Goal: Task Accomplishment & Management: Use online tool/utility

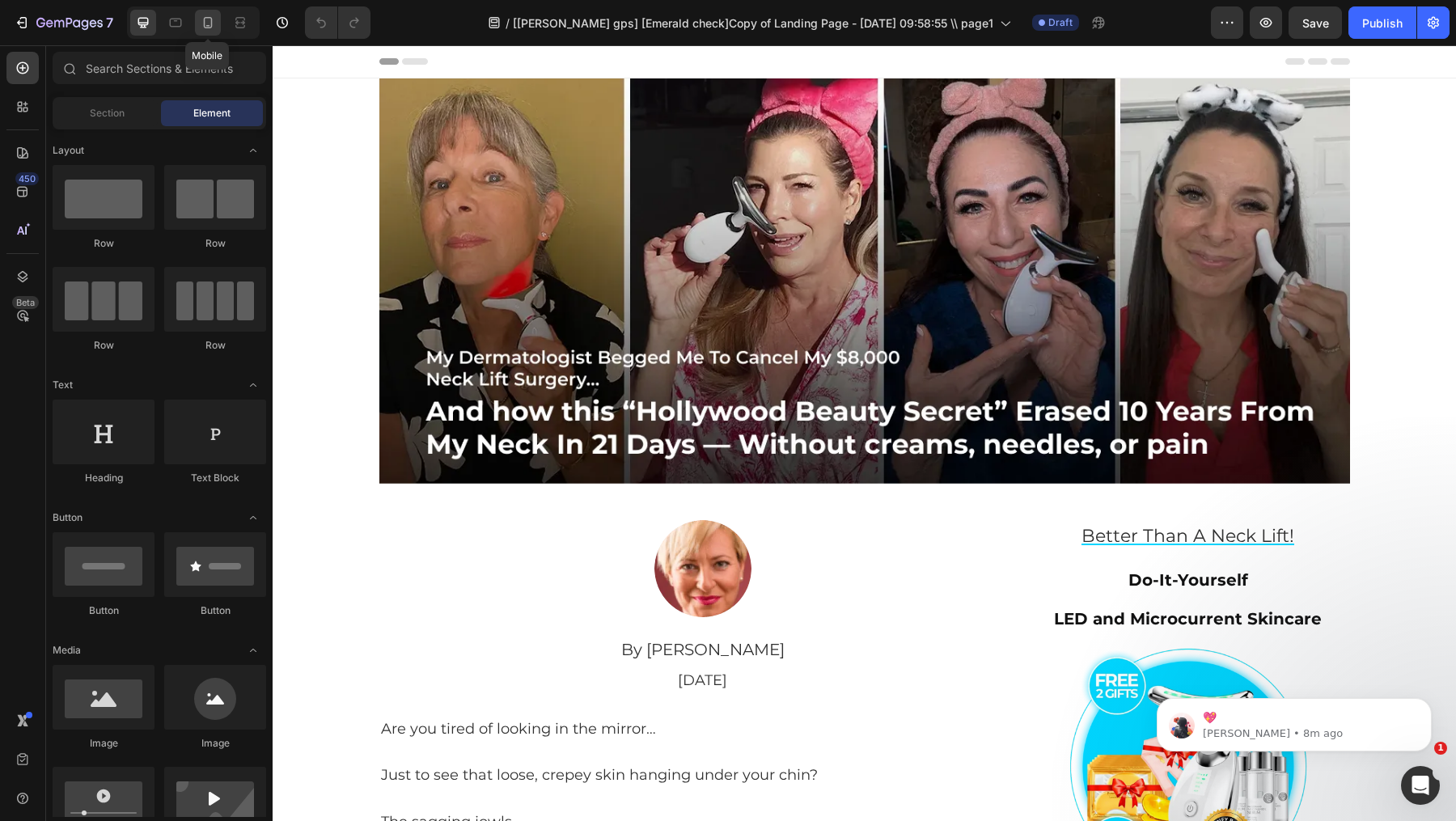
click at [200, 25] on icon at bounding box center [208, 23] width 16 height 16
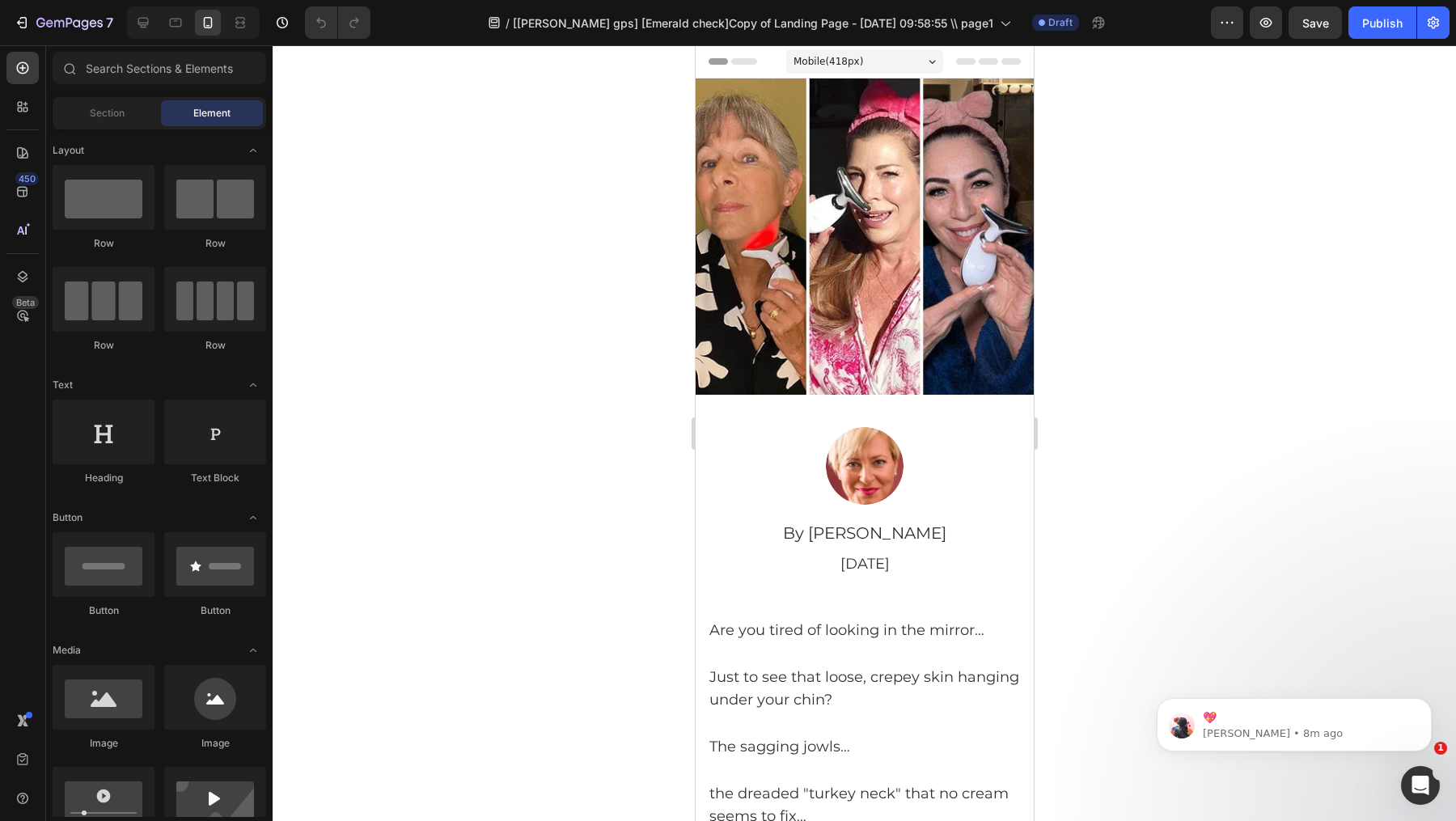
click at [151, 37] on div at bounding box center [193, 23] width 132 height 33
click at [149, 20] on icon at bounding box center [143, 23] width 16 height 16
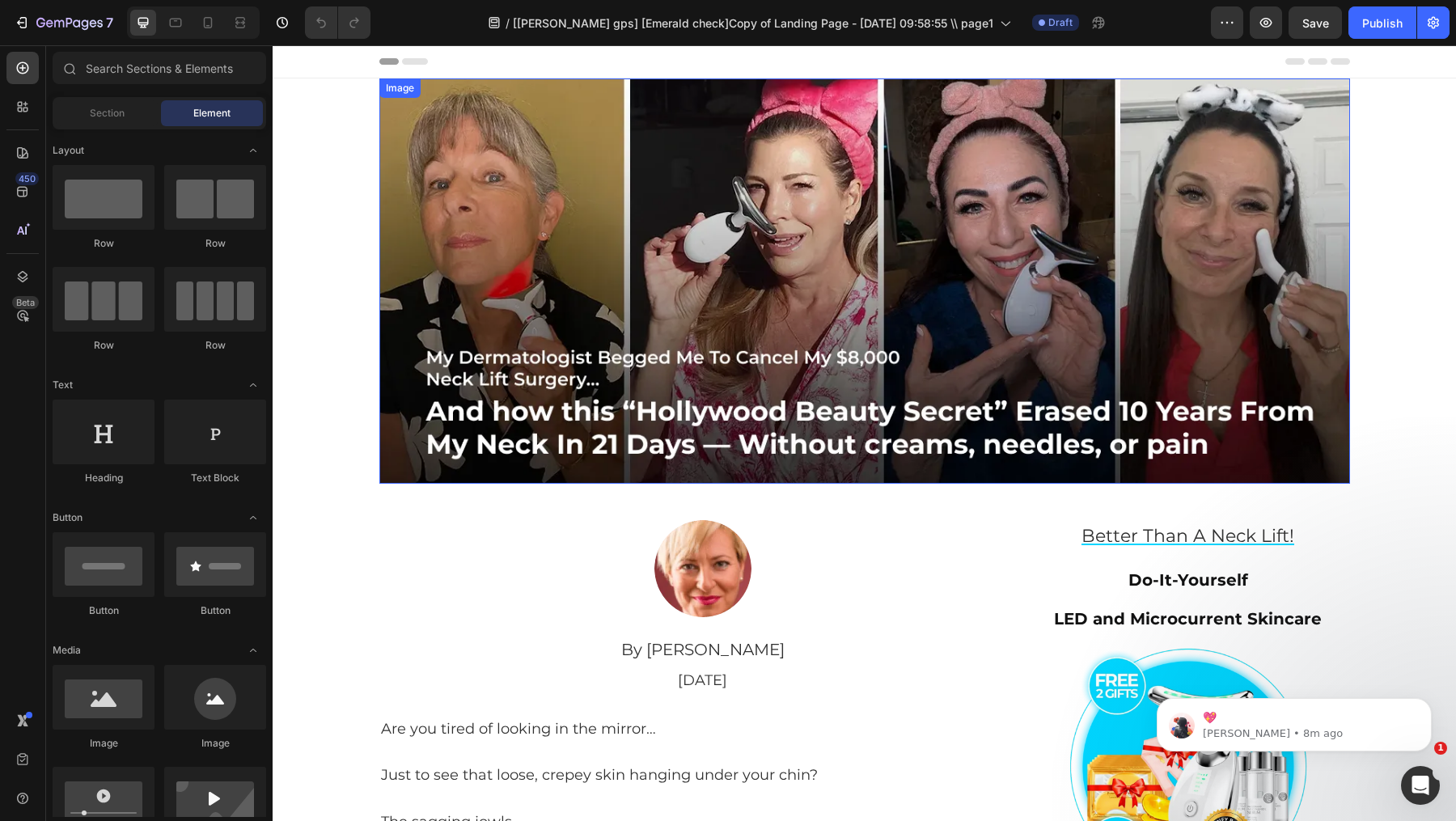
click at [717, 392] on img at bounding box center [864, 281] width 971 height 405
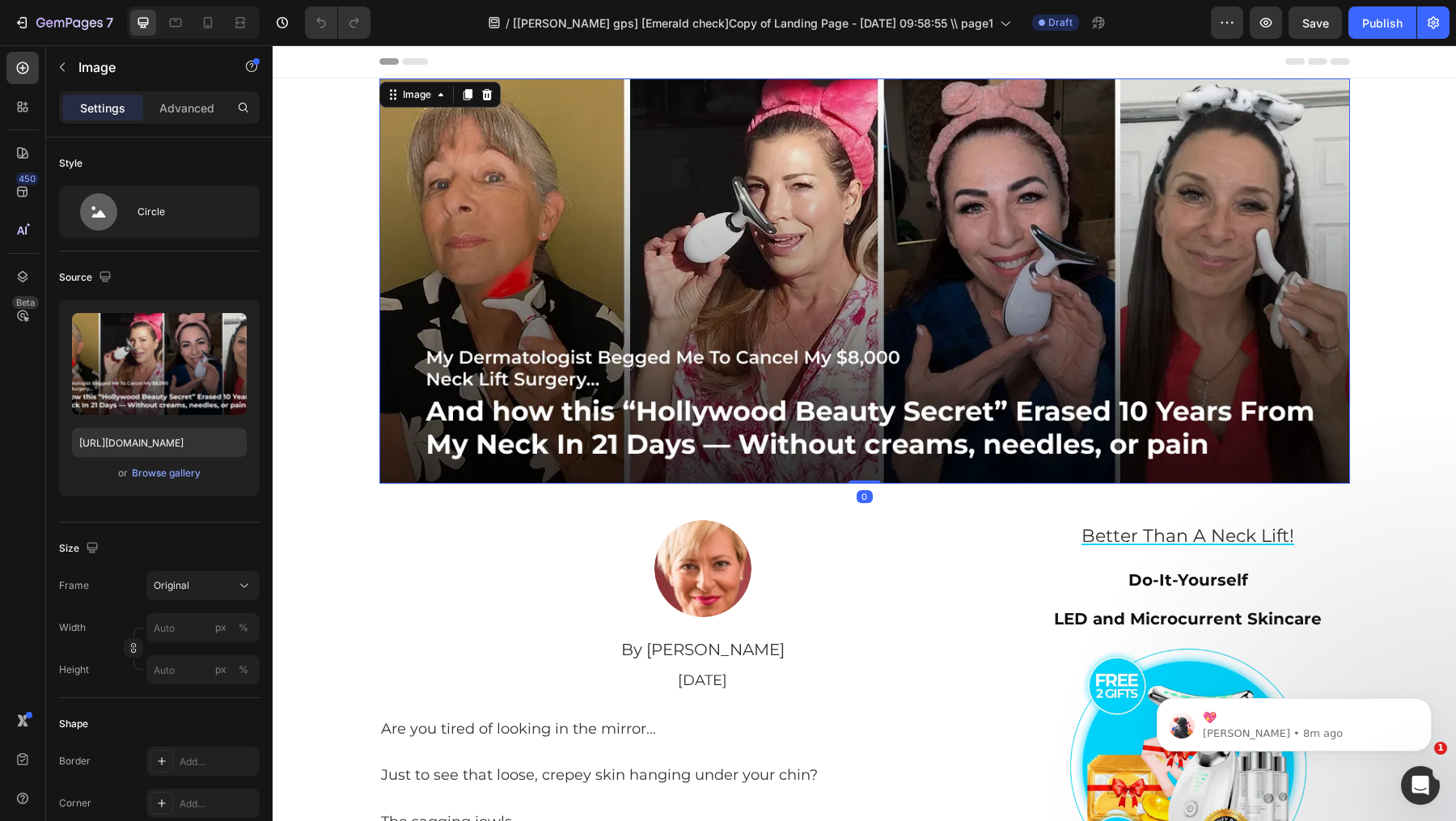
click at [494, 367] on img at bounding box center [864, 281] width 971 height 405
click at [544, 409] on img at bounding box center [864, 281] width 971 height 405
click at [544, 460] on img at bounding box center [864, 281] width 971 height 405
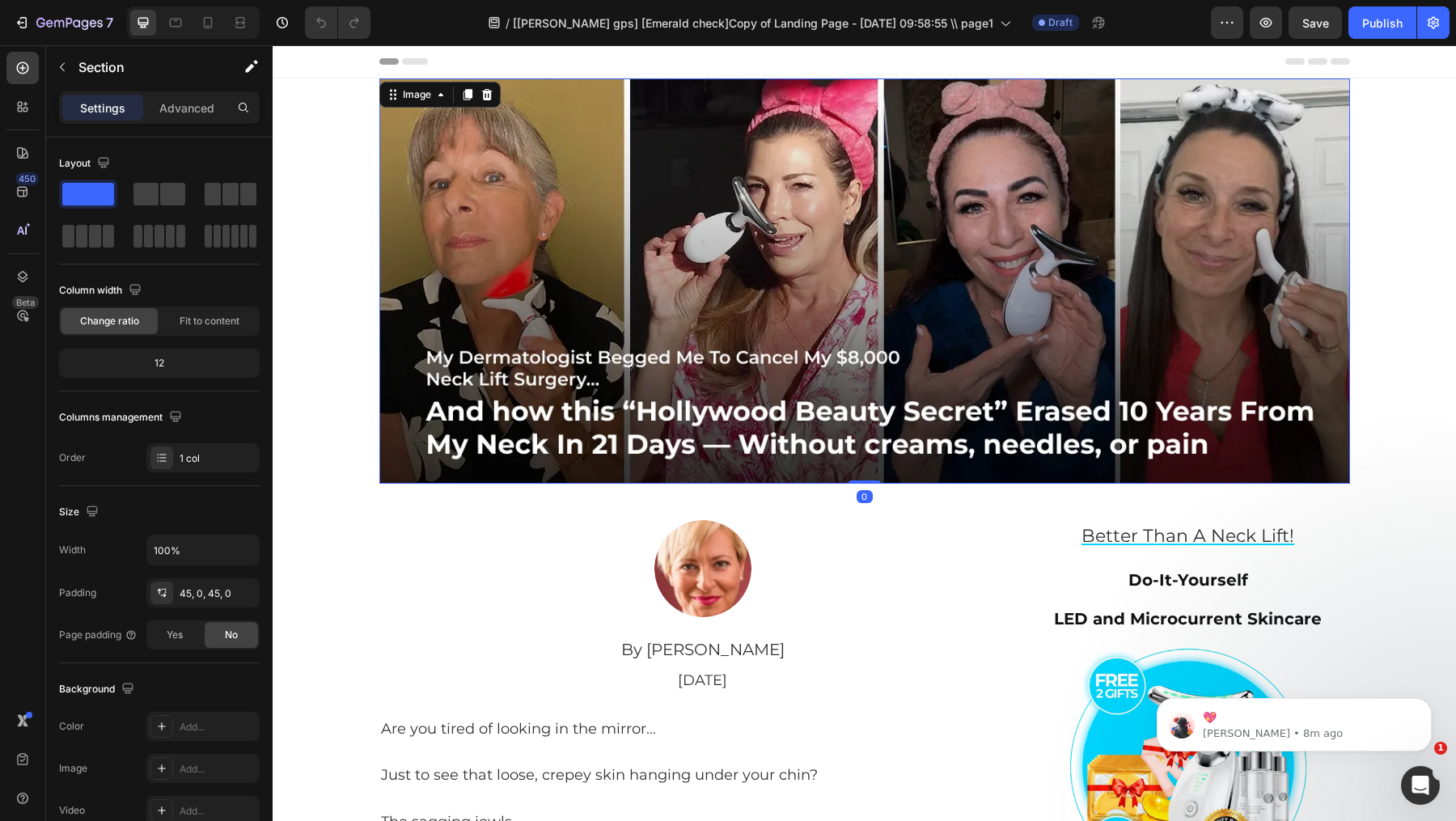
click at [538, 457] on img at bounding box center [864, 281] width 971 height 405
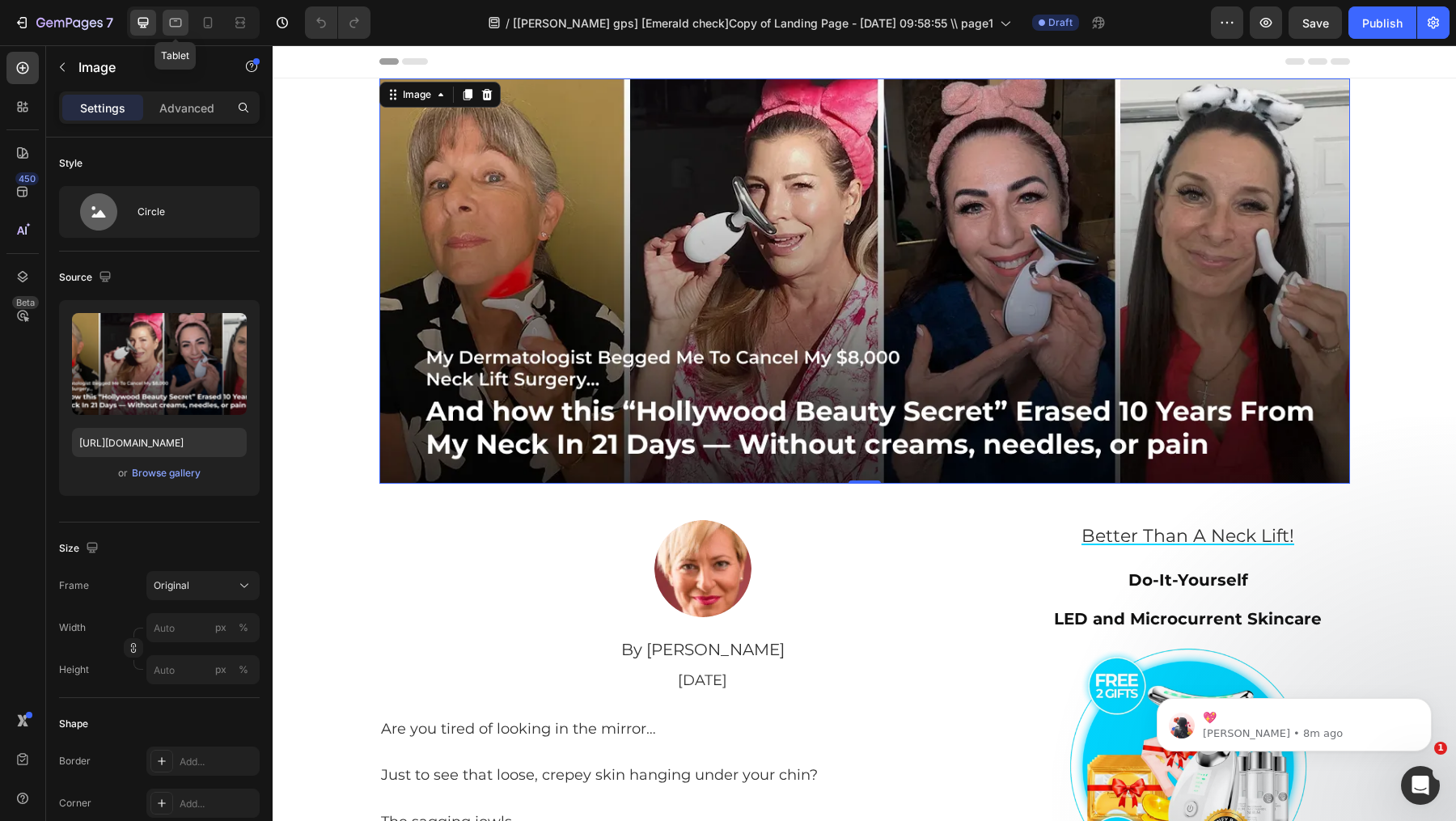
click at [177, 29] on icon at bounding box center [176, 23] width 16 height 16
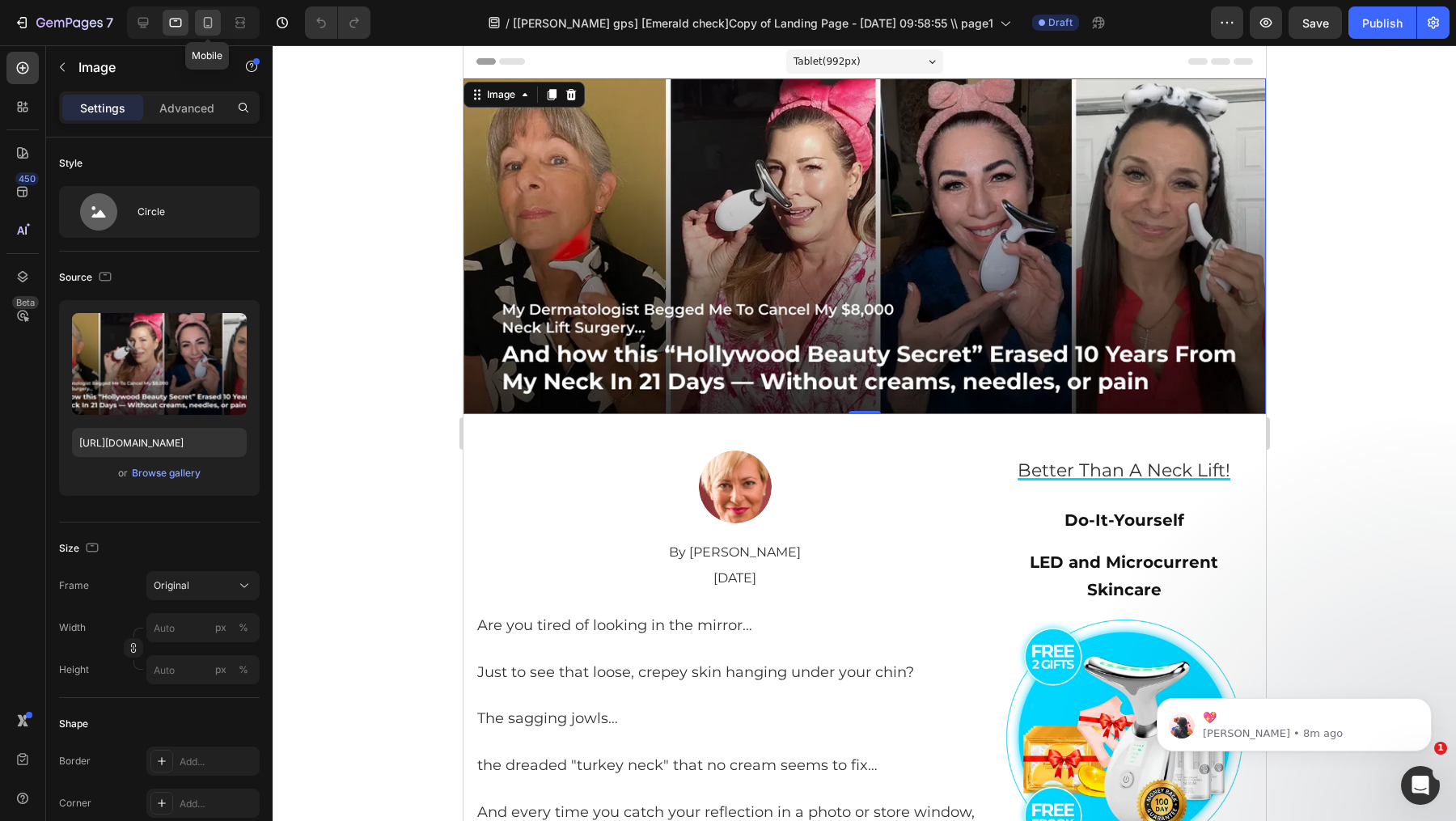
click at [205, 30] on icon at bounding box center [208, 23] width 16 height 16
type input "100"
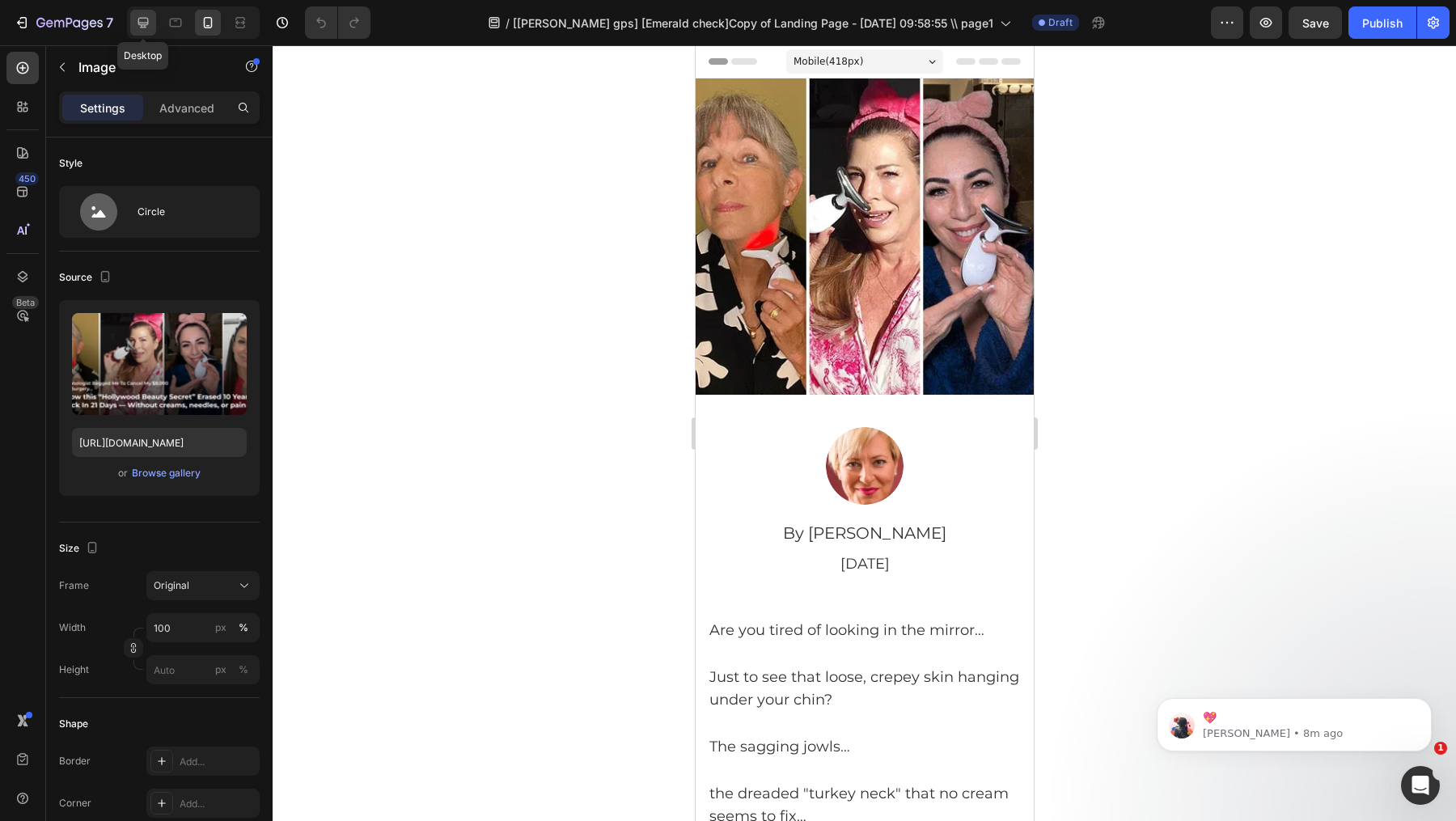
click at [136, 25] on icon at bounding box center [143, 23] width 16 height 16
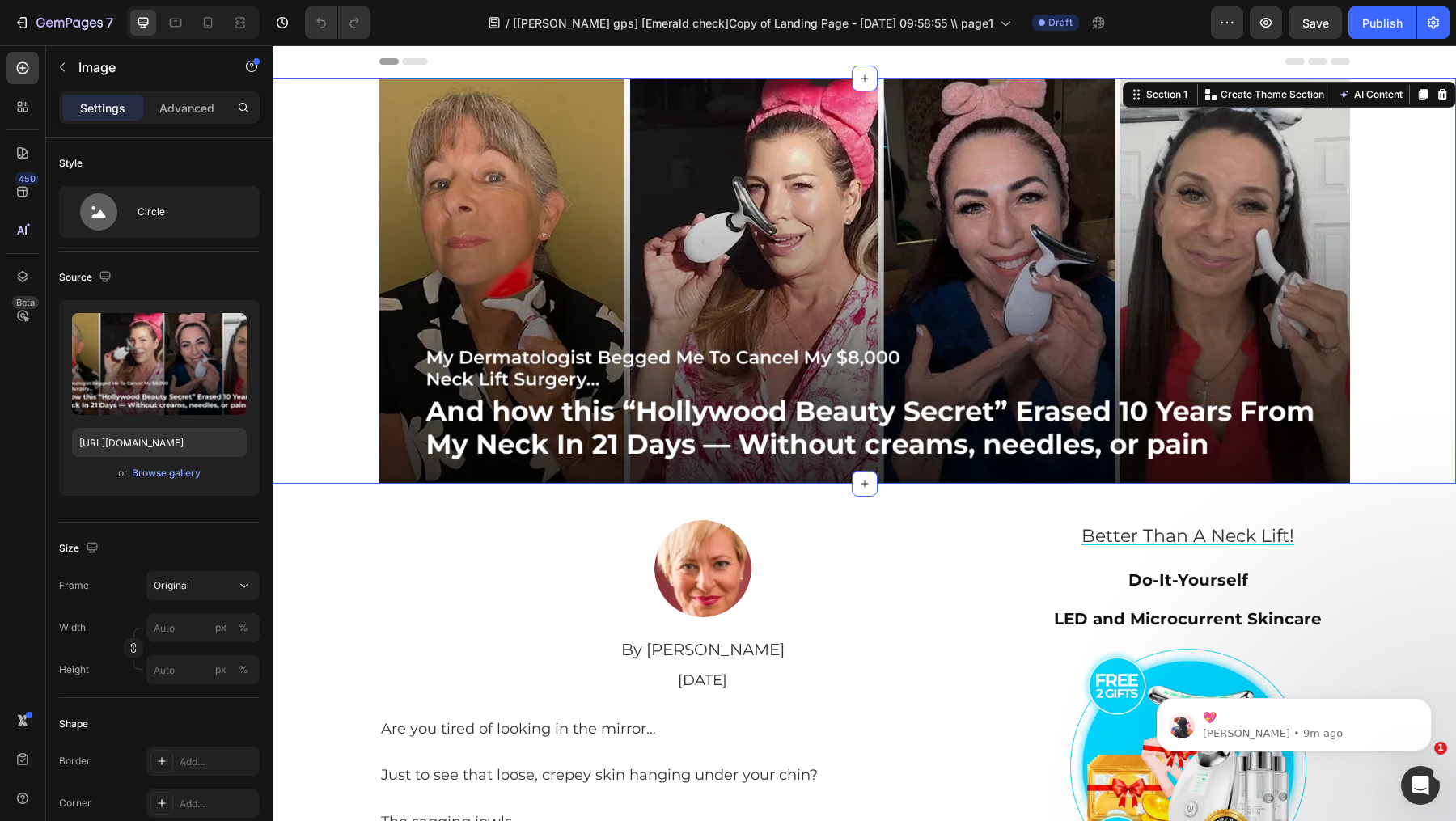
drag, startPoint x: 311, startPoint y: 149, endPoint x: 511, endPoint y: 179, distance: 202.2
click at [311, 149] on div "Image Image Row" at bounding box center [864, 281] width 1184 height 405
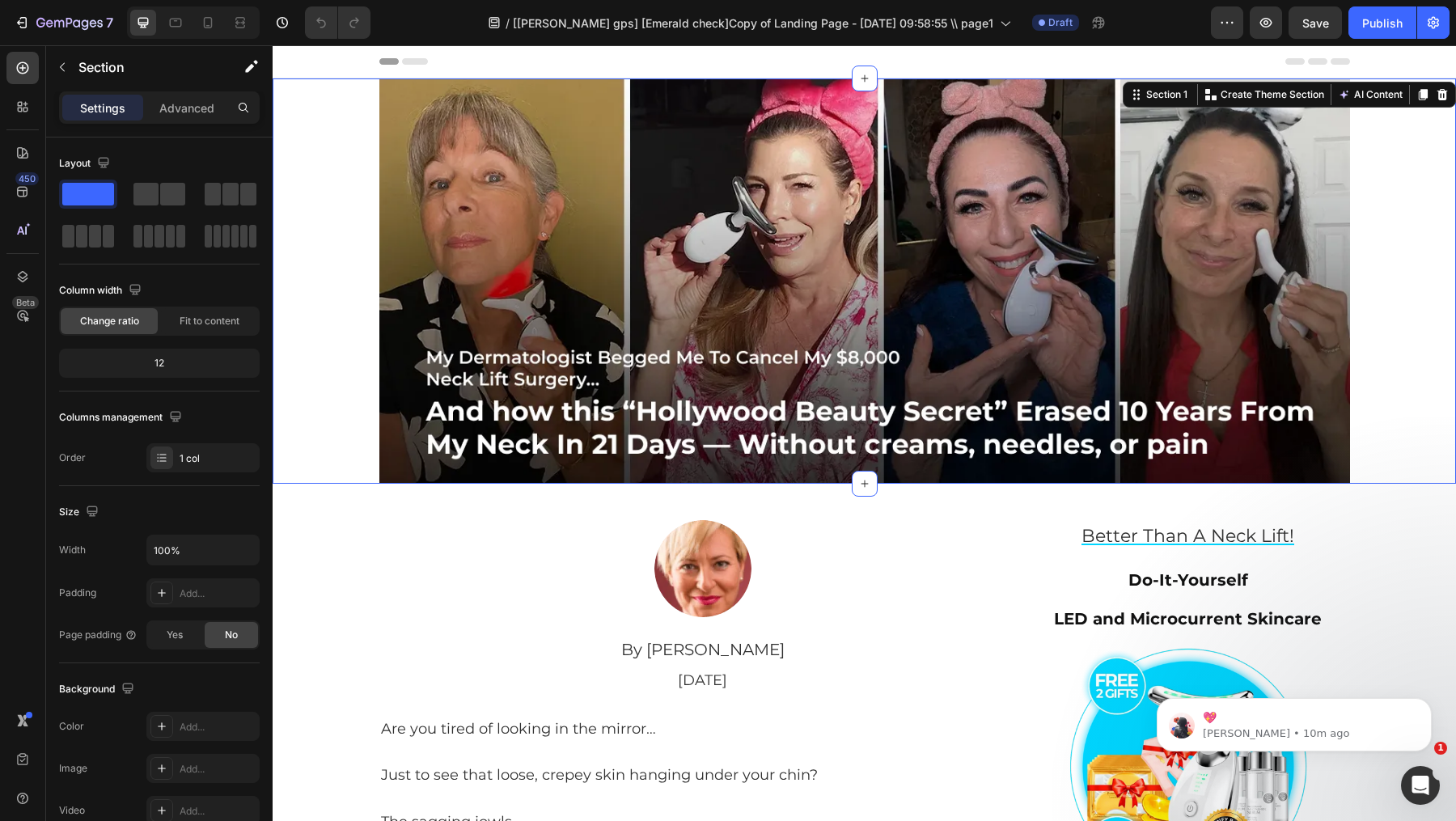
click at [290, 350] on div "Image Image Row" at bounding box center [864, 281] width 1184 height 405
click at [204, 26] on icon at bounding box center [208, 23] width 16 height 16
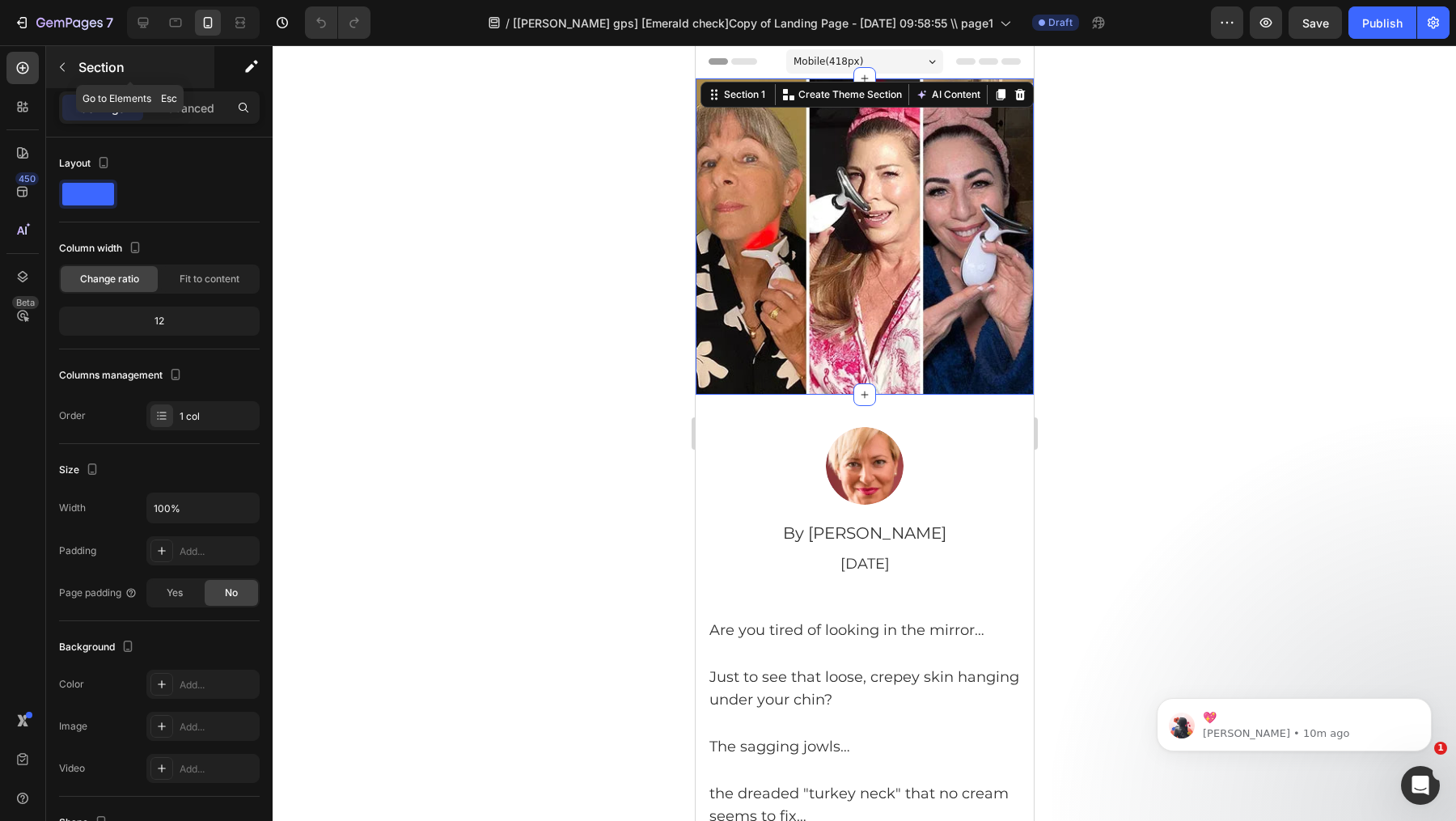
click at [93, 75] on p "Section" at bounding box center [145, 67] width 132 height 20
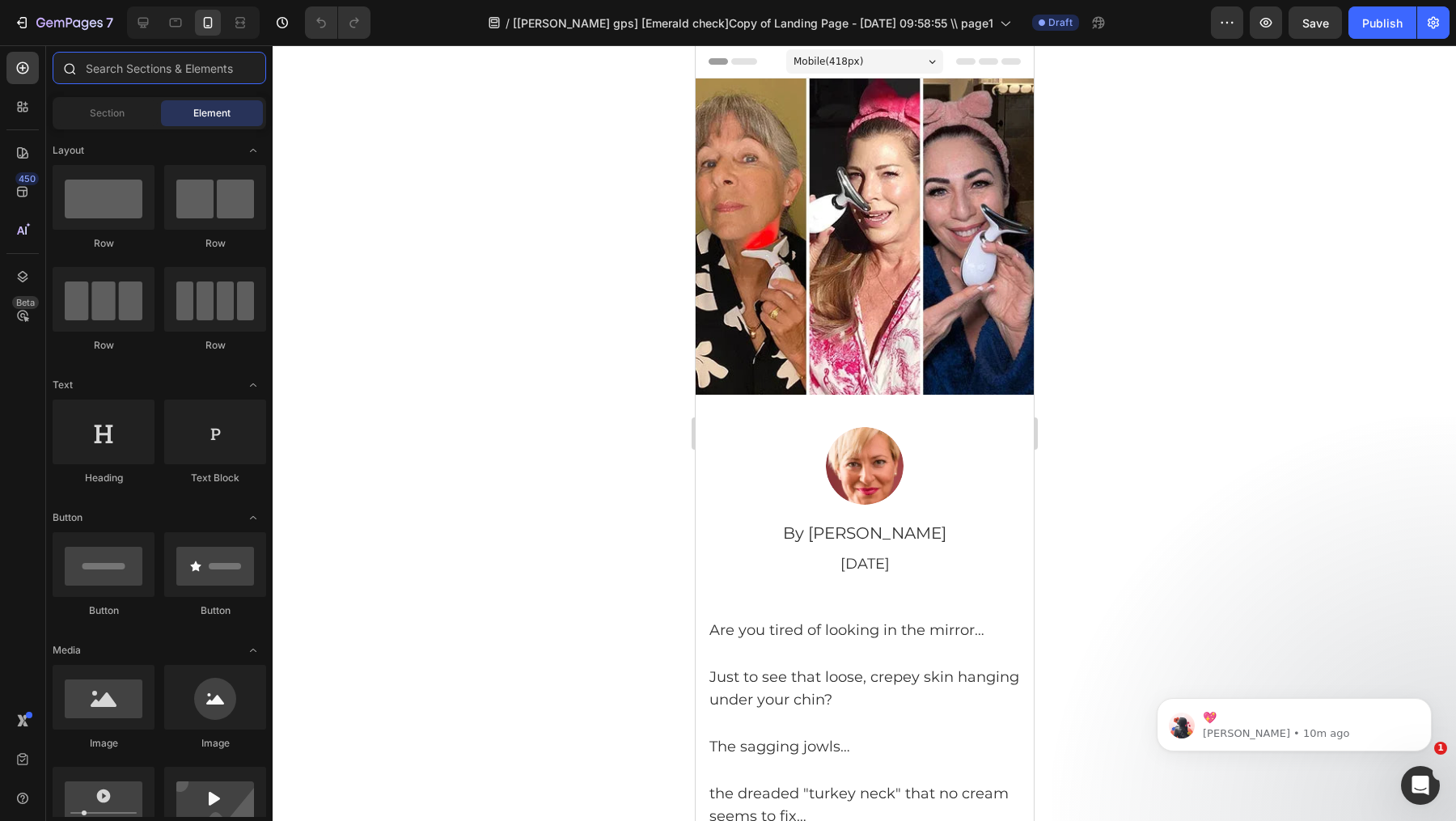
click at [136, 60] on input "text" at bounding box center [159, 68] width 213 height 33
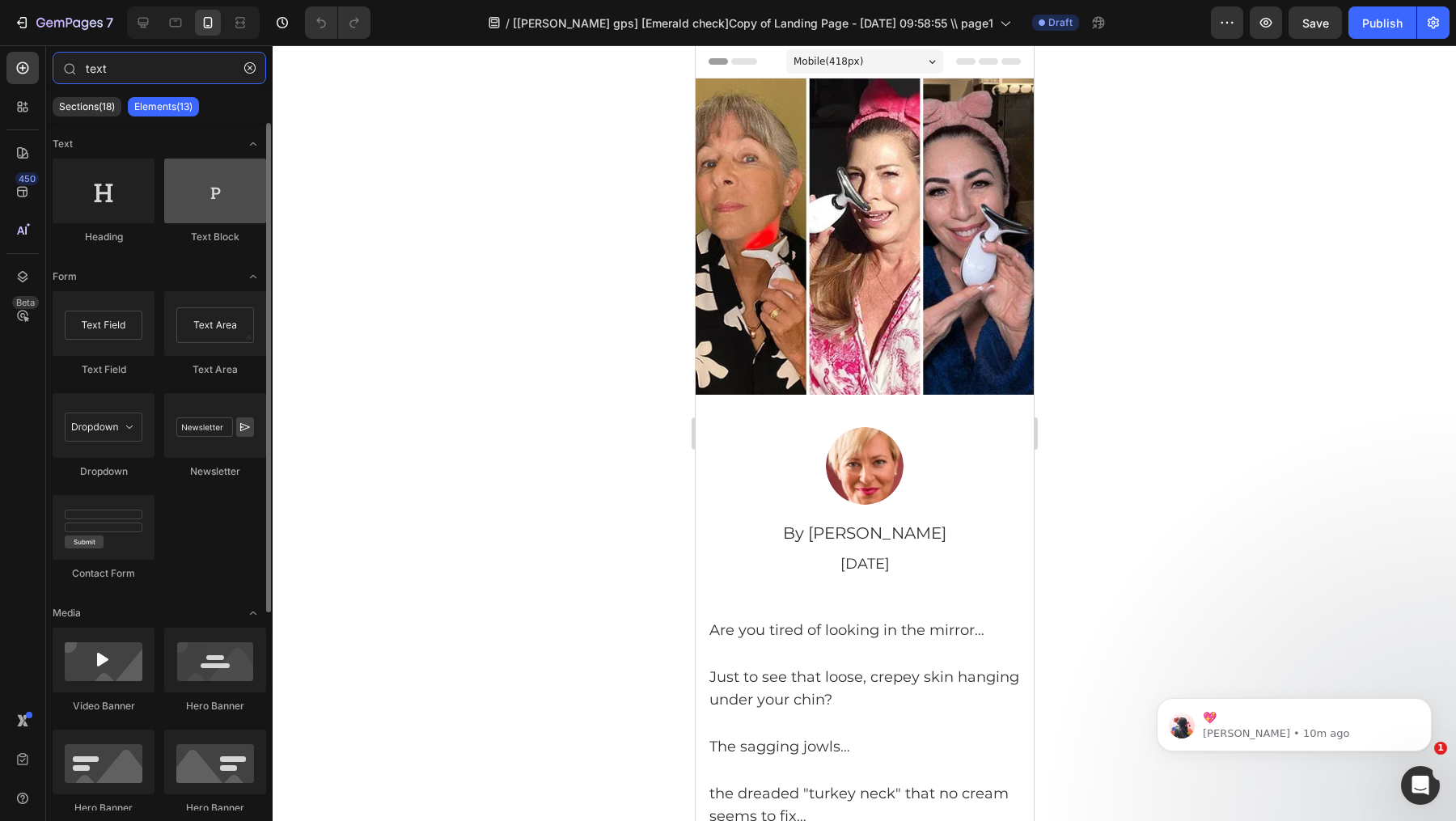
type input "text"
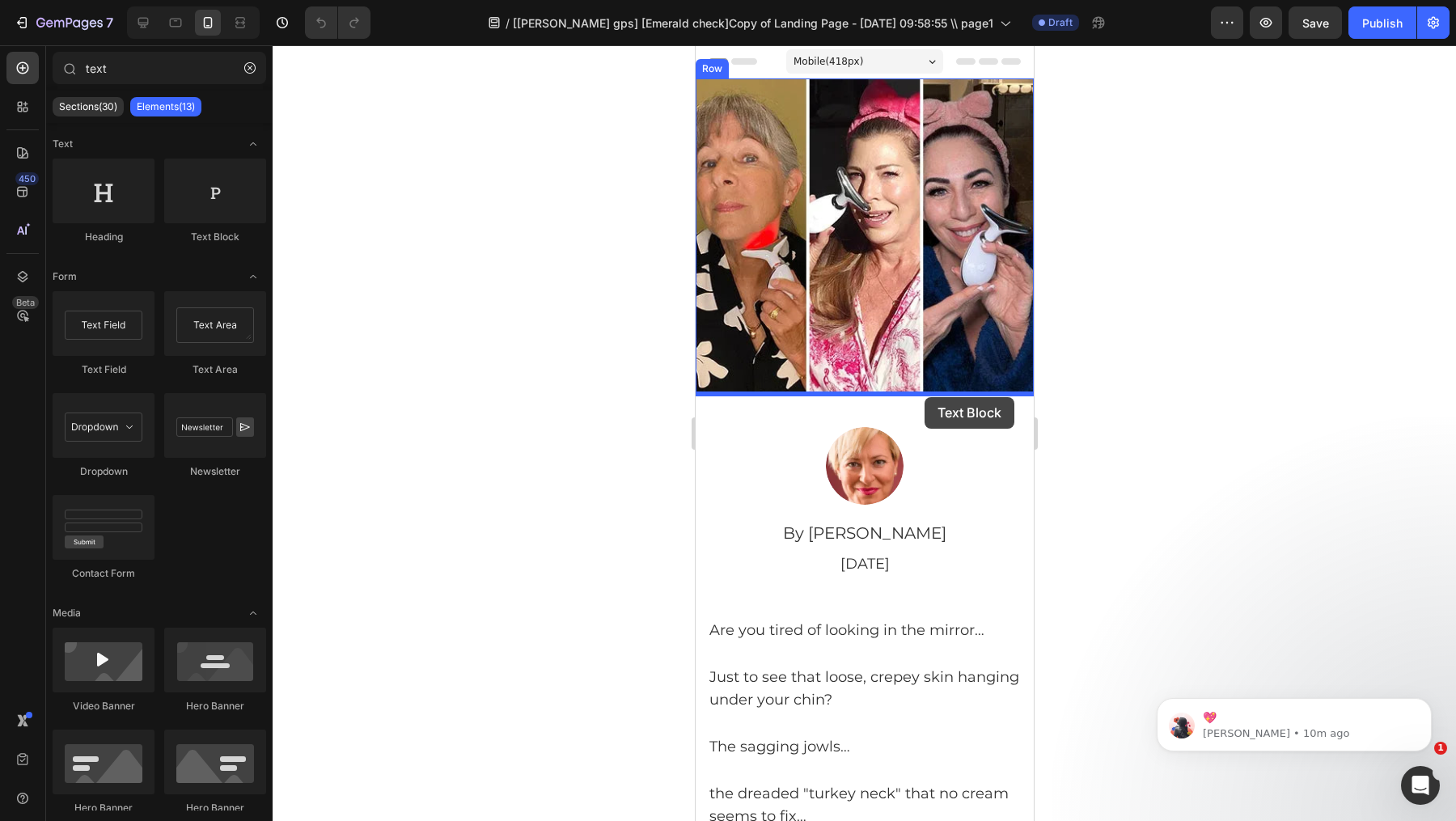
drag, startPoint x: 898, startPoint y: 226, endPoint x: 1230, endPoint y: 344, distance: 352.3
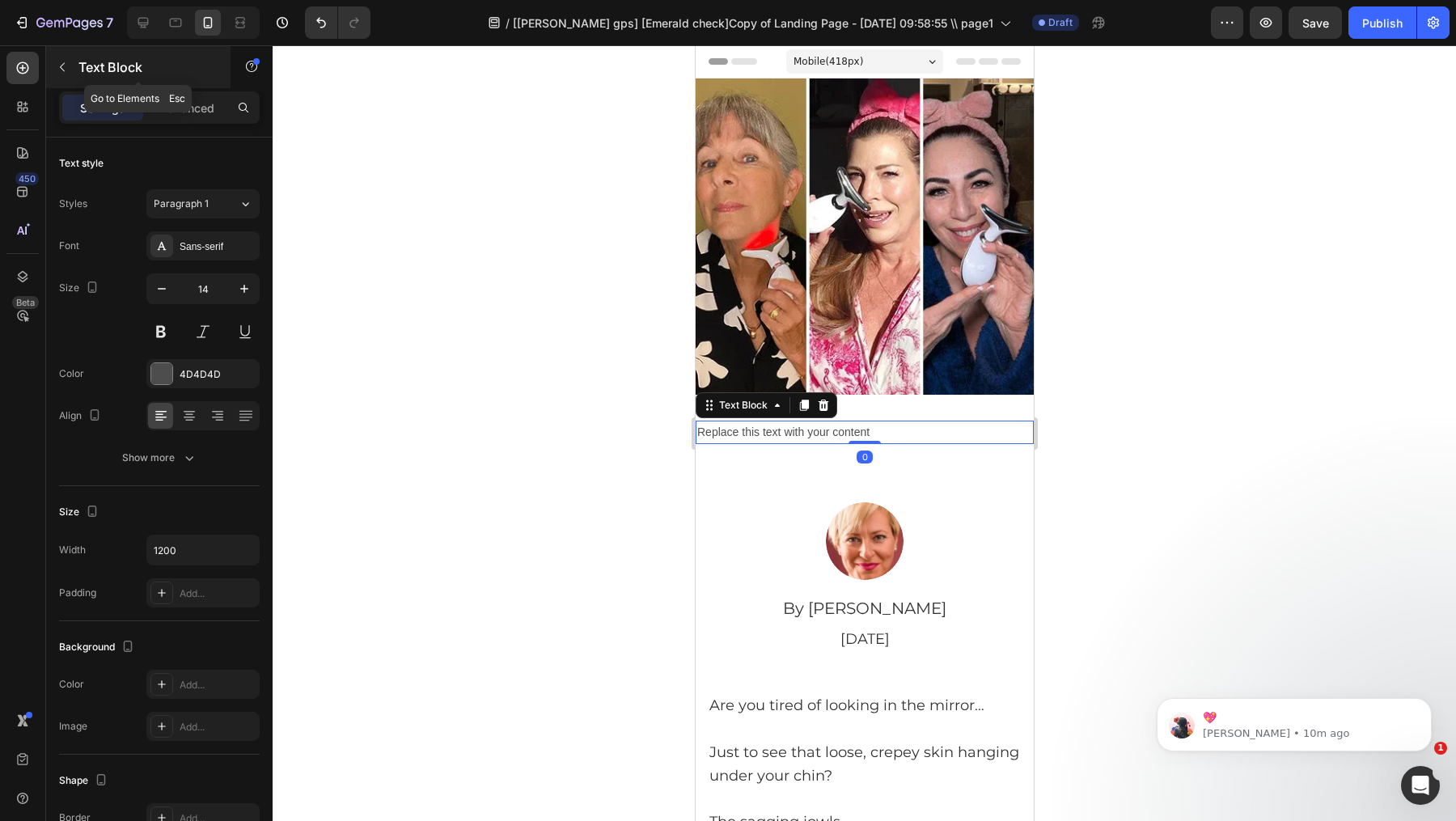
click at [78, 64] on p "Text Block" at bounding box center [147, 67] width 137 height 20
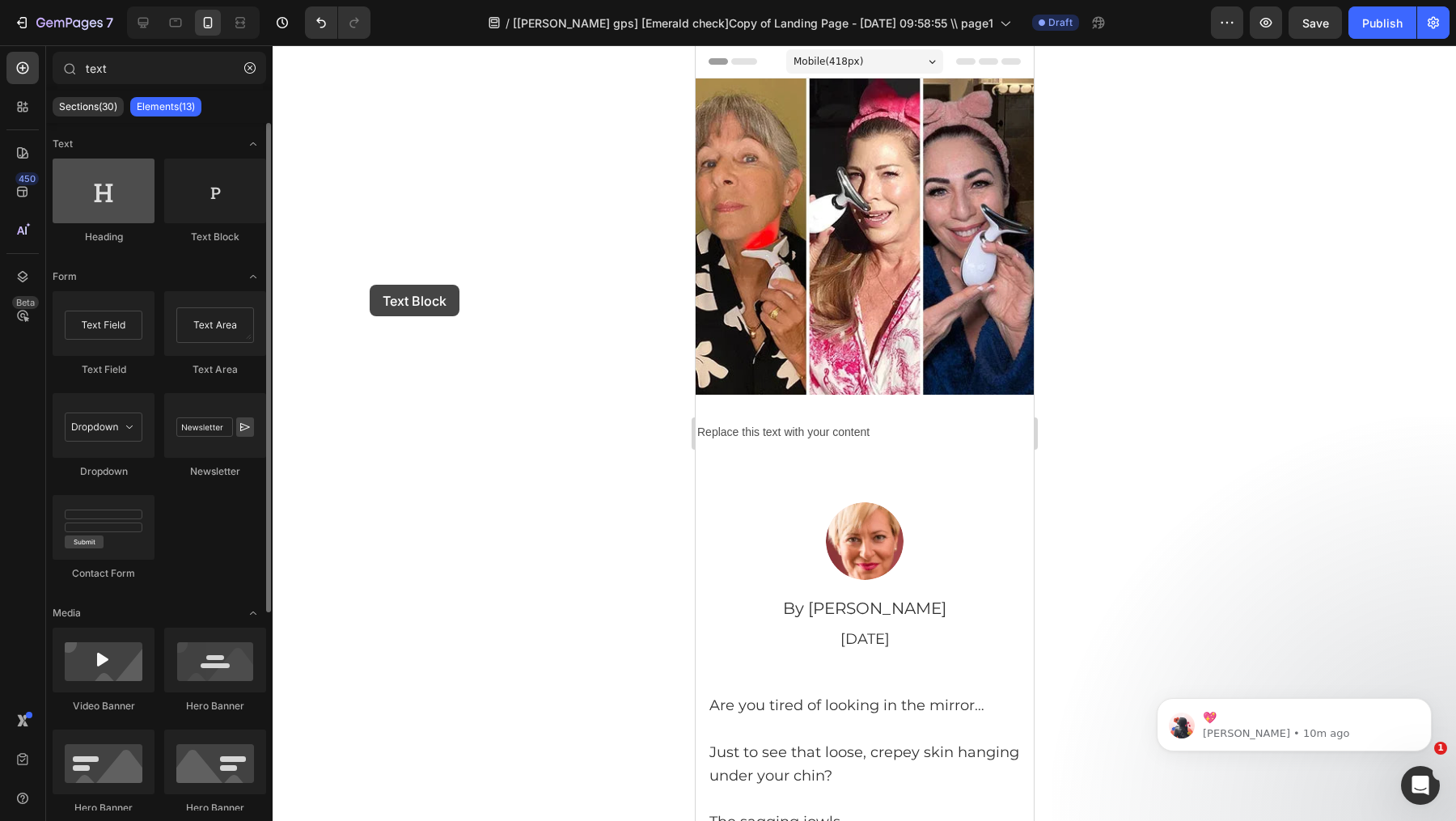
drag, startPoint x: 224, startPoint y: 174, endPoint x: 126, endPoint y: 194, distance: 100.0
click at [126, 194] on div "Heading Text Block" at bounding box center [159, 208] width 213 height 100
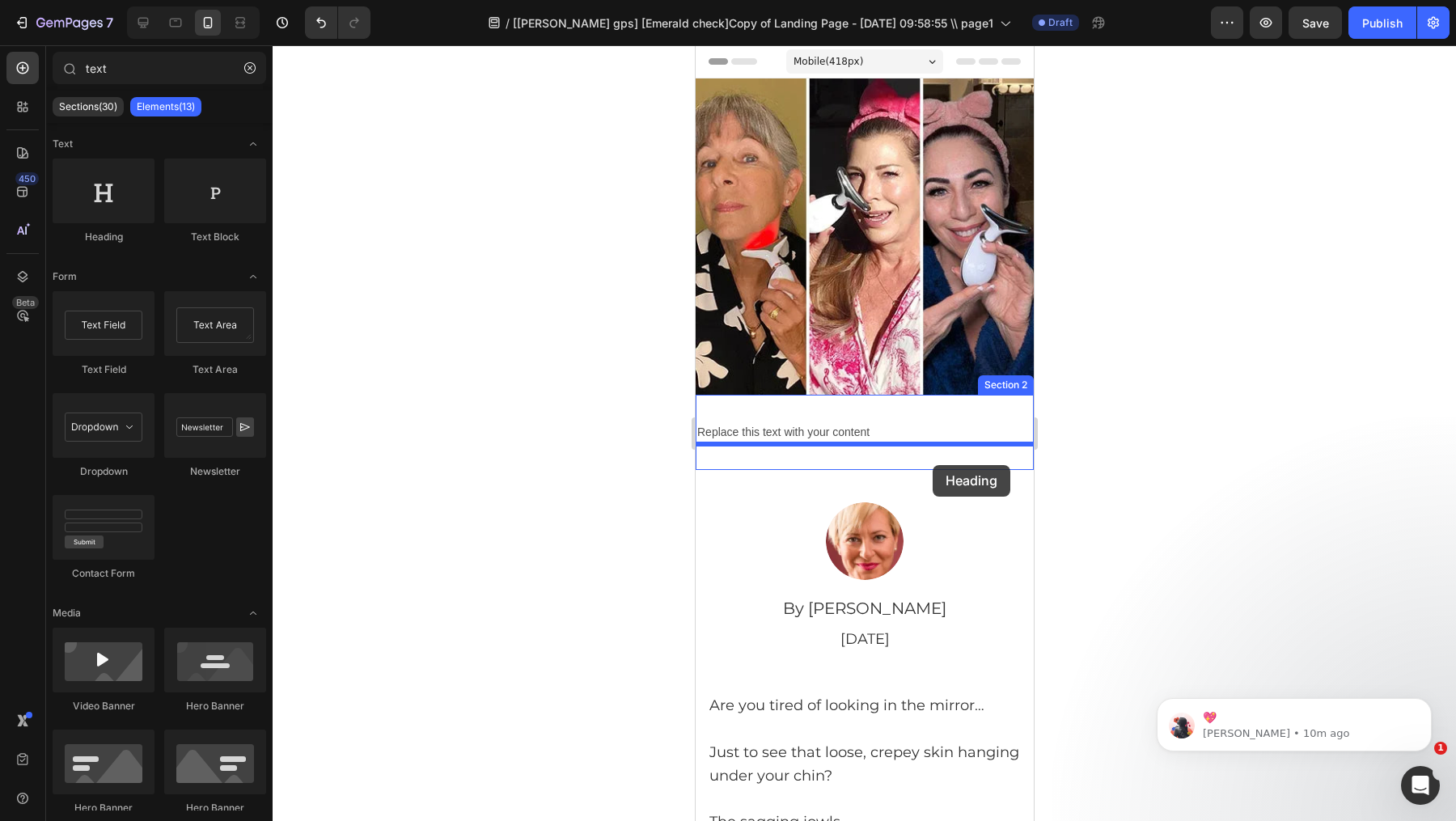
drag, startPoint x: 805, startPoint y: 247, endPoint x: 933, endPoint y: 465, distance: 252.8
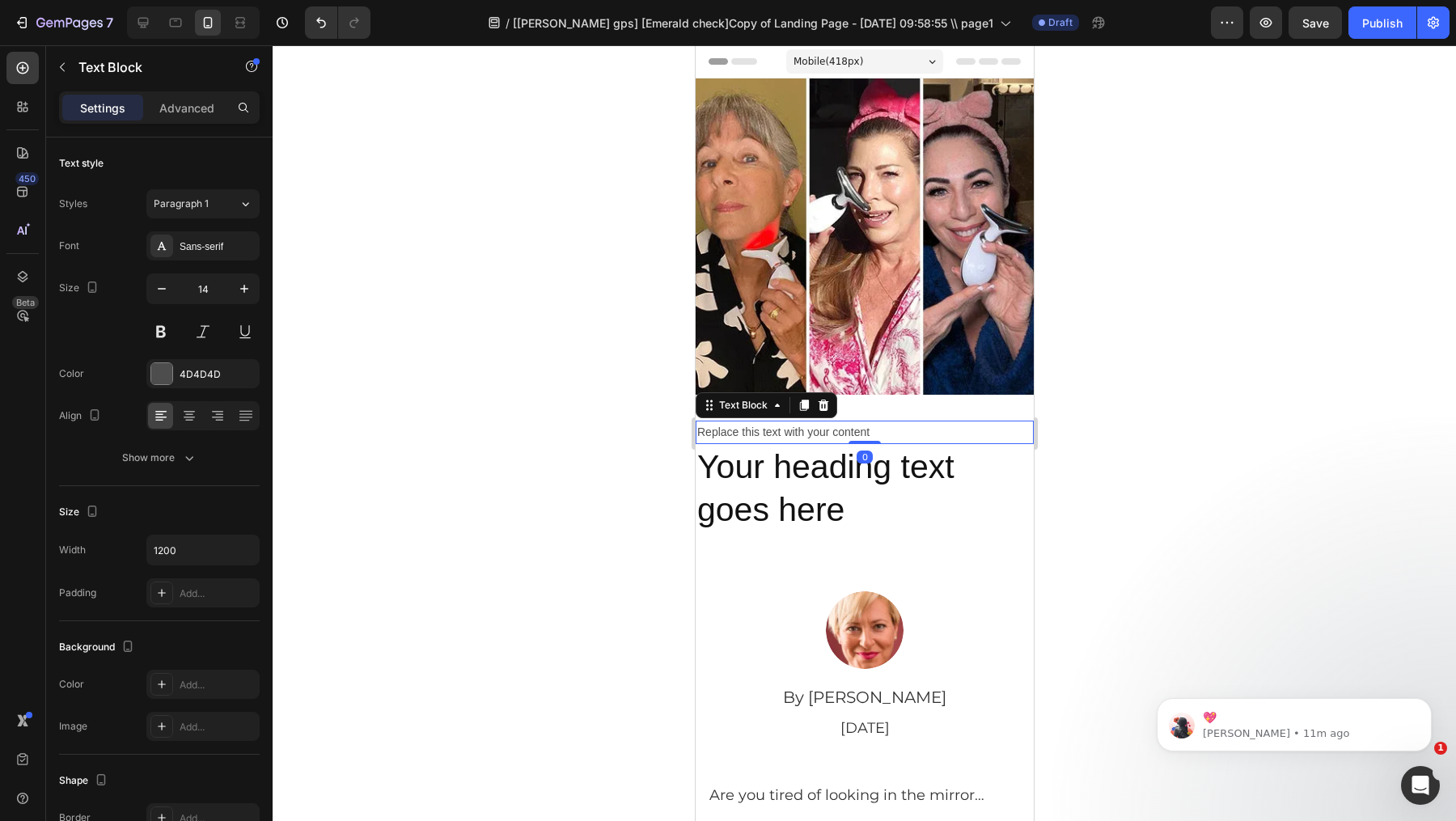
click at [915, 435] on div "Replace this text with your content" at bounding box center [864, 432] width 338 height 24
click at [915, 435] on p "Replace this text with your content" at bounding box center [864, 432] width 335 height 20
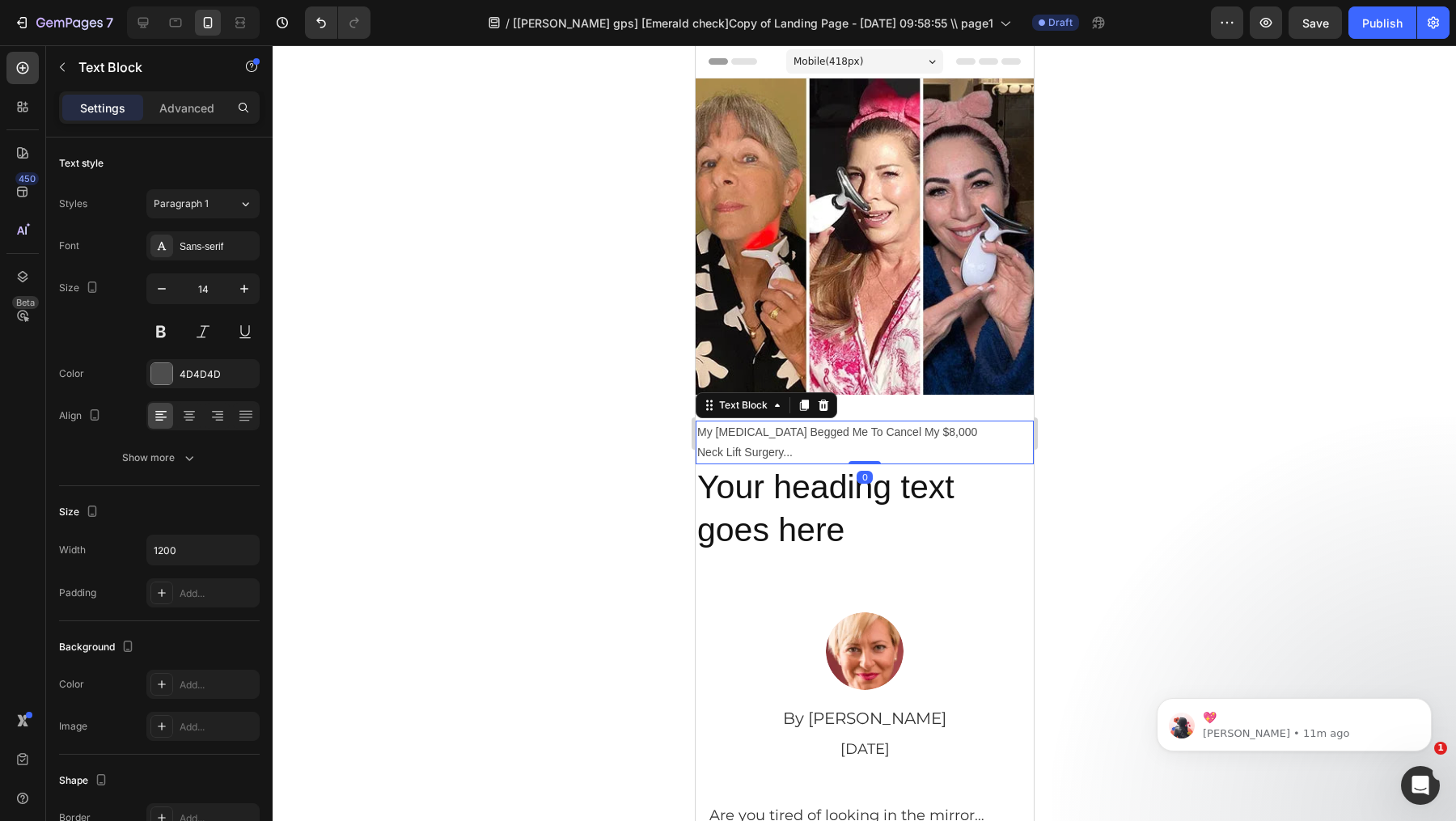
click at [1365, 459] on div at bounding box center [864, 433] width 1184 height 776
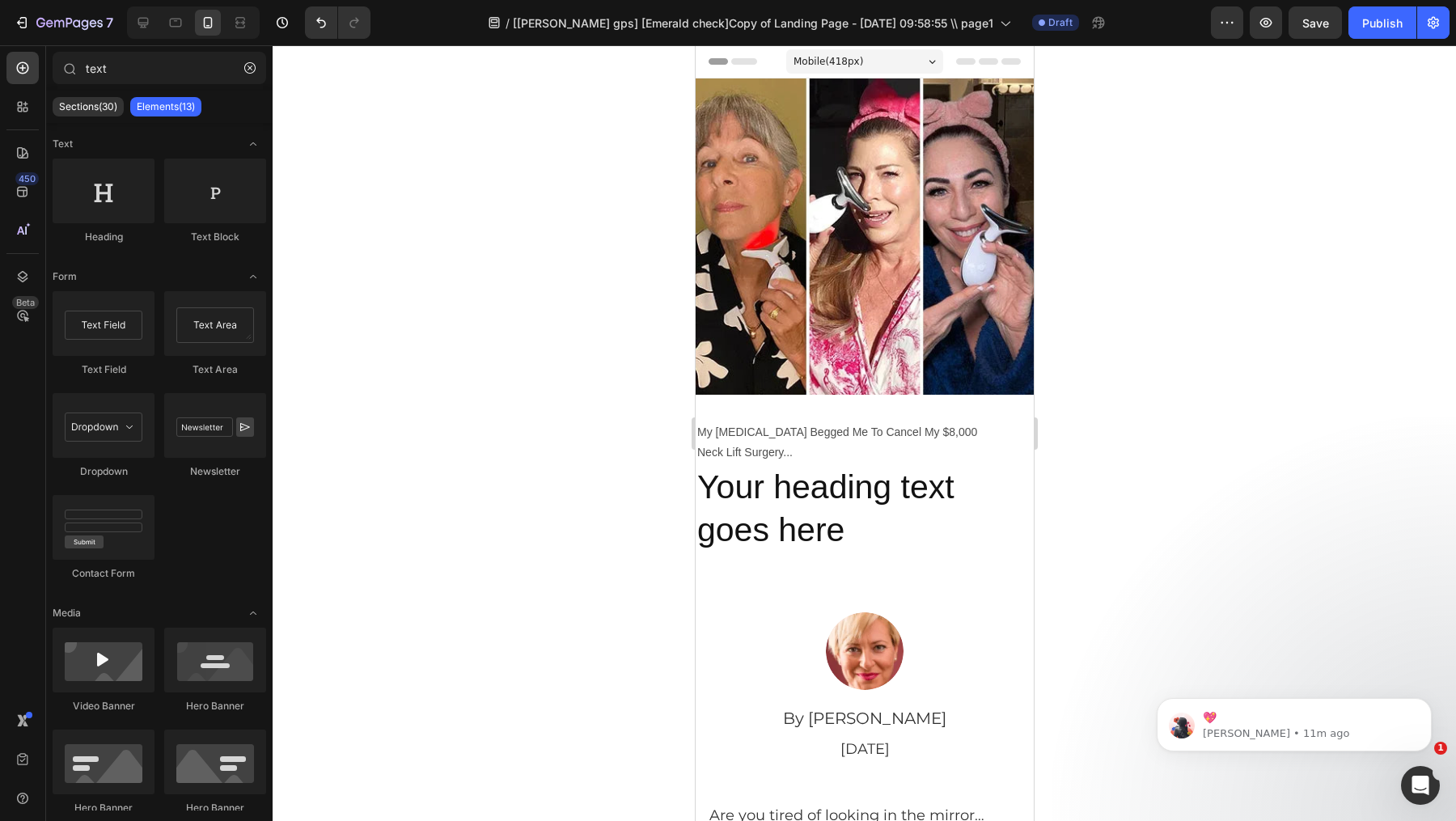
click at [1014, 459] on p "My [MEDICAL_DATA] Begged Me To Cancel My $8,000 Neck Lift Surgery..." at bounding box center [864, 443] width 335 height 41
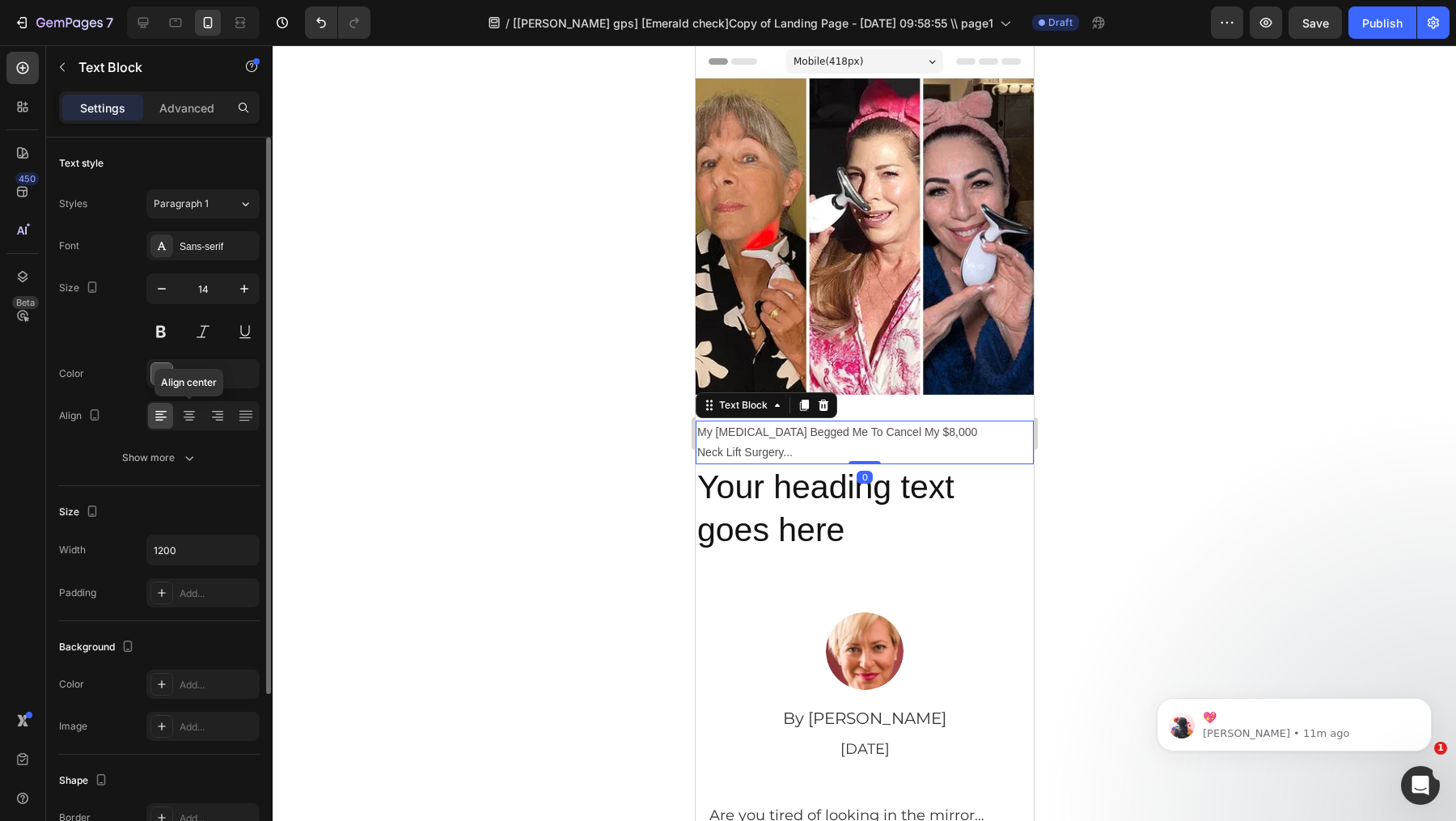
click at [190, 428] on div "Align center" at bounding box center [203, 416] width 114 height 29
click at [190, 422] on div at bounding box center [189, 416] width 25 height 26
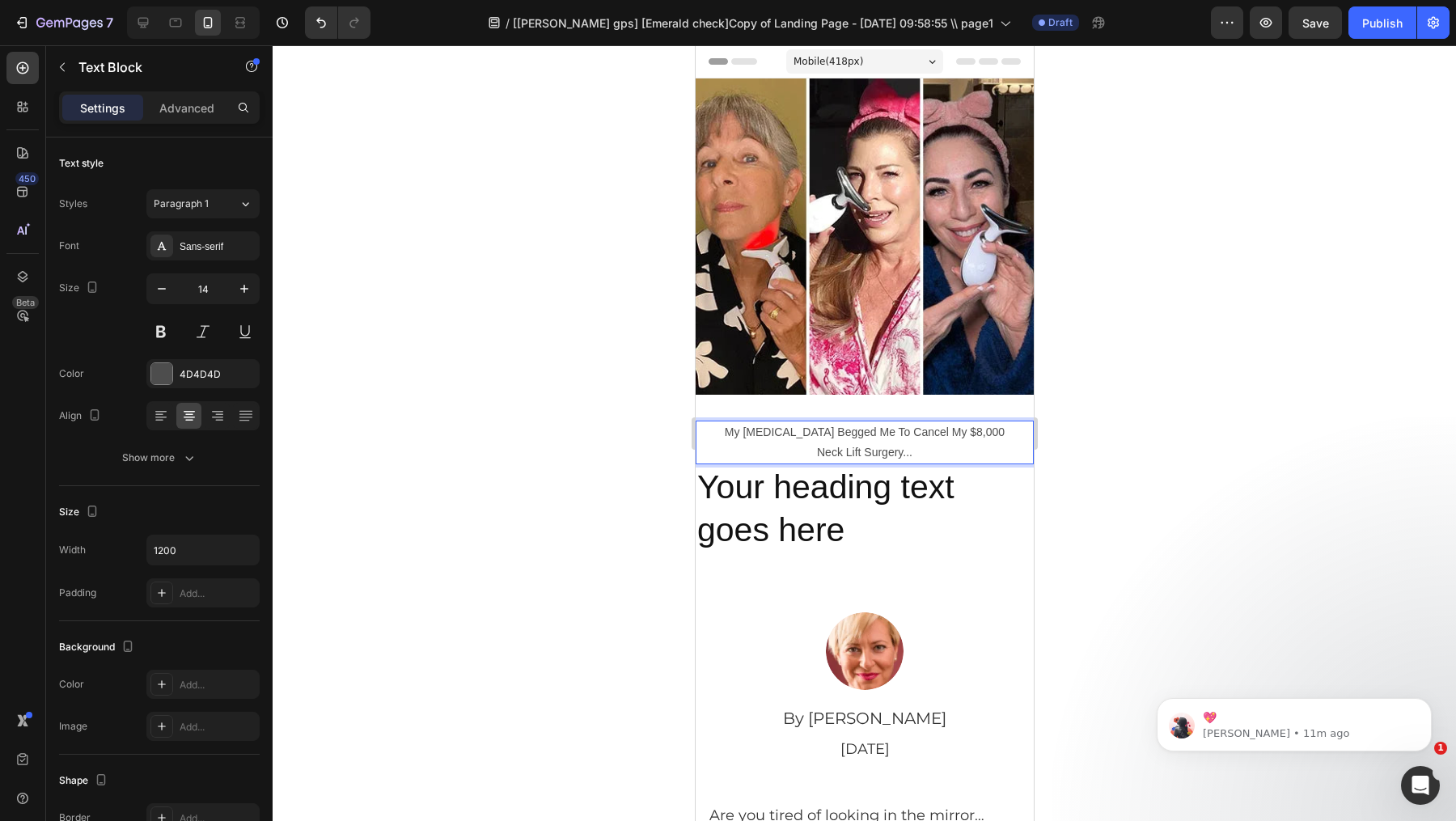
click at [958, 444] on p "My [MEDICAL_DATA] Begged Me To Cancel My $8,000 Neck Lift Surgery..." at bounding box center [864, 443] width 335 height 41
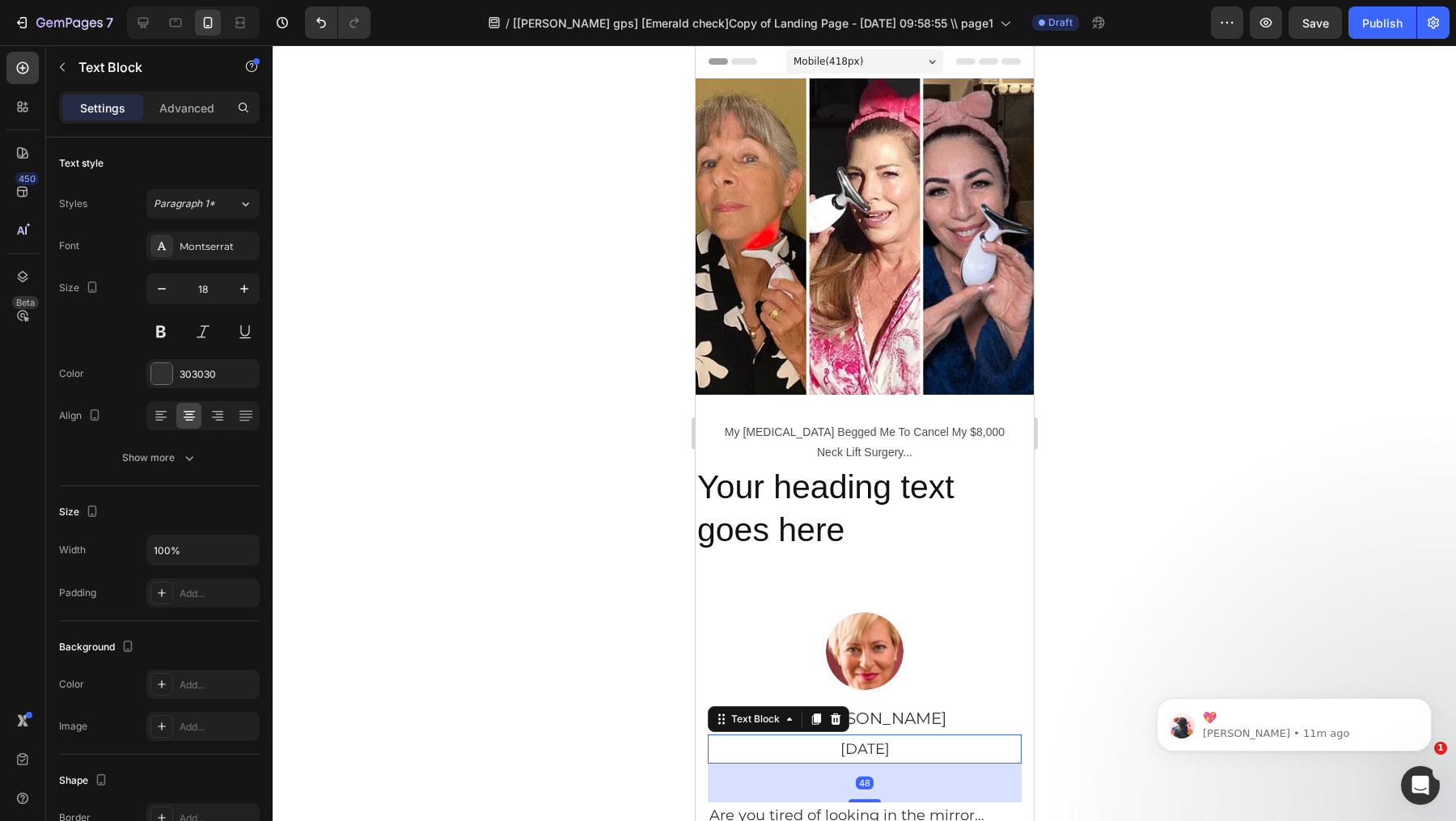
click at [884, 739] on p "[DATE]" at bounding box center [864, 749] width 310 height 26
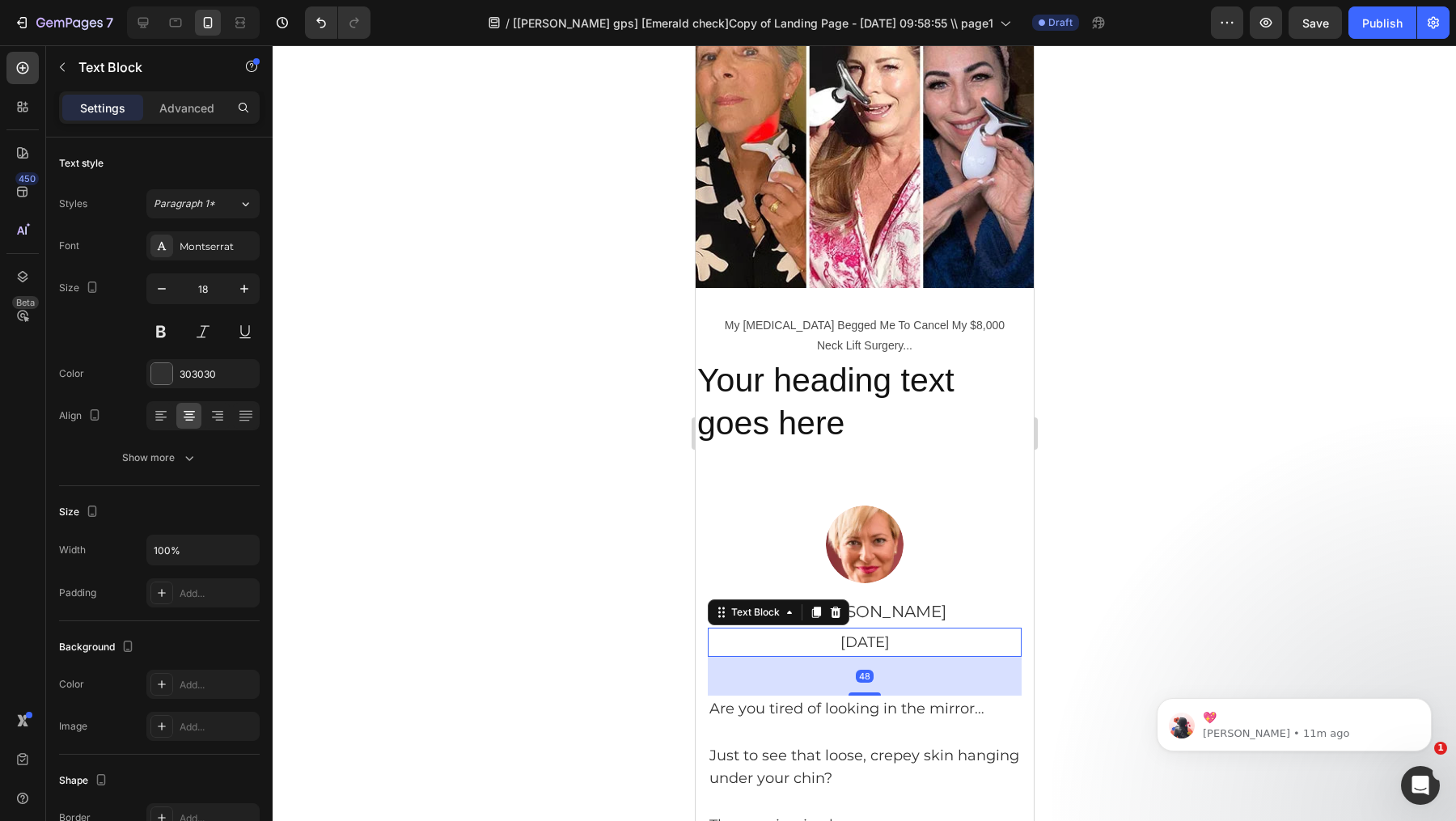
scroll to position [332, 0]
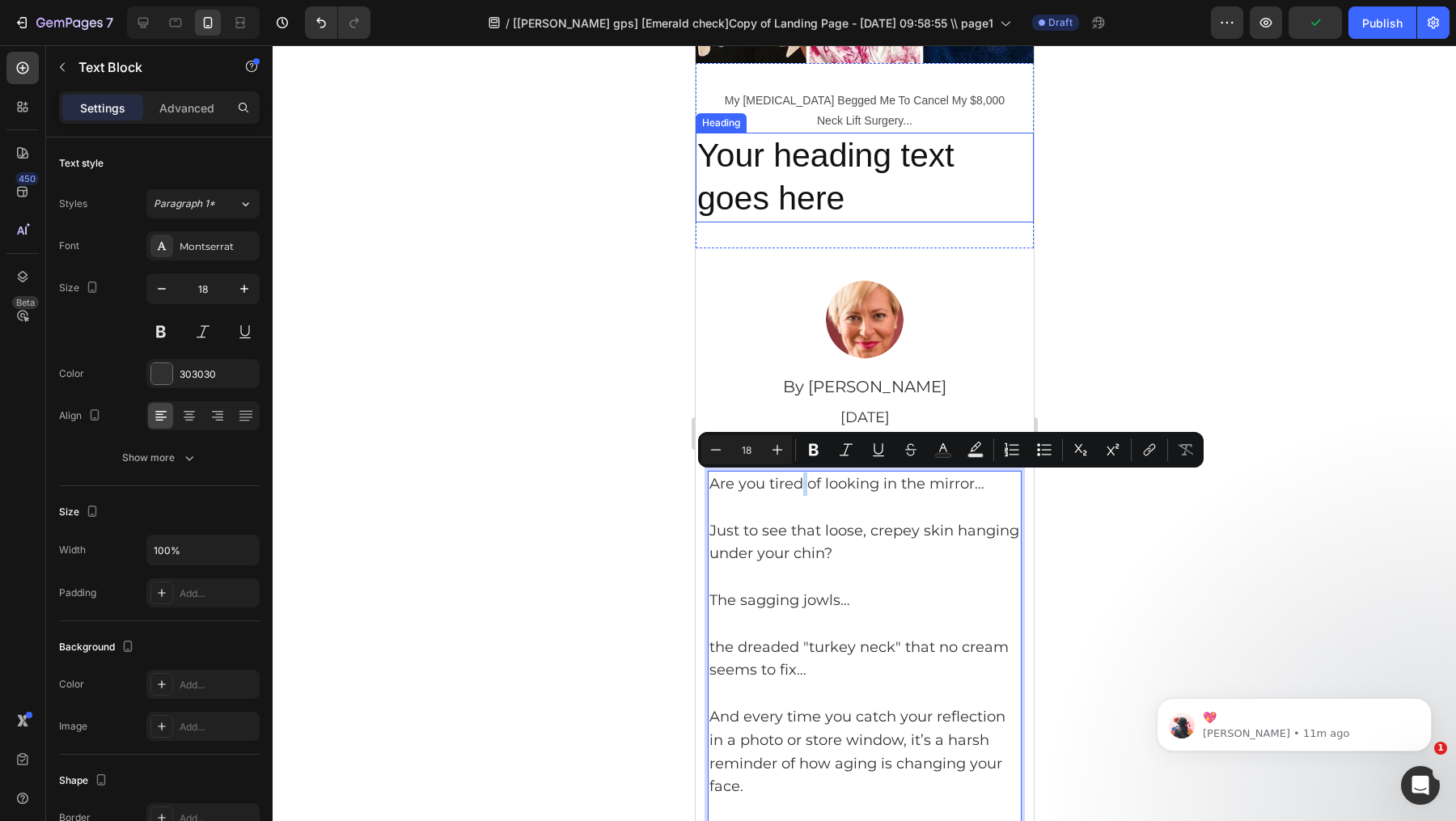
click at [931, 129] on p "My [MEDICAL_DATA] Begged Me To Cancel My $8,000 Neck Lift Surgery..." at bounding box center [864, 111] width 335 height 41
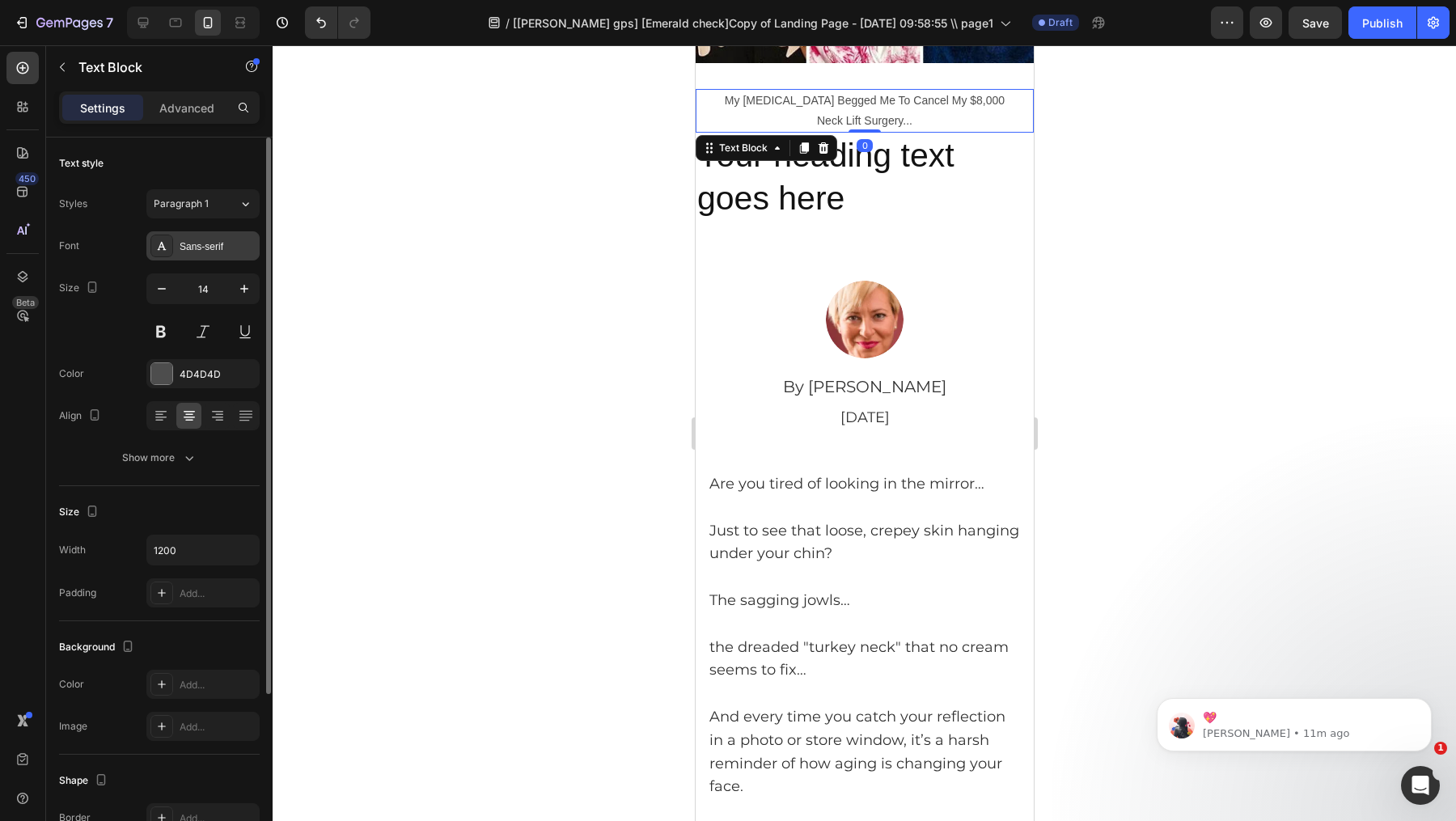
click at [225, 251] on div "Sans-serif" at bounding box center [217, 247] width 76 height 15
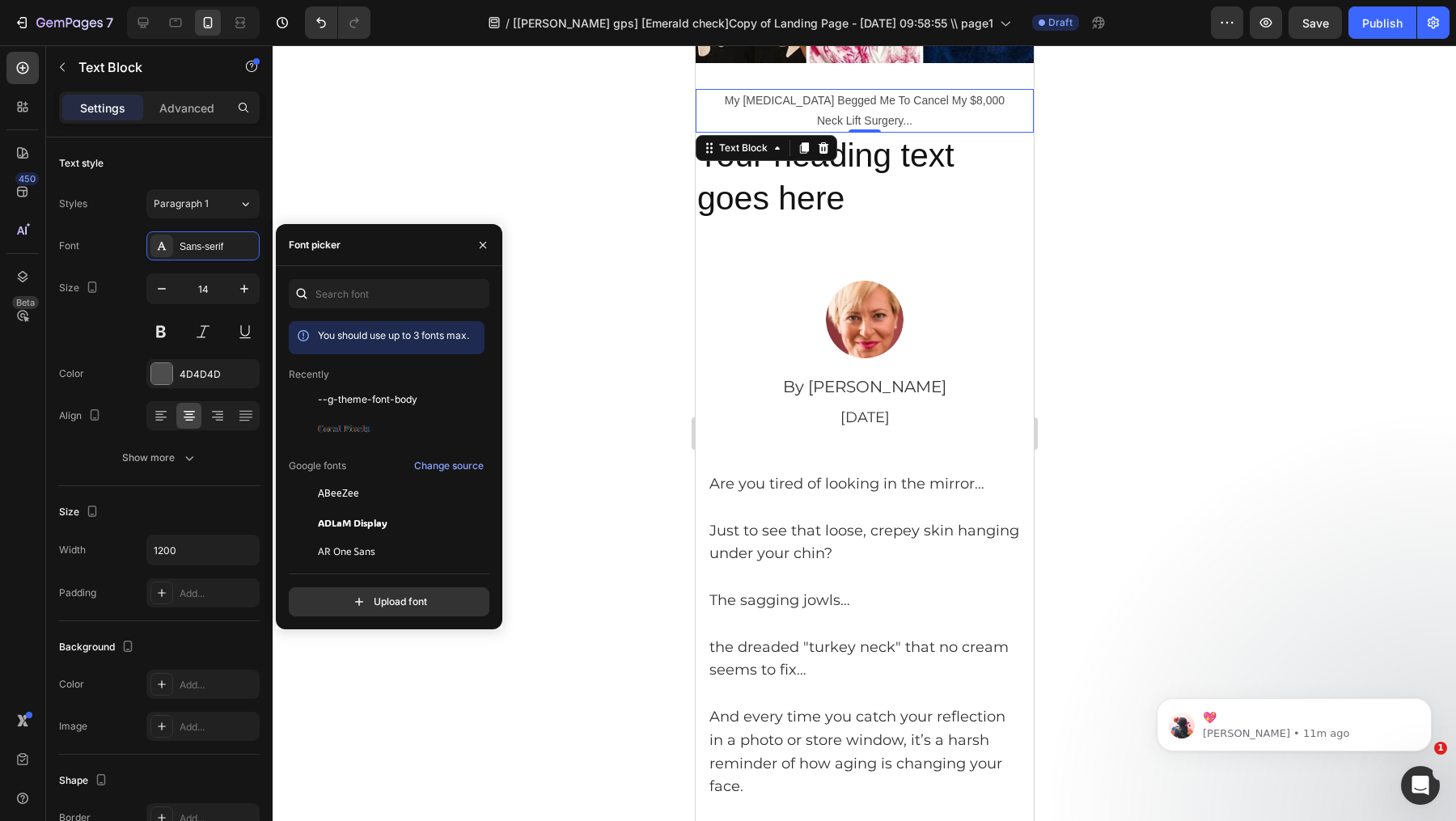
click at [398, 322] on div "You should use up to 3 fonts max." at bounding box center [387, 337] width 196 height 33
click at [391, 299] on input "text" at bounding box center [390, 294] width 201 height 29
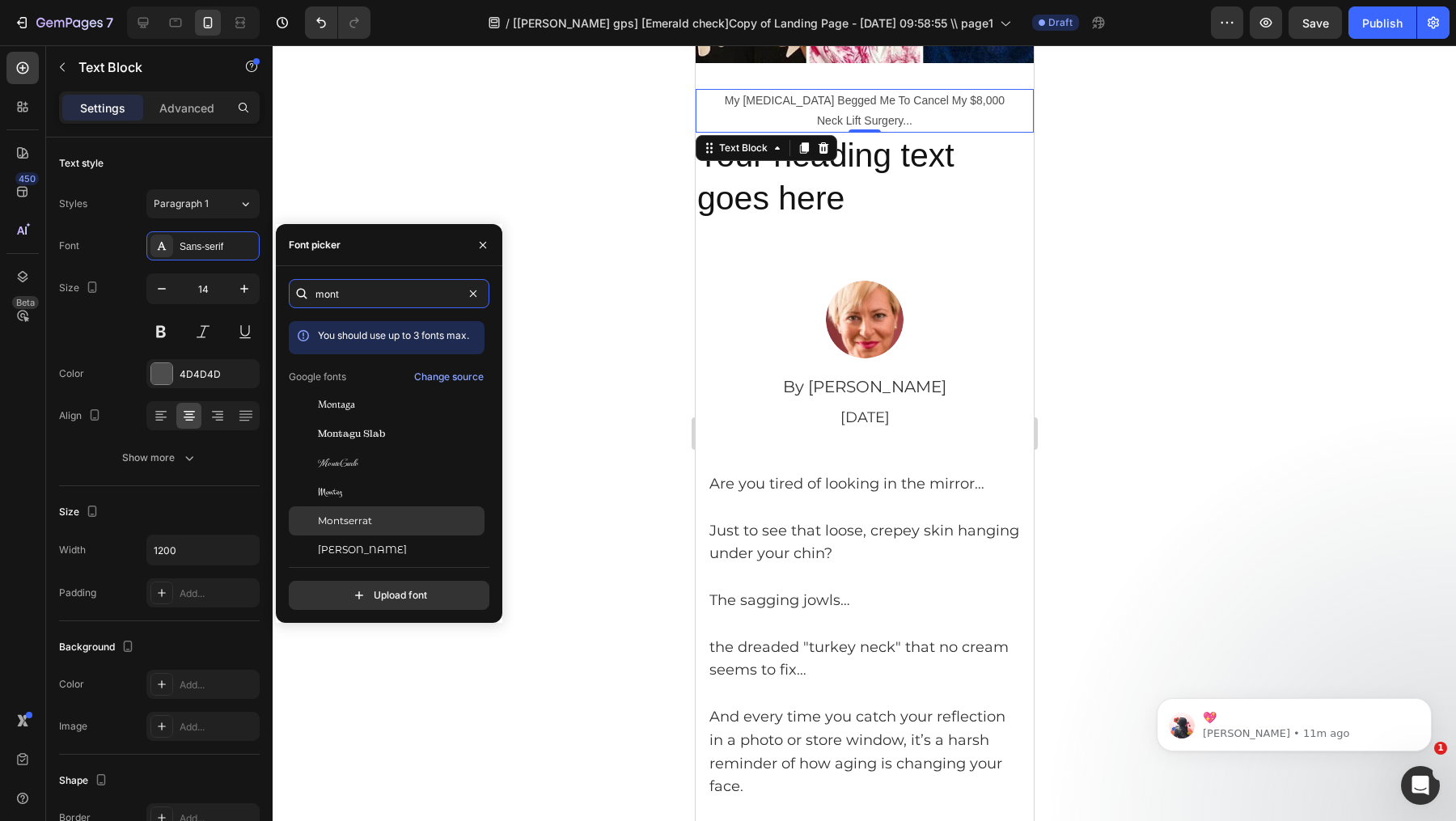
type input "mont"
click at [382, 520] on div "Montserrat" at bounding box center [400, 521] width 163 height 15
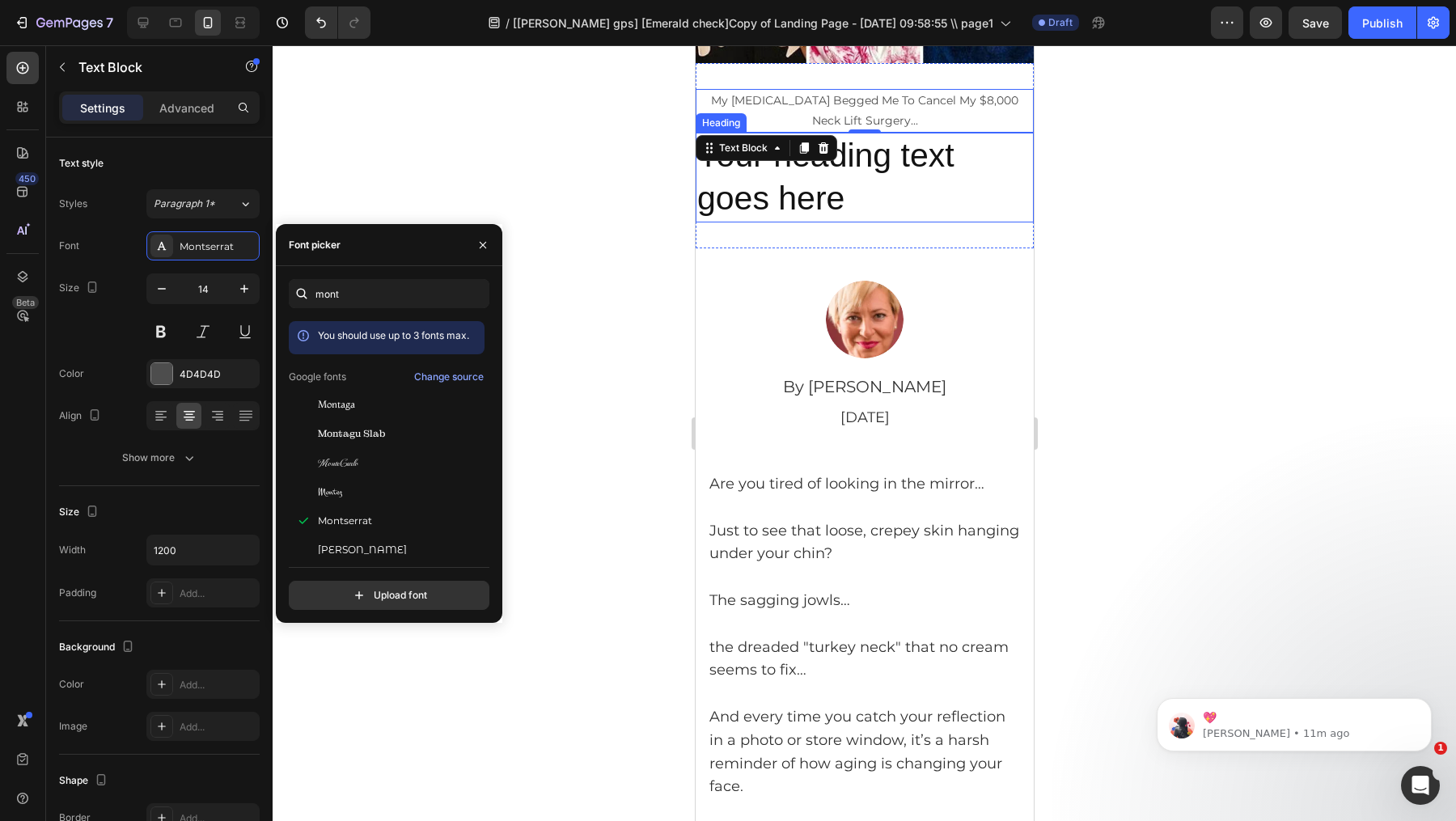
click at [921, 172] on h2 "Your heading text goes here" at bounding box center [864, 177] width 338 height 90
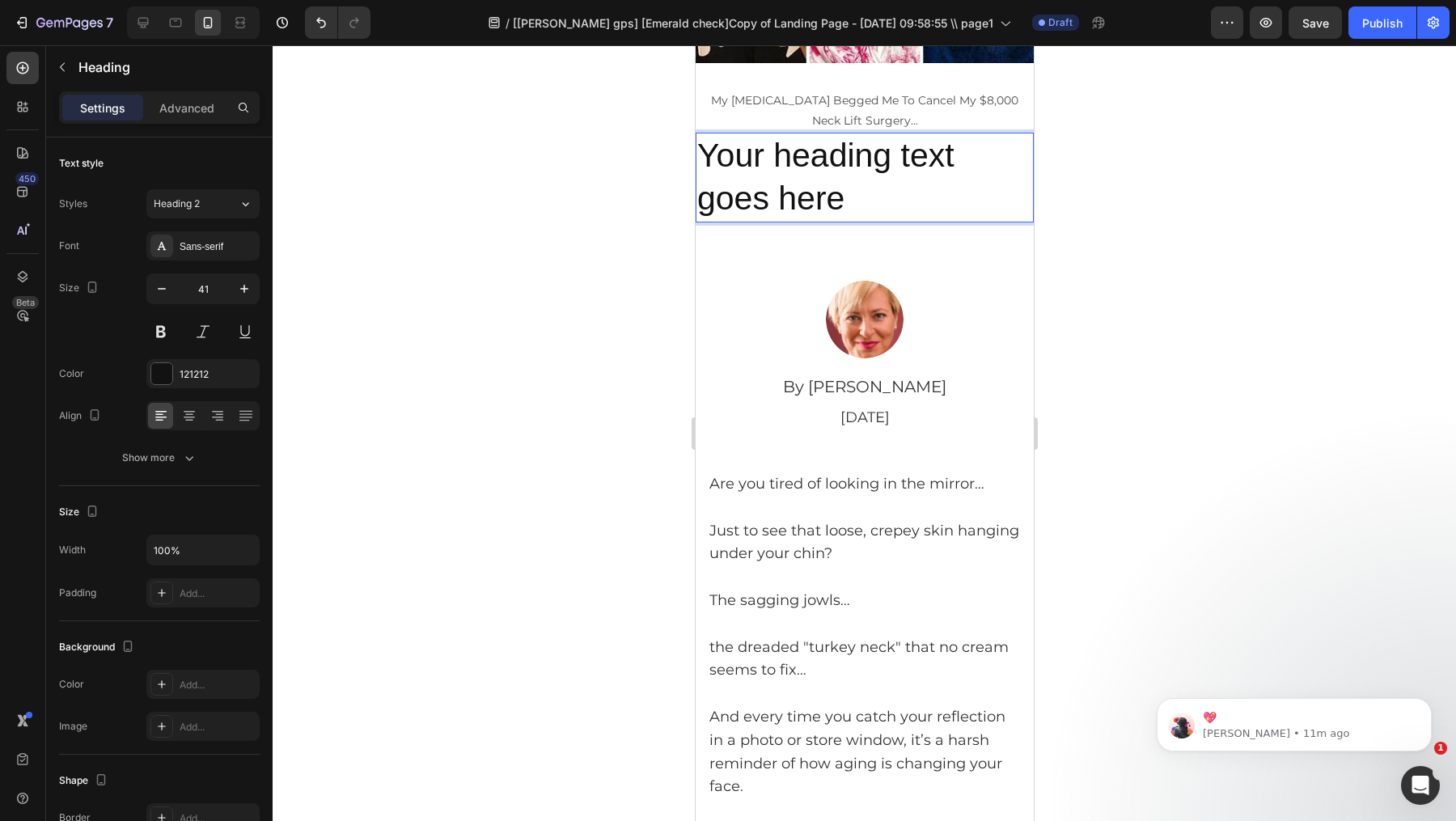
click at [921, 172] on h2 "Your heading text goes here" at bounding box center [864, 177] width 338 height 90
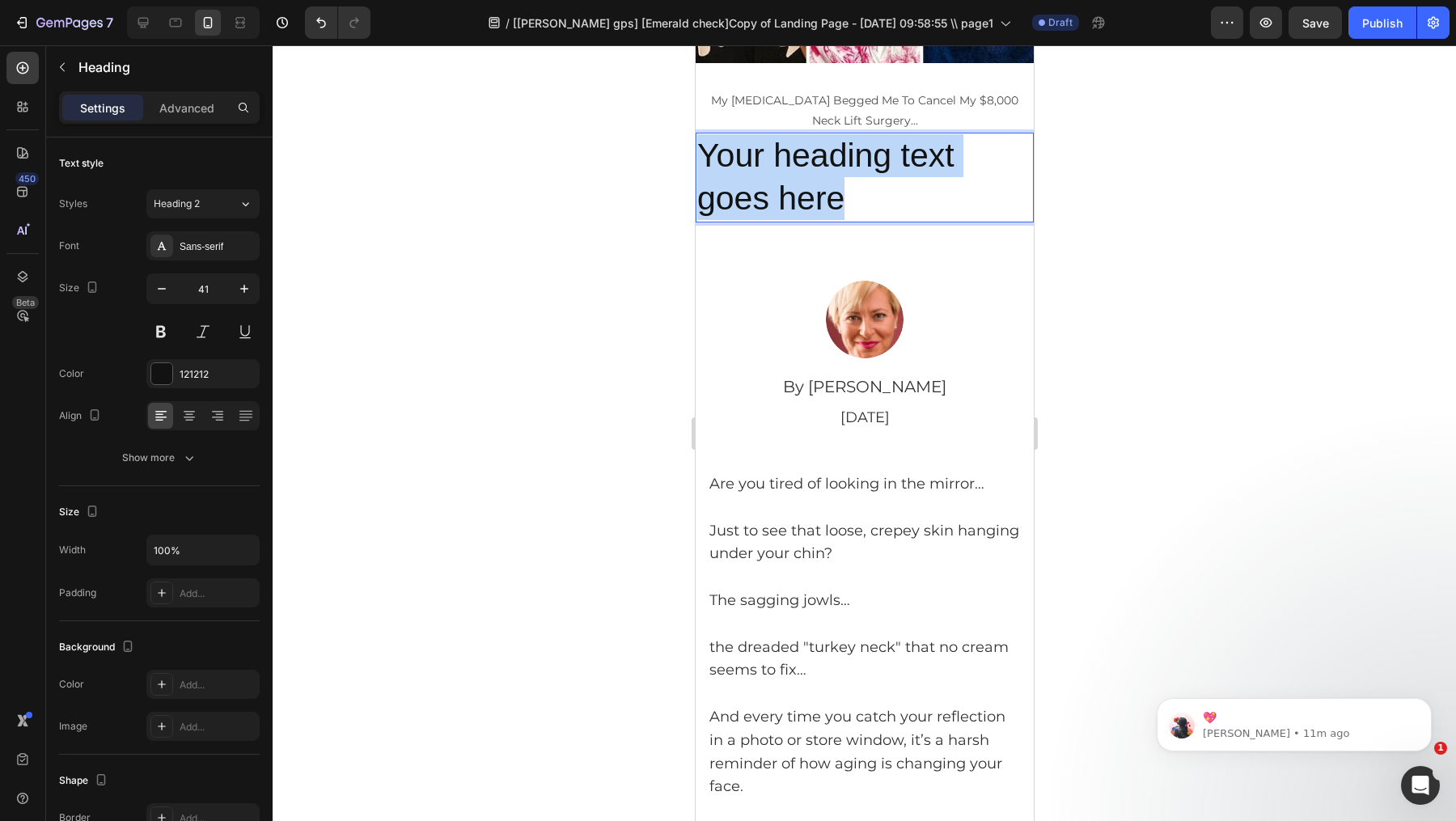
click at [921, 172] on p "Your heading text goes here" at bounding box center [864, 177] width 335 height 87
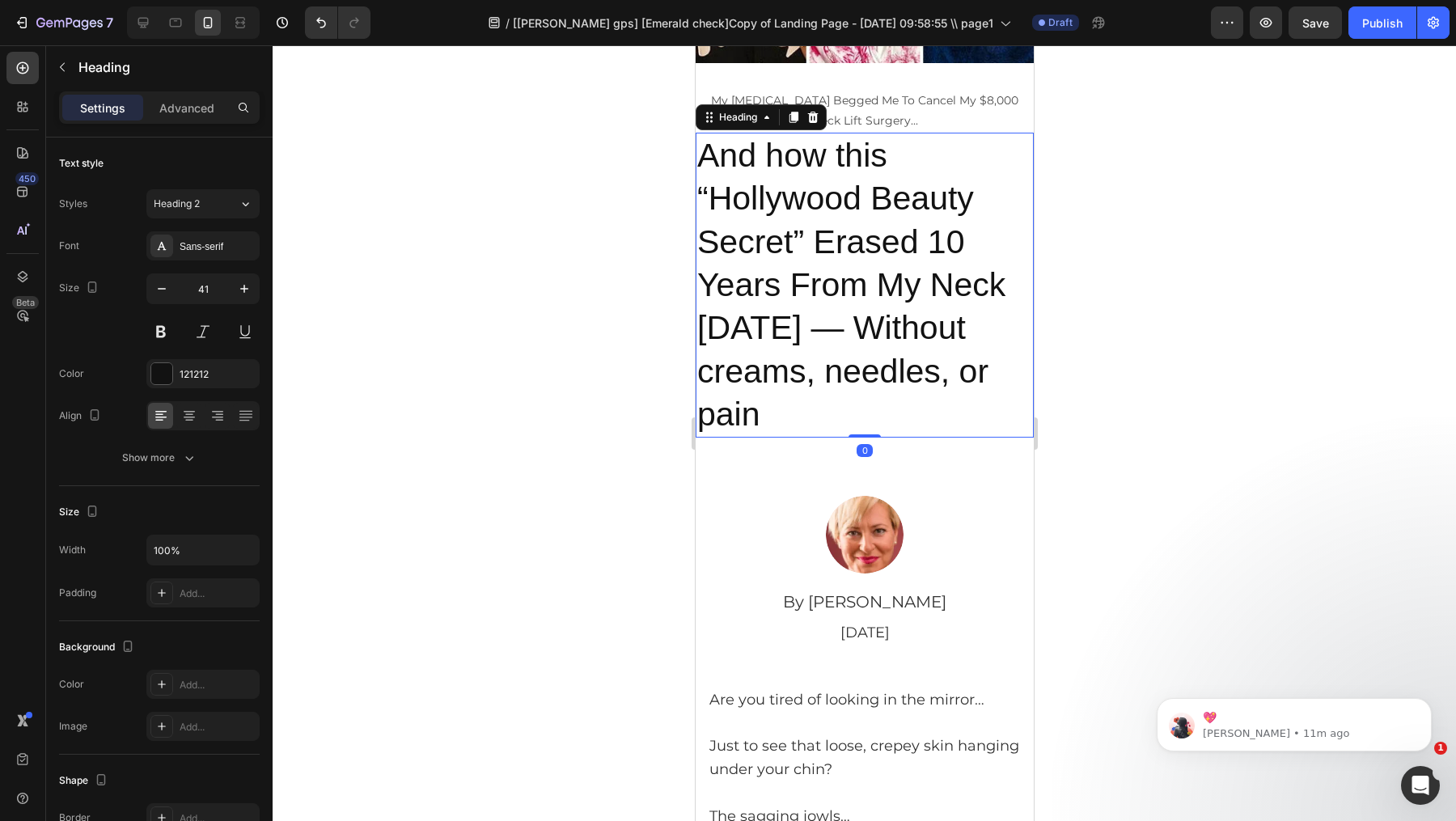
click at [1182, 243] on div at bounding box center [864, 433] width 1184 height 776
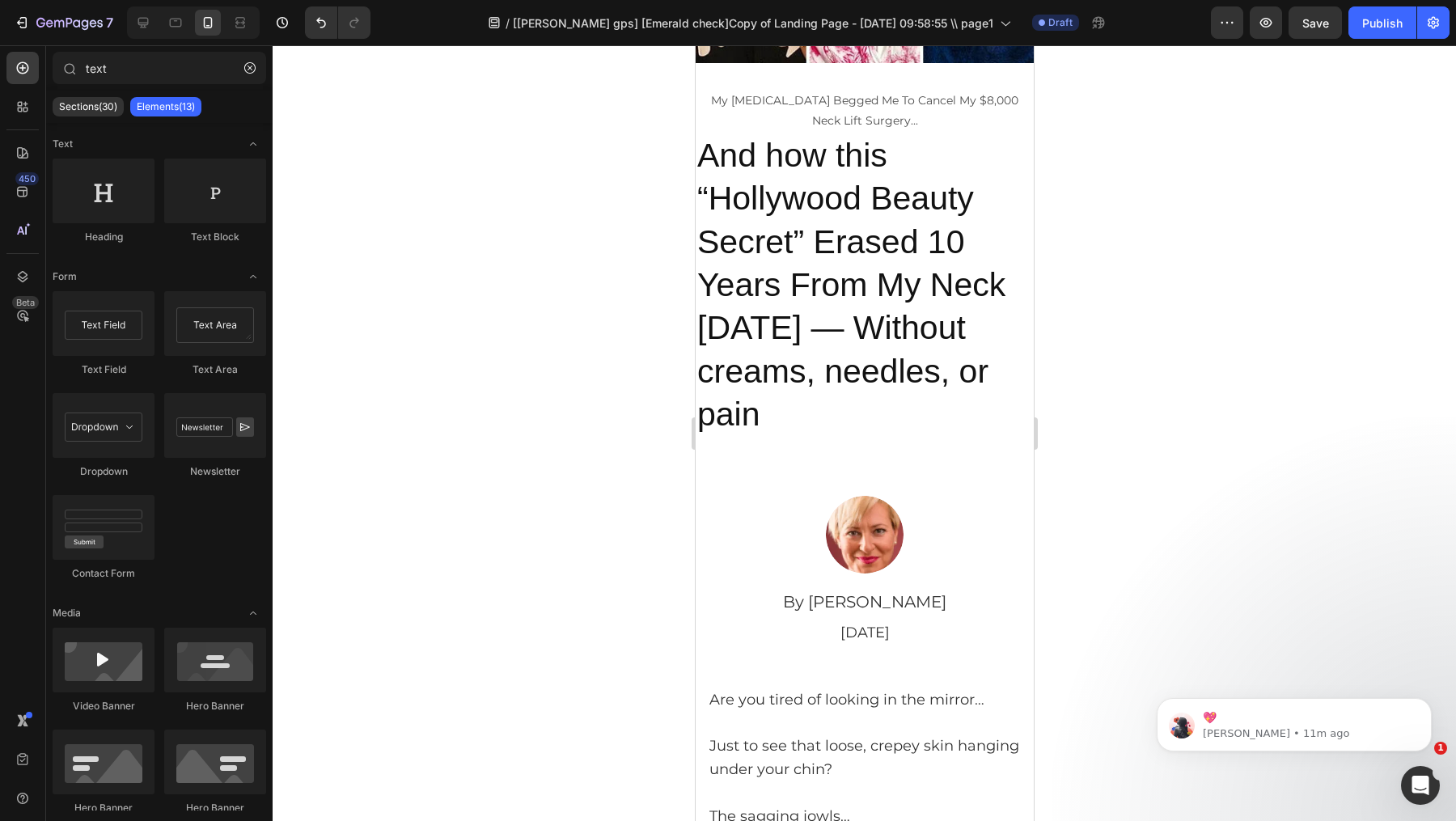
click at [1069, 243] on div at bounding box center [864, 433] width 1184 height 776
click at [940, 261] on p "And how this “Hollywood Beauty Secret” Erased 10 Years From My Neck [DATE] — Wi…" at bounding box center [864, 284] width 335 height 301
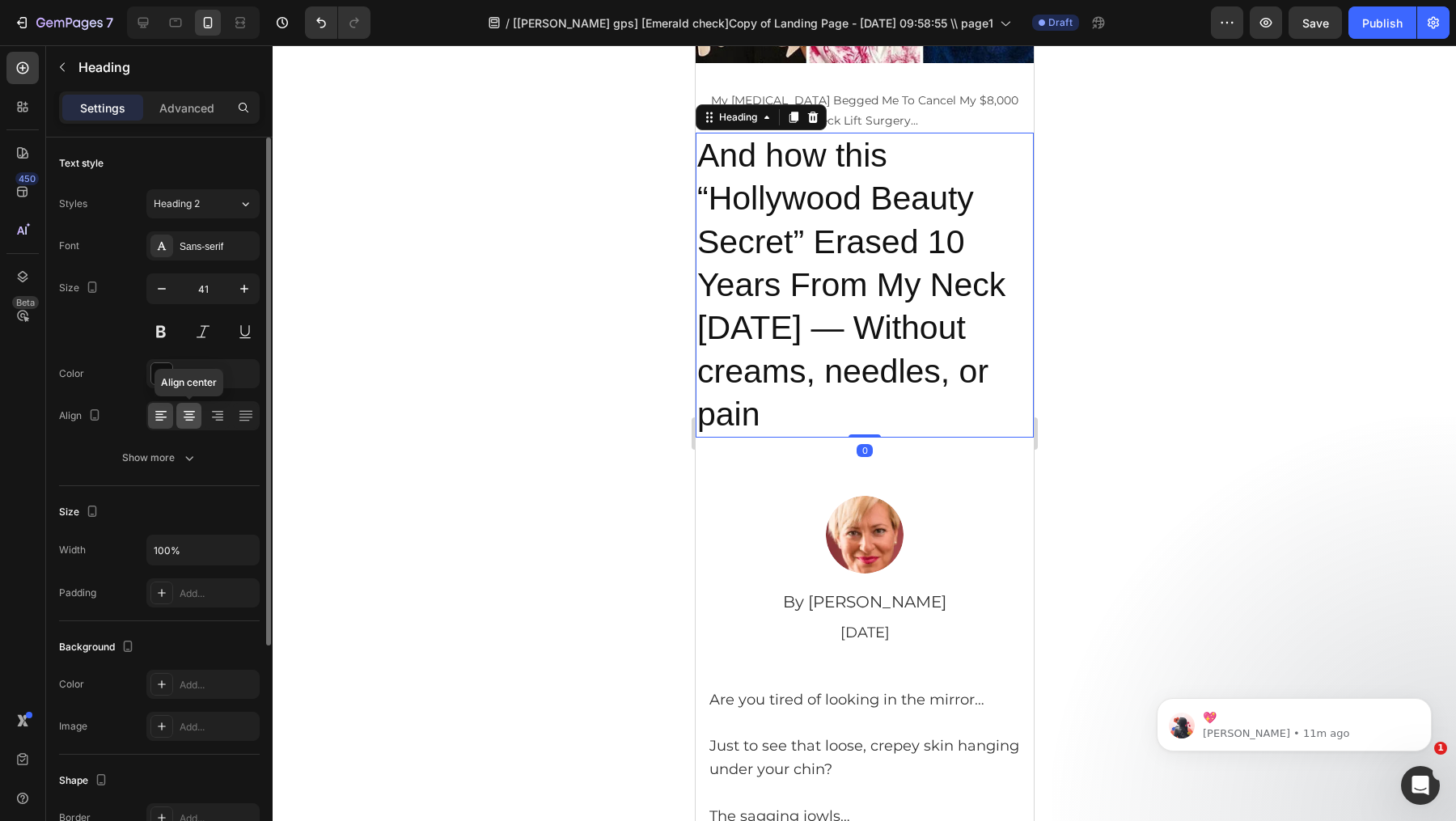
click at [188, 410] on icon at bounding box center [190, 416] width 16 height 16
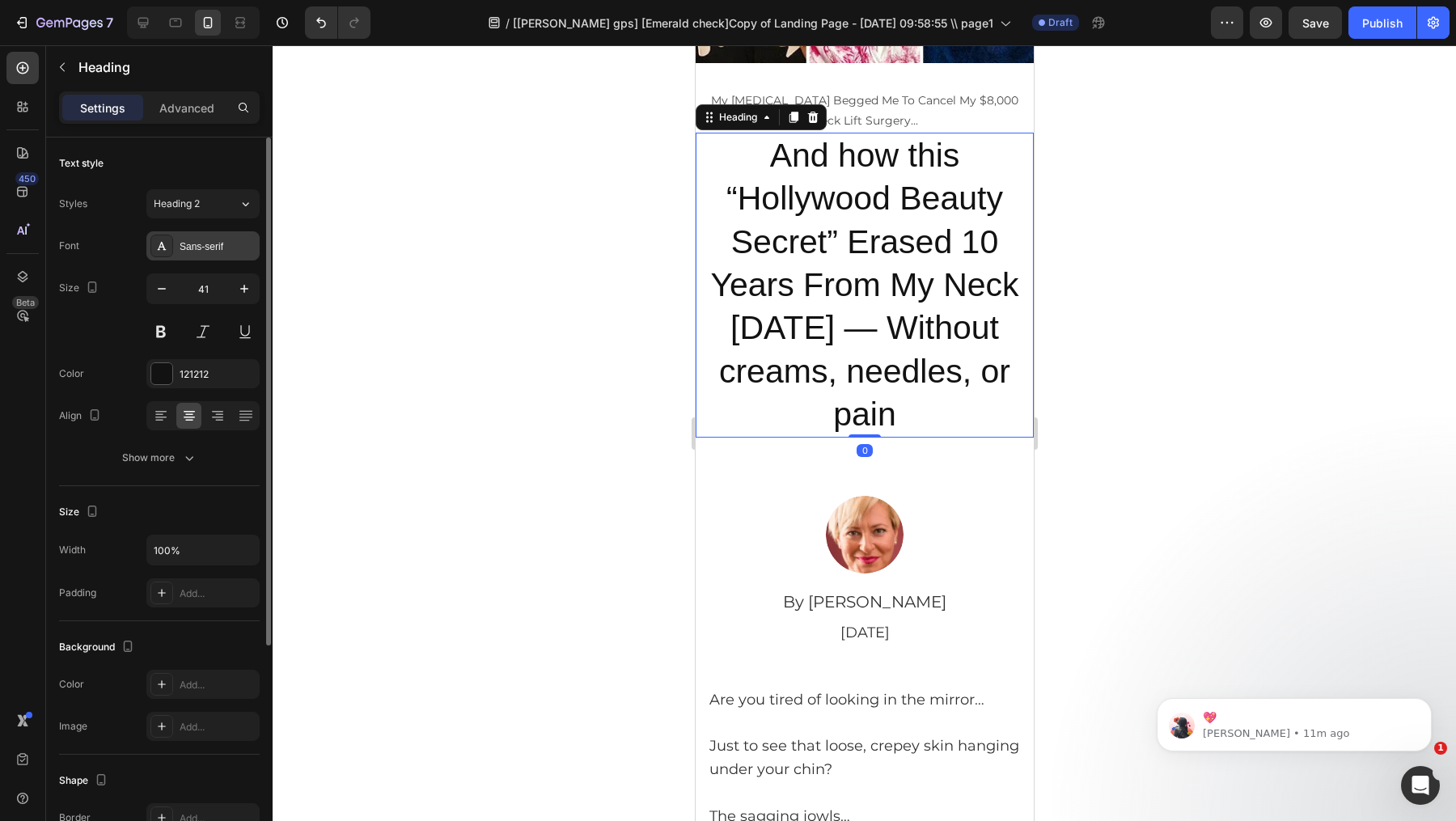
click at [222, 254] on div "Sans-serif" at bounding box center [203, 246] width 114 height 29
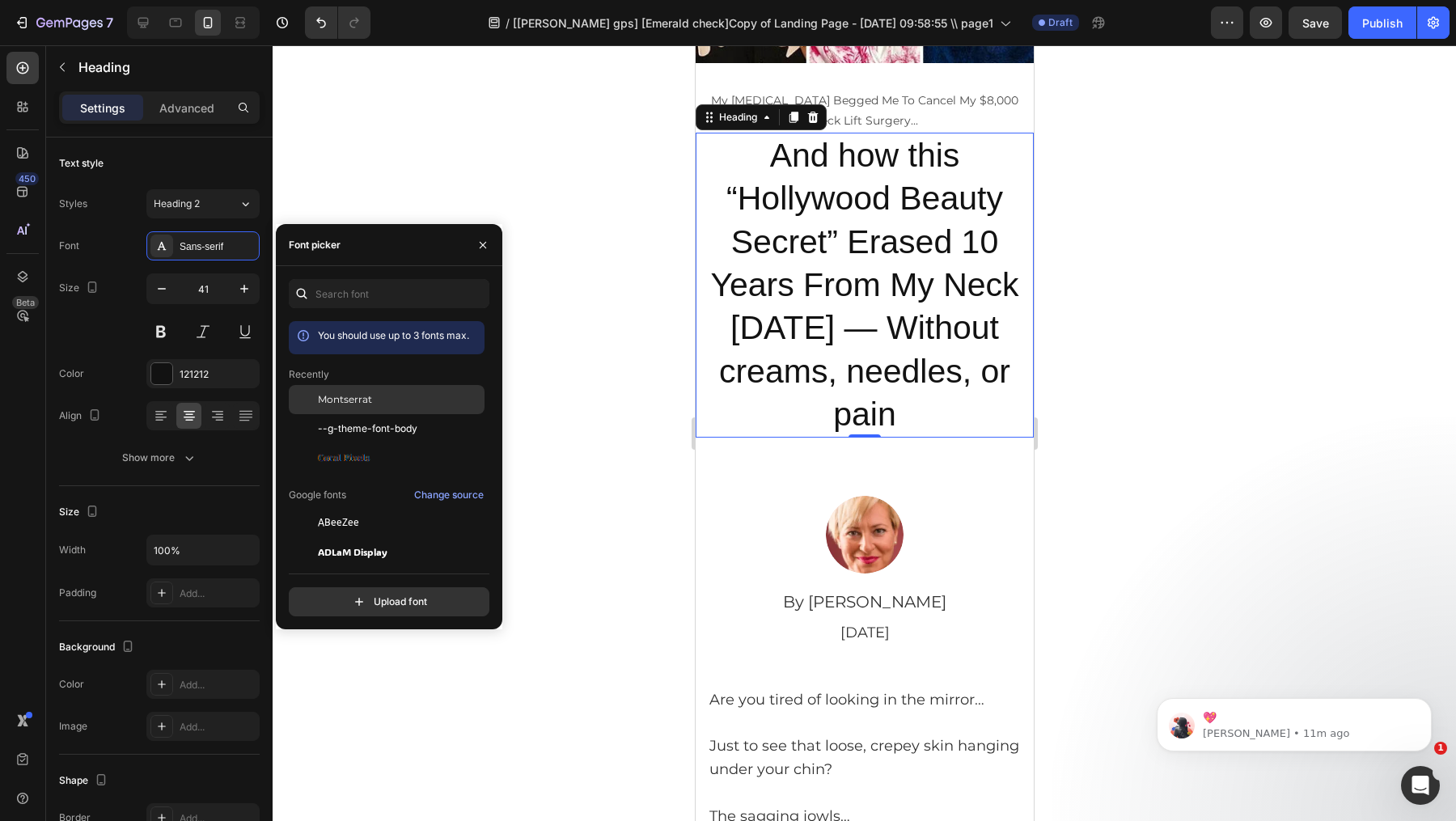
click at [430, 395] on div "Montserrat" at bounding box center [400, 399] width 163 height 15
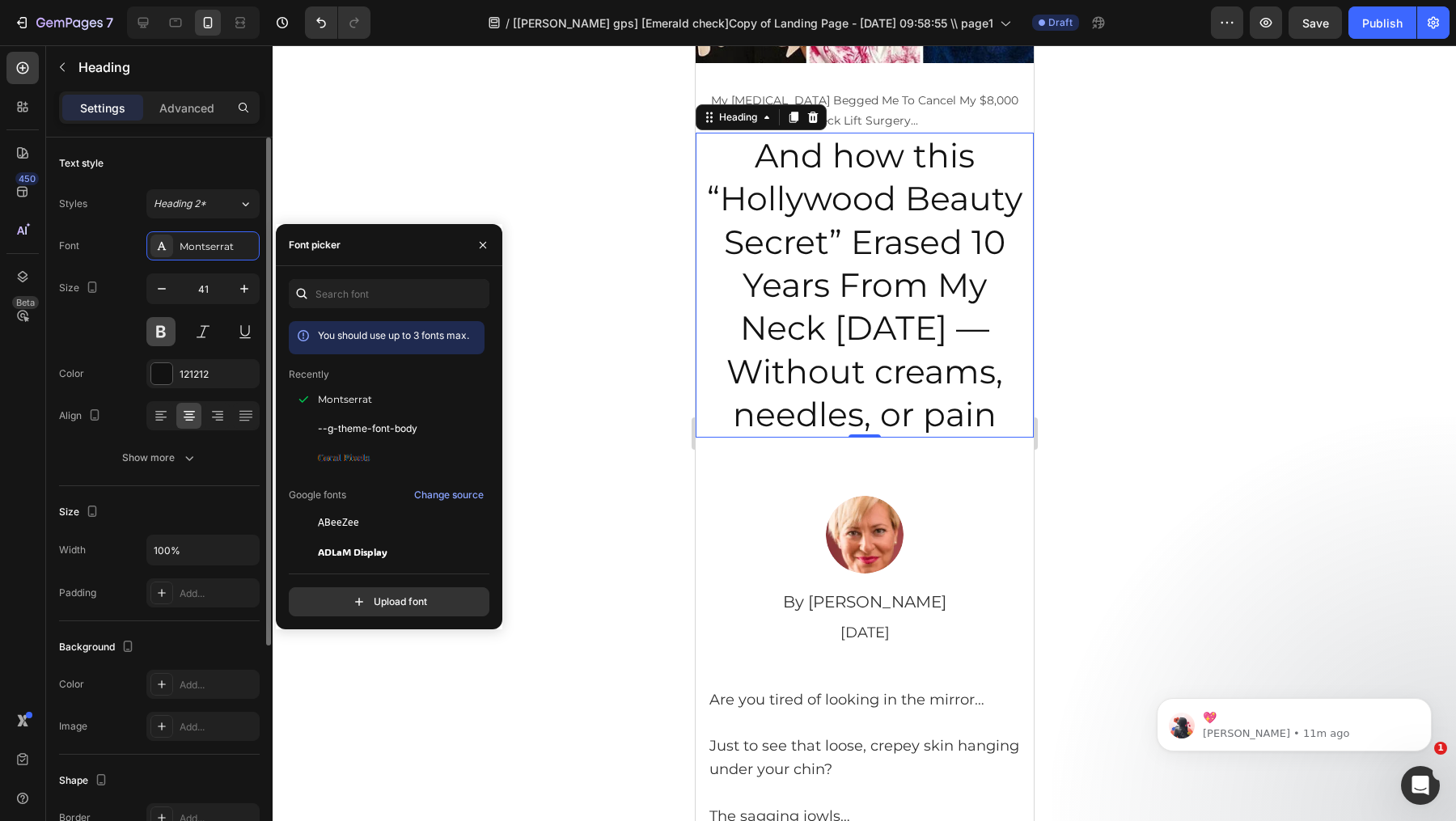
click at [158, 333] on button at bounding box center [161, 332] width 29 height 29
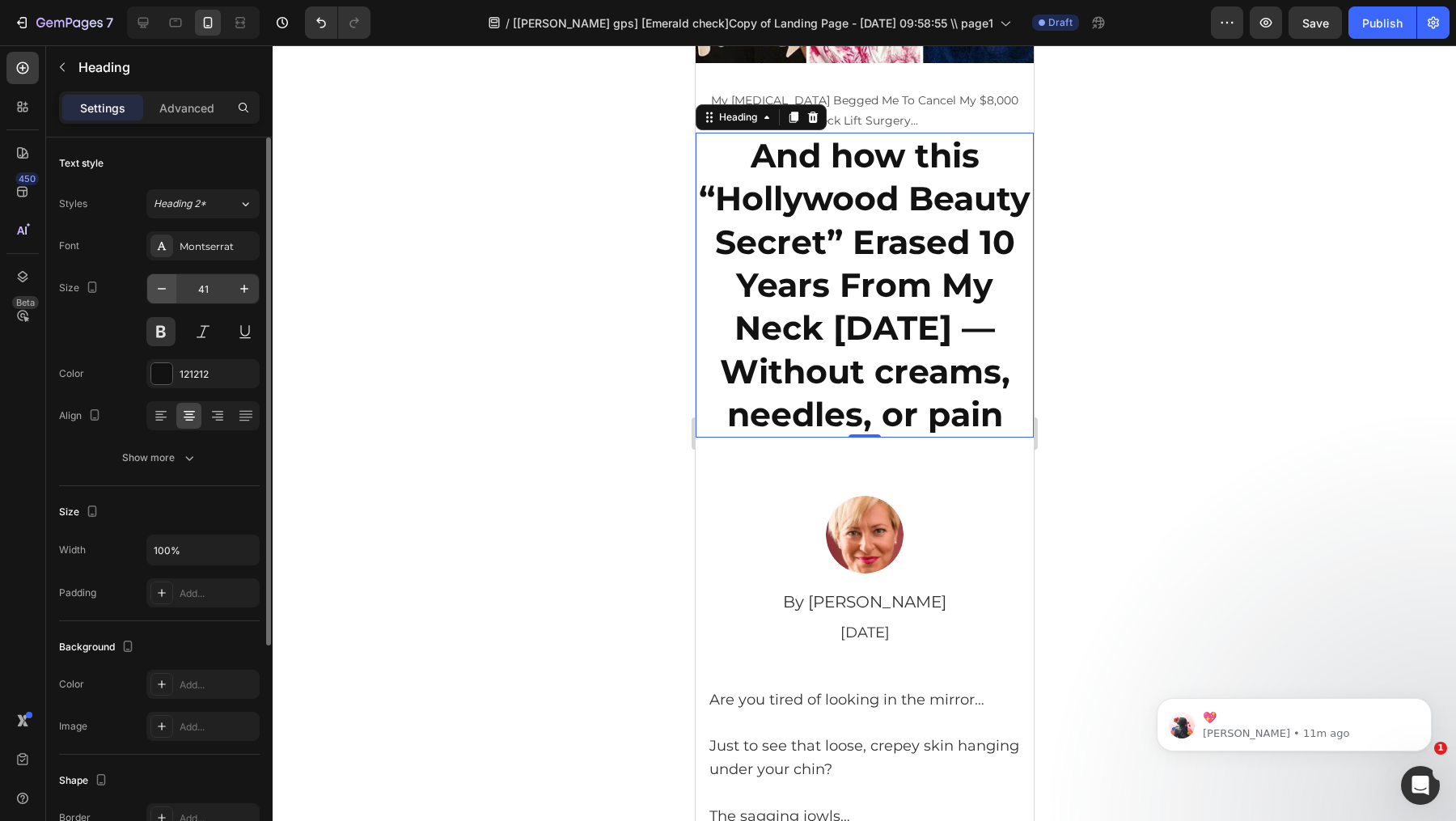
click at [171, 283] on button "button" at bounding box center [162, 289] width 29 height 29
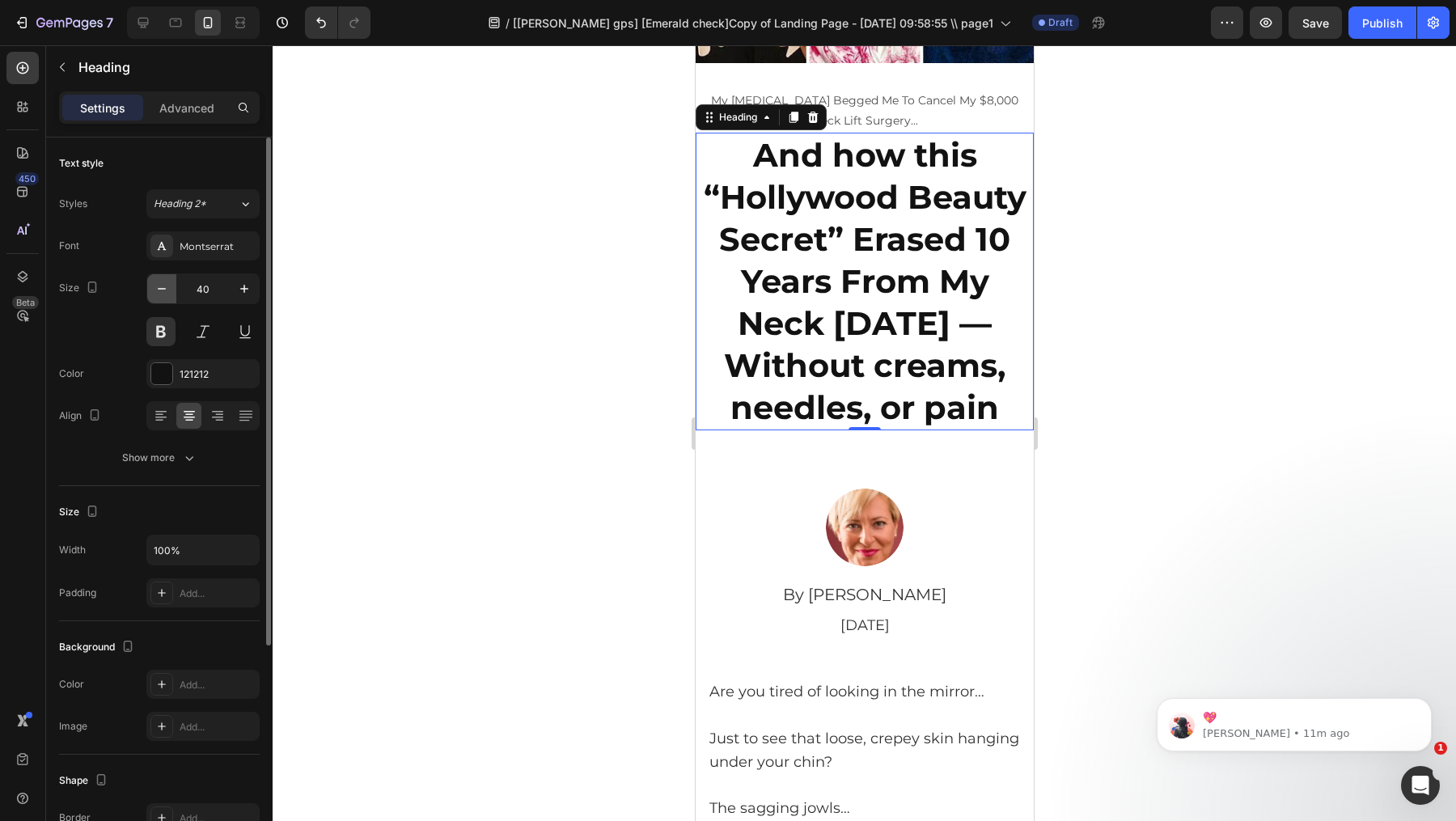
click at [171, 283] on button "button" at bounding box center [162, 289] width 29 height 29
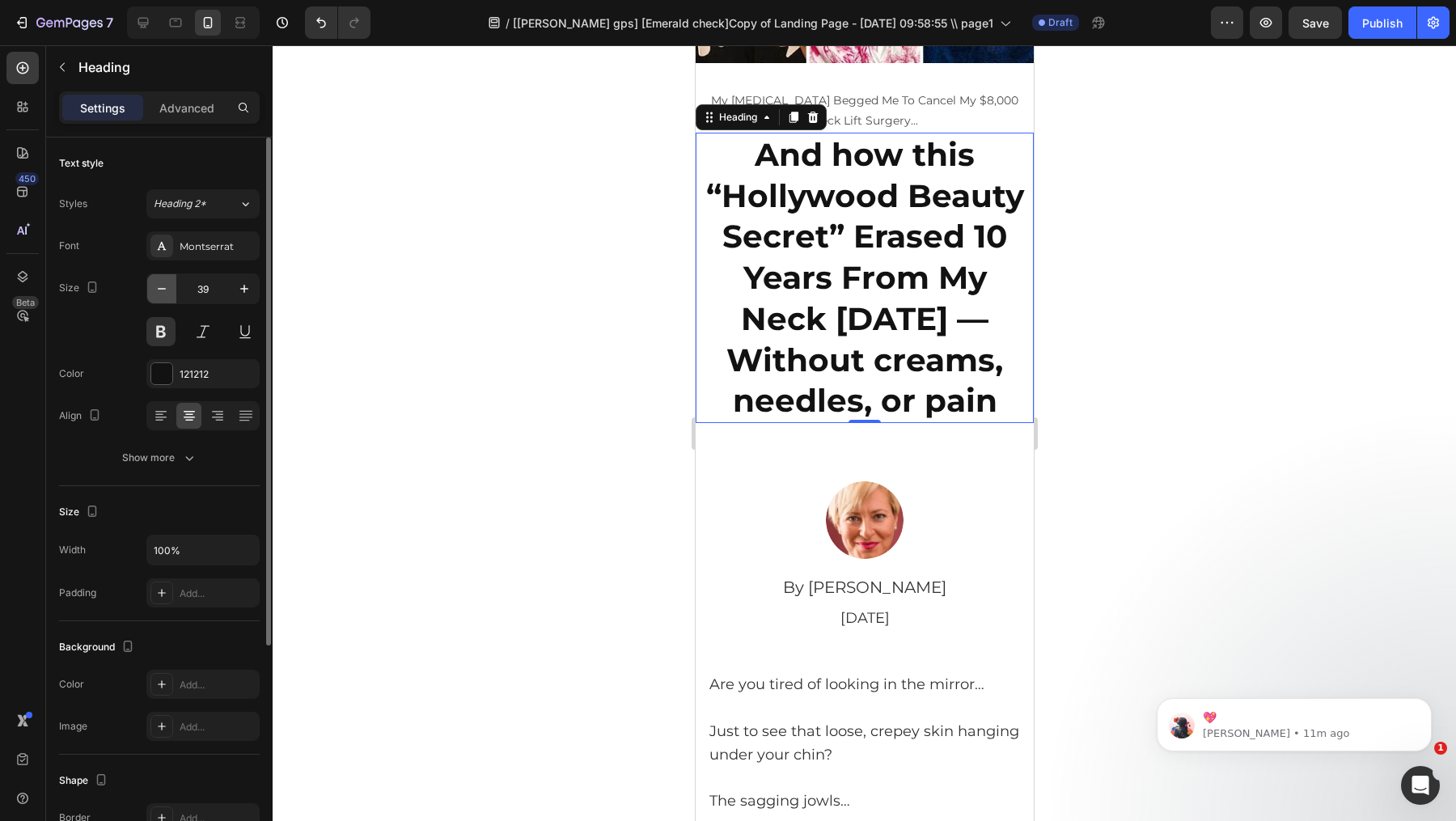
click at [171, 283] on button "button" at bounding box center [162, 289] width 29 height 29
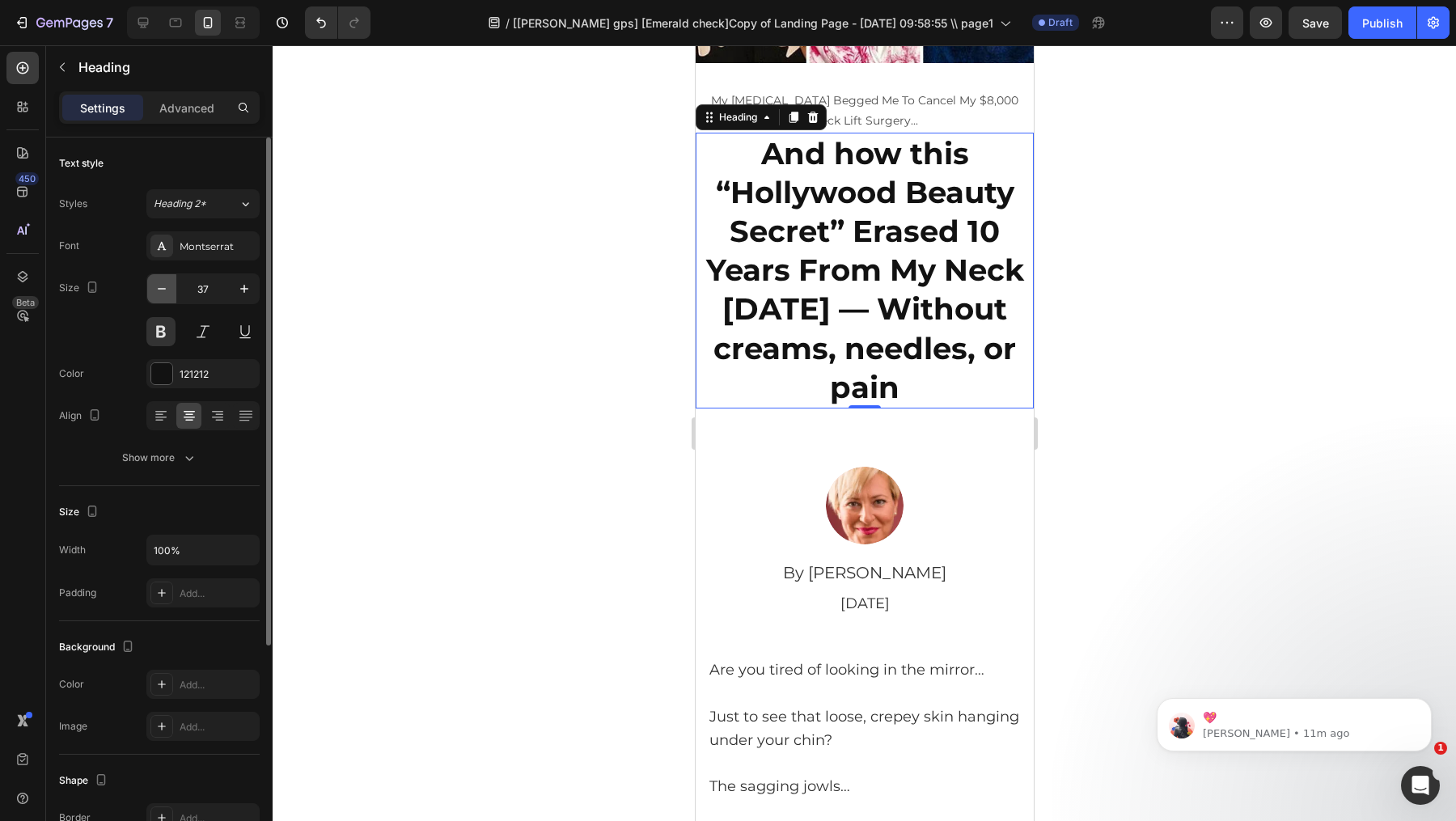
click at [171, 283] on button "button" at bounding box center [162, 289] width 29 height 29
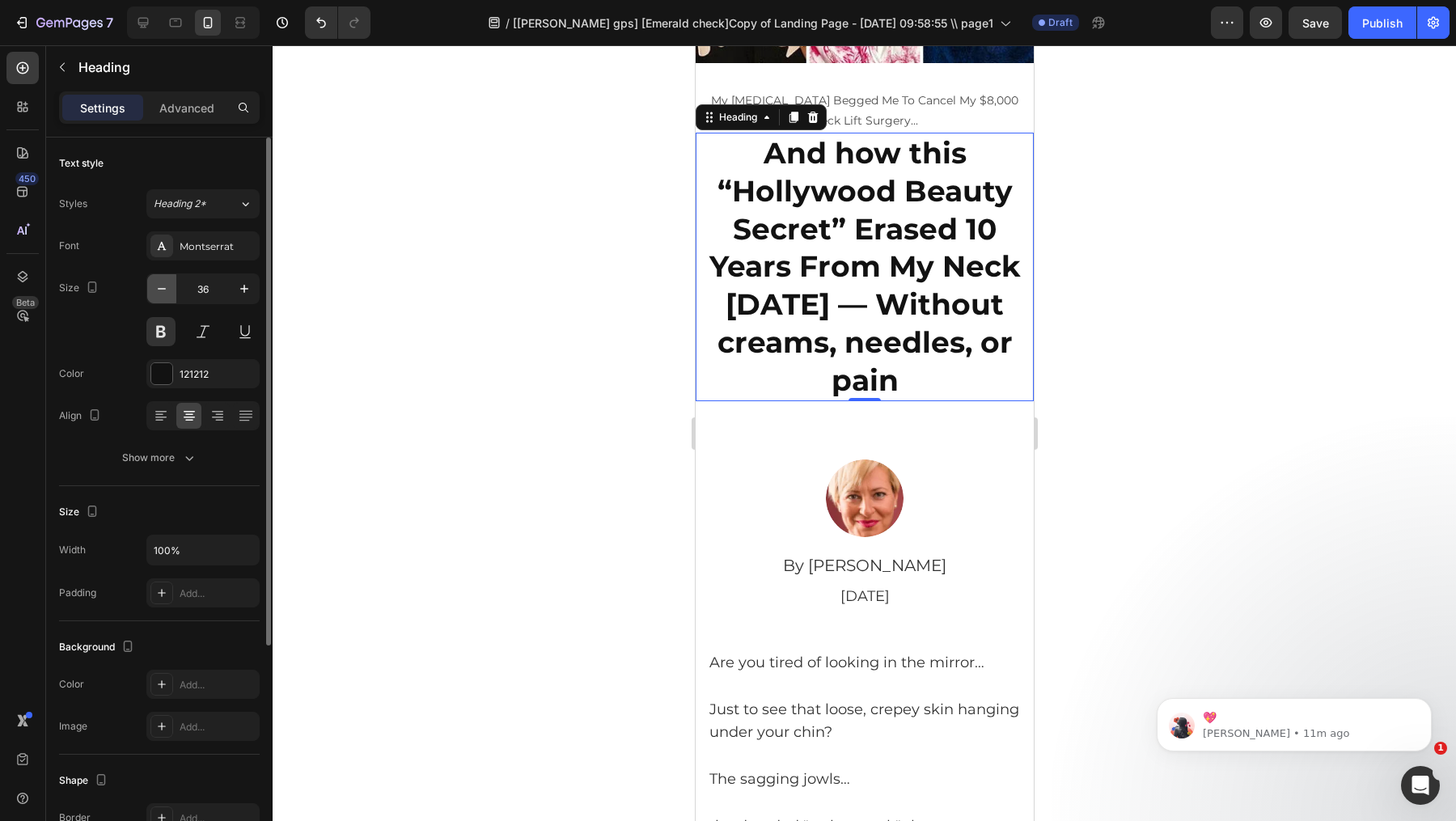
click at [171, 283] on button "button" at bounding box center [162, 289] width 29 height 29
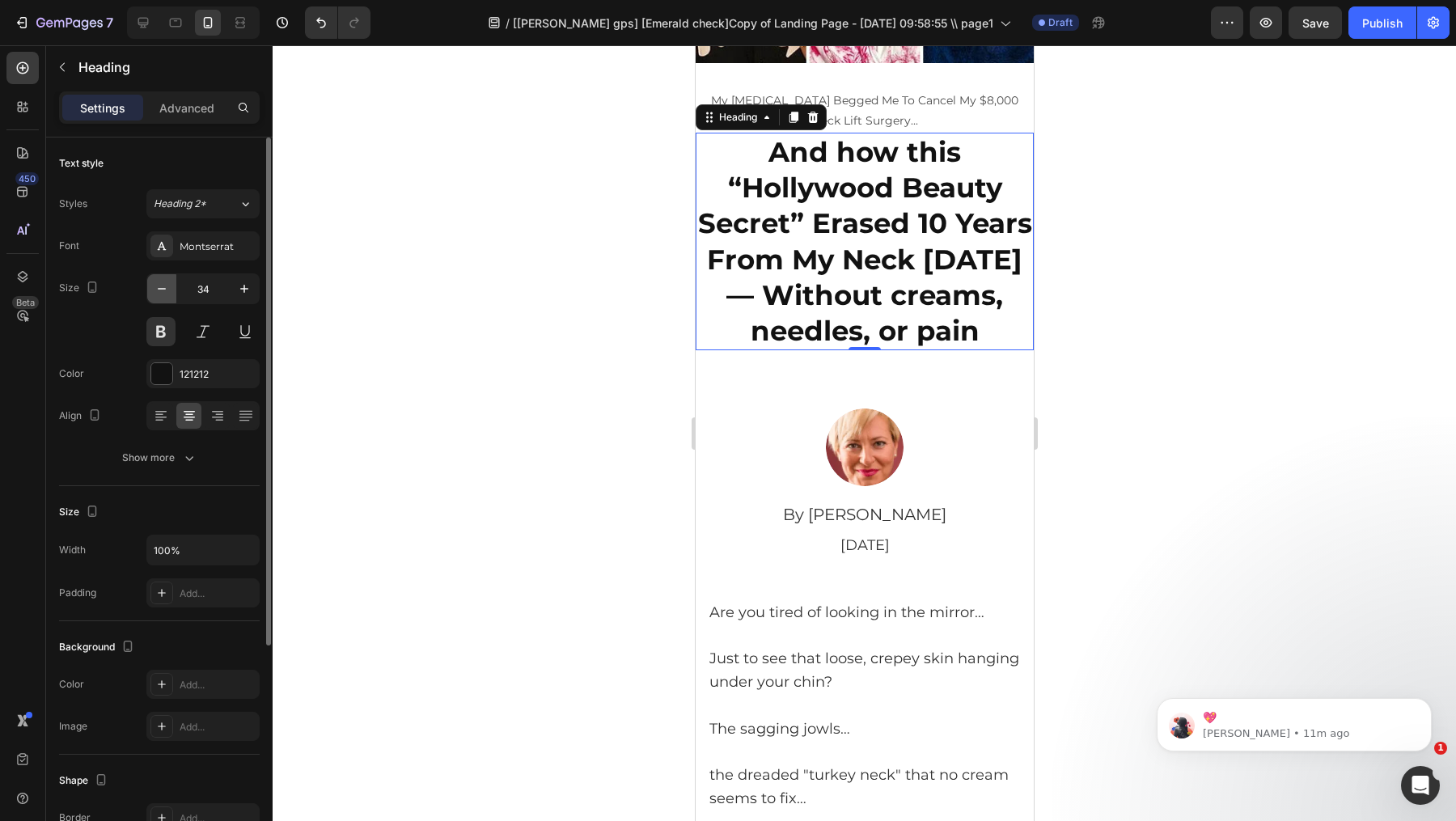
click at [171, 283] on button "button" at bounding box center [162, 289] width 29 height 29
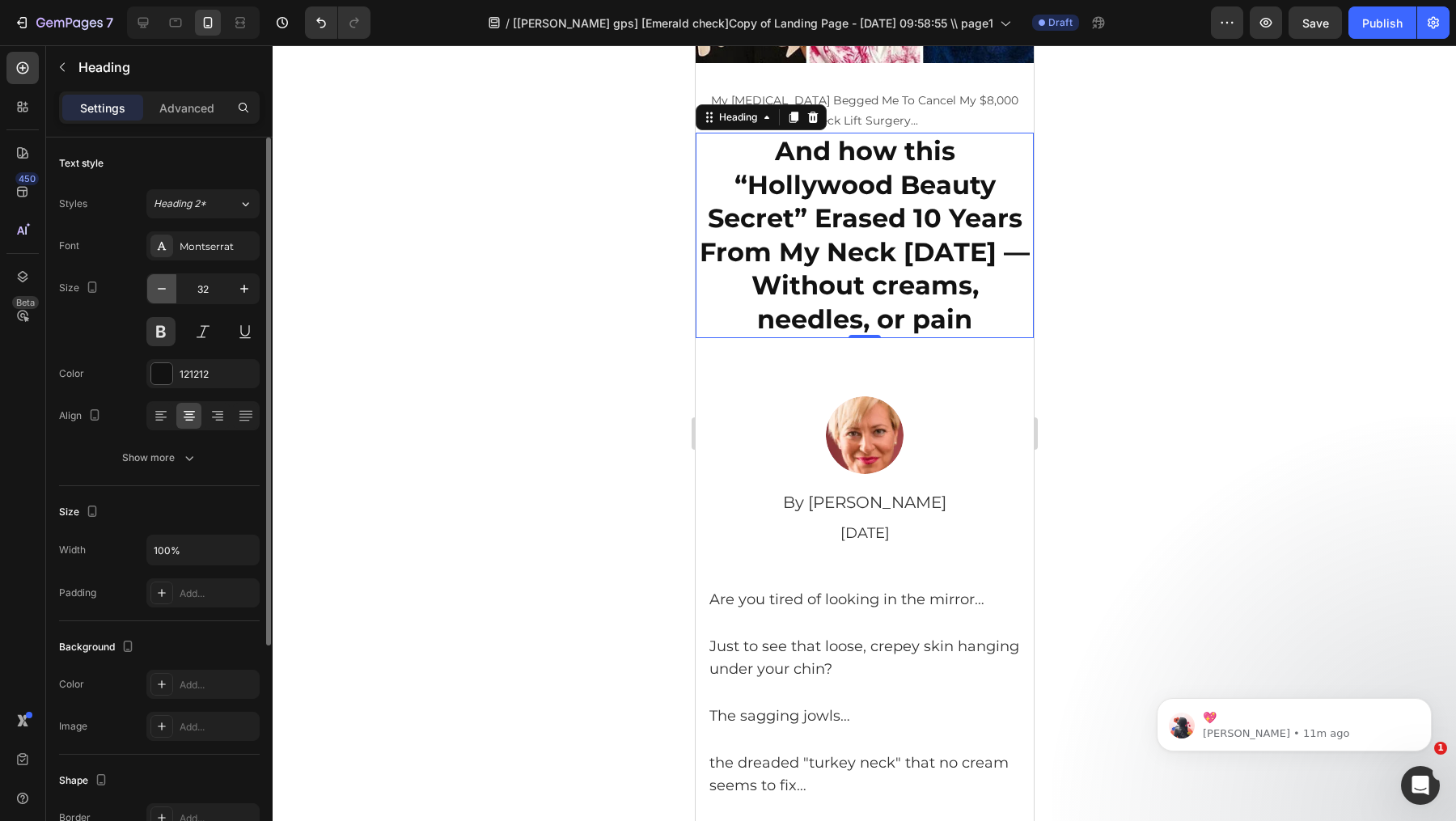
click at [171, 283] on button "button" at bounding box center [162, 289] width 29 height 29
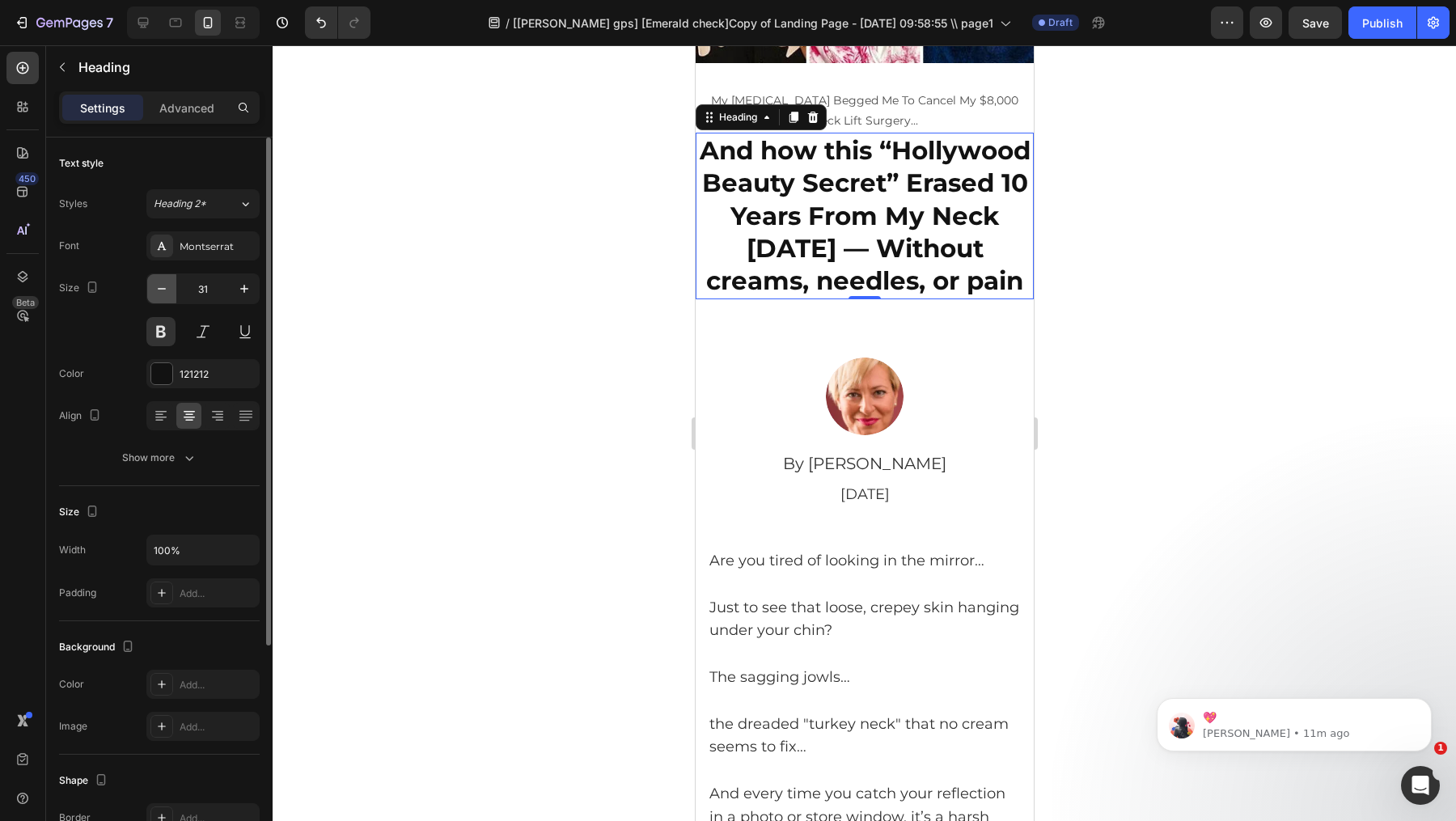
click at [171, 283] on button "button" at bounding box center [162, 289] width 29 height 29
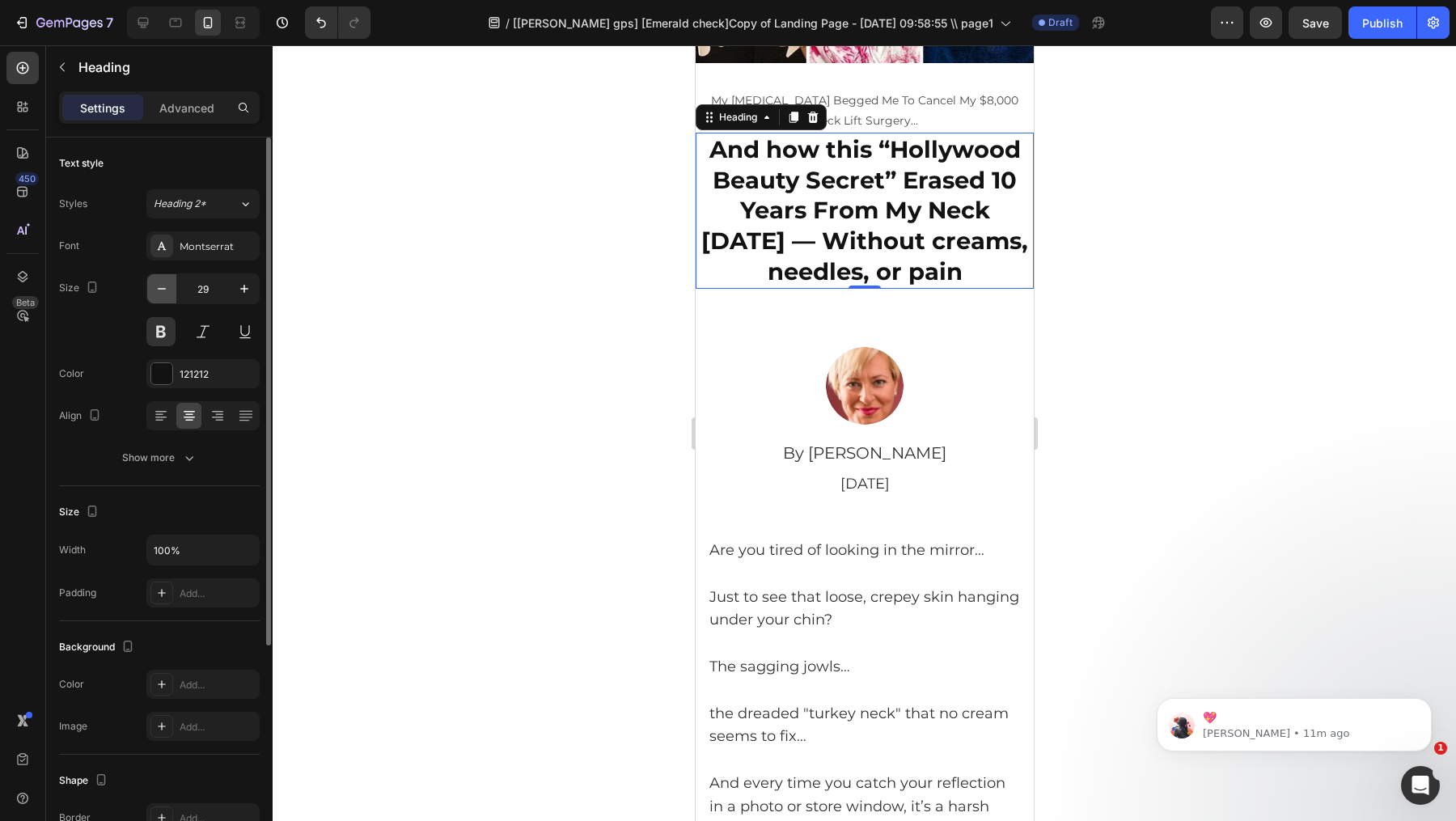
click at [171, 283] on button "button" at bounding box center [162, 289] width 29 height 29
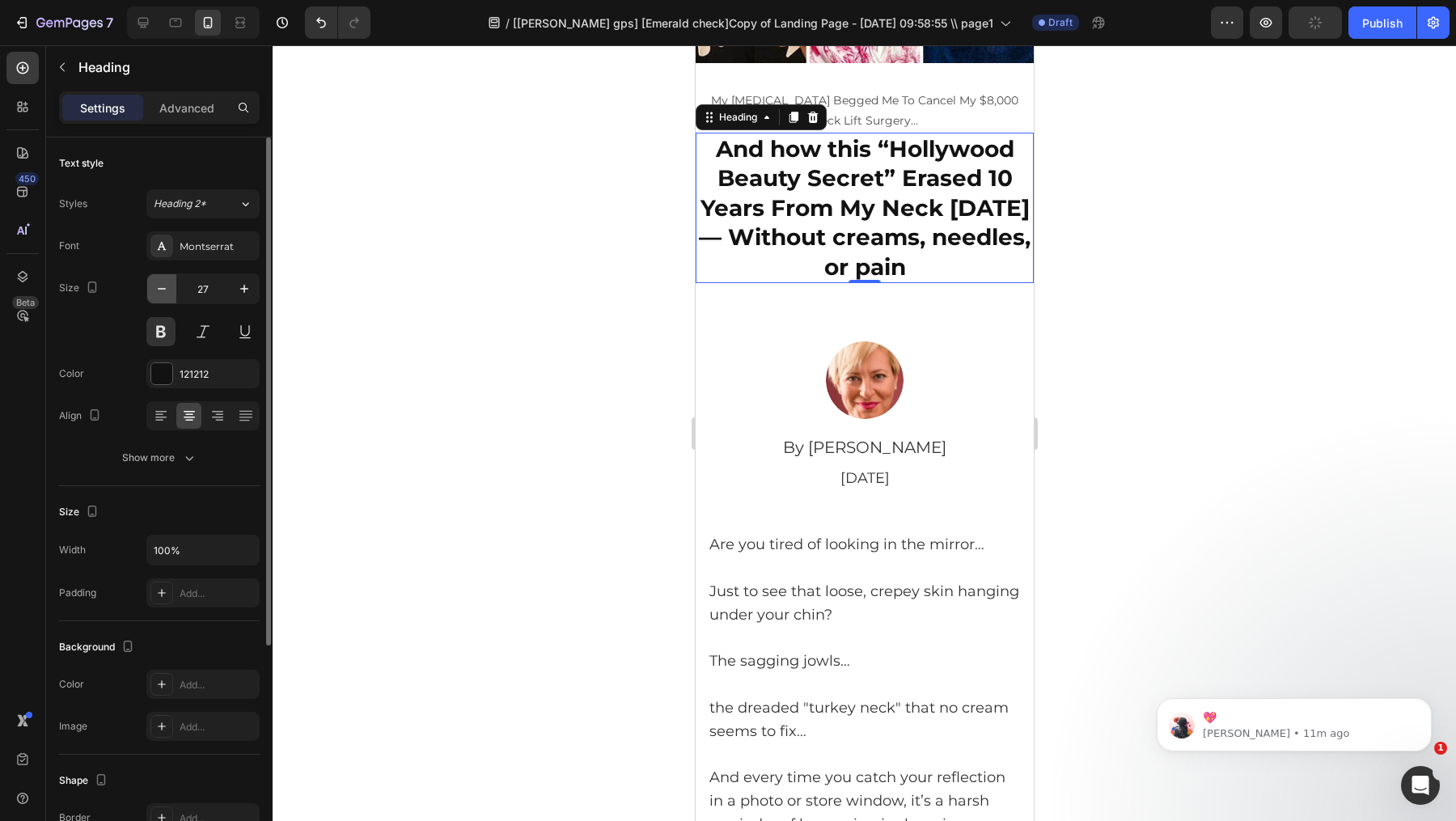
click at [171, 283] on button "button" at bounding box center [162, 289] width 29 height 29
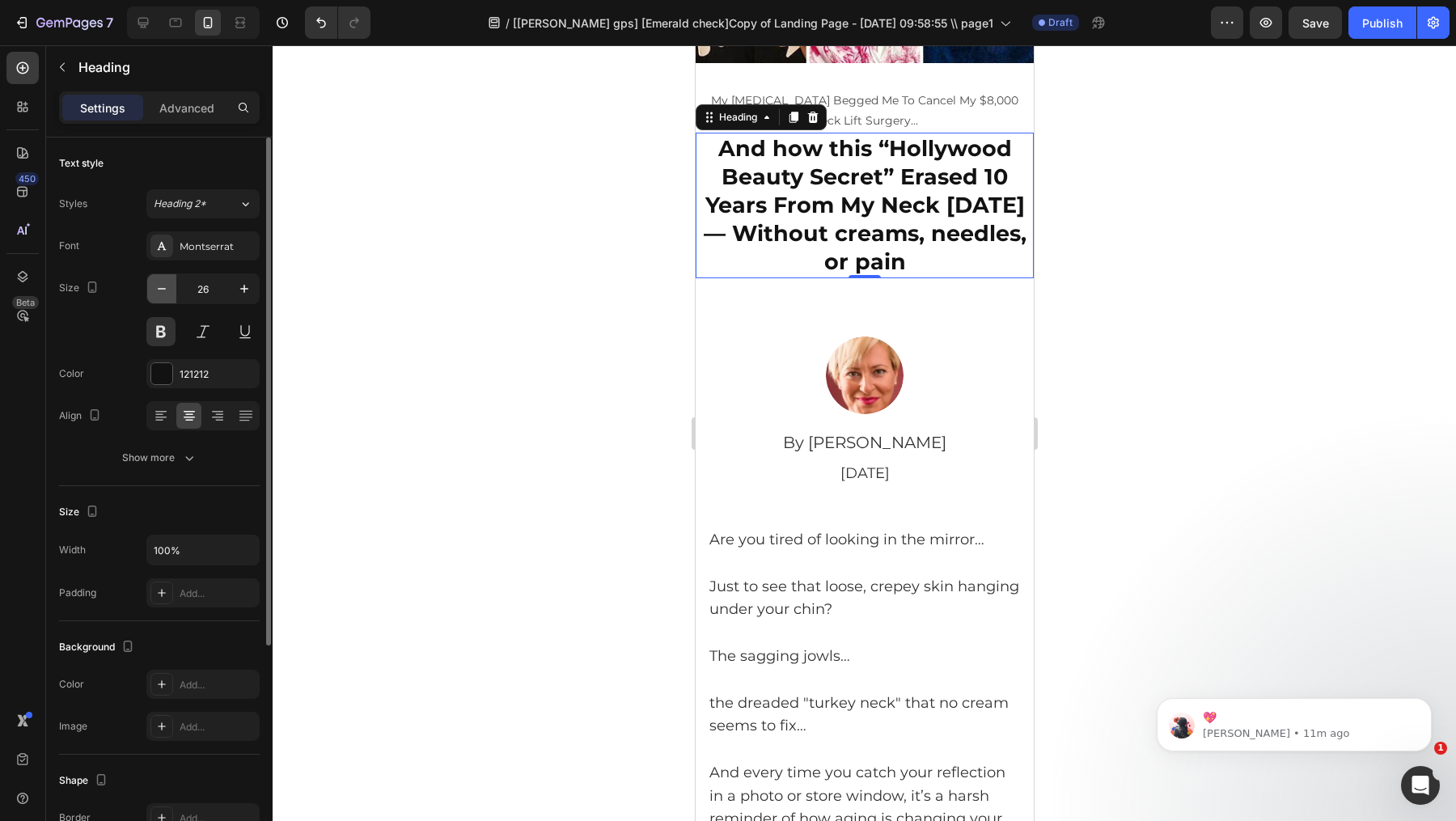
click at [171, 283] on button "button" at bounding box center [162, 289] width 29 height 29
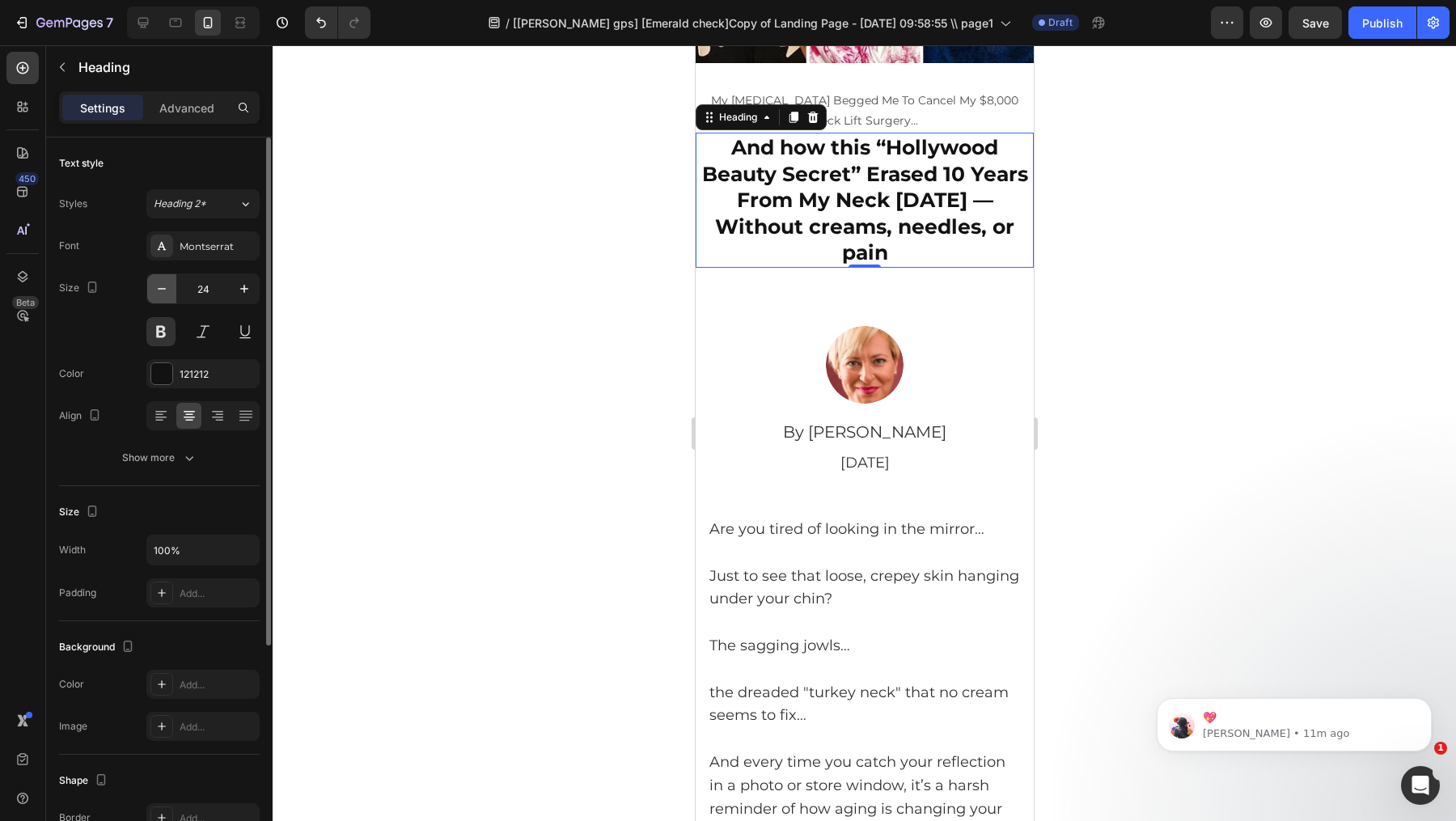
click at [171, 283] on button "button" at bounding box center [162, 289] width 29 height 29
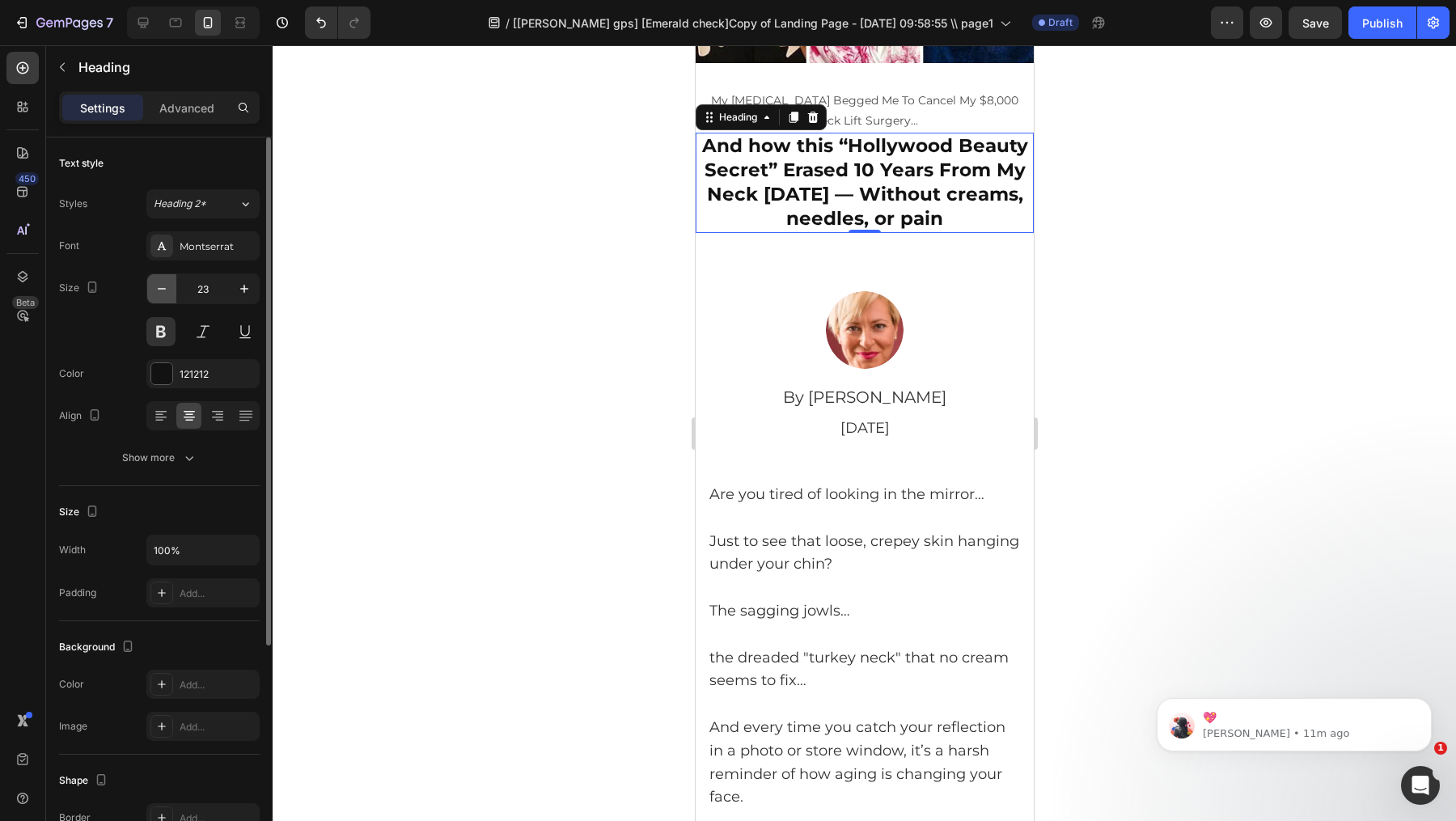
click at [171, 283] on button "button" at bounding box center [162, 289] width 29 height 29
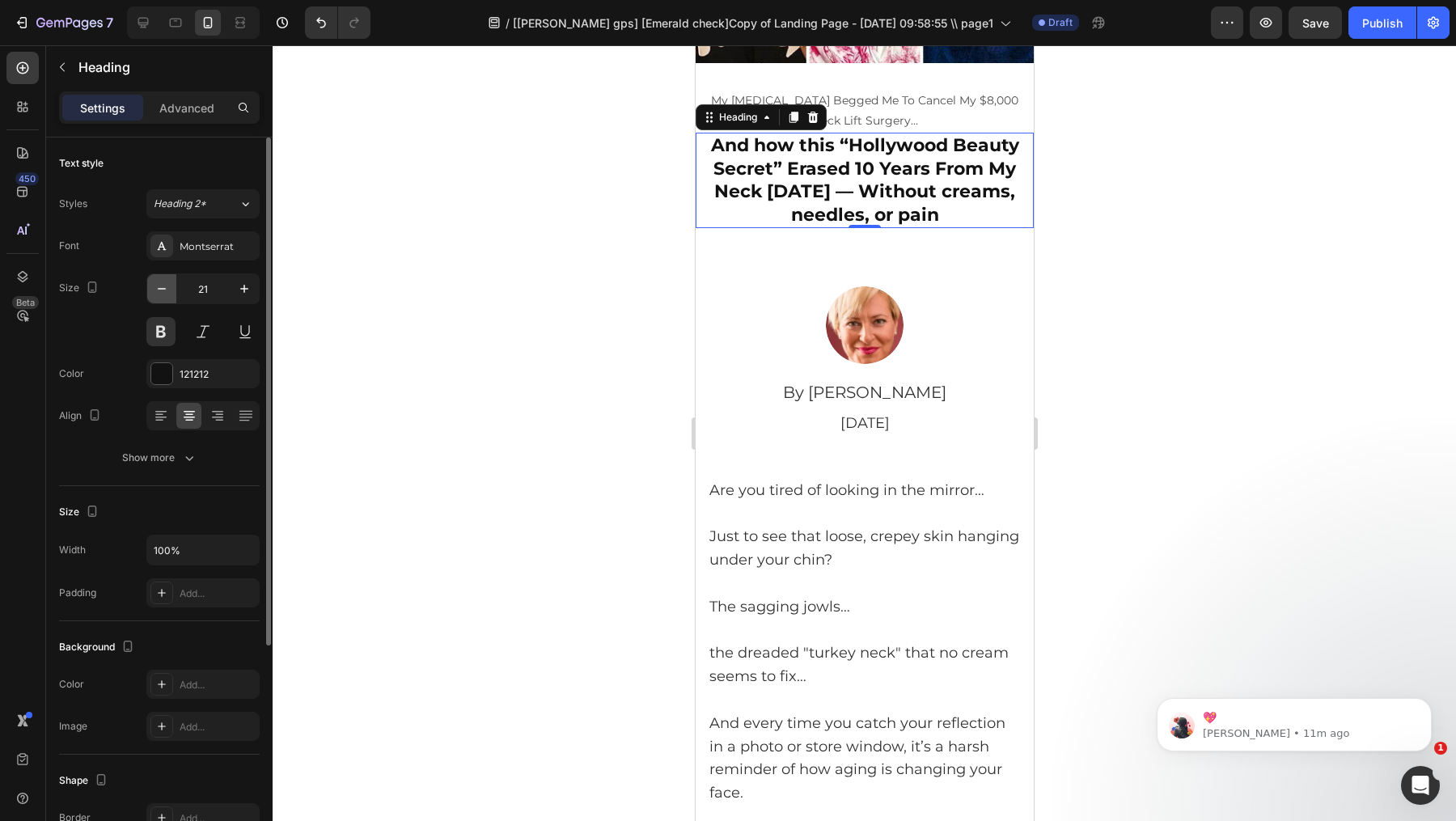
click at [171, 283] on button "button" at bounding box center [162, 289] width 29 height 29
type input "20"
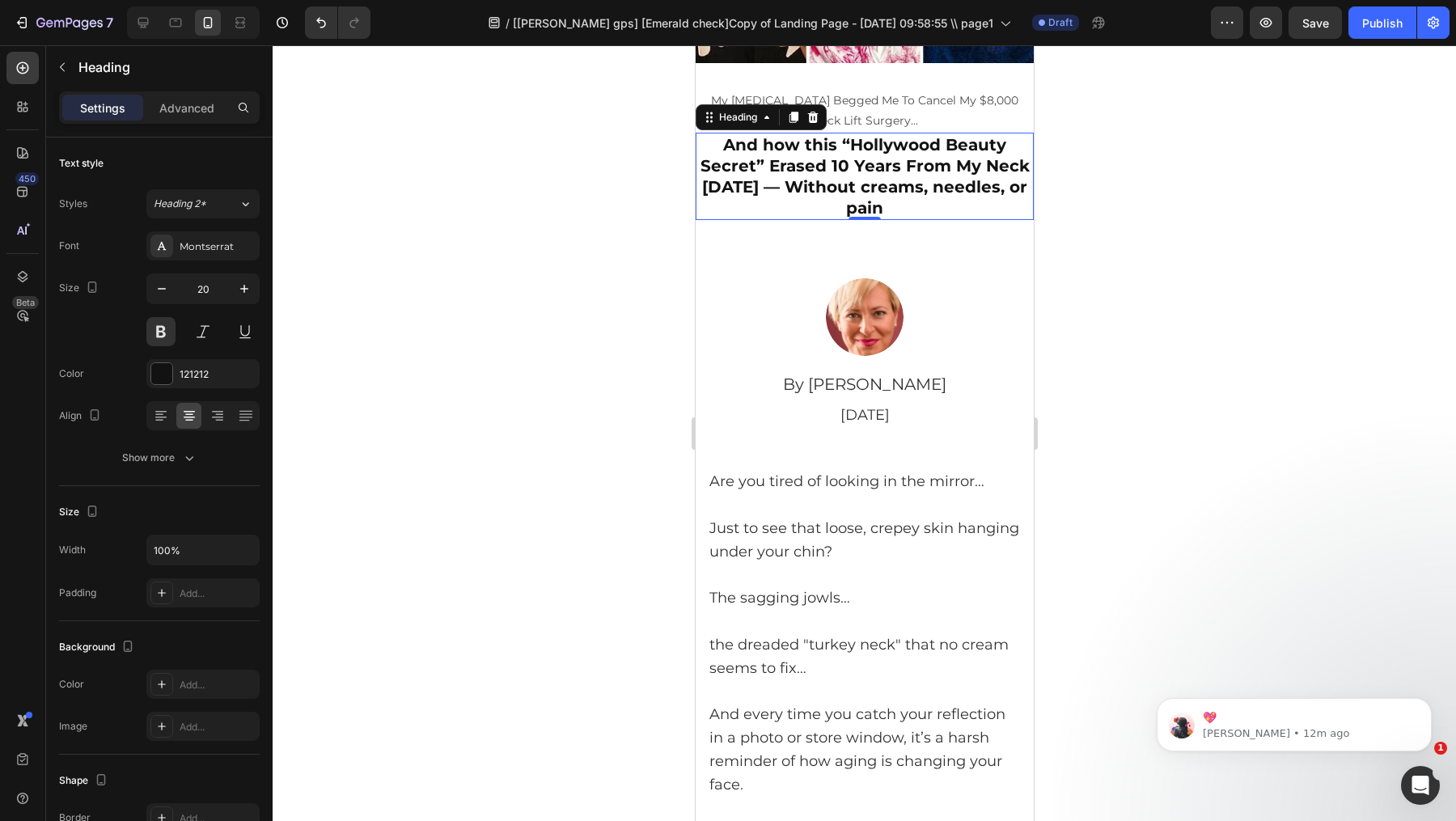
click at [1096, 248] on div at bounding box center [864, 433] width 1184 height 776
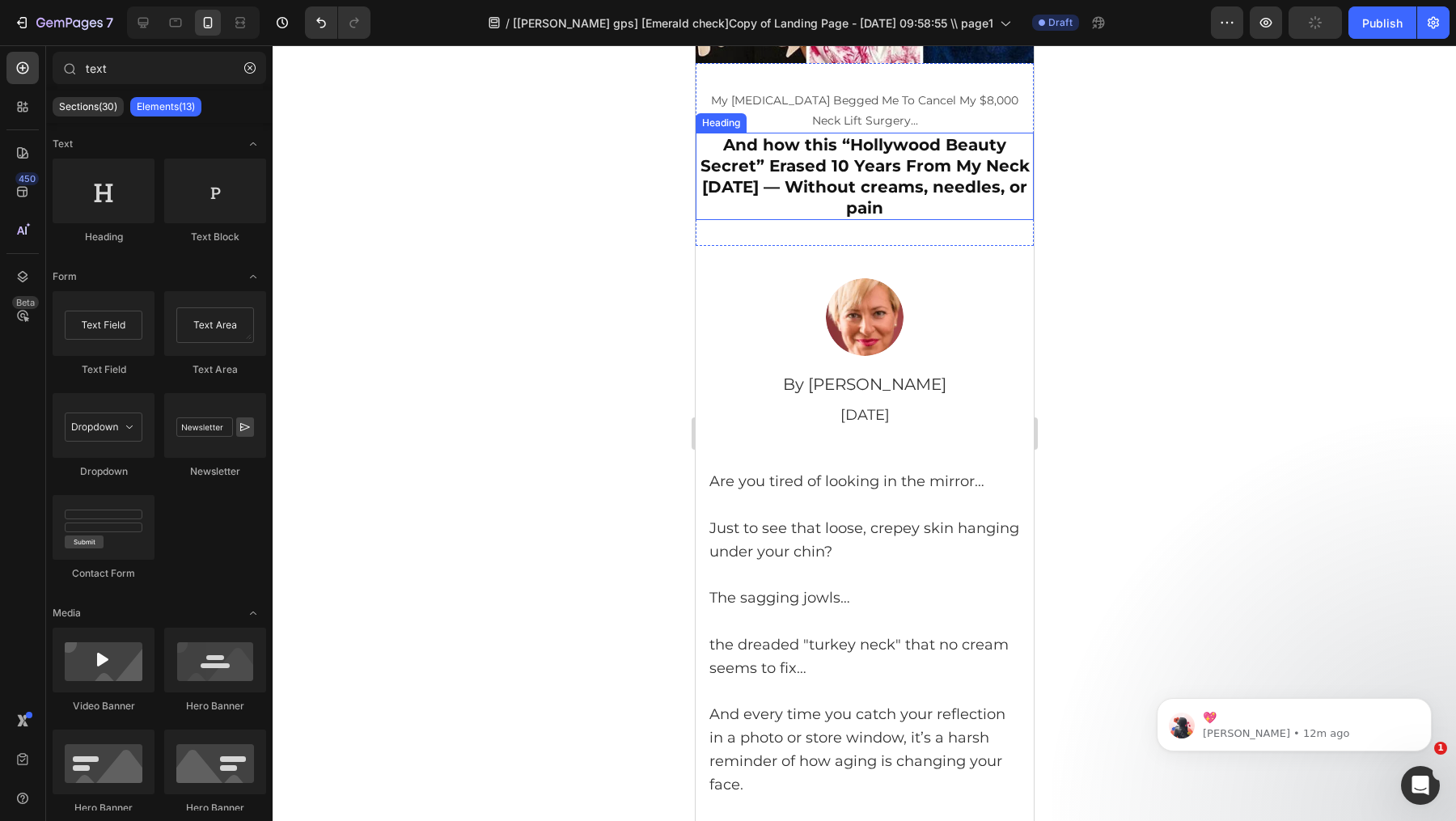
click at [945, 106] on p "My [MEDICAL_DATA] Begged Me To Cancel My $8,000 Neck Lift Surgery..." at bounding box center [864, 111] width 335 height 41
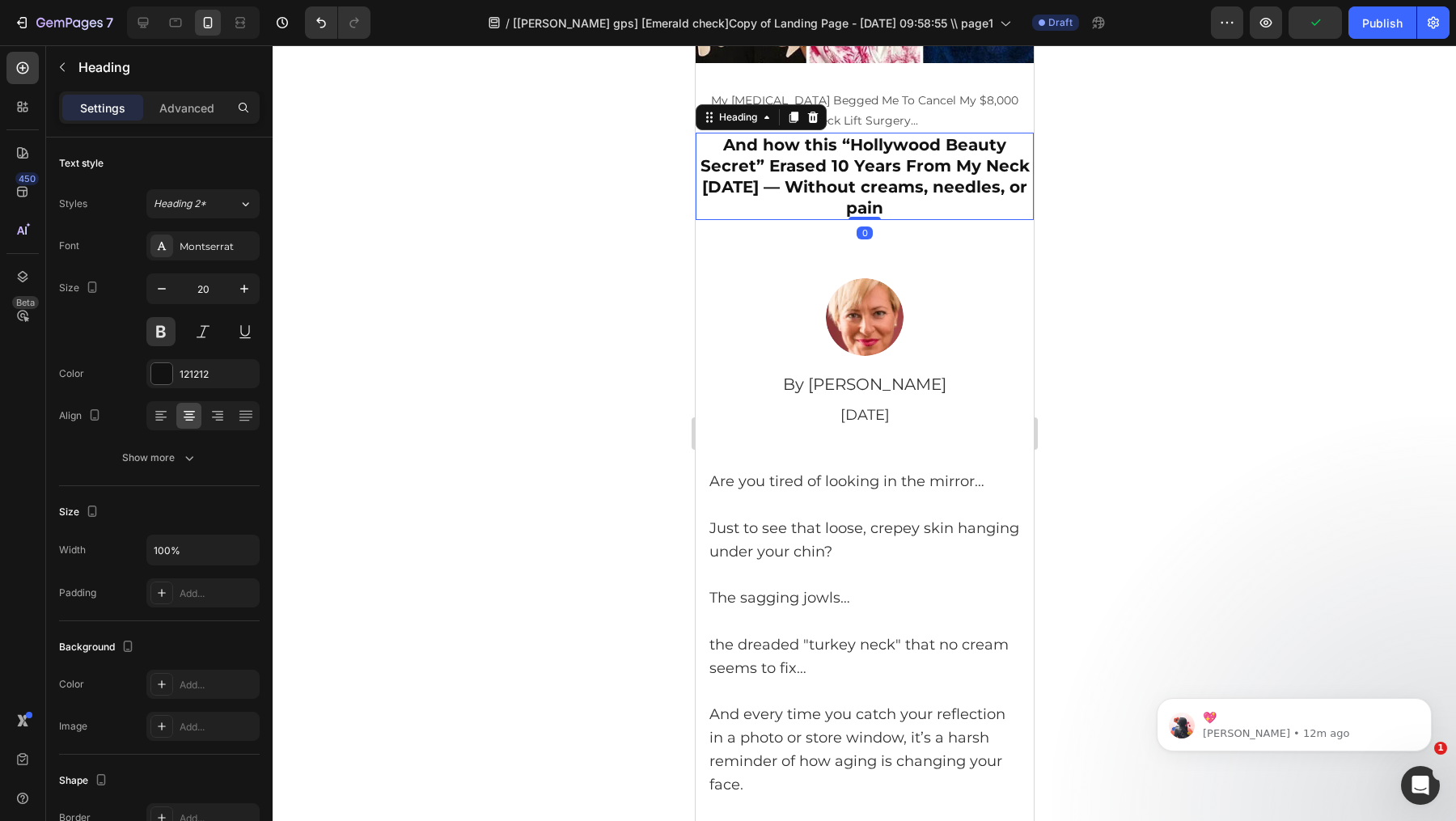
click at [927, 144] on p "And how this “Hollywood Beauty Secret” Erased 10 Years From My Neck [DATE] — Wi…" at bounding box center [864, 176] width 335 height 84
click at [925, 108] on p "My [MEDICAL_DATA] Begged Me To Cancel My $8,000 Neck Lift Surgery..." at bounding box center [864, 111] width 335 height 41
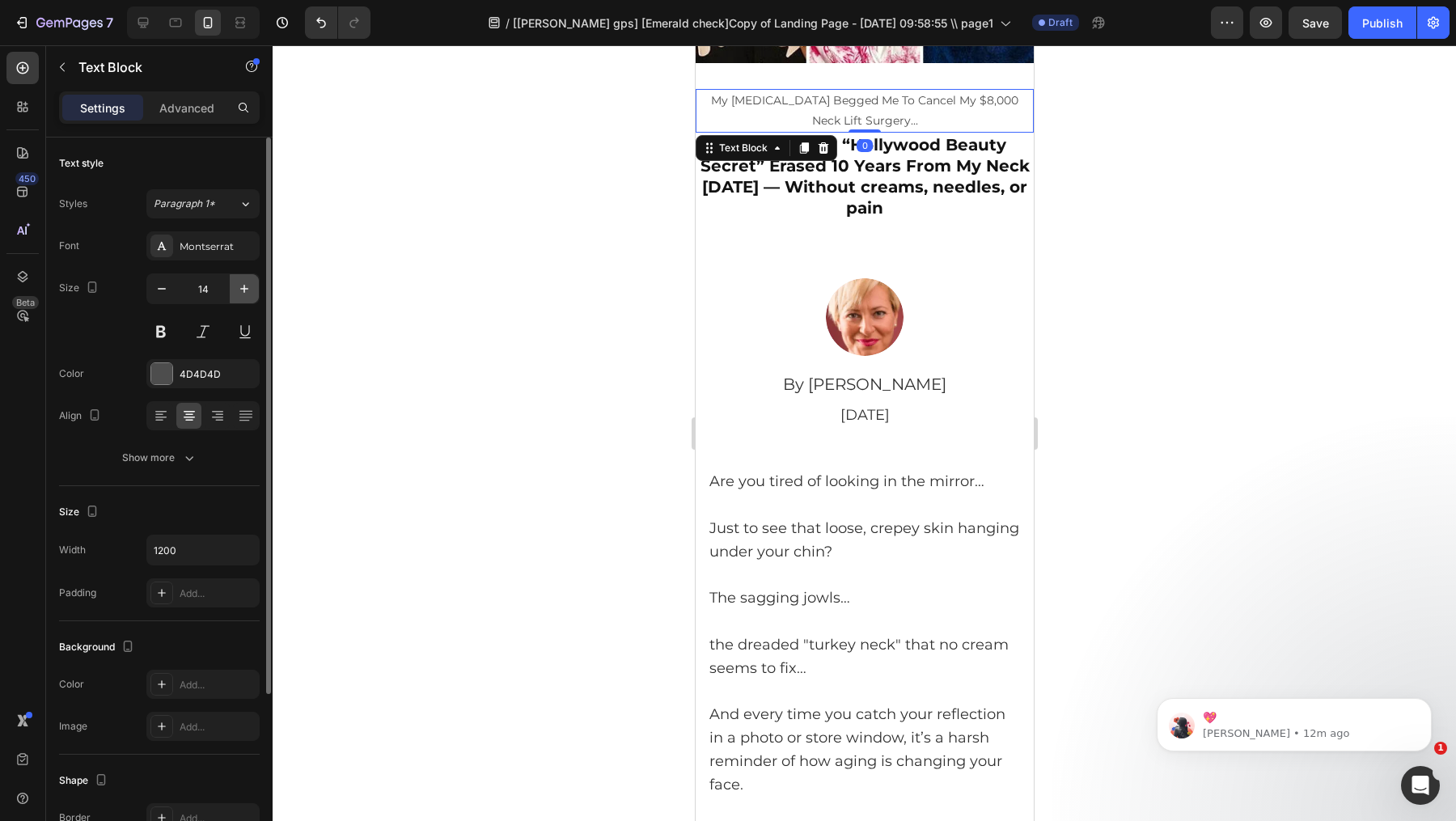
click at [238, 276] on button "button" at bounding box center [244, 289] width 29 height 29
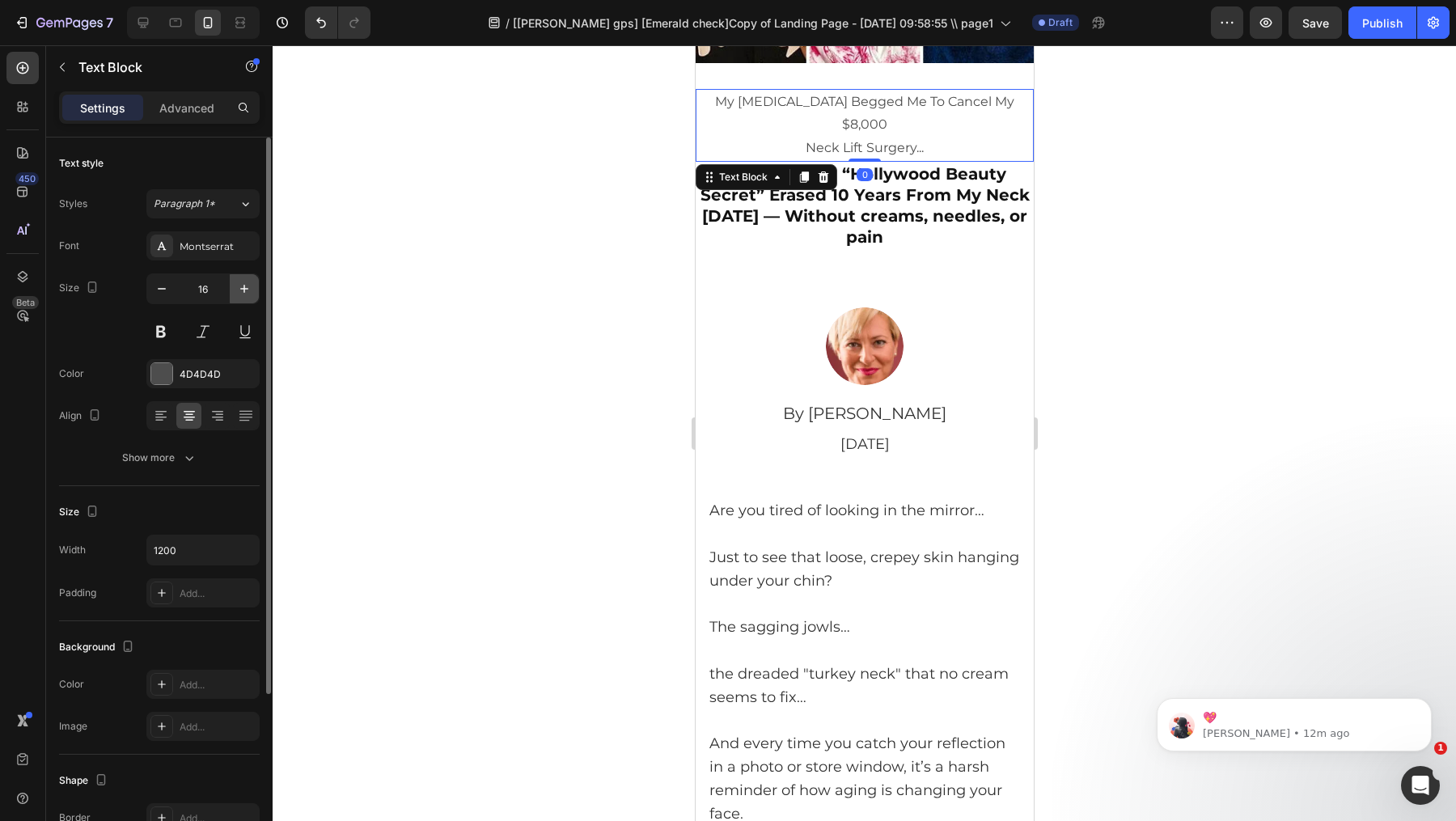
click at [238, 276] on button "button" at bounding box center [244, 289] width 29 height 29
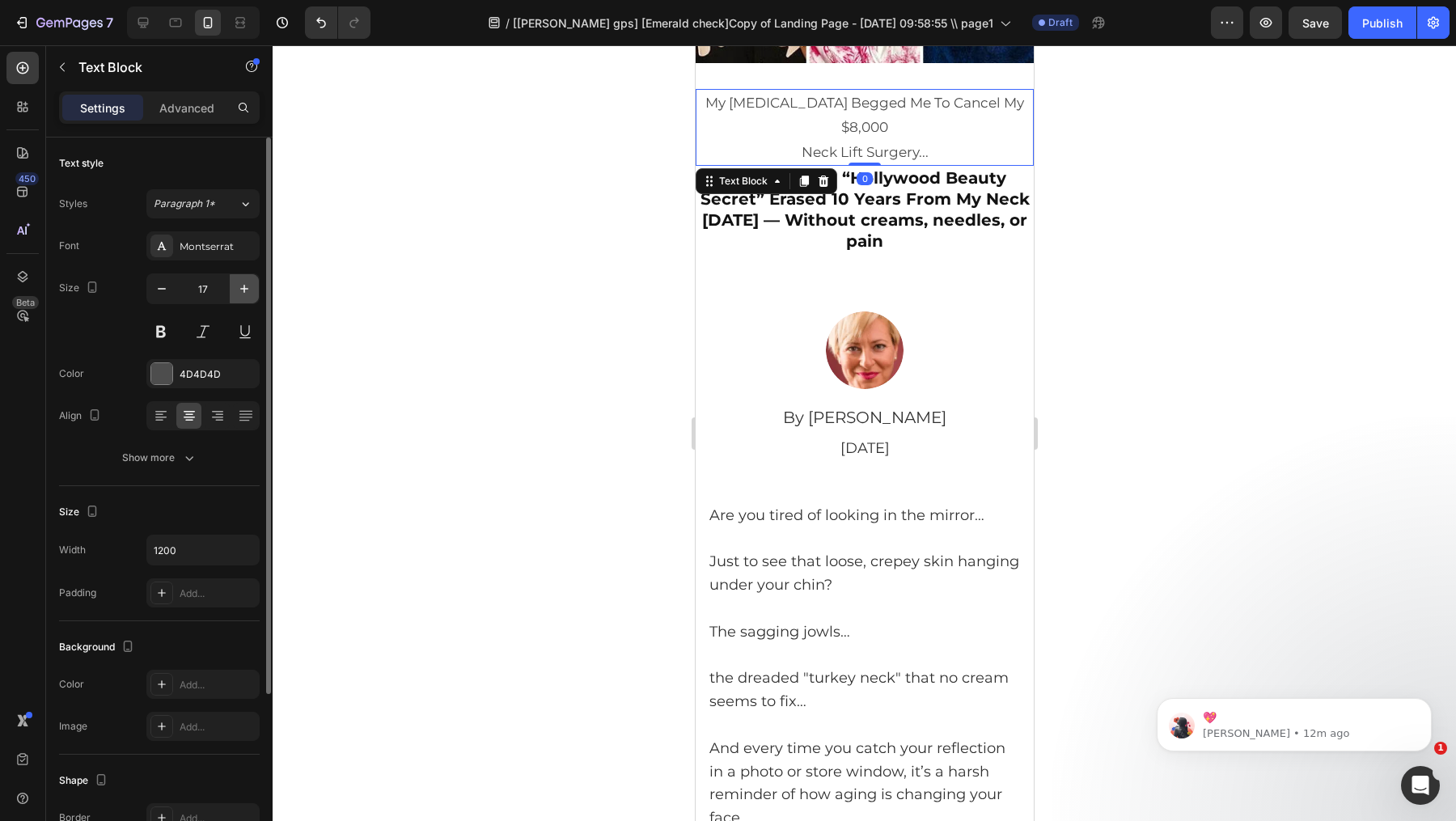
click at [239, 277] on button "button" at bounding box center [244, 289] width 29 height 29
type input "18"
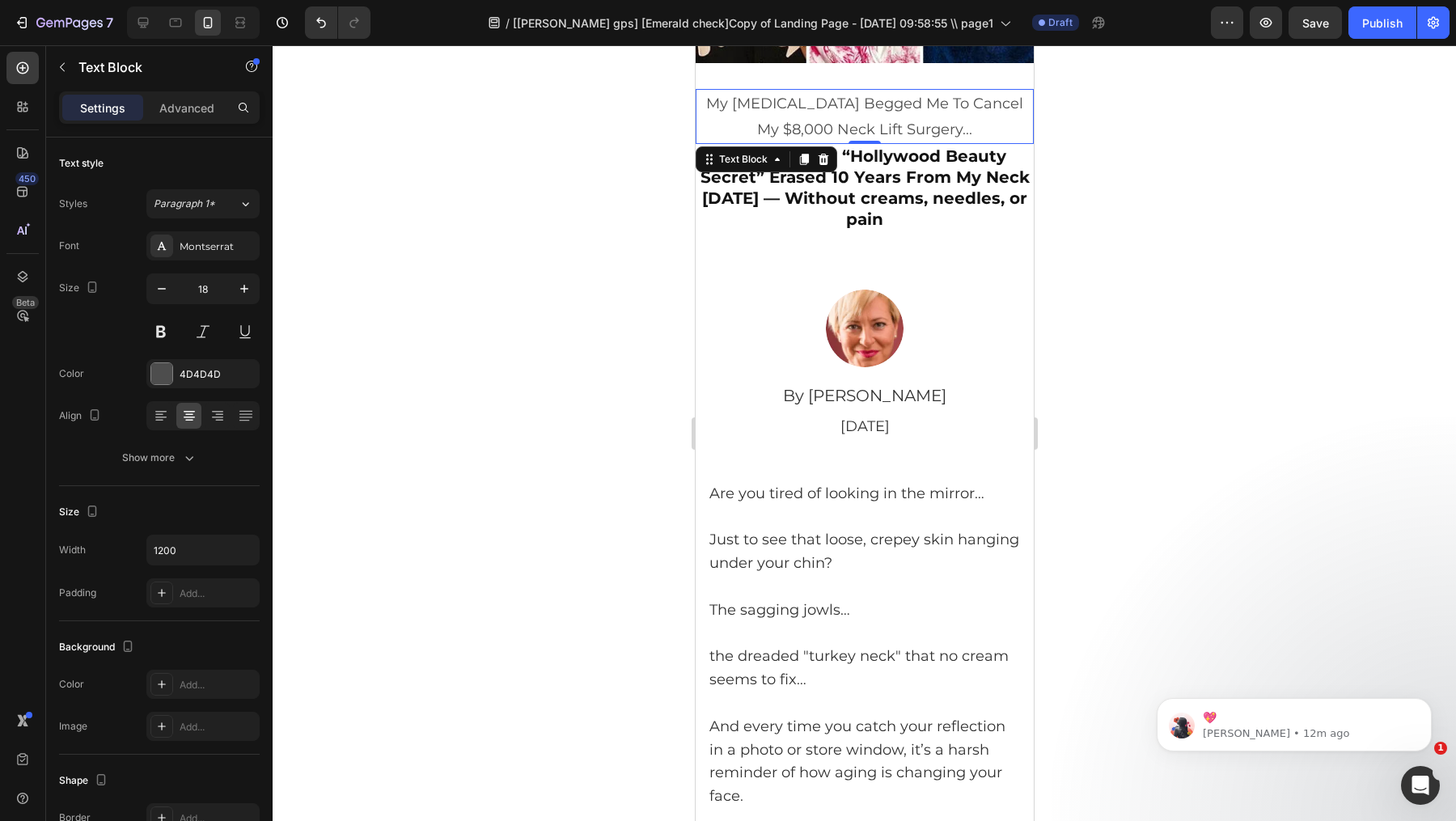
click at [1119, 209] on div at bounding box center [864, 433] width 1184 height 776
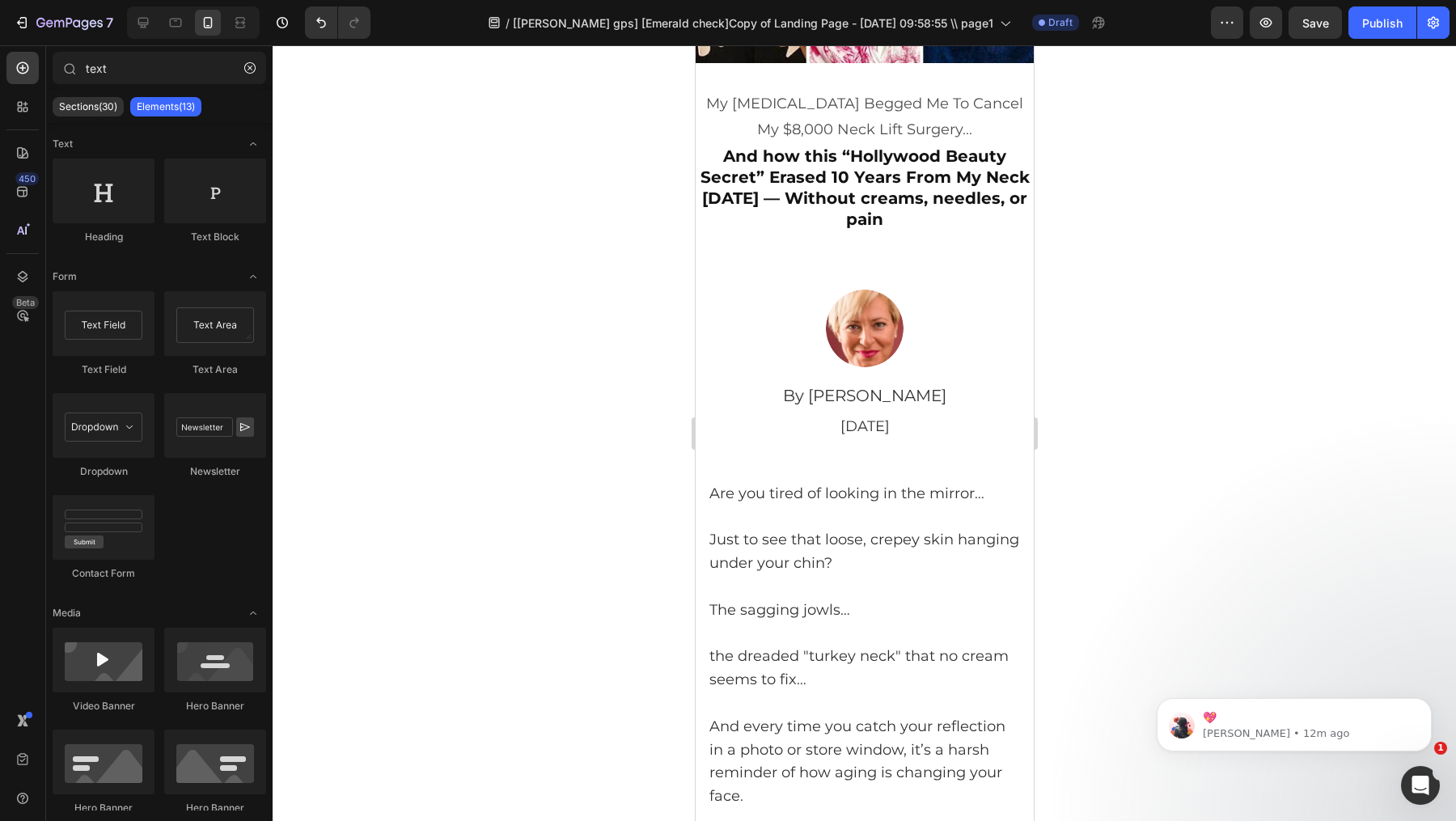
click at [908, 105] on p "My [MEDICAL_DATA] Begged Me To Cancel My $8,000 Neck Lift Surgery..." at bounding box center [864, 117] width 335 height 52
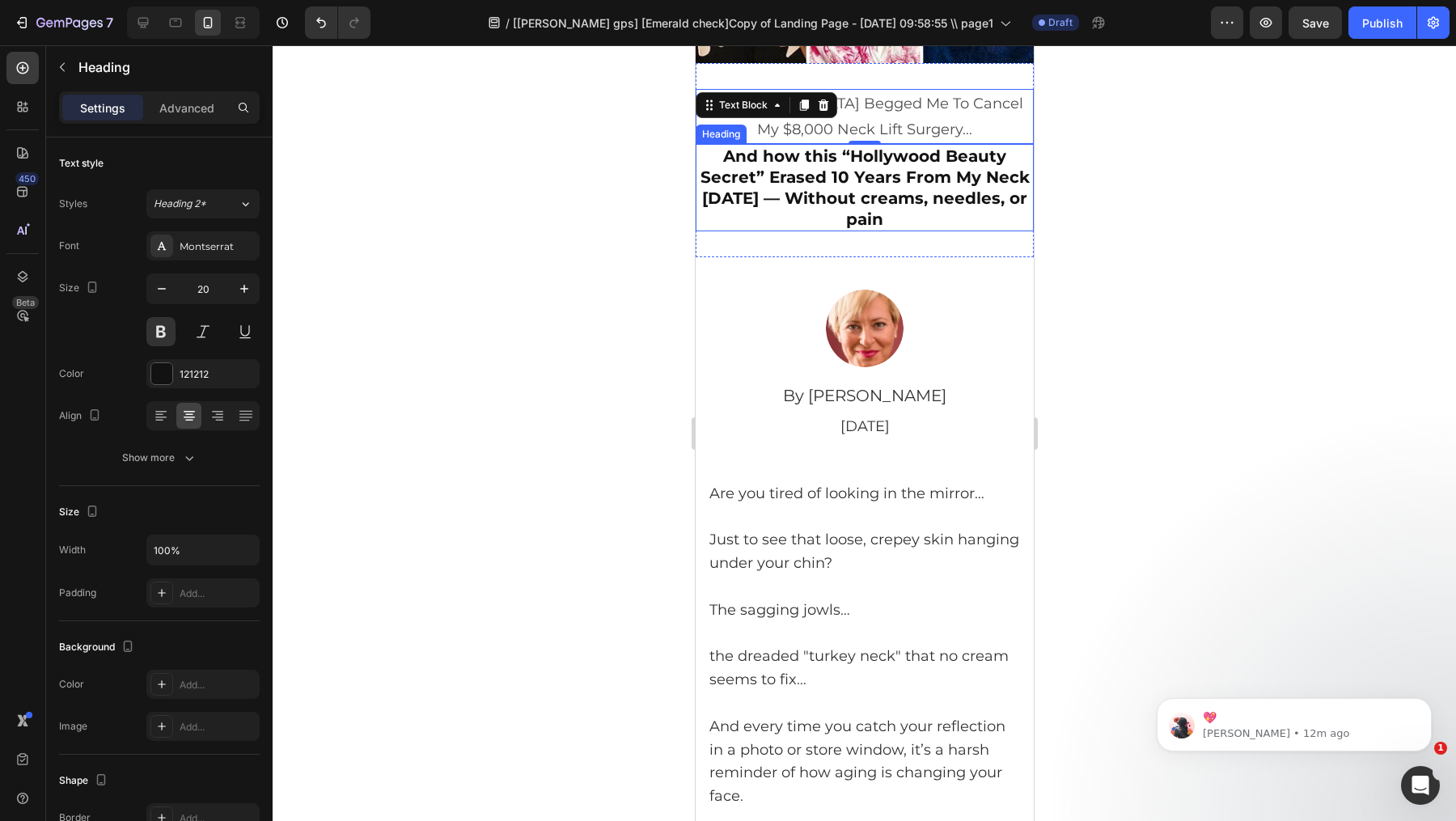
click at [917, 191] on p "And how this “Hollywood Beauty Secret” Erased 10 Years From My Neck [DATE] — Wi…" at bounding box center [864, 187] width 335 height 84
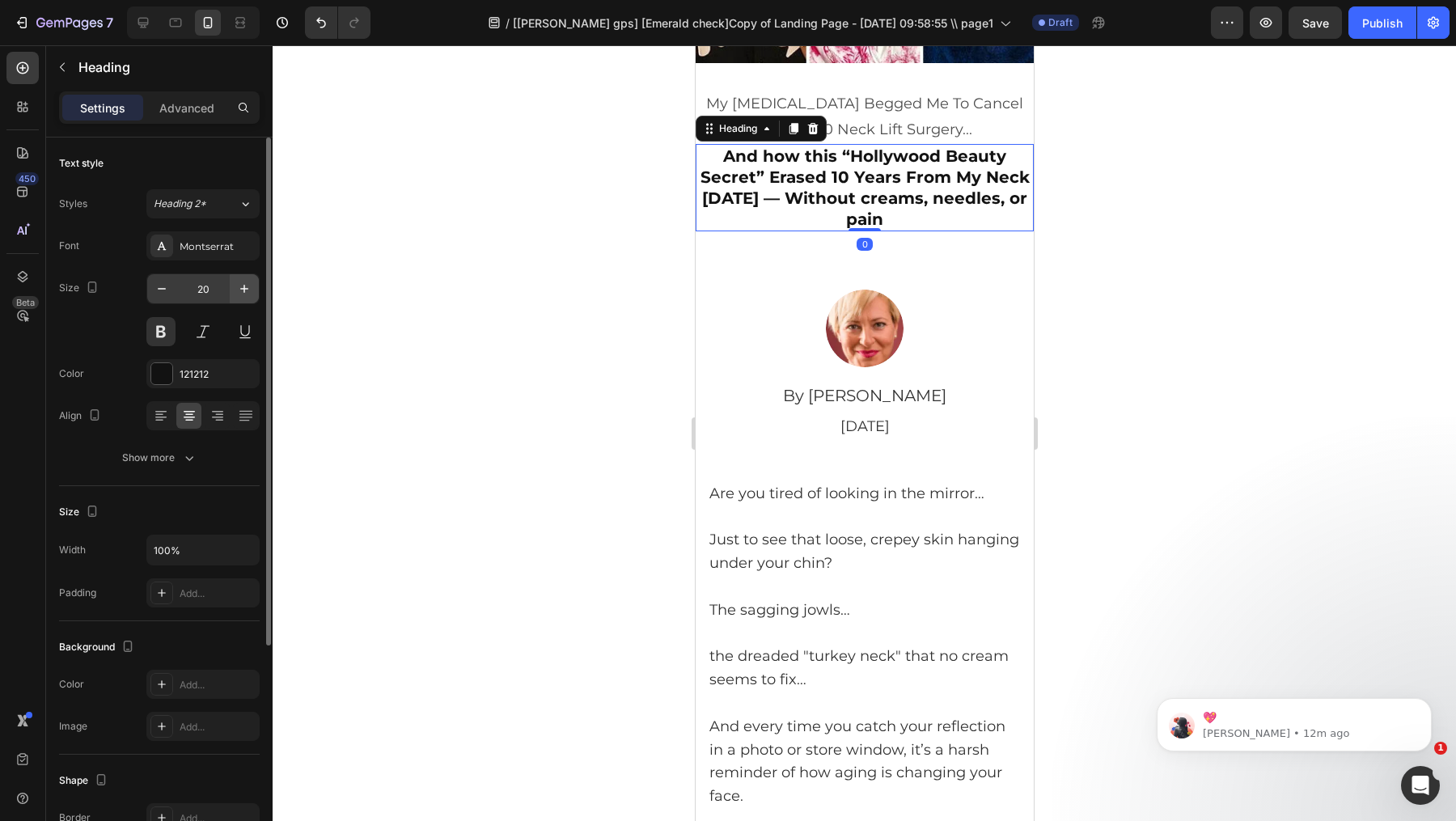
click at [243, 292] on icon "button" at bounding box center [244, 289] width 16 height 16
type input "22"
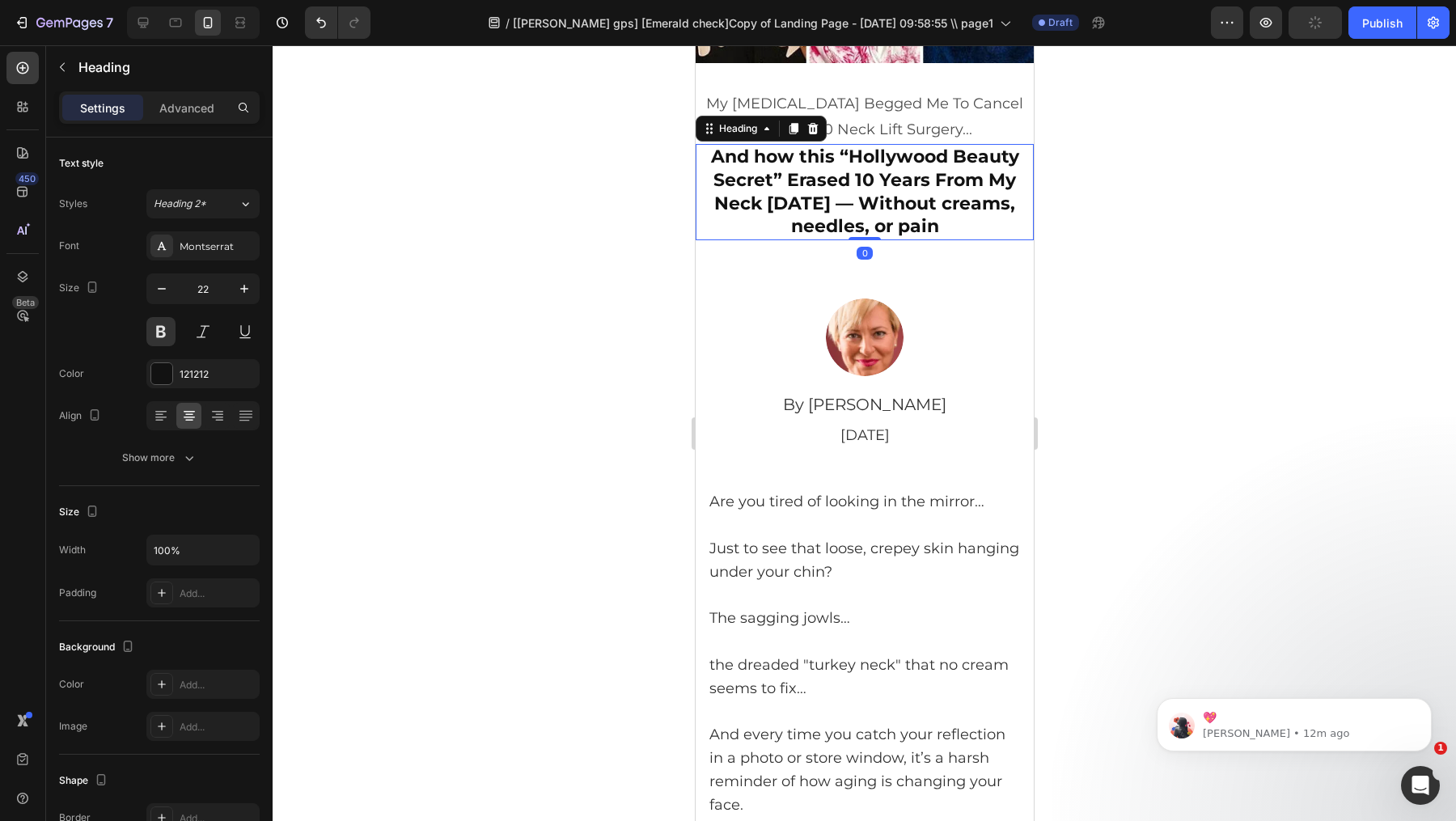
click at [525, 315] on div at bounding box center [864, 433] width 1184 height 776
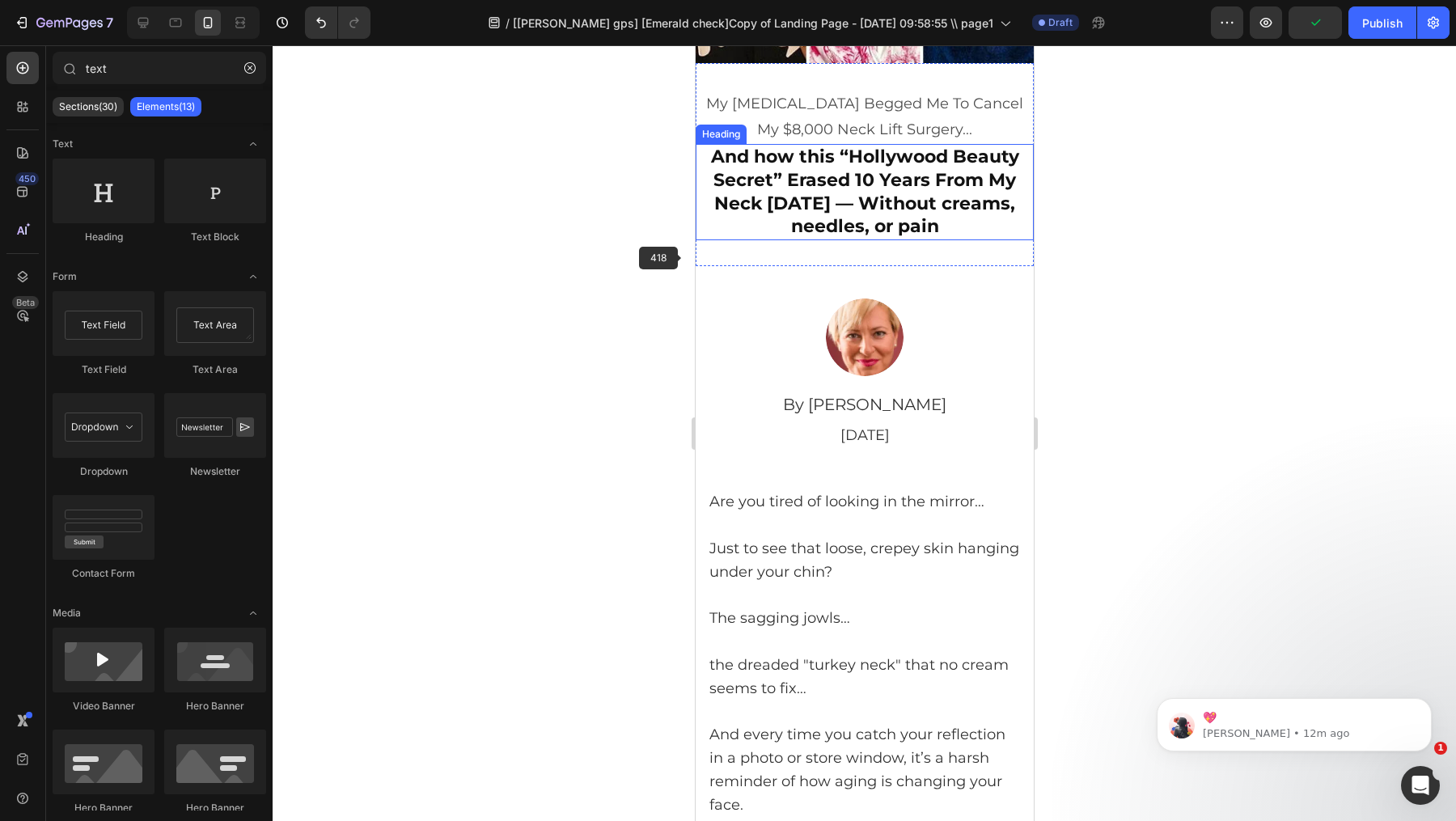
click at [897, 162] on p "And how this “Hollywood Beauty Secret” Erased 10 Years From My Neck [DATE] — Wi…" at bounding box center [864, 191] width 335 height 92
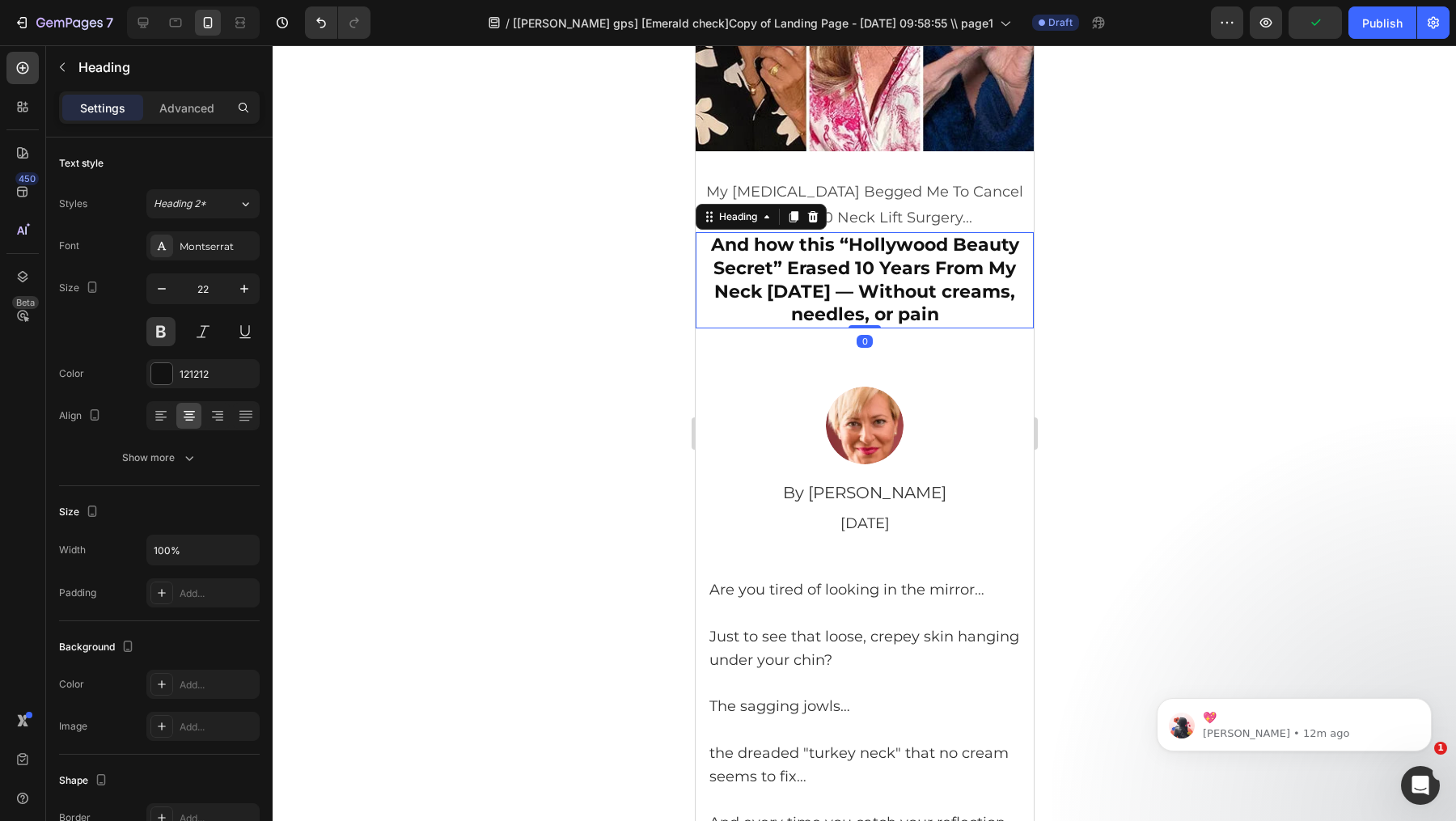
scroll to position [243, 0]
click at [203, 110] on p "Advanced" at bounding box center [186, 108] width 55 height 17
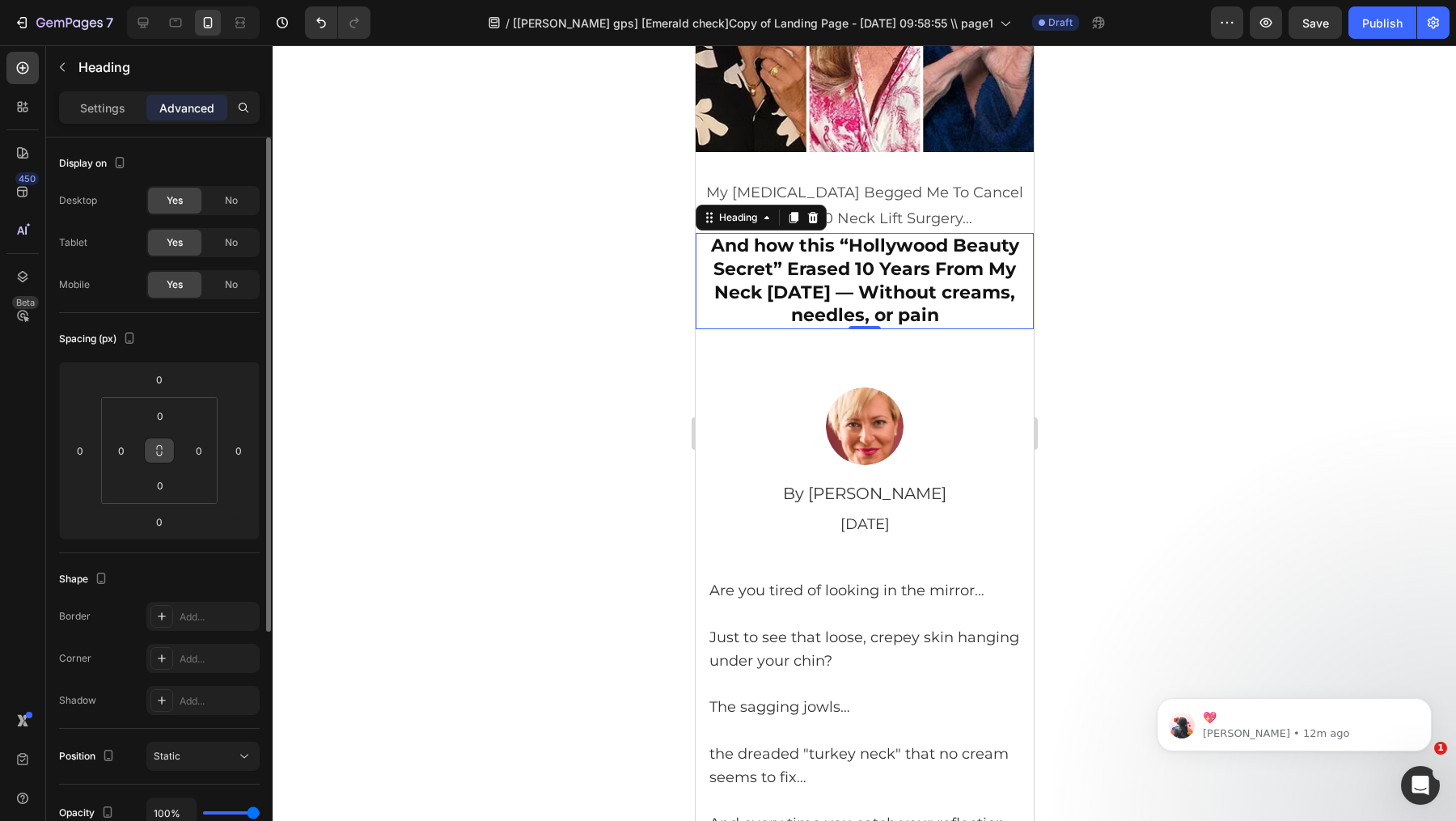
click at [158, 451] on icon at bounding box center [159, 451] width 13 height 13
click at [122, 448] on input "0" at bounding box center [122, 451] width 25 height 25
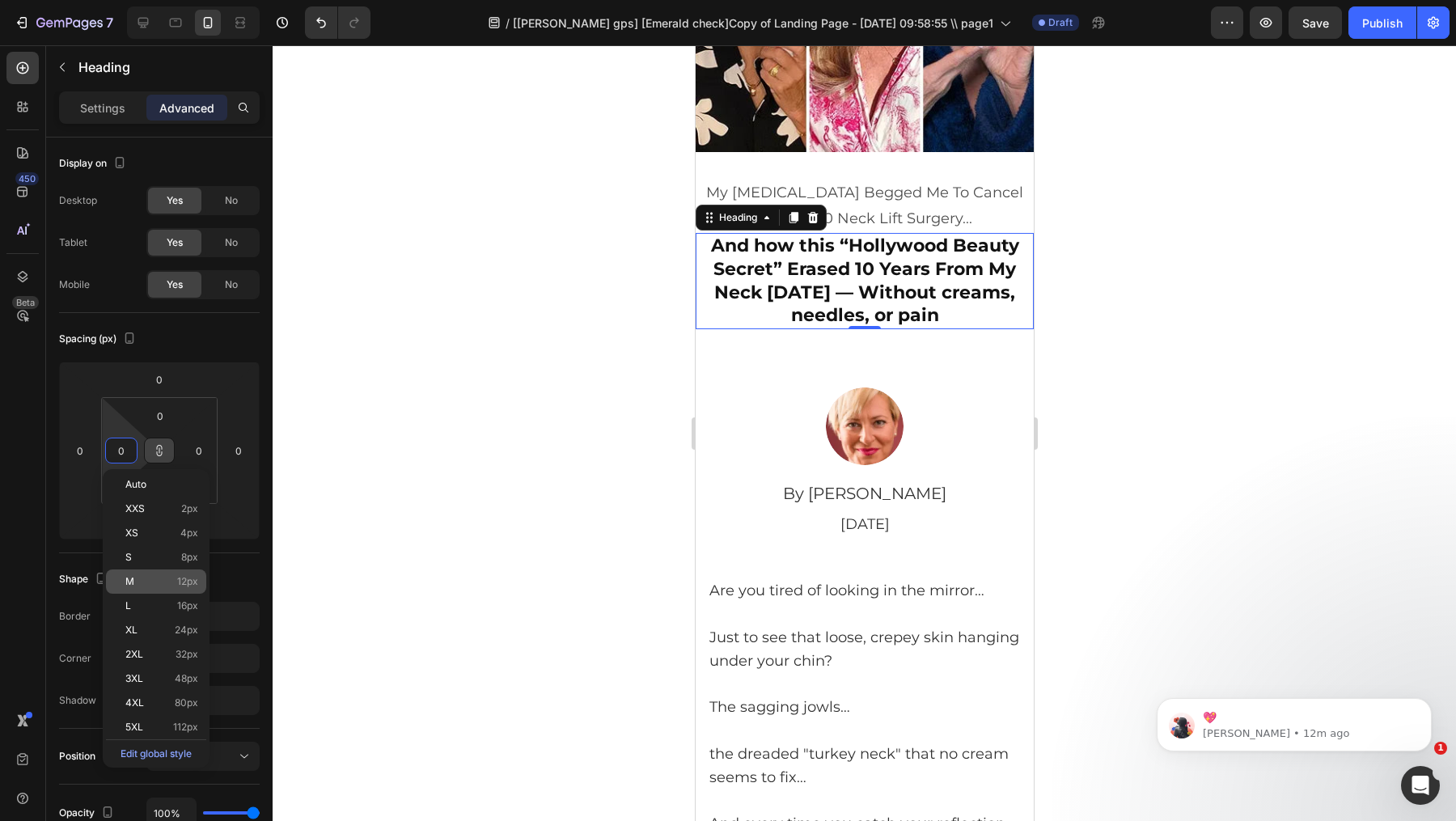
click at [182, 582] on span "12px" at bounding box center [188, 582] width 21 height 11
type input "12"
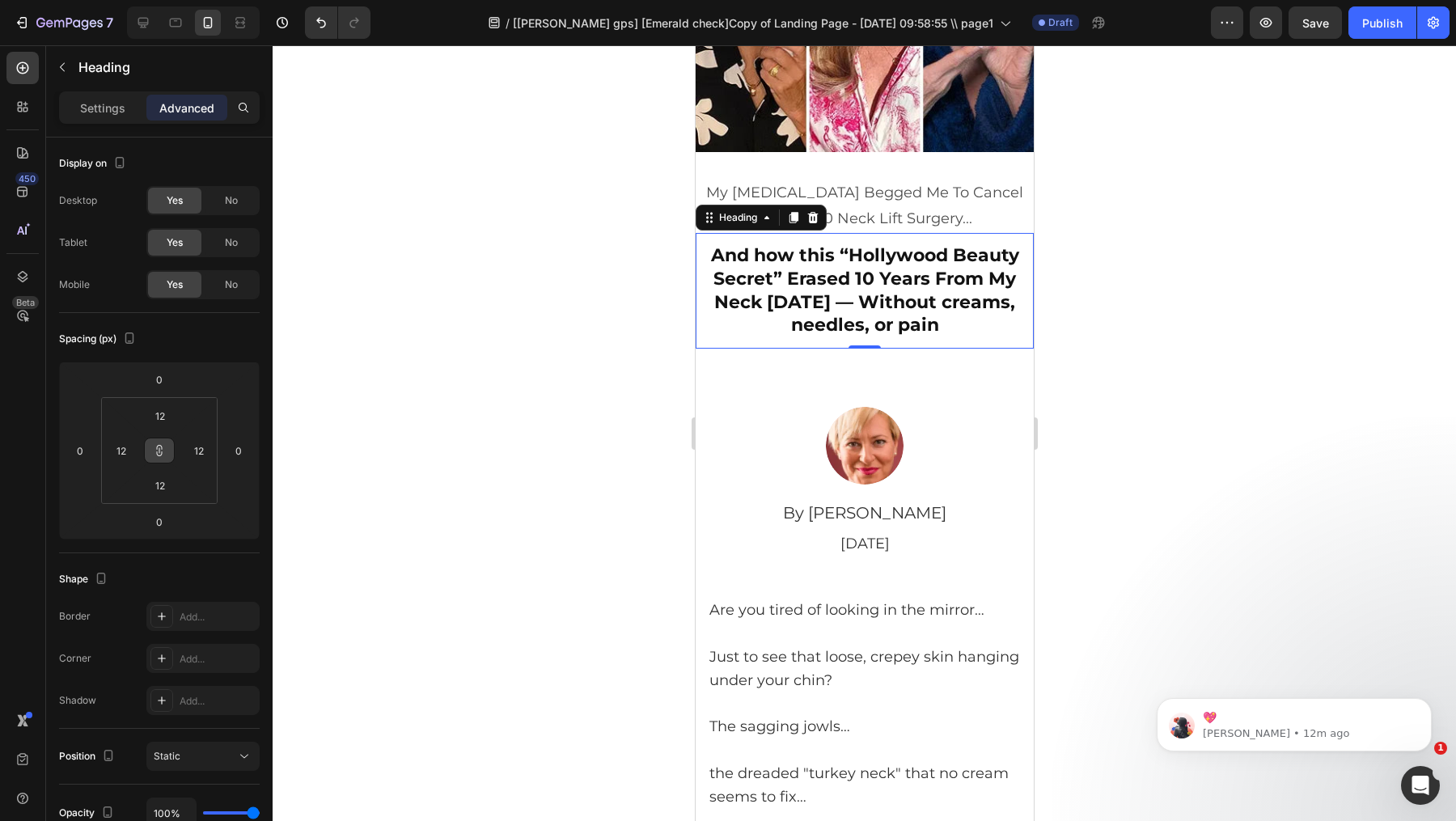
click at [960, 208] on p "My [MEDICAL_DATA] Begged Me To Cancel My $8,000 Neck Lift Surgery..." at bounding box center [864, 206] width 335 height 52
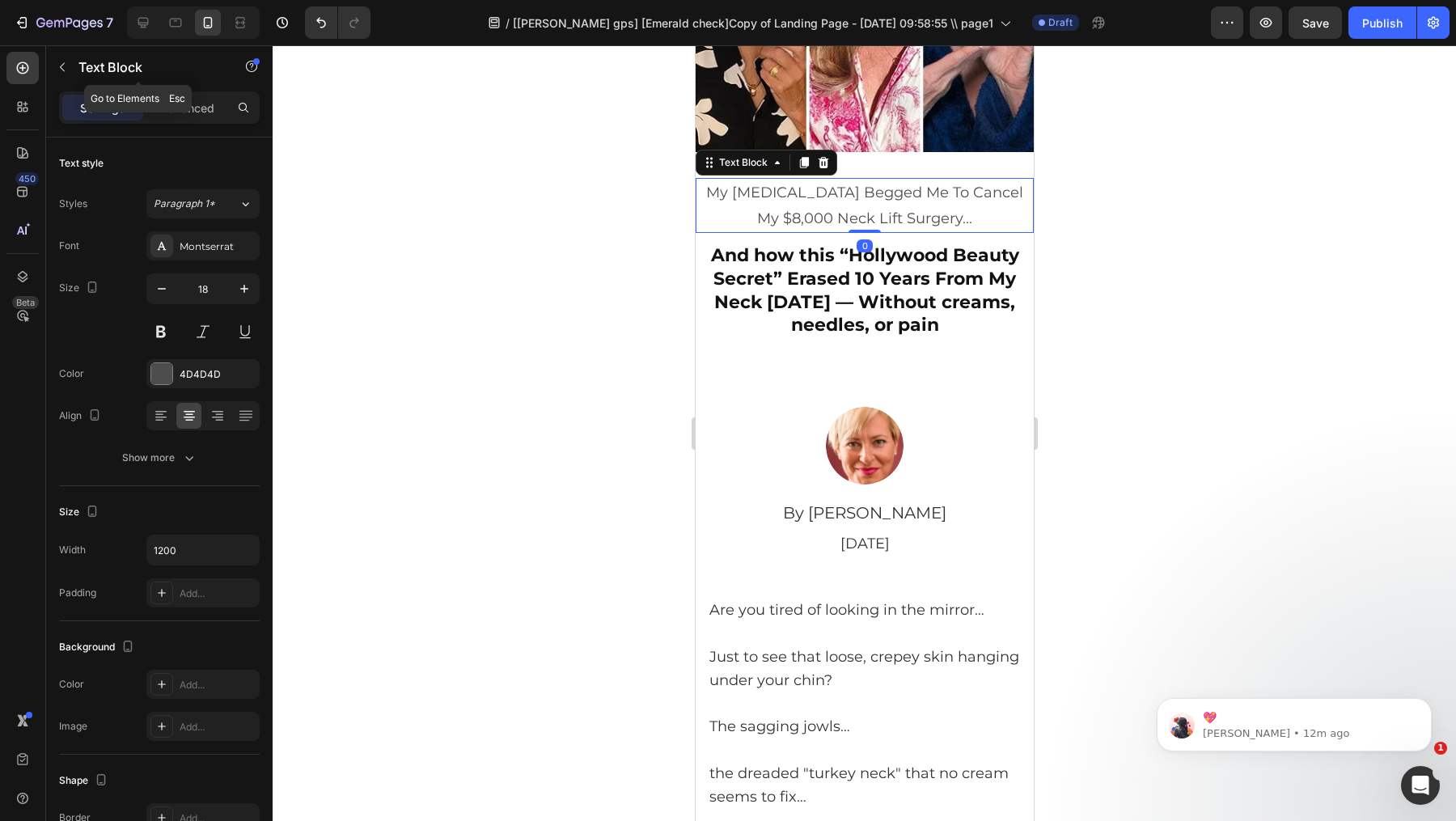
click at [192, 90] on div "Text Block" at bounding box center [138, 68] width 185 height 46
click at [185, 119] on div "Advanced" at bounding box center [186, 108] width 81 height 26
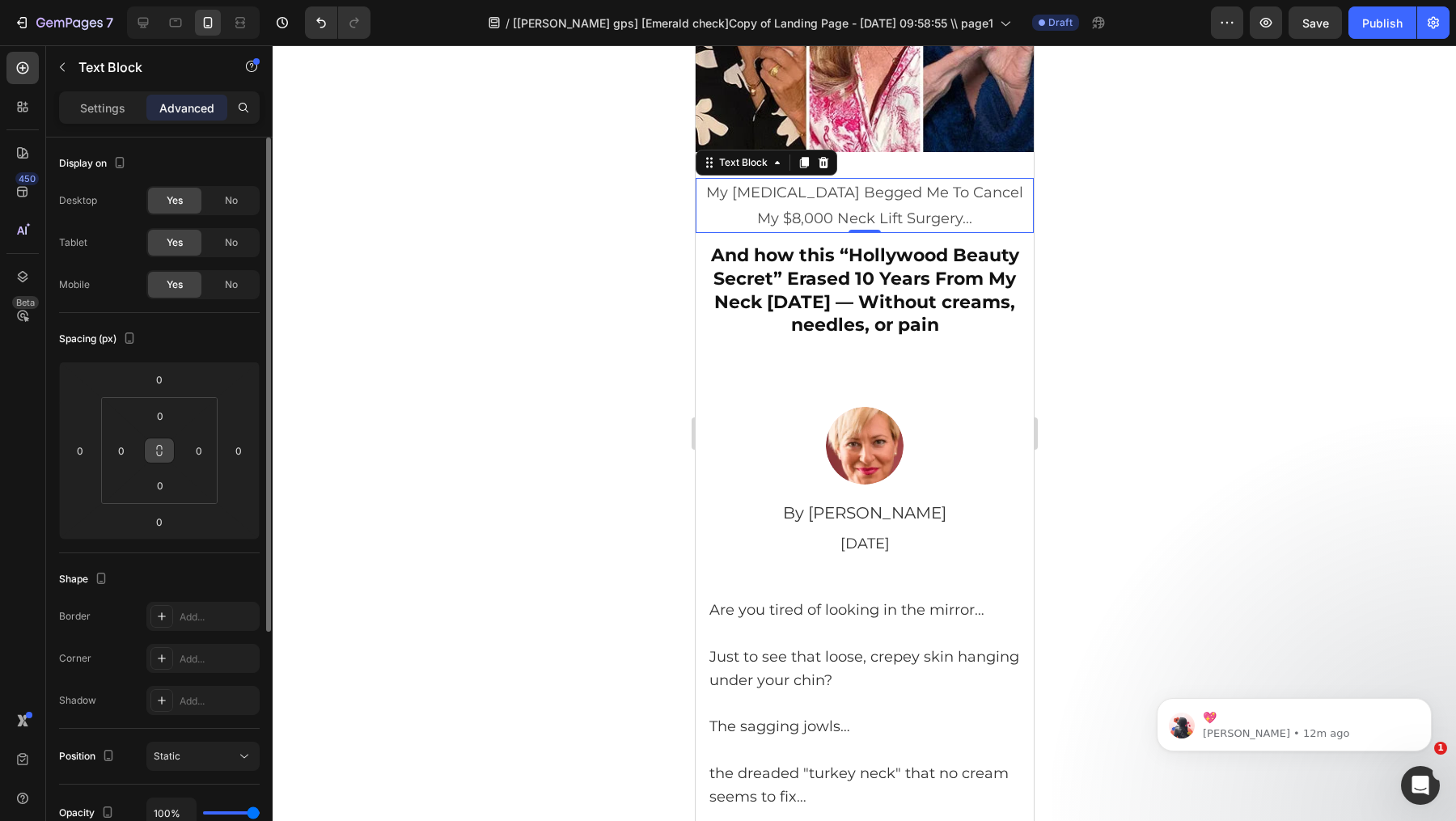
click at [170, 453] on button at bounding box center [159, 451] width 31 height 26
click at [110, 449] on input "0" at bounding box center [122, 451] width 25 height 25
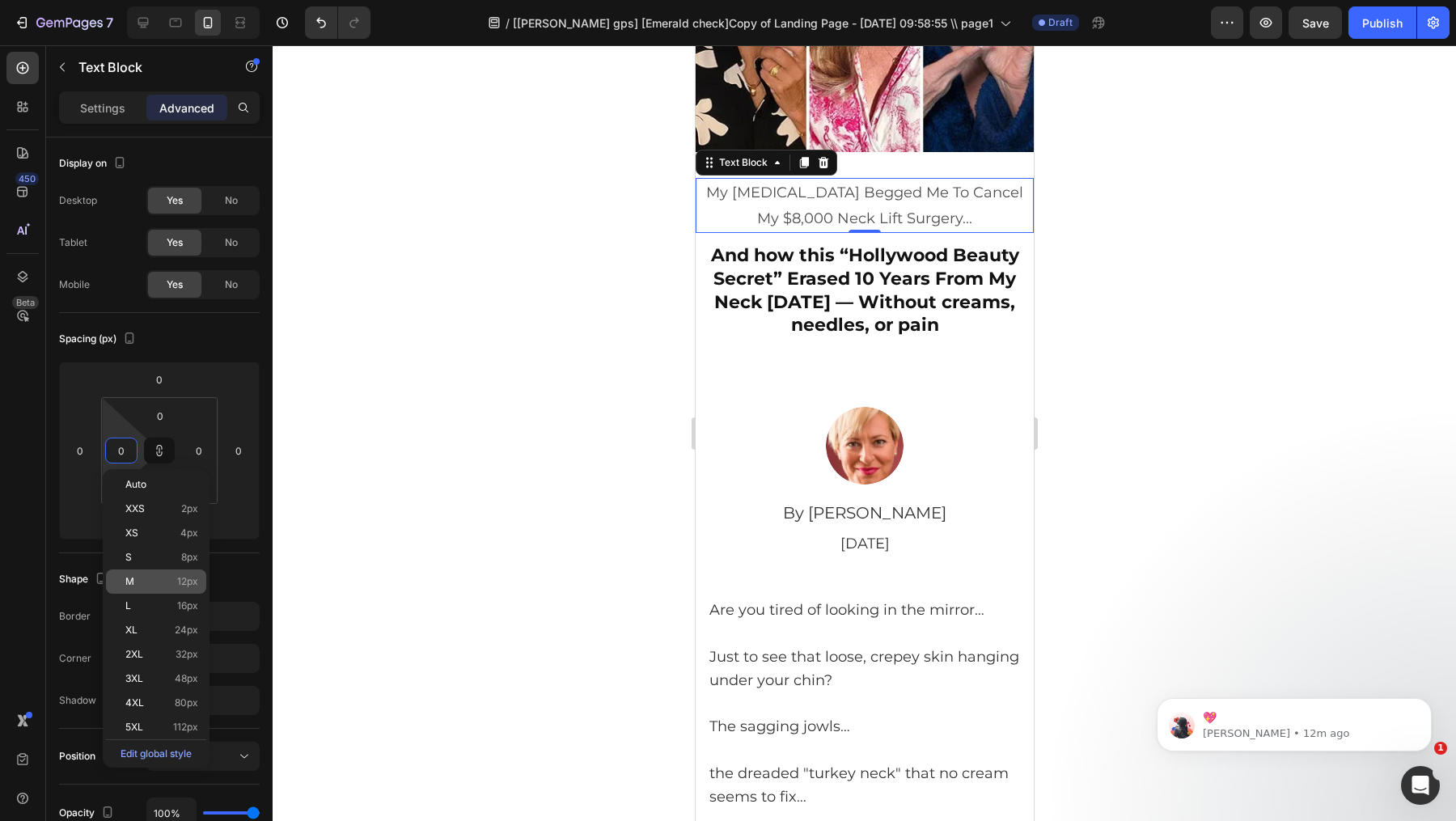
click at [187, 590] on div "M 12px" at bounding box center [156, 582] width 100 height 25
type input "12"
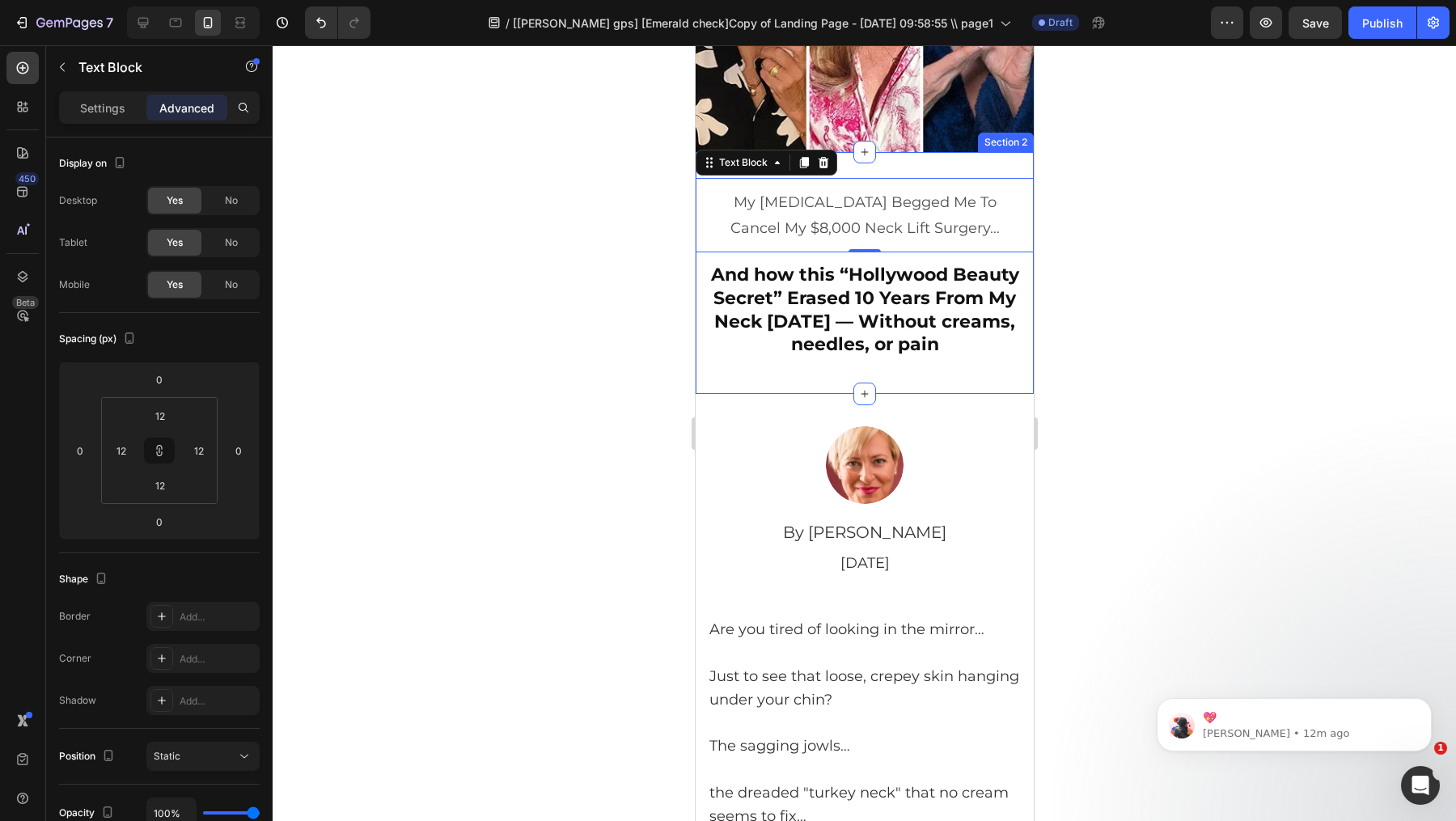
click at [1075, 116] on div at bounding box center [864, 433] width 1184 height 776
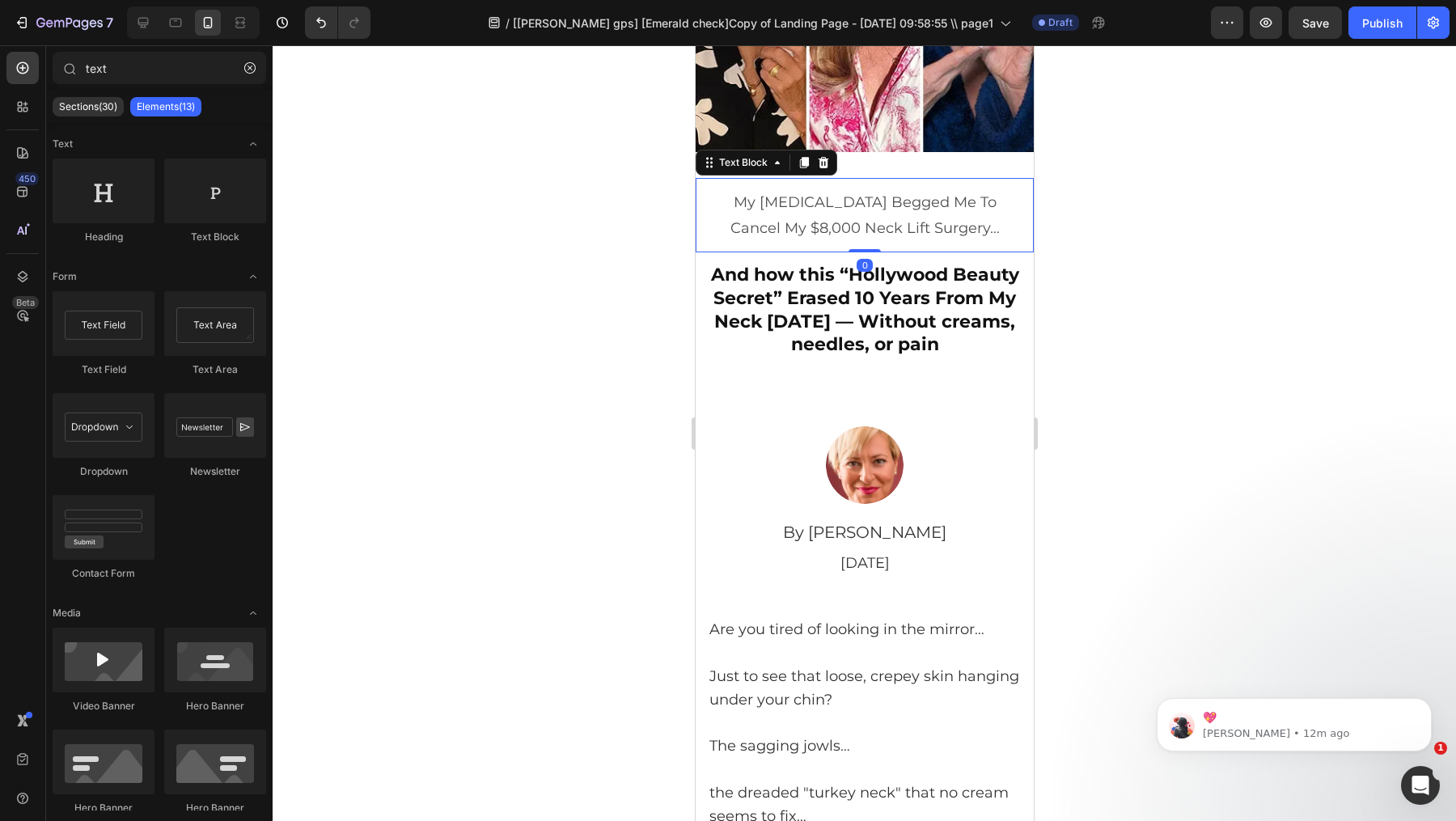
click at [984, 240] on p "My [MEDICAL_DATA] Begged Me To Cancel My $8,000 Neck Lift Surgery..." at bounding box center [864, 216] width 315 height 52
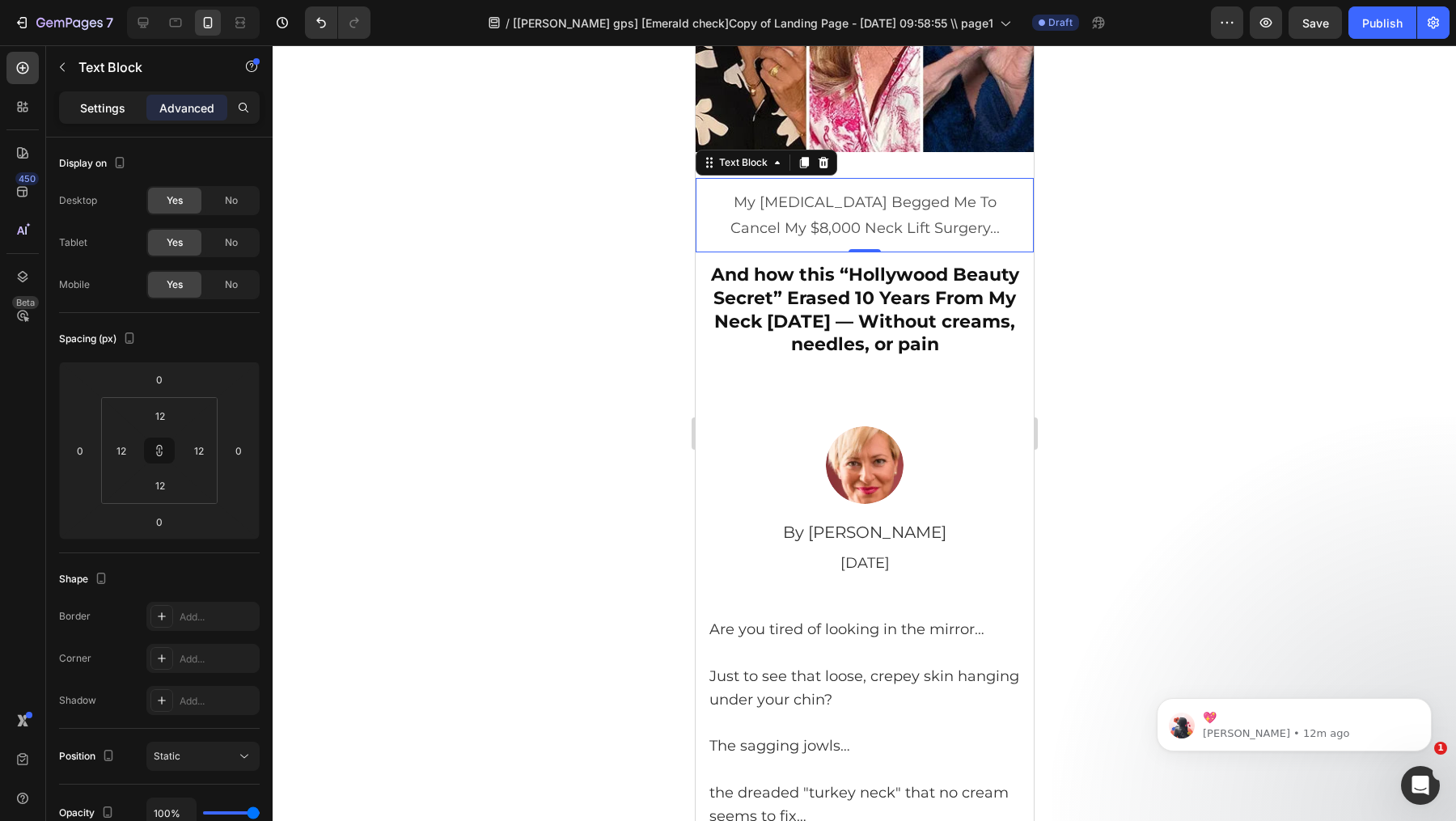
click at [115, 108] on p "Settings" at bounding box center [102, 108] width 45 height 17
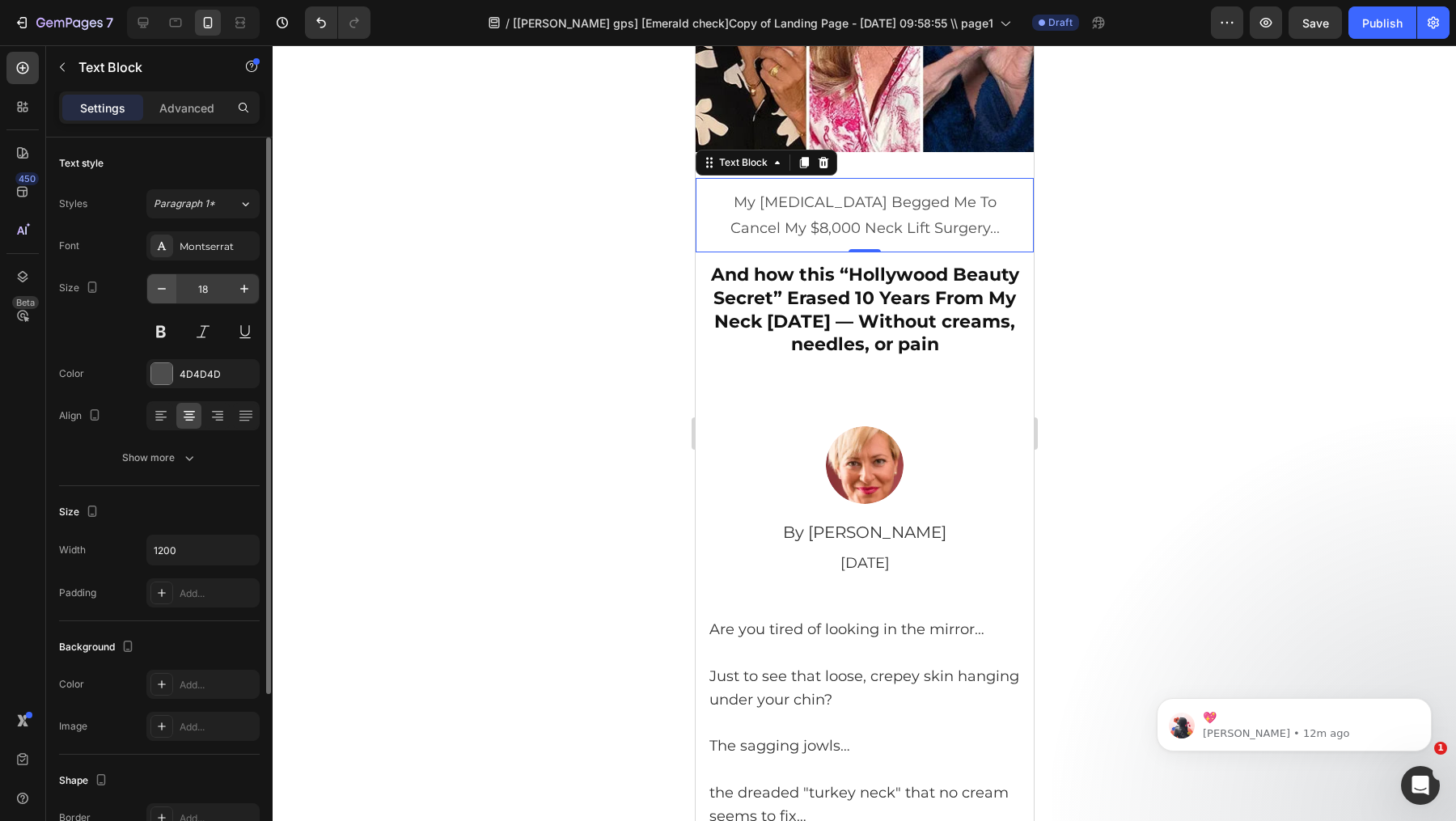
click at [164, 281] on icon "button" at bounding box center [162, 289] width 16 height 16
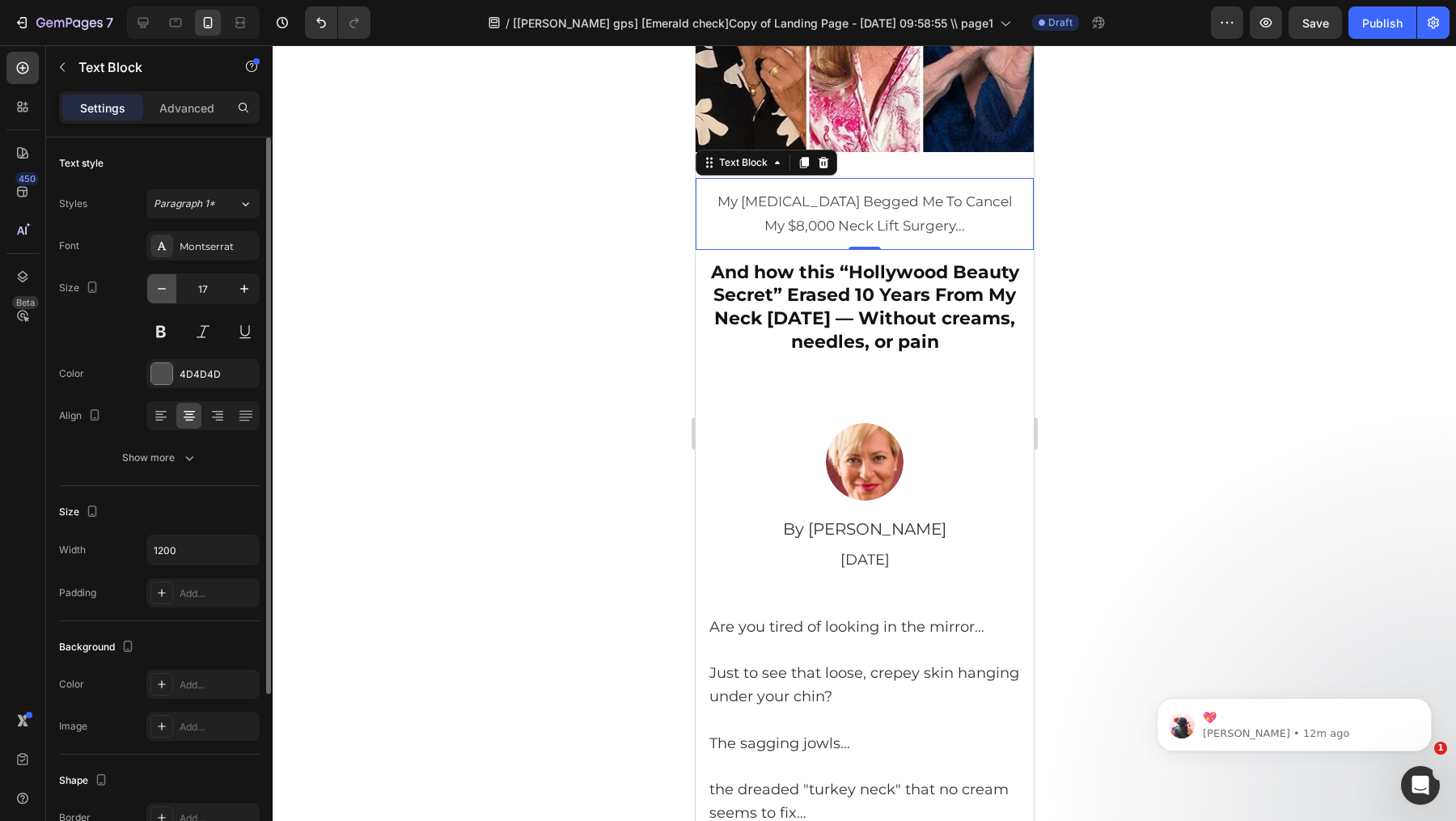
type input "16"
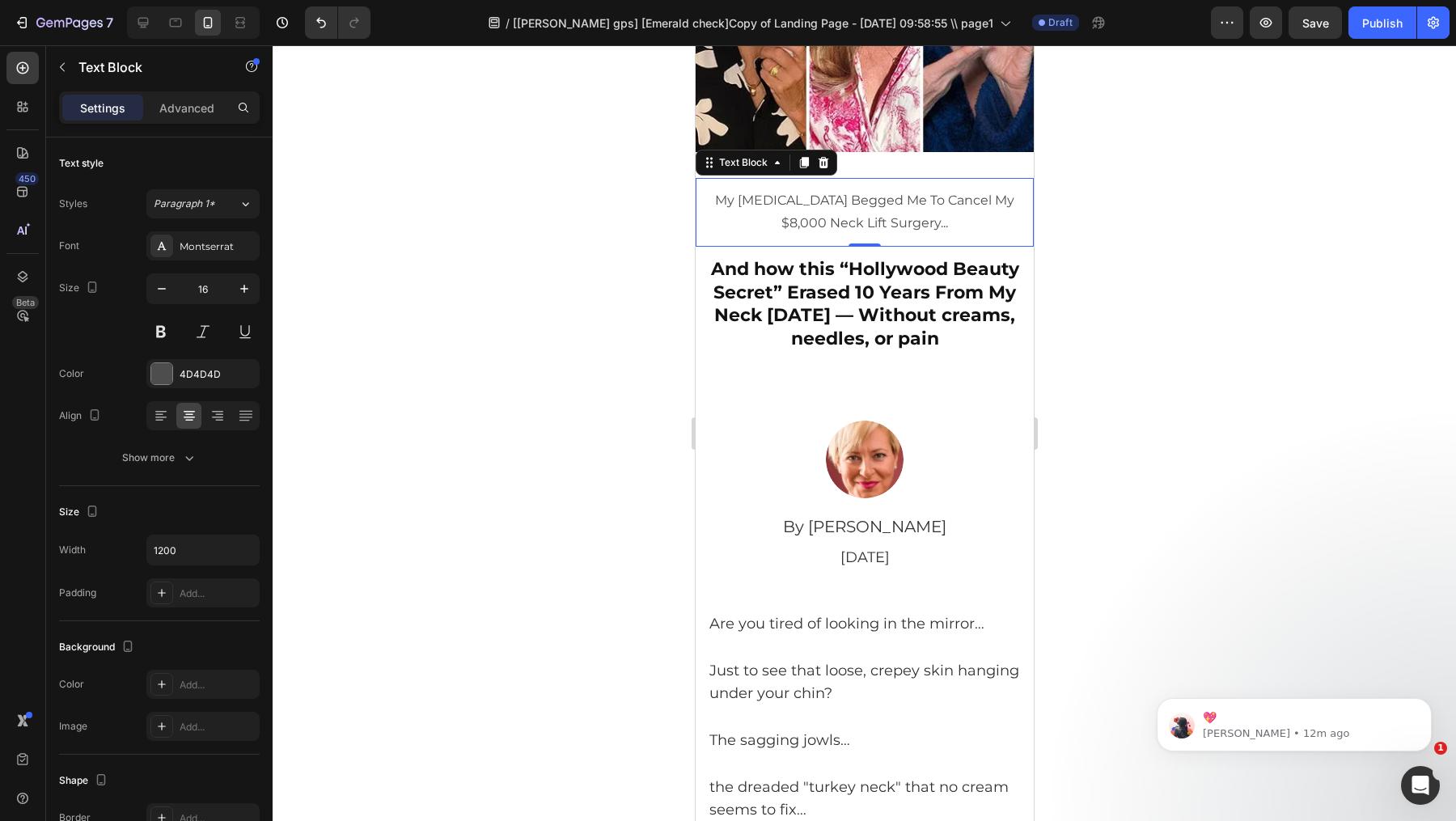
click at [1297, 341] on div at bounding box center [864, 433] width 1184 height 776
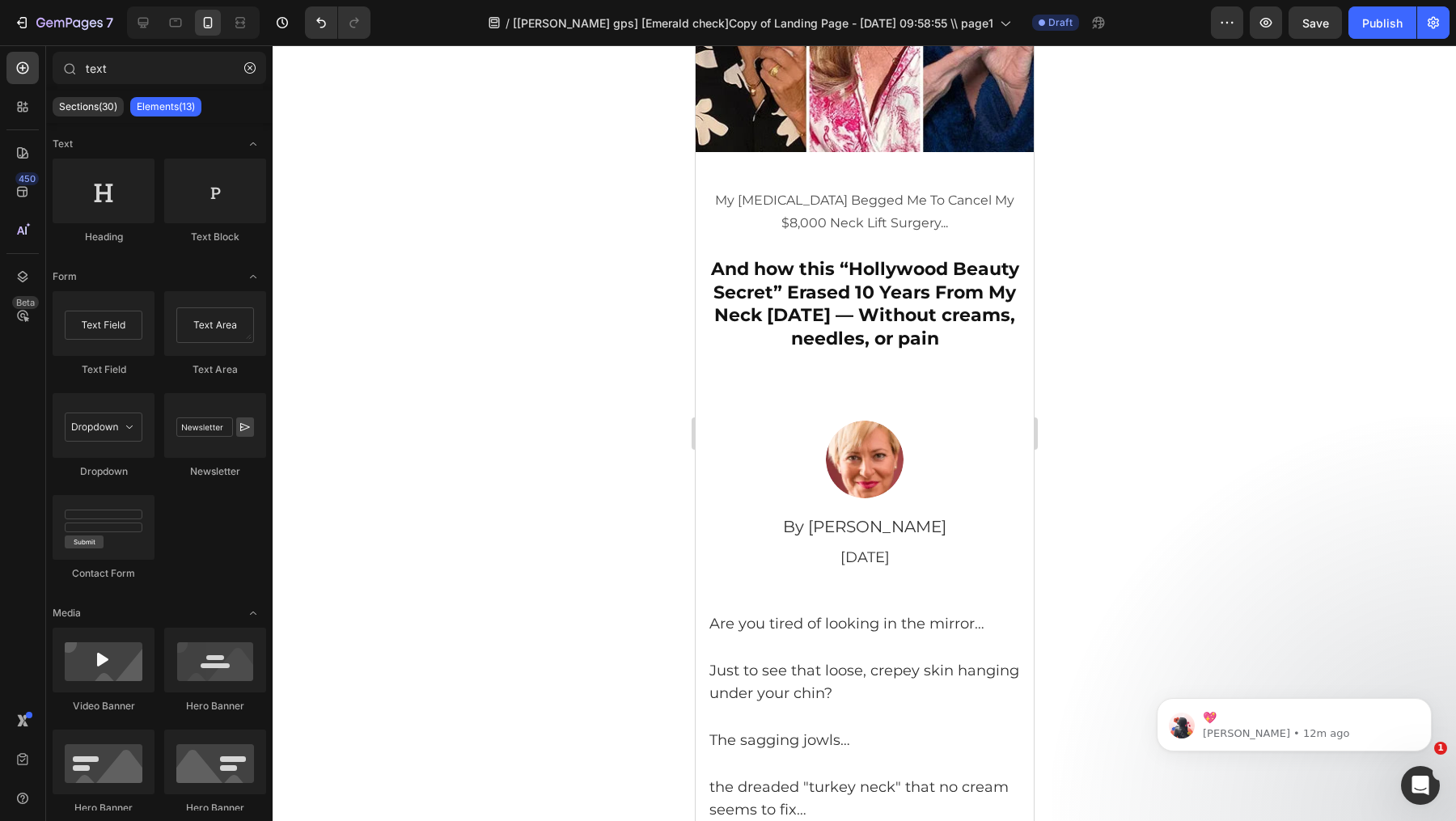
click at [887, 172] on div "My [MEDICAL_DATA] Begged Me To Cancel My $8,000 Neck Lift Surgery... Text Block…" at bounding box center [864, 270] width 338 height 236
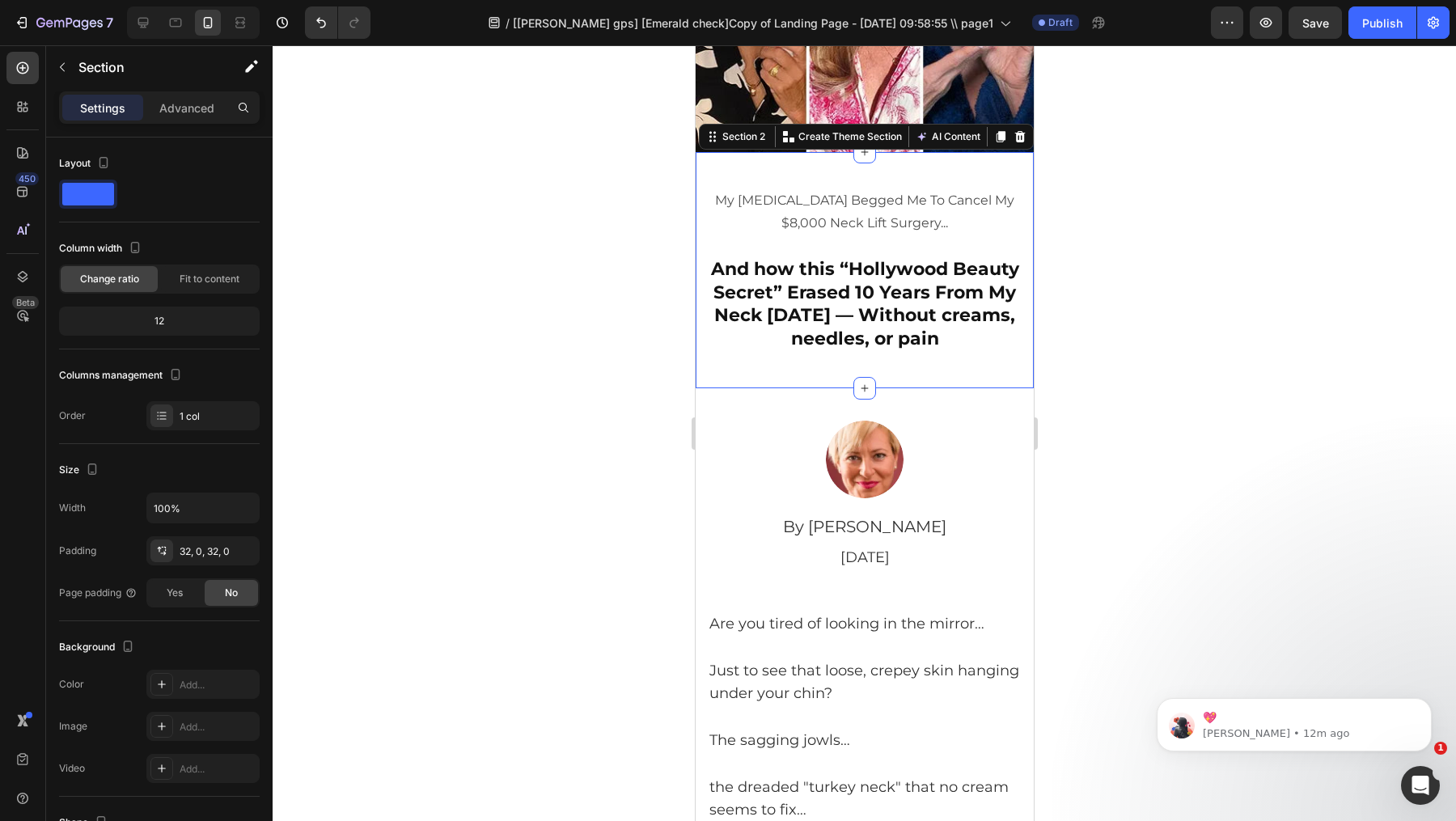
click at [1158, 185] on div at bounding box center [864, 433] width 1184 height 776
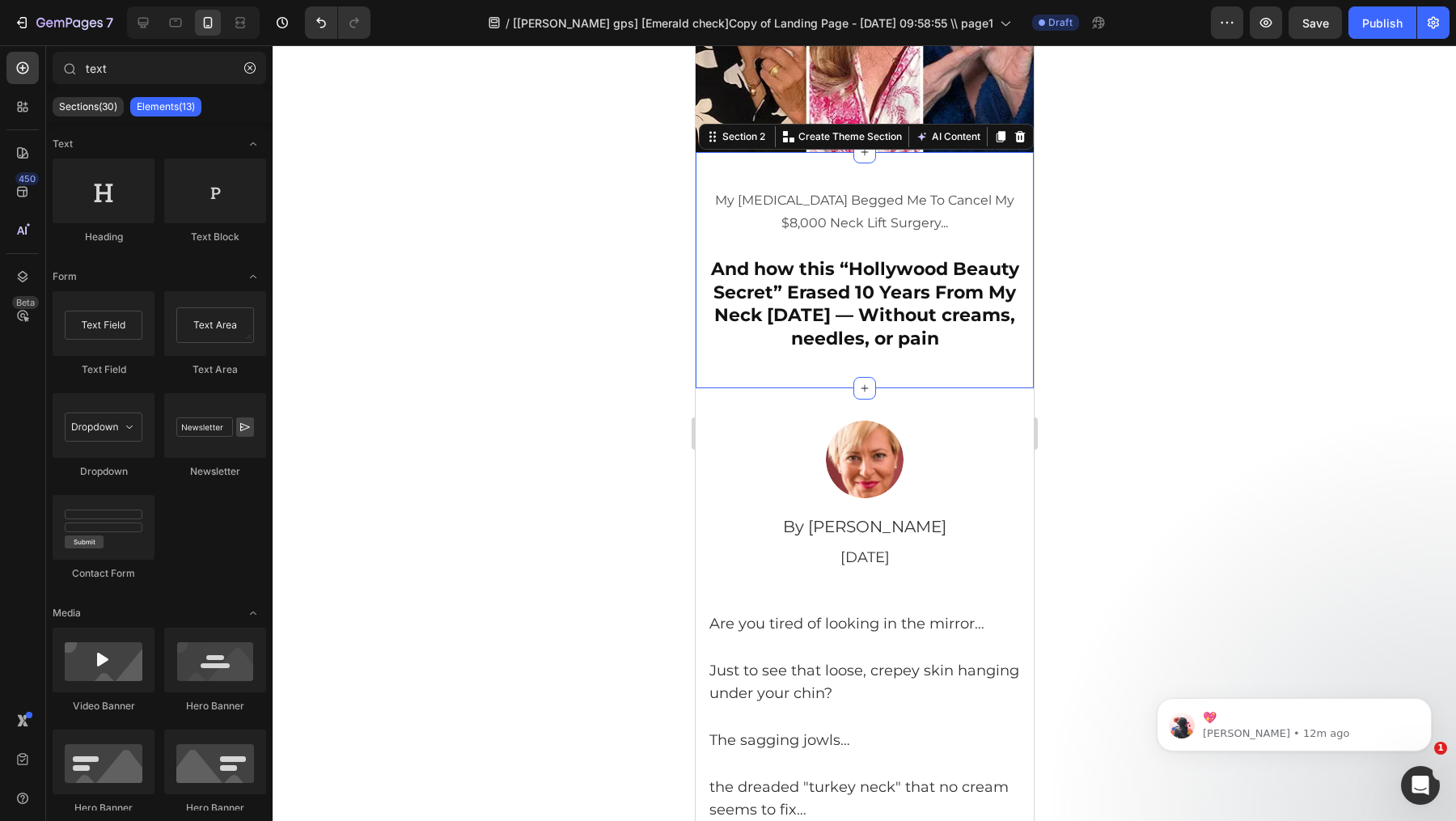
click at [948, 176] on div "My [MEDICAL_DATA] Begged Me To Cancel My $8,000 Neck Lift Surgery... Text Block…" at bounding box center [864, 270] width 338 height 236
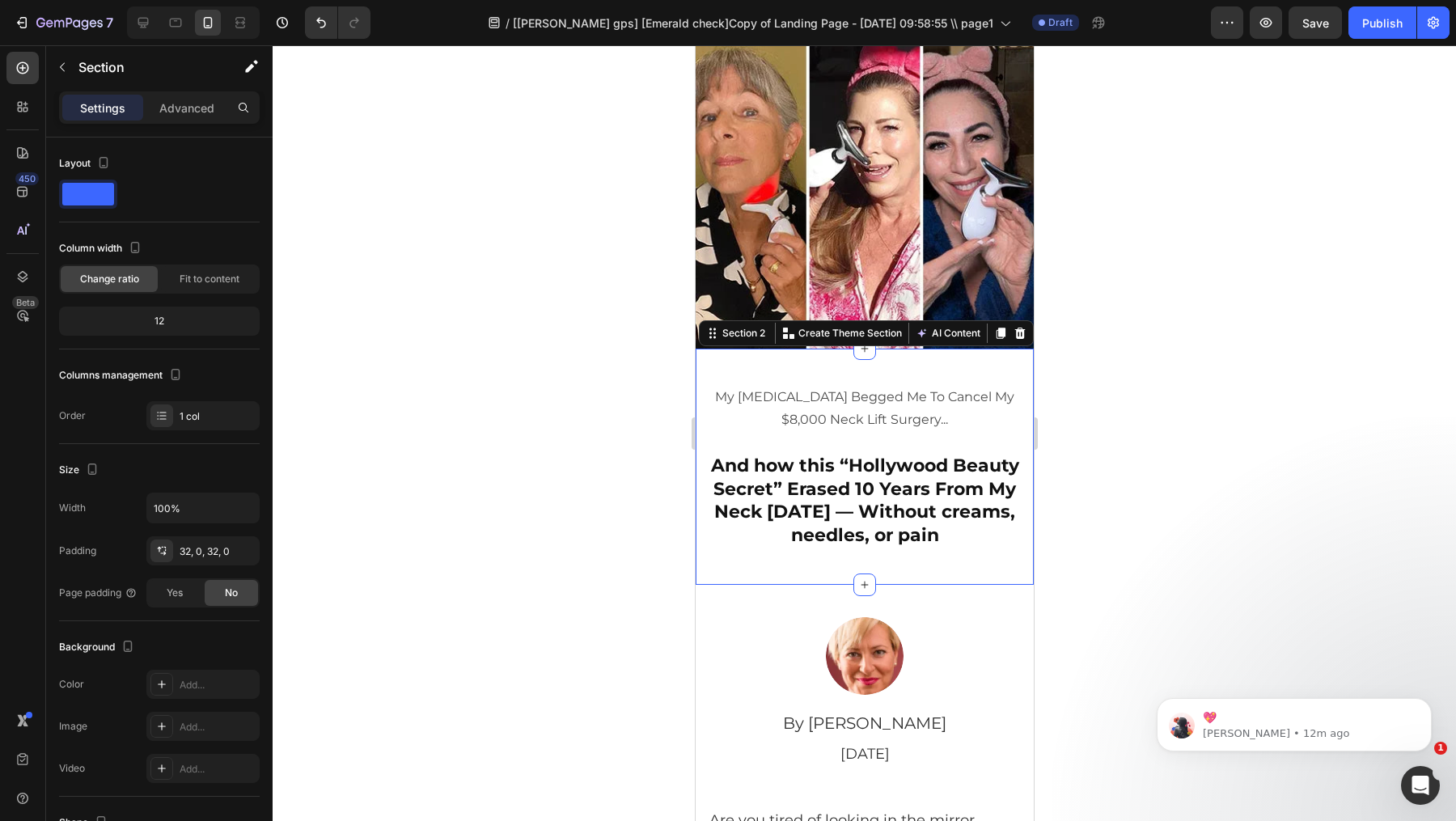
scroll to position [0, 0]
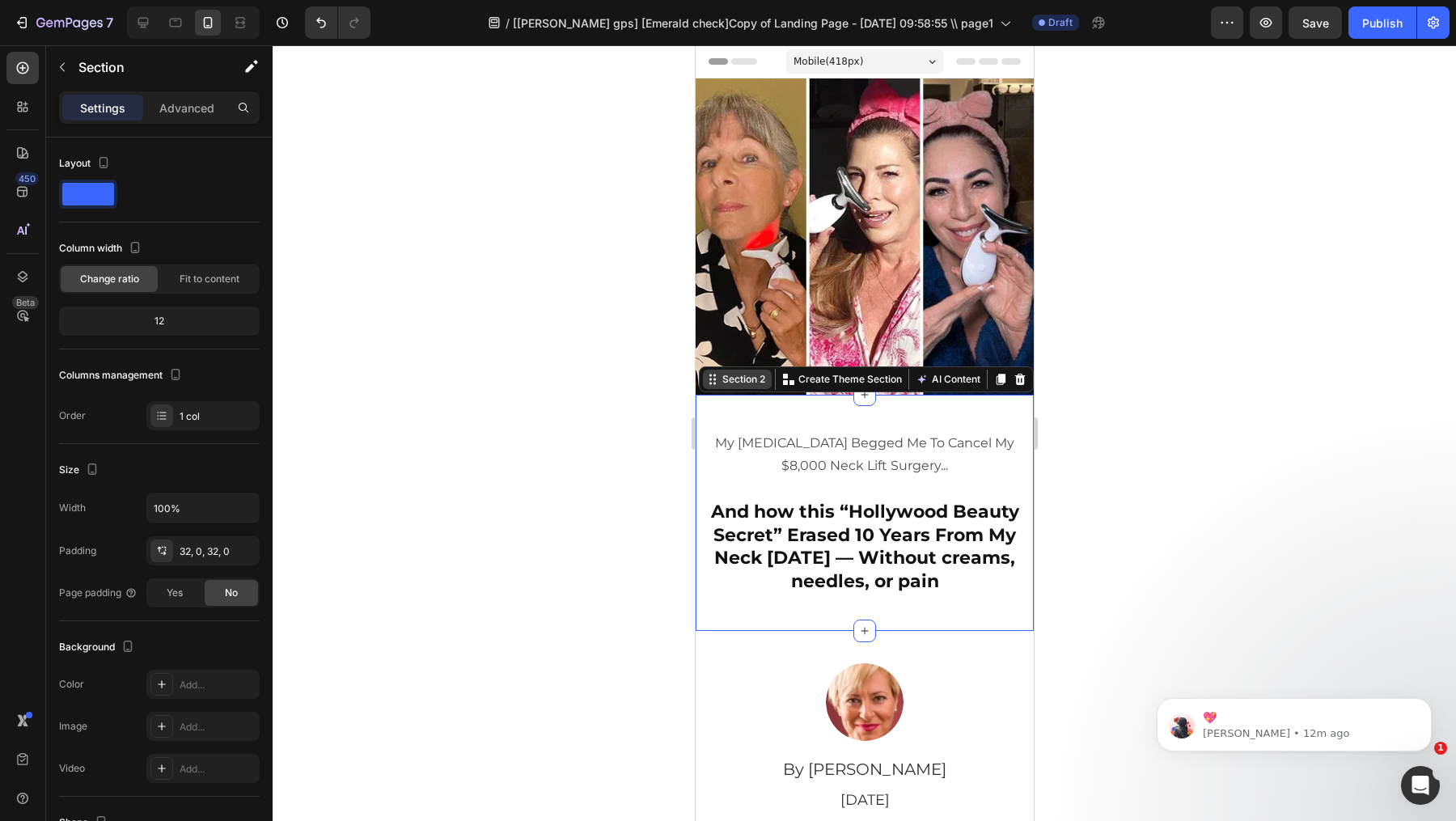
click at [761, 382] on div "Section 2" at bounding box center [743, 379] width 49 height 15
click at [711, 181] on img at bounding box center [864, 236] width 338 height 316
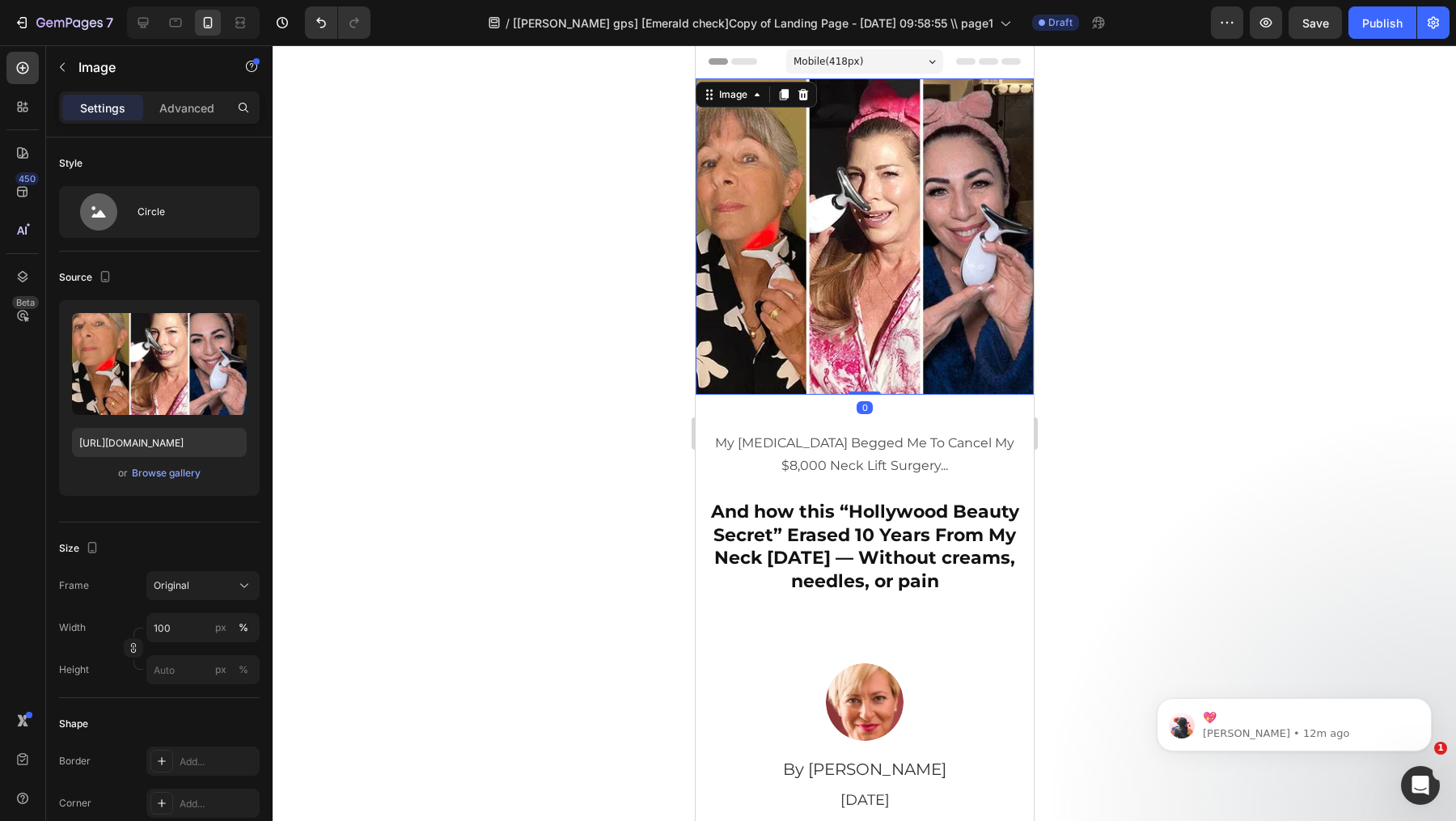
click at [732, 106] on div "Image" at bounding box center [756, 95] width 122 height 26
click at [748, 96] on div "Image" at bounding box center [732, 95] width 35 height 15
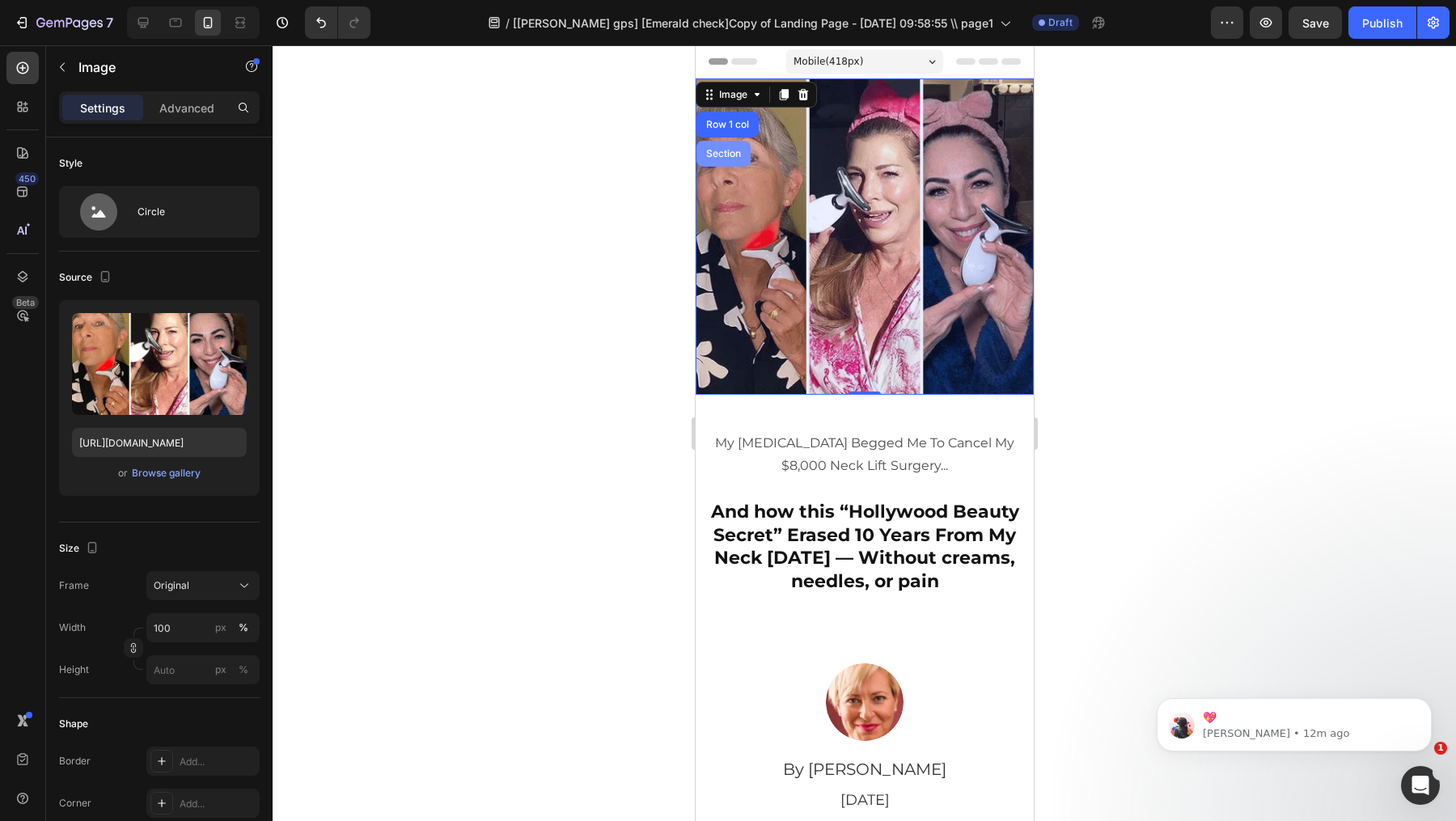
click at [733, 147] on div "Section" at bounding box center [723, 154] width 54 height 26
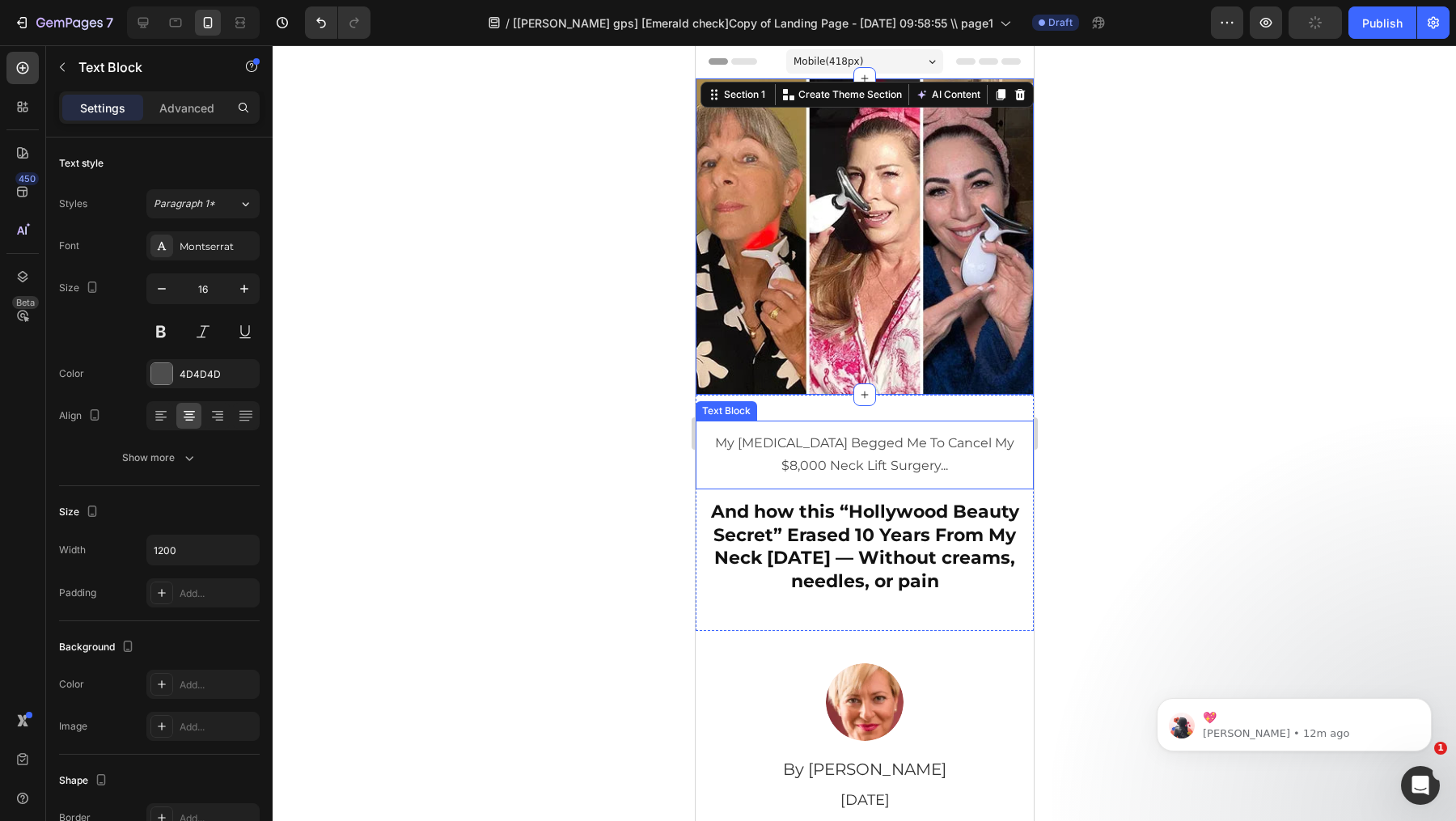
click at [807, 467] on p "My [MEDICAL_DATA] Begged Me To Cancel My $8,000 Neck Lift Surgery..." at bounding box center [864, 455] width 315 height 47
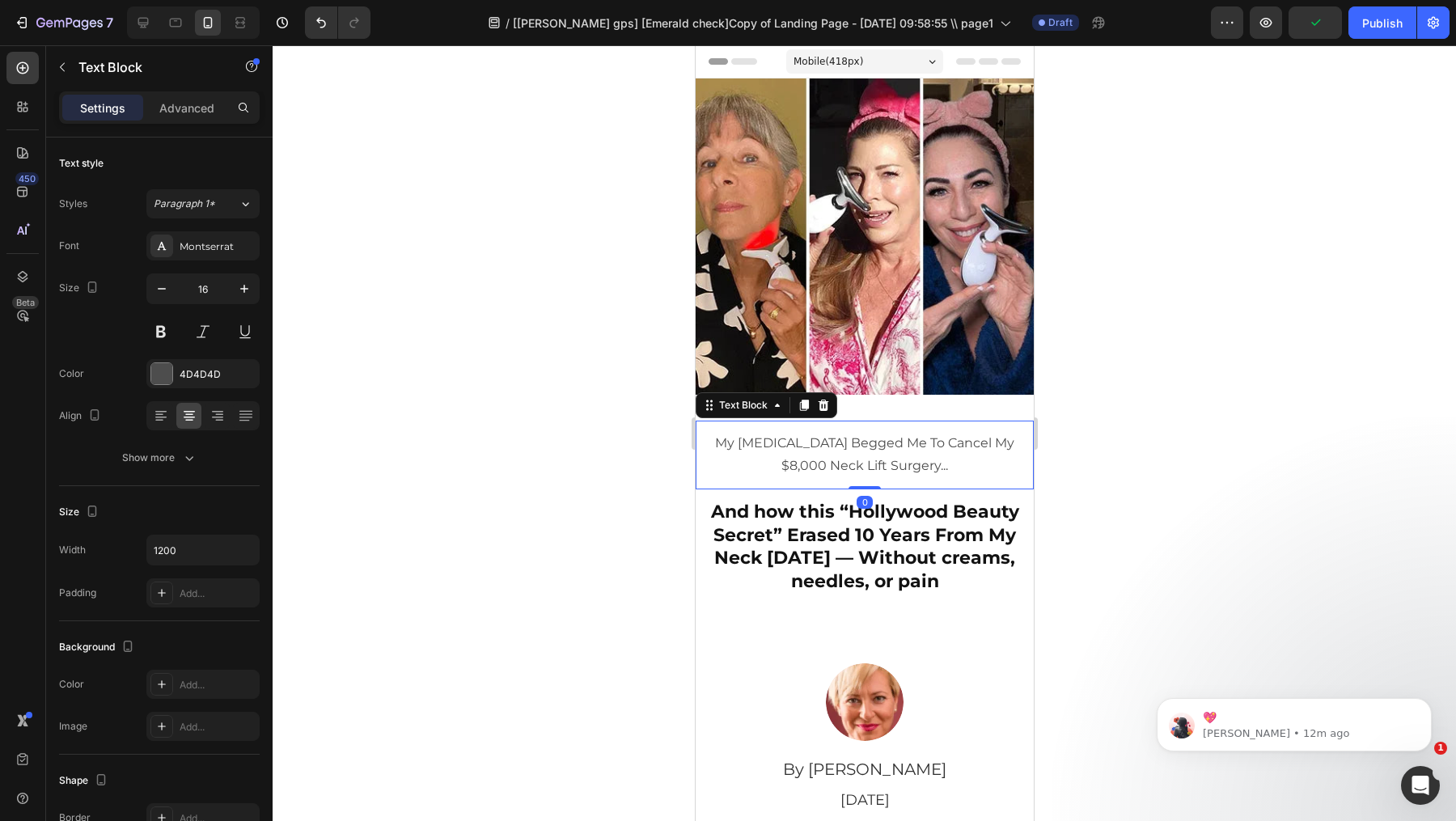
click at [793, 587] on p "And how this “Hollywood Beauty Secret” Erased 10 Years From My Neck [DATE] — Wi…" at bounding box center [864, 547] width 315 height 92
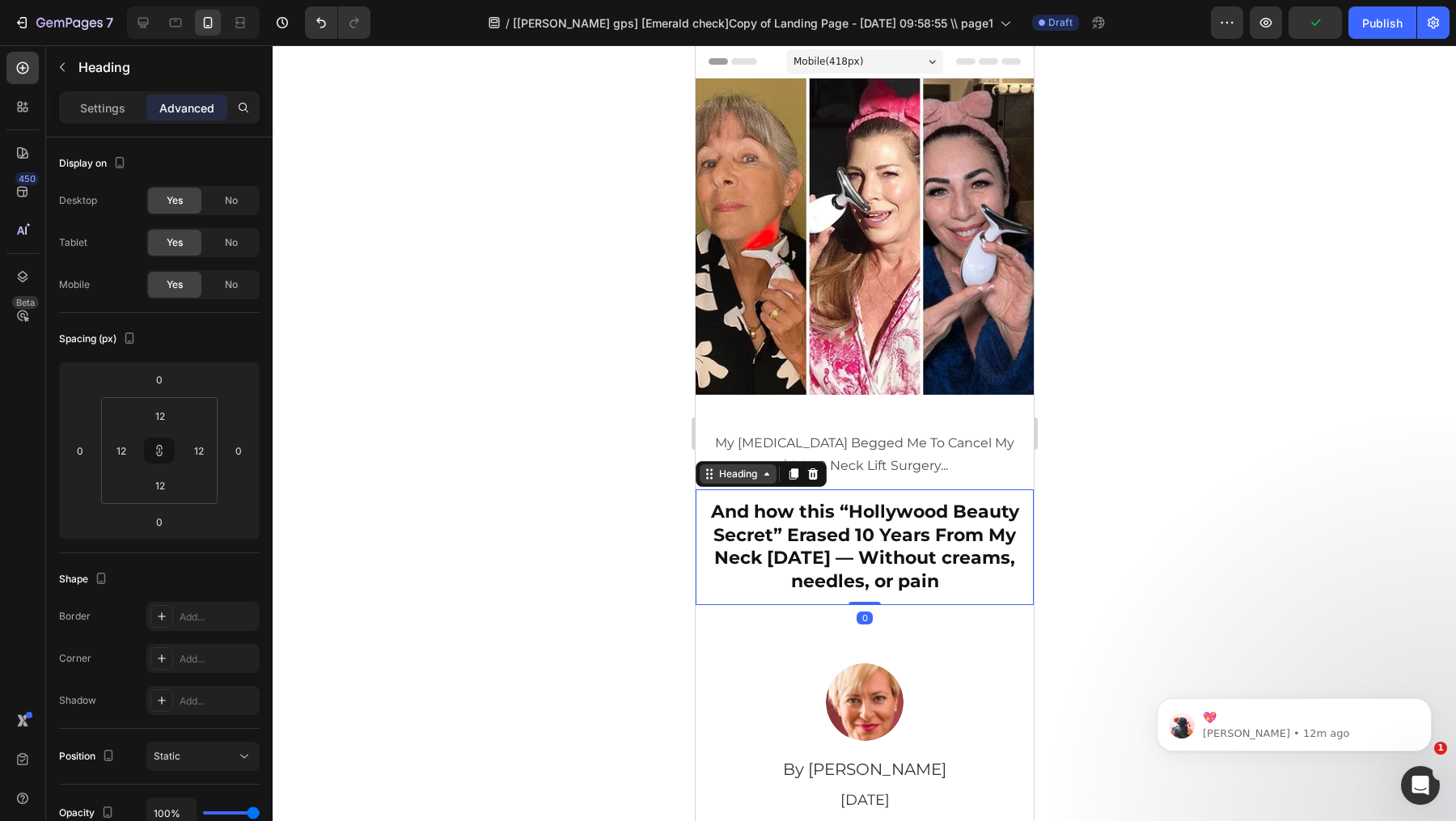
click at [768, 475] on icon at bounding box center [766, 474] width 5 height 3
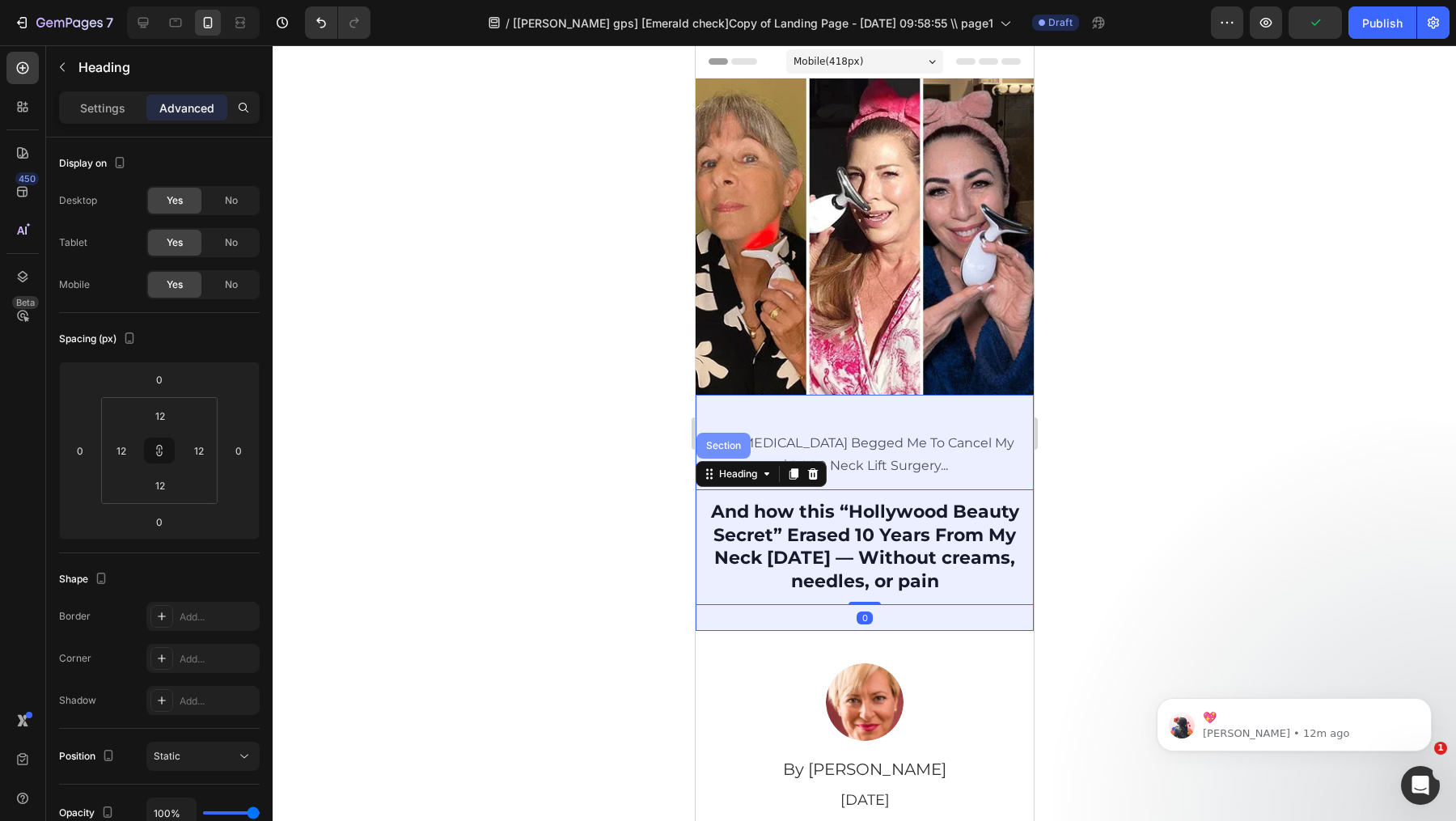
click at [728, 448] on div "Section" at bounding box center [723, 446] width 42 height 10
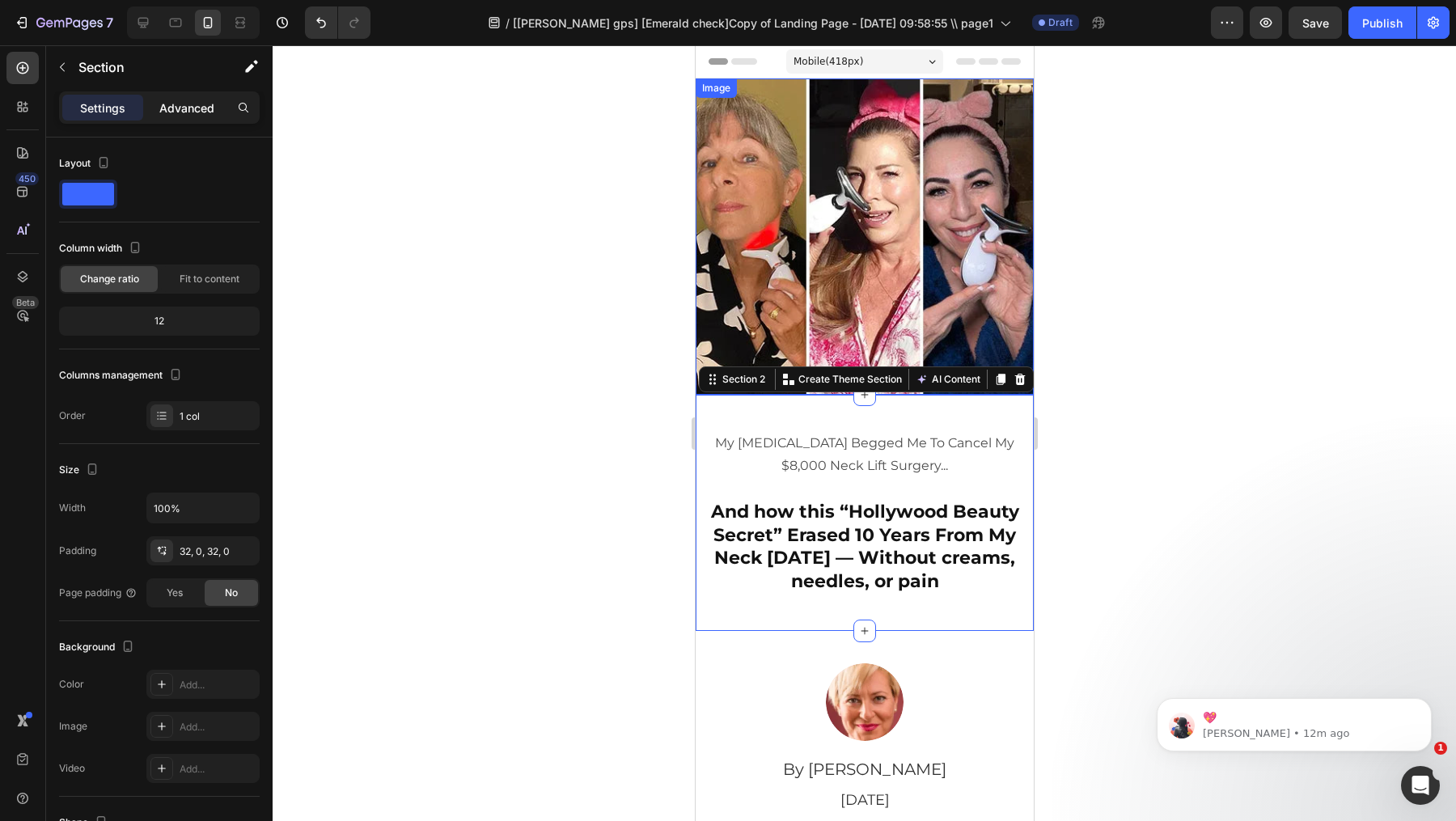
click at [212, 107] on p "Advanced" at bounding box center [186, 108] width 55 height 17
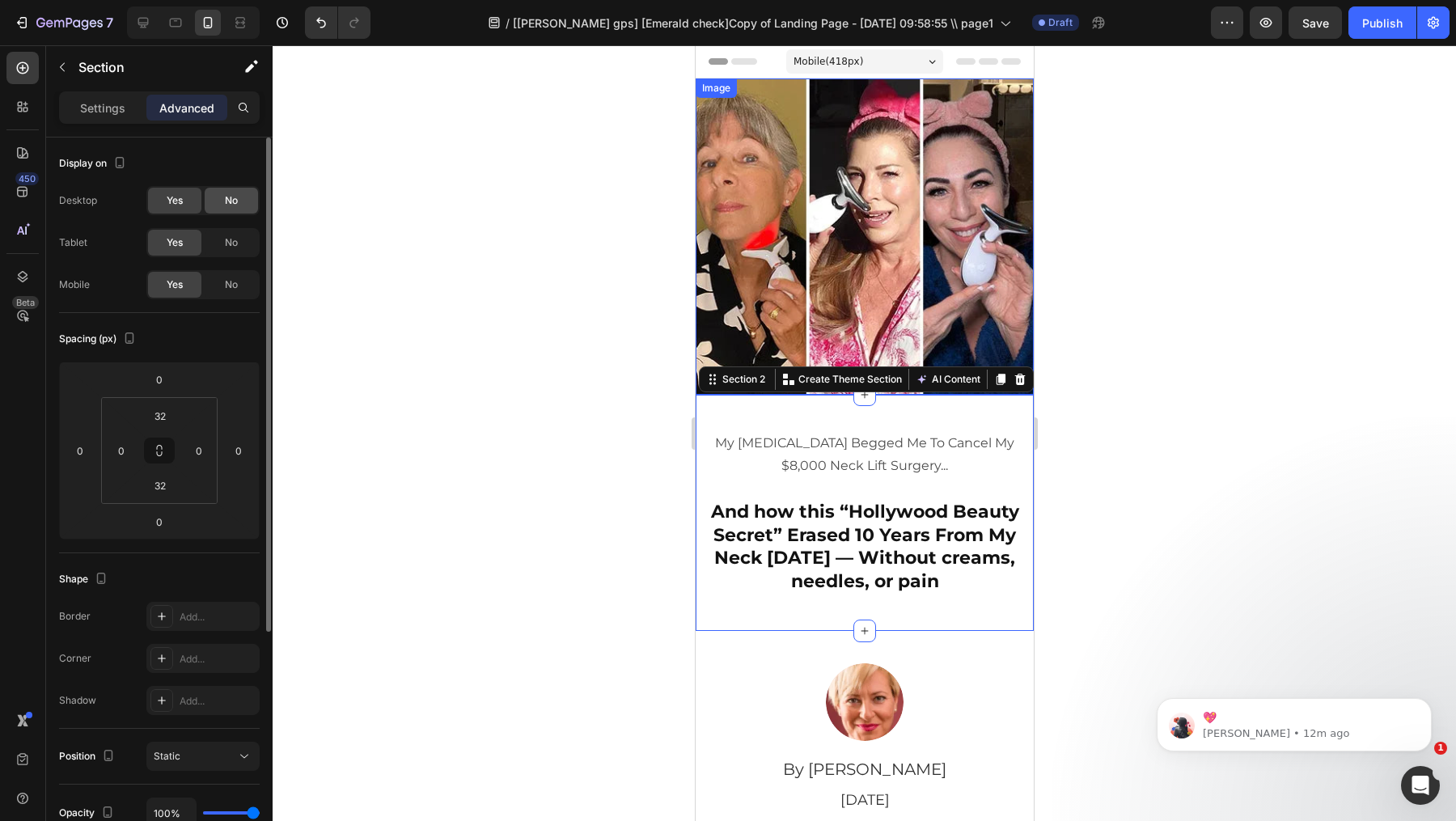
click at [252, 201] on div "No" at bounding box center [231, 201] width 53 height 26
click at [252, 242] on div "No" at bounding box center [231, 243] width 53 height 26
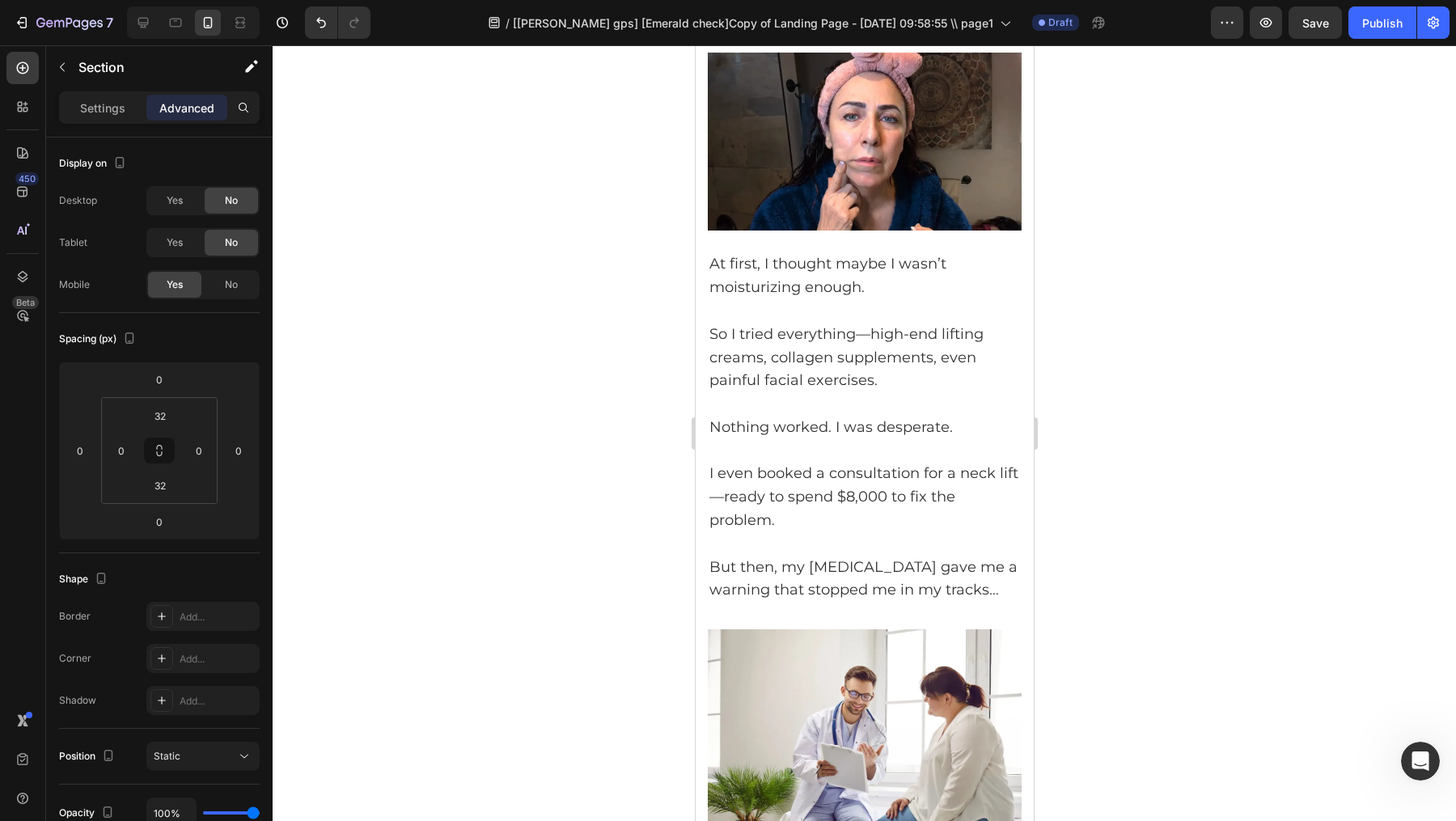
scroll to position [1510, 0]
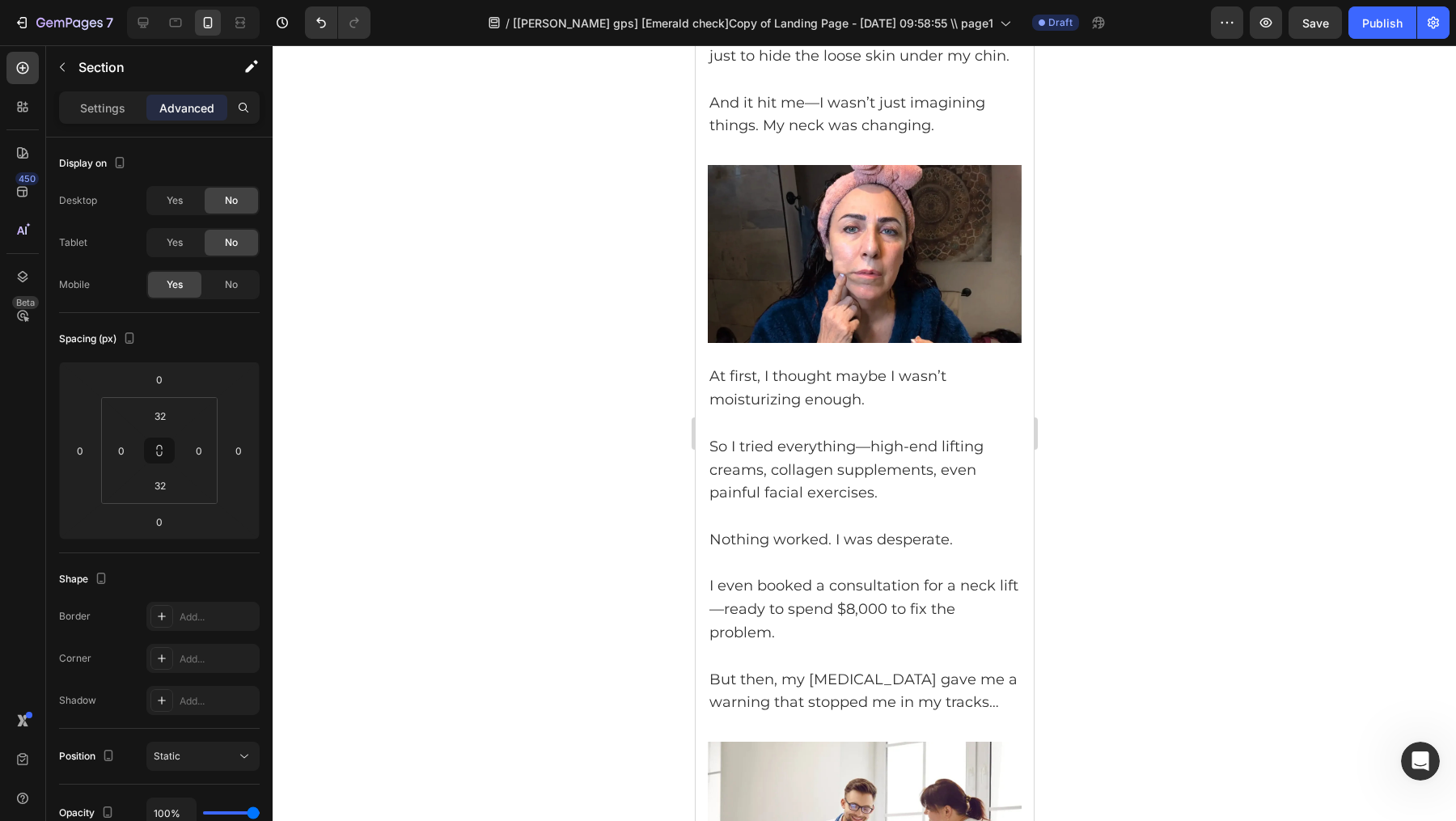
click at [855, 330] on img at bounding box center [864, 254] width 314 height 178
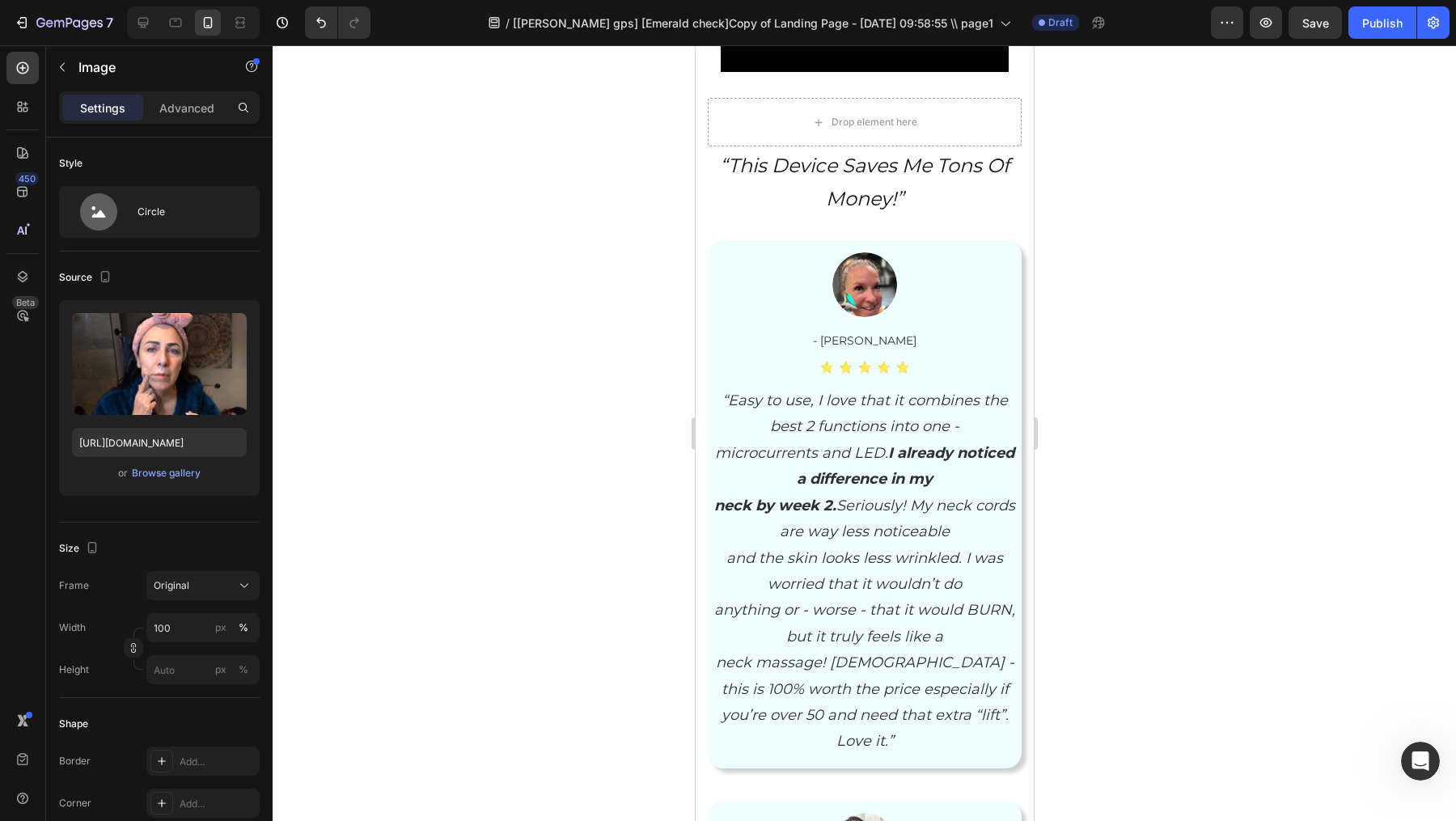
scroll to position [6140, 0]
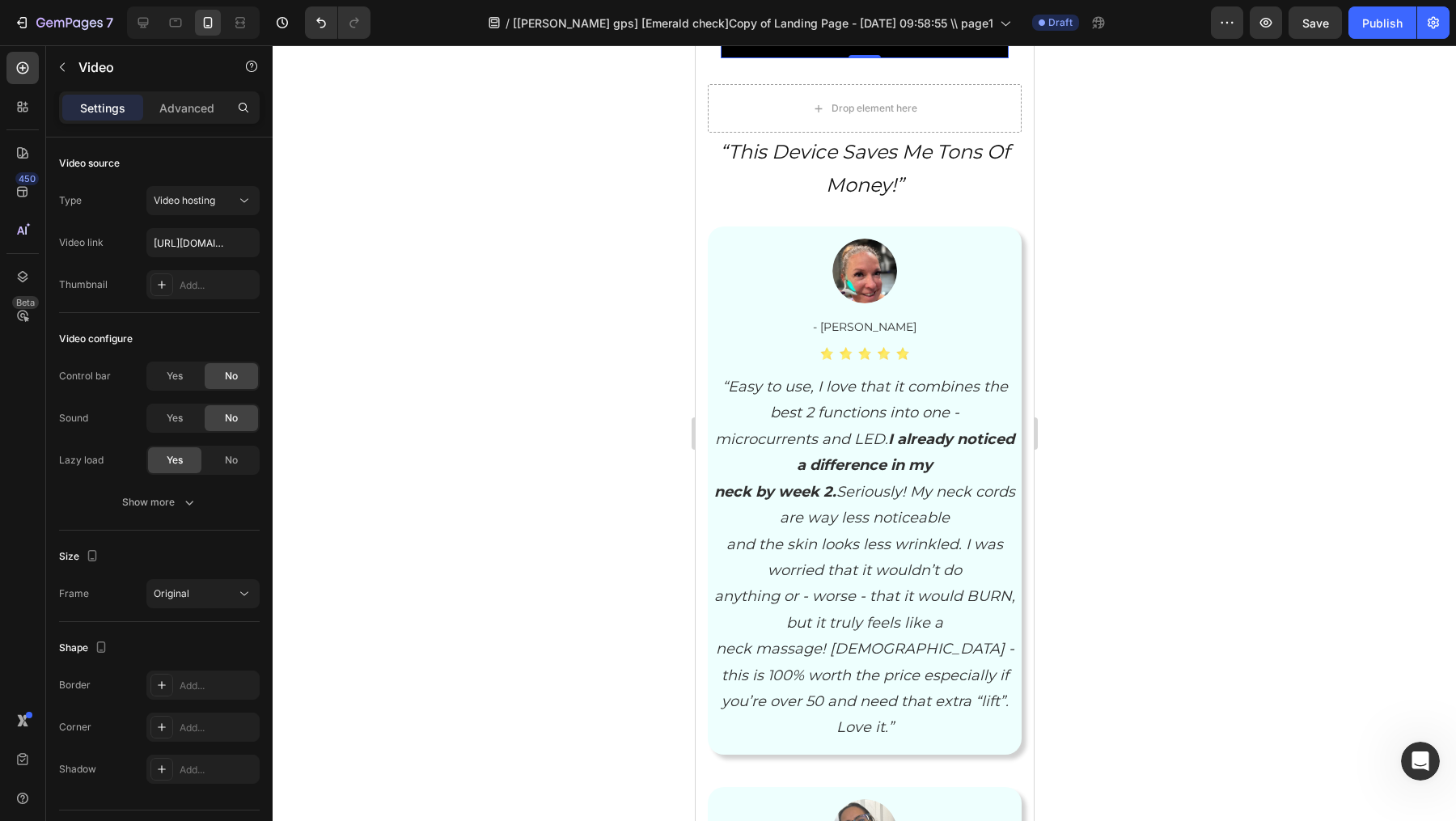
click at [1168, 361] on div at bounding box center [864, 433] width 1184 height 776
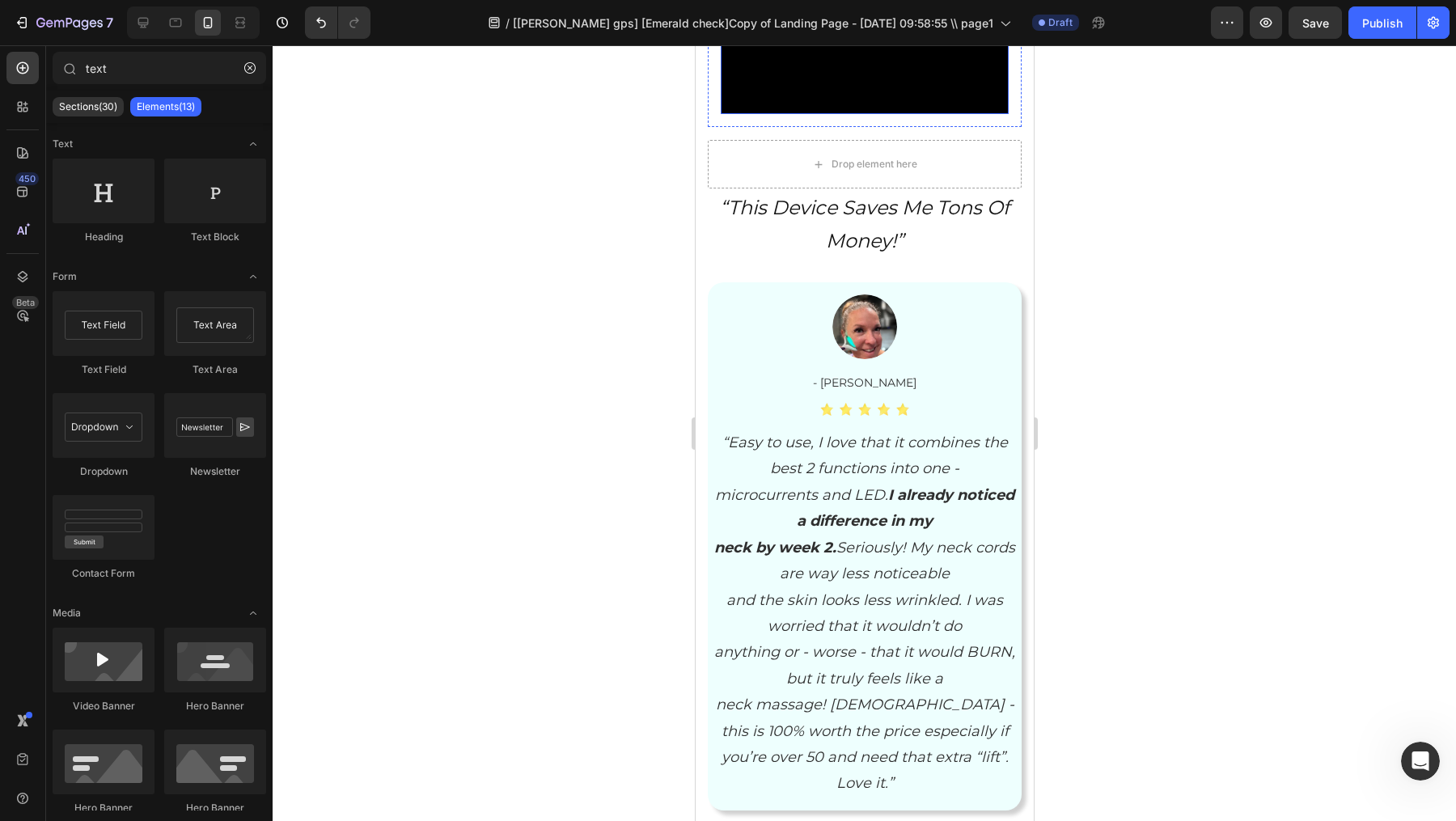
scroll to position [6088, 0]
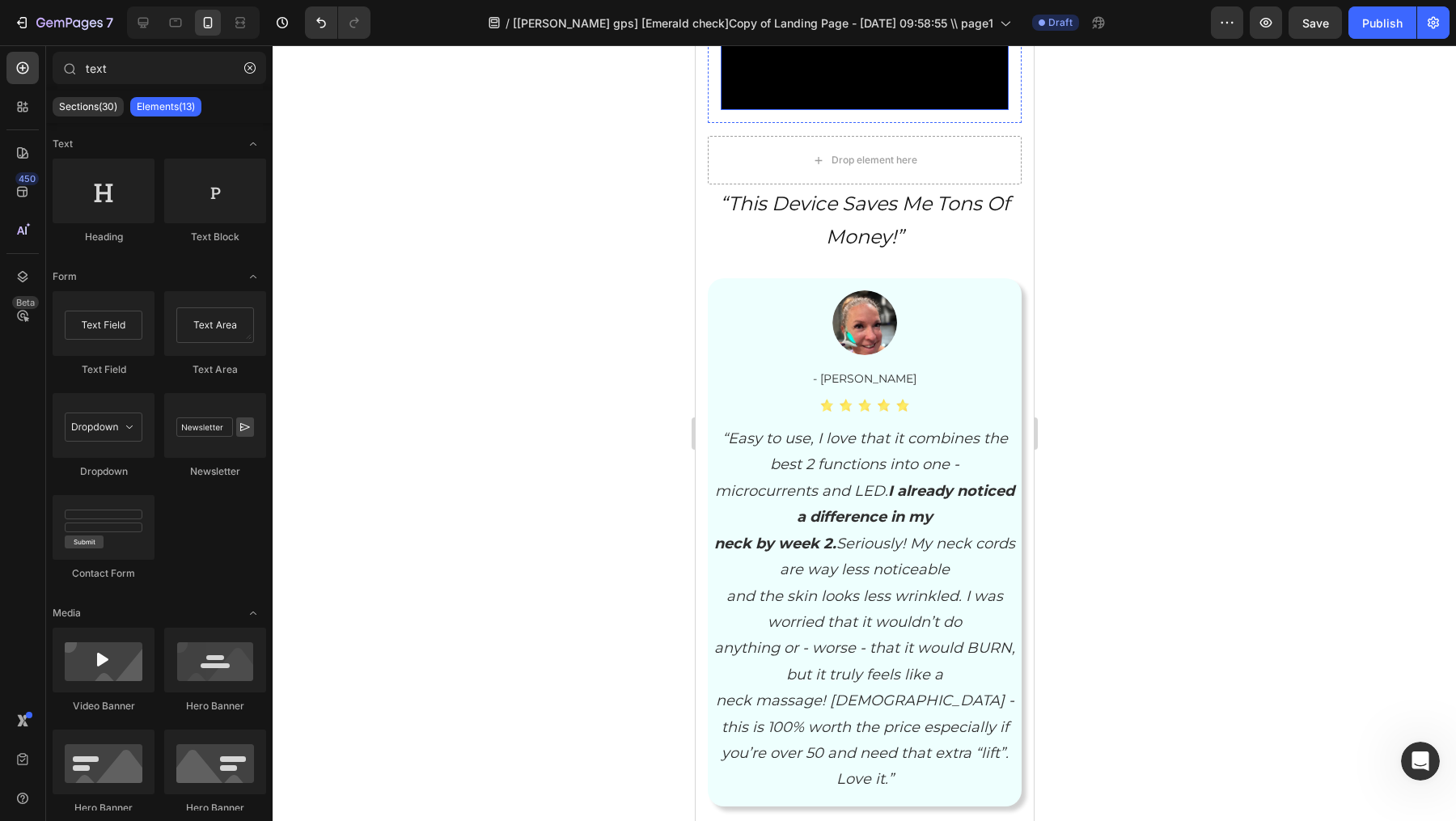
click at [948, 110] on video at bounding box center [864, 38] width 288 height 144
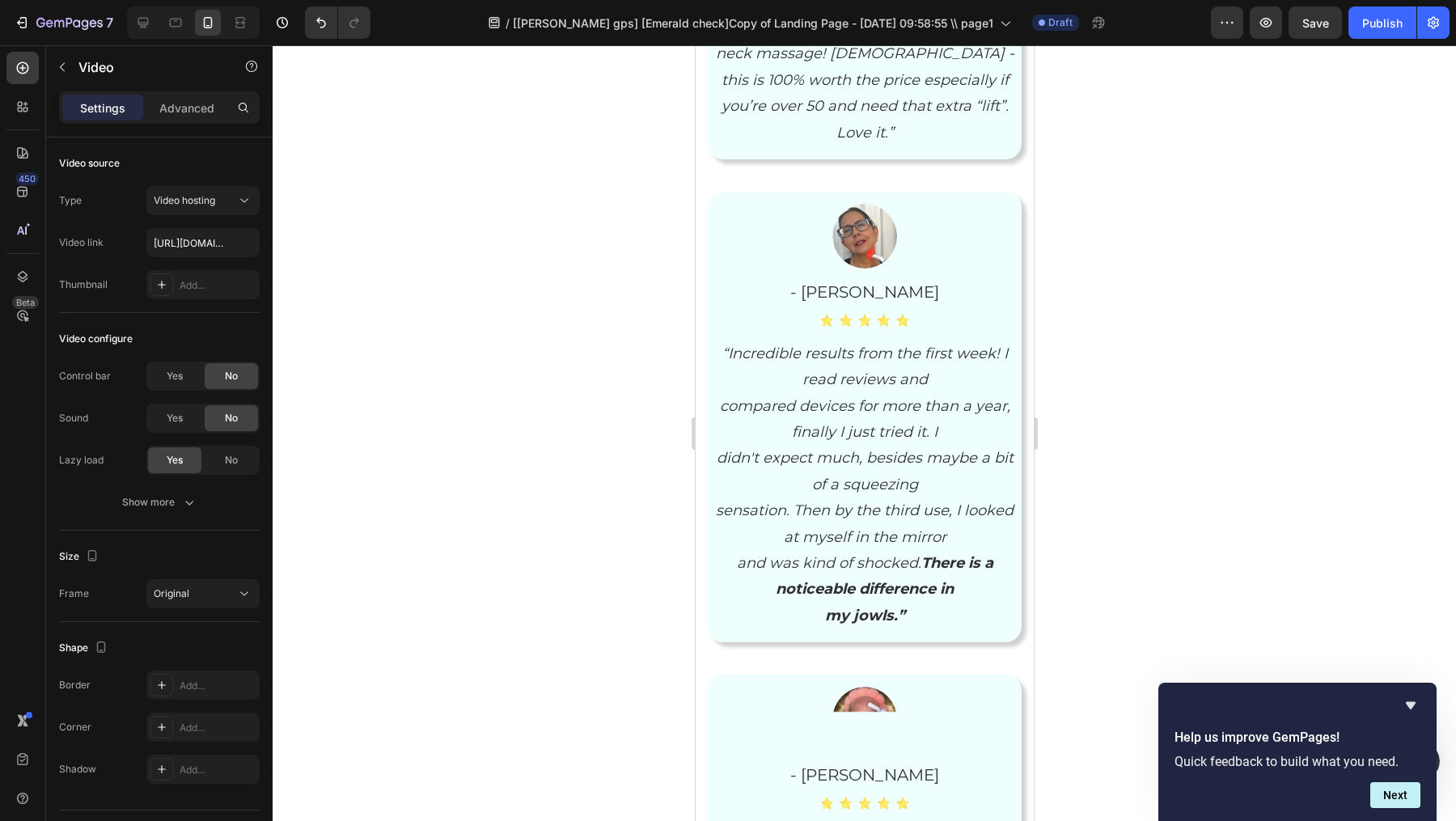
scroll to position [7064, 0]
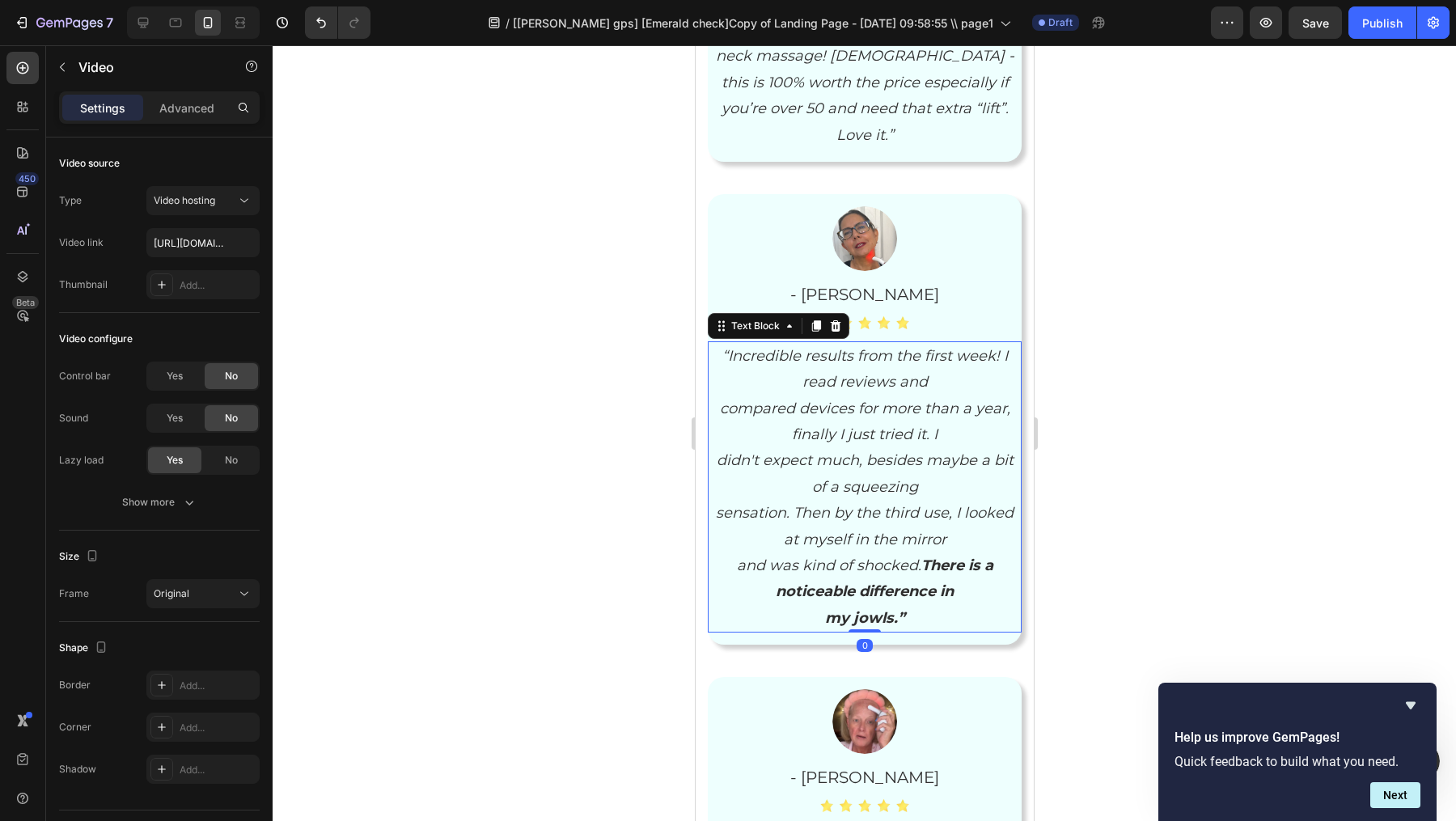
click at [906, 376] on icon "“Incredible results from the first week! I read reviews and" at bounding box center [864, 368] width 286 height 43
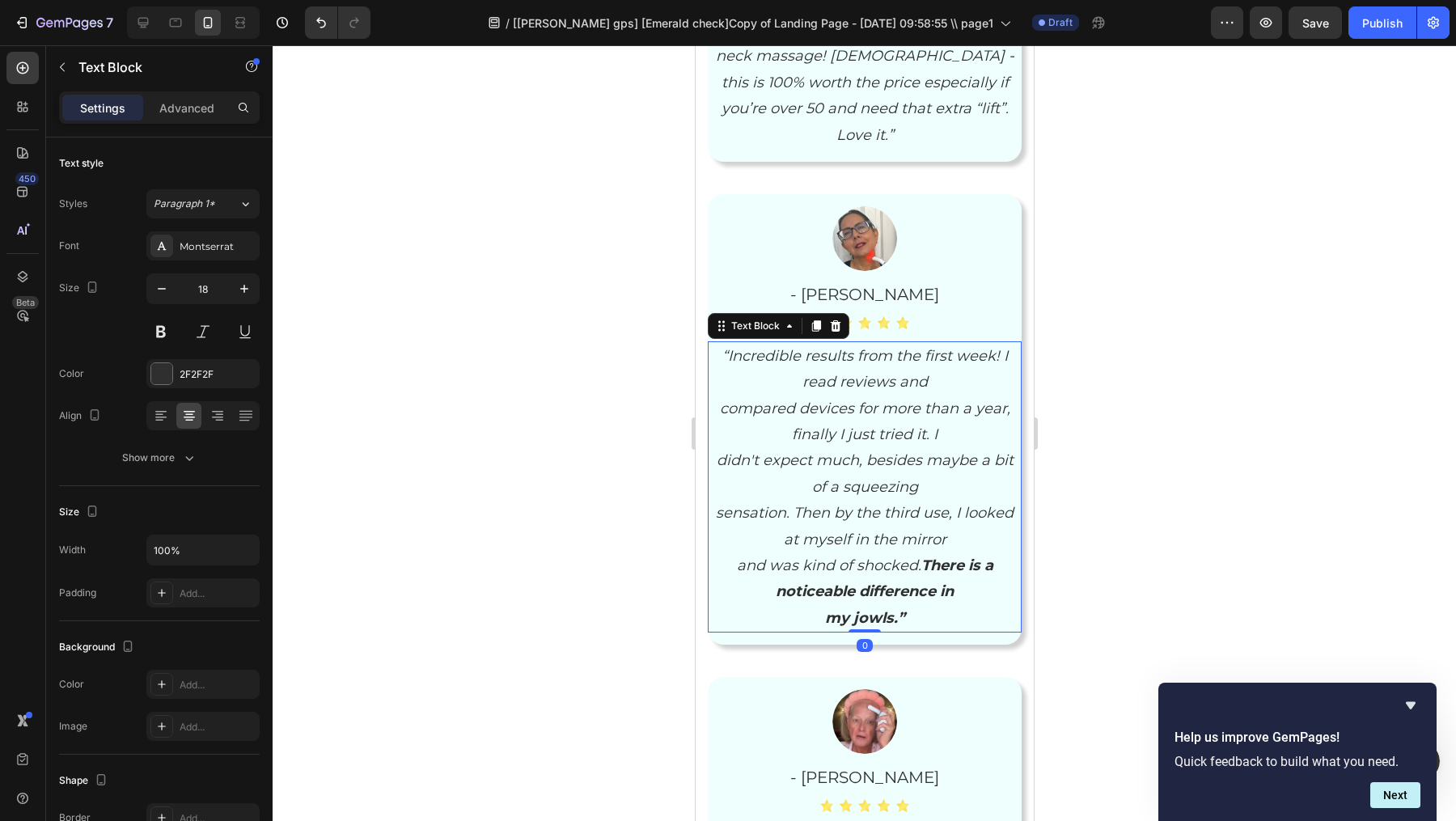
click at [906, 376] on icon "“Incredible results from the first week! I read reviews and" at bounding box center [864, 368] width 286 height 43
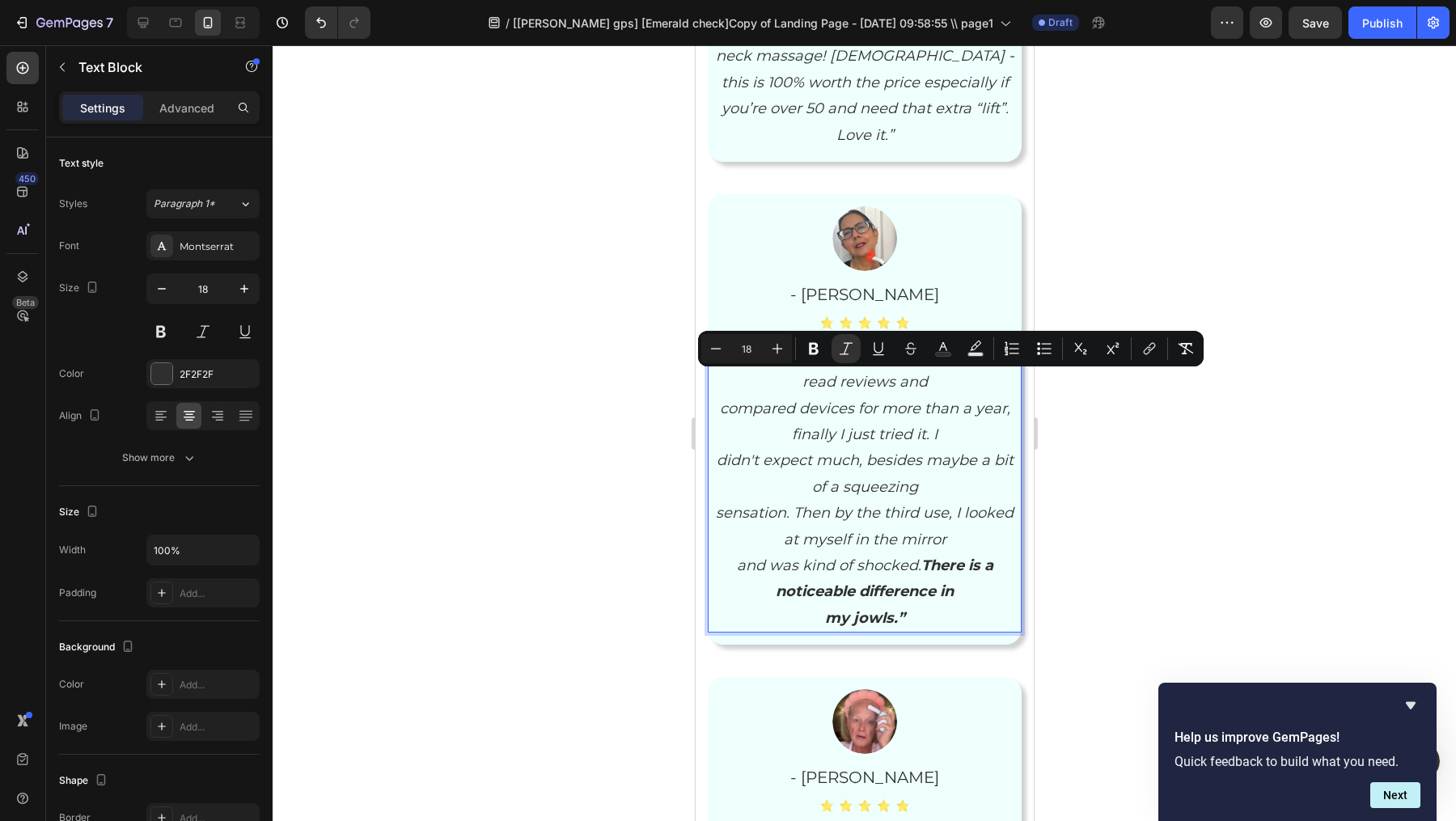
click at [754, 382] on p "“Incredible results from the first week! I read reviews and" at bounding box center [864, 369] width 310 height 52
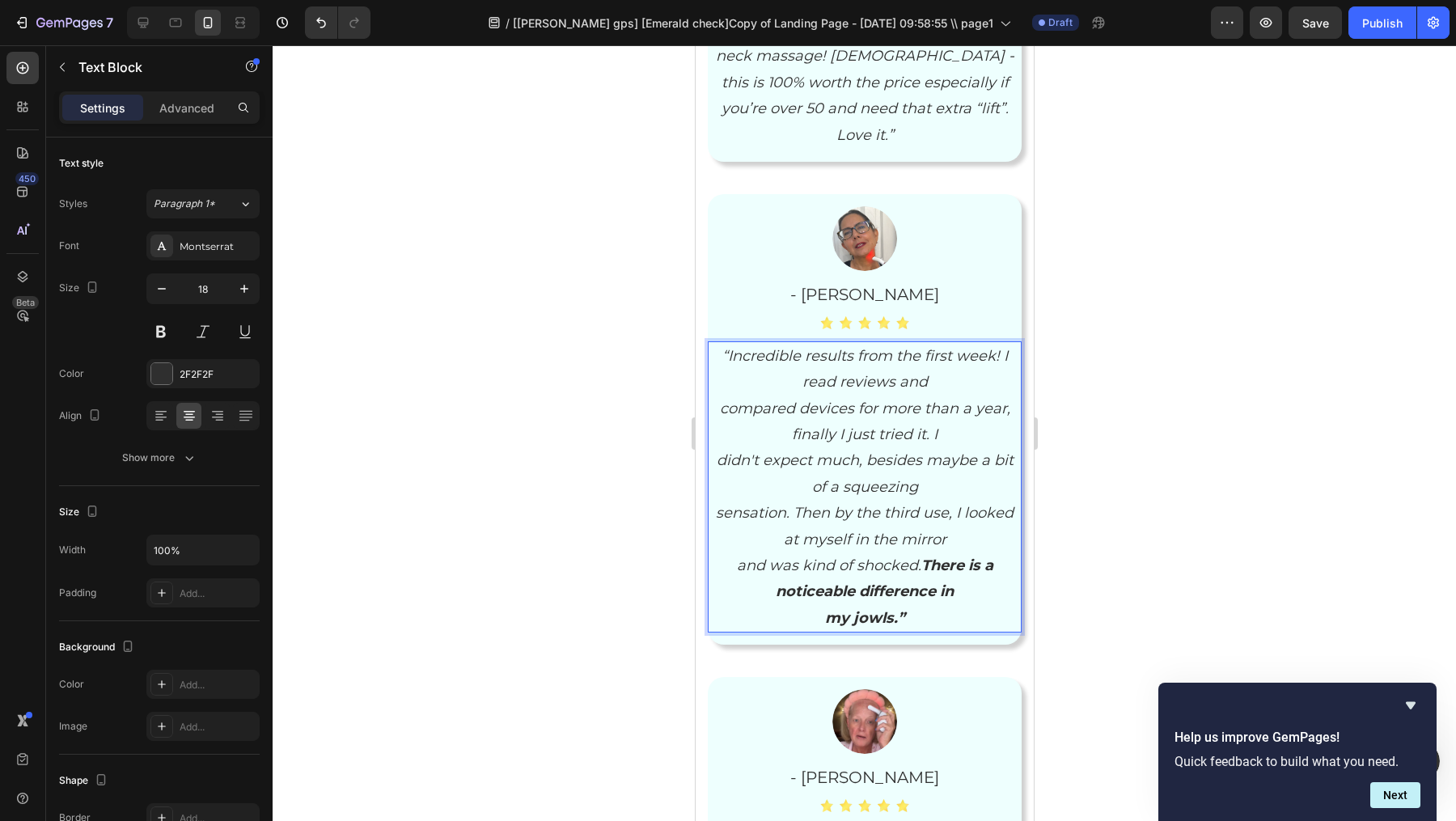
click at [738, 402] on icon "compared devices for more than a year, finally I just tried it. I" at bounding box center [864, 421] width 290 height 43
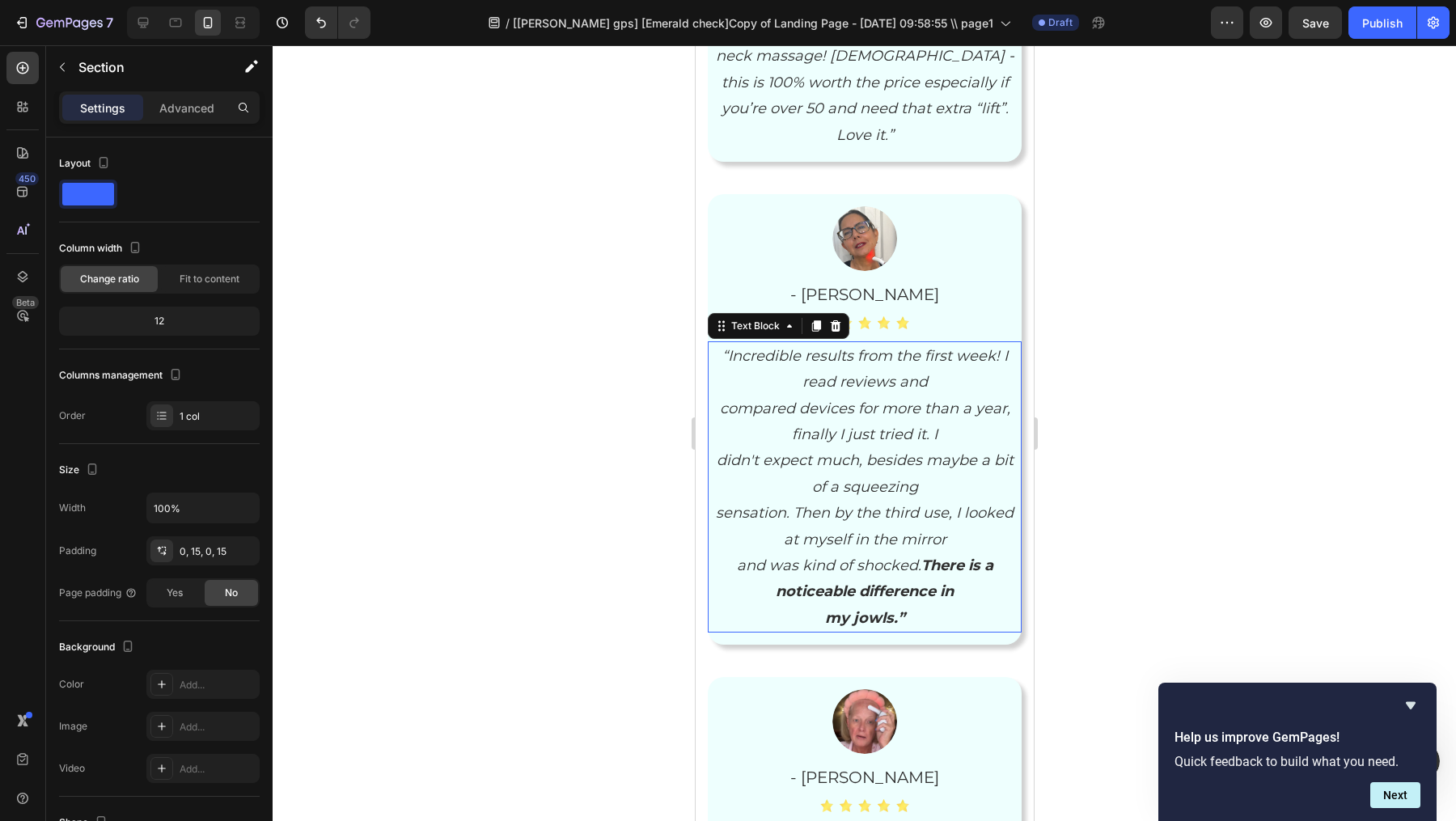
click at [724, 405] on icon "compared devices for more than a year, finally I just tried it. I" at bounding box center [864, 421] width 290 height 43
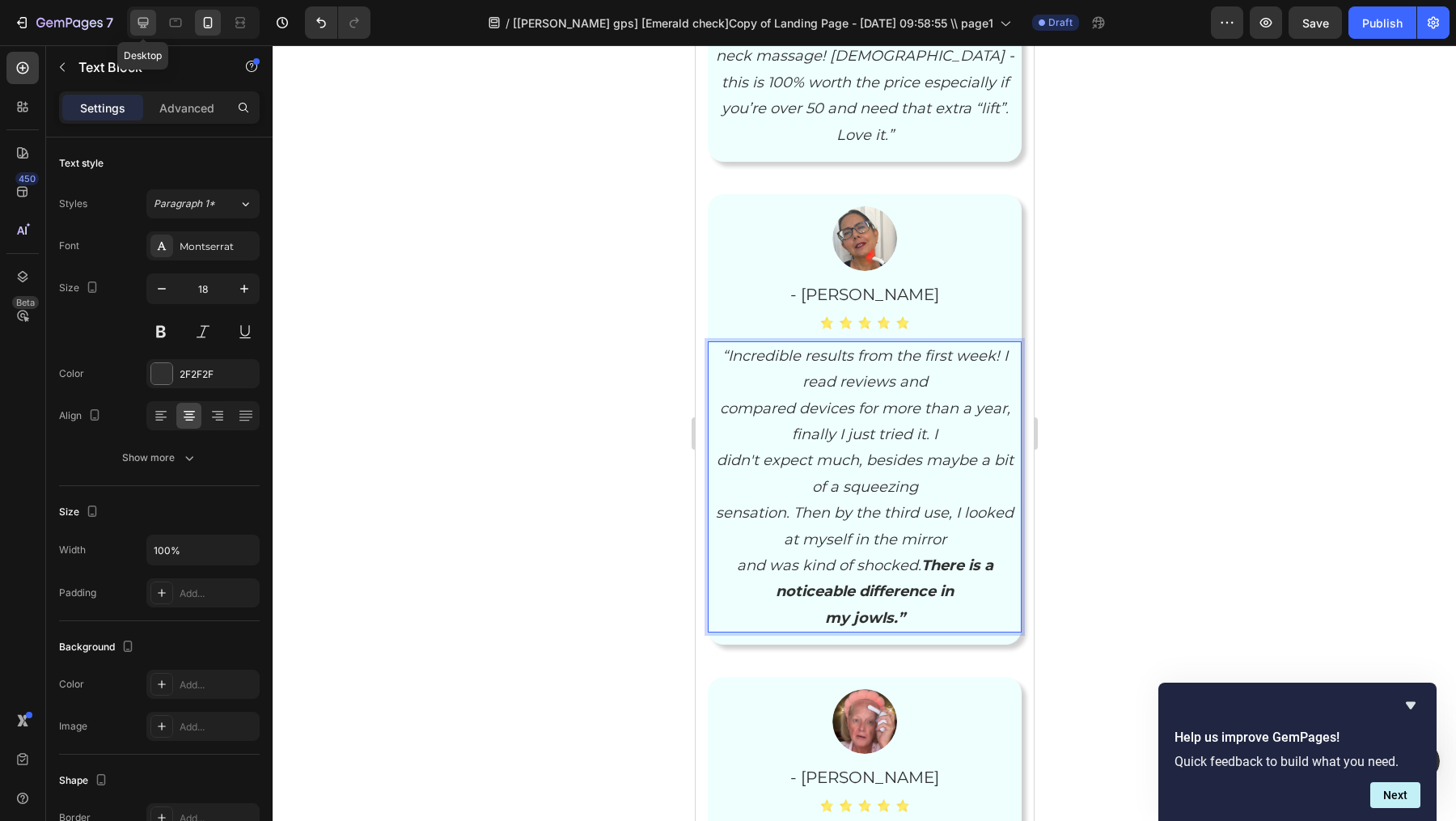
click at [140, 20] on icon at bounding box center [143, 23] width 16 height 16
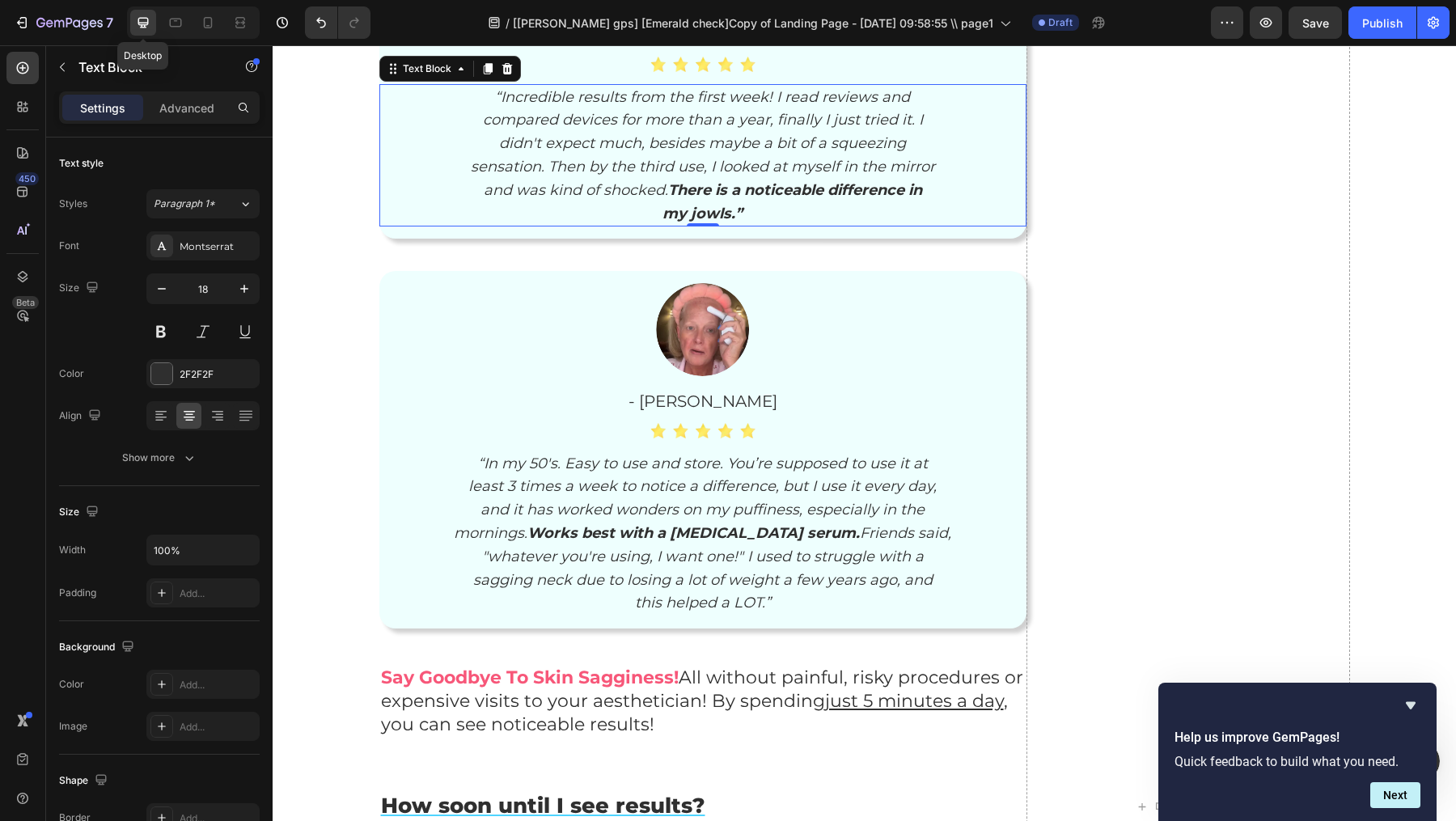
scroll to position [6950, 0]
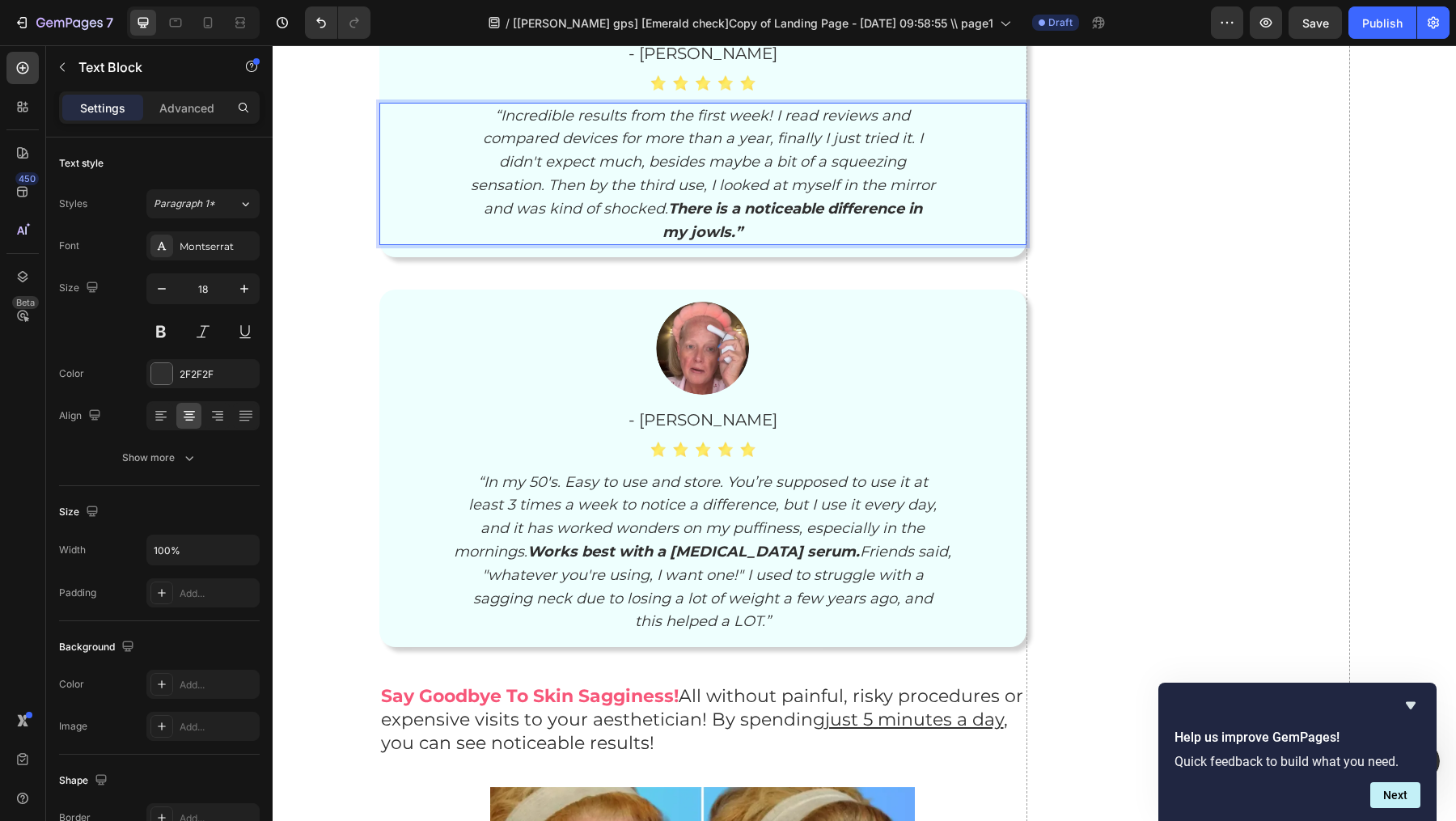
click at [459, 158] on p "didn't expect much, besides maybe a bit of a squeezing" at bounding box center [703, 162] width 644 height 24
click at [459, 130] on p "compared devices for more than a year, finally I just tried it. I" at bounding box center [703, 138] width 644 height 24
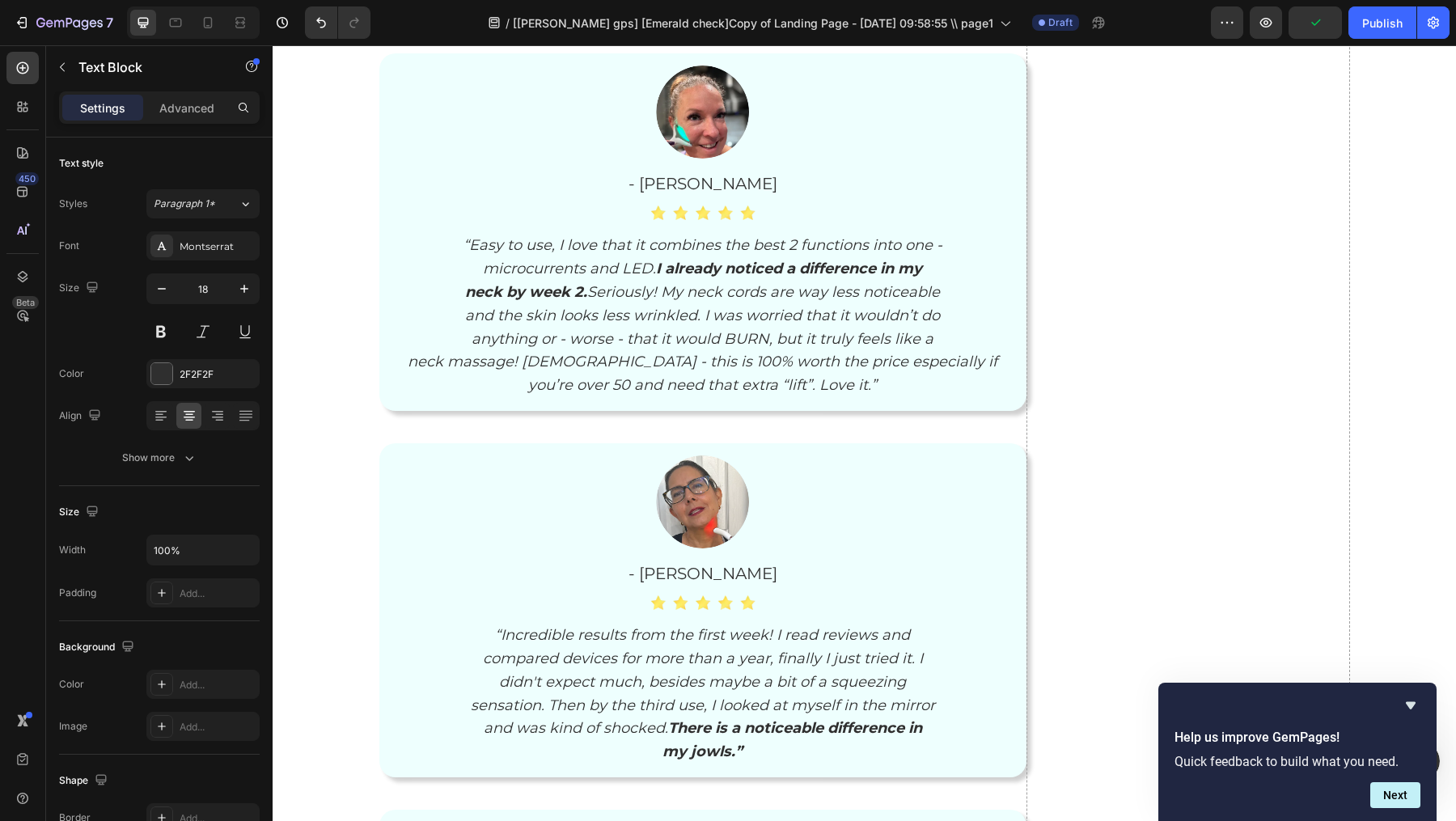
scroll to position [6031, 0]
click at [496, 290] on strong "neck by week 2." at bounding box center [526, 293] width 123 height 18
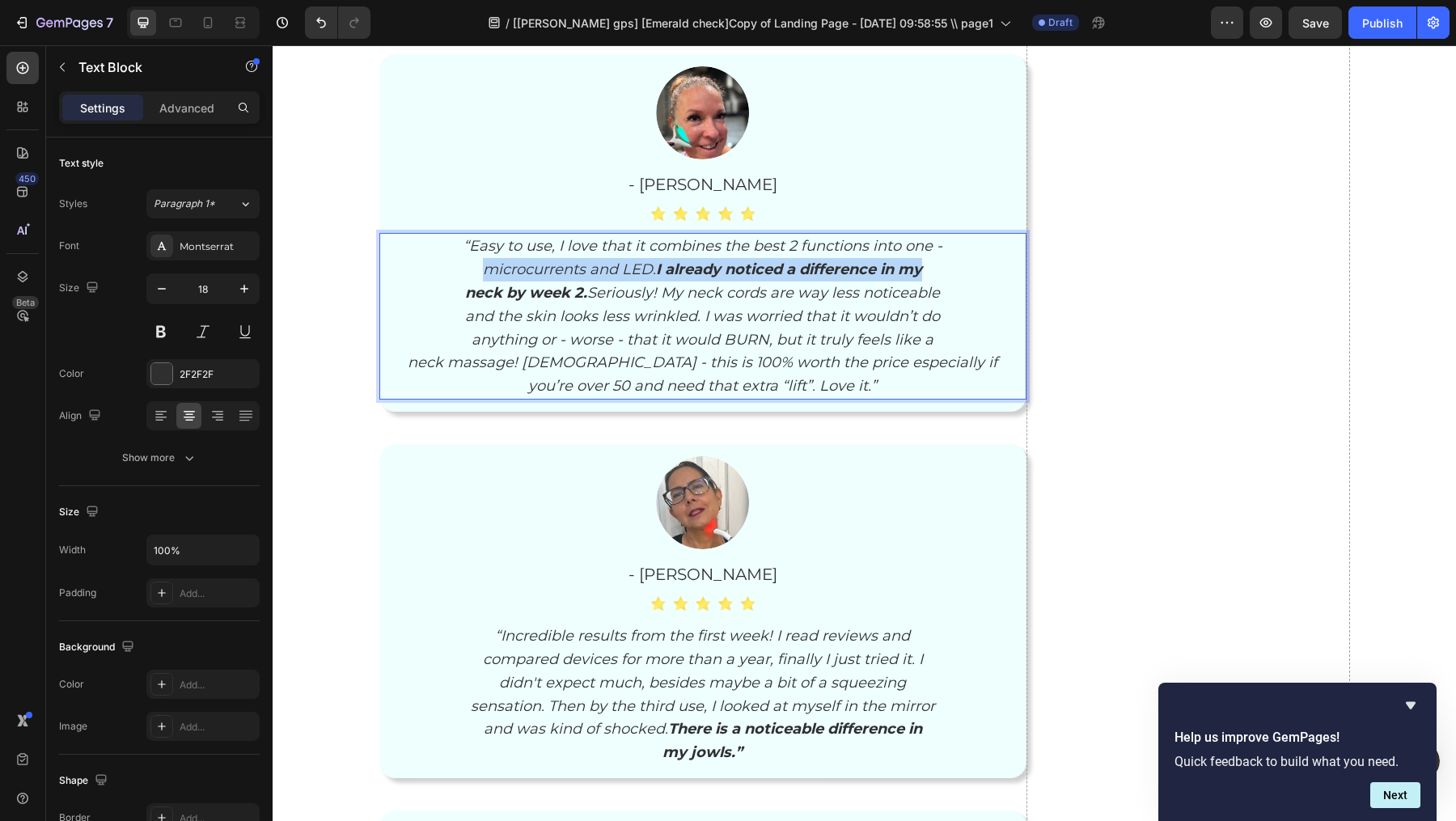
click at [446, 265] on p "microcurrents and LED. I already noticed a difference in my" at bounding box center [703, 270] width 644 height 24
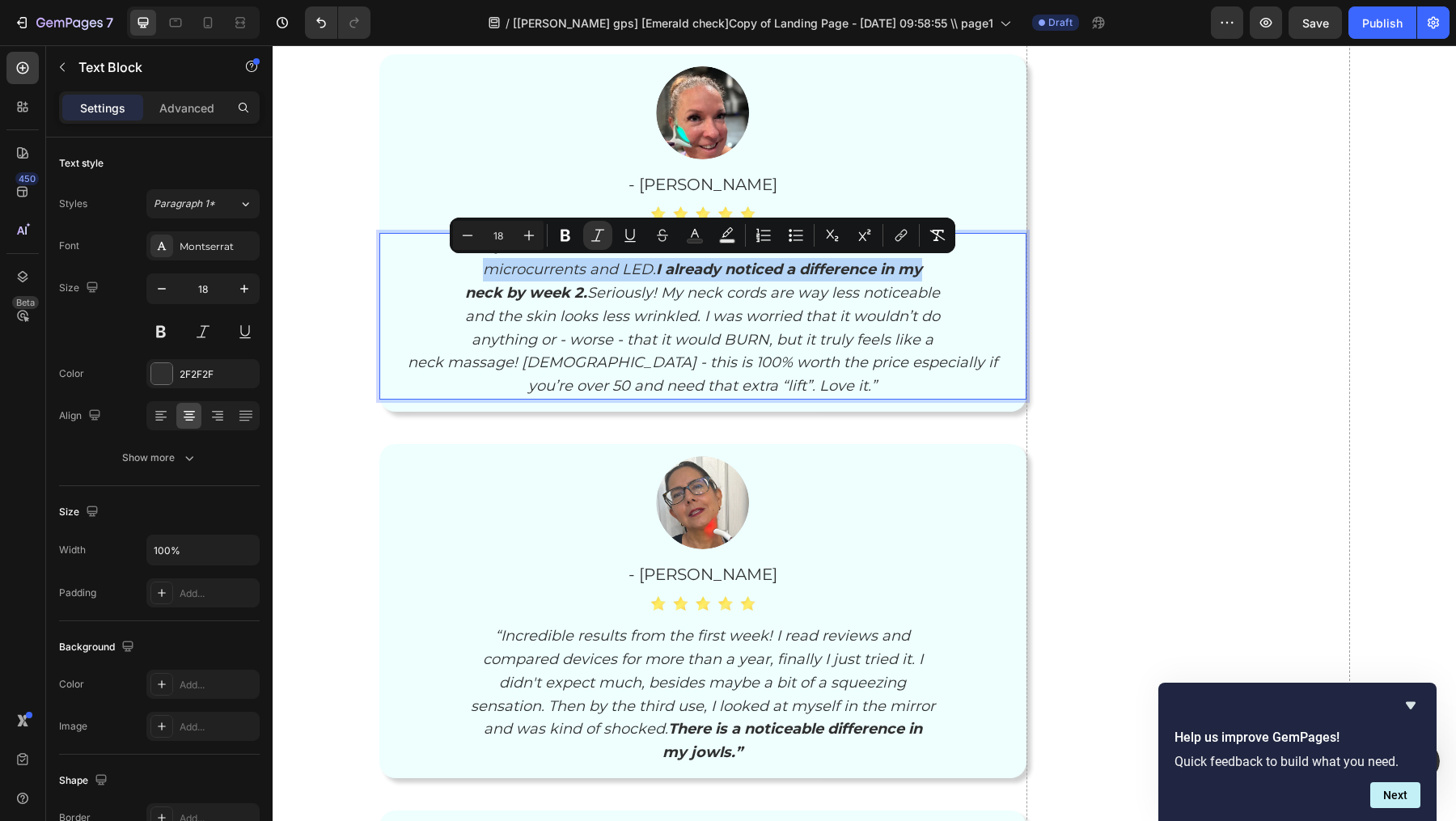
click at [468, 295] on strong "neck by week 2." at bounding box center [526, 293] width 123 height 18
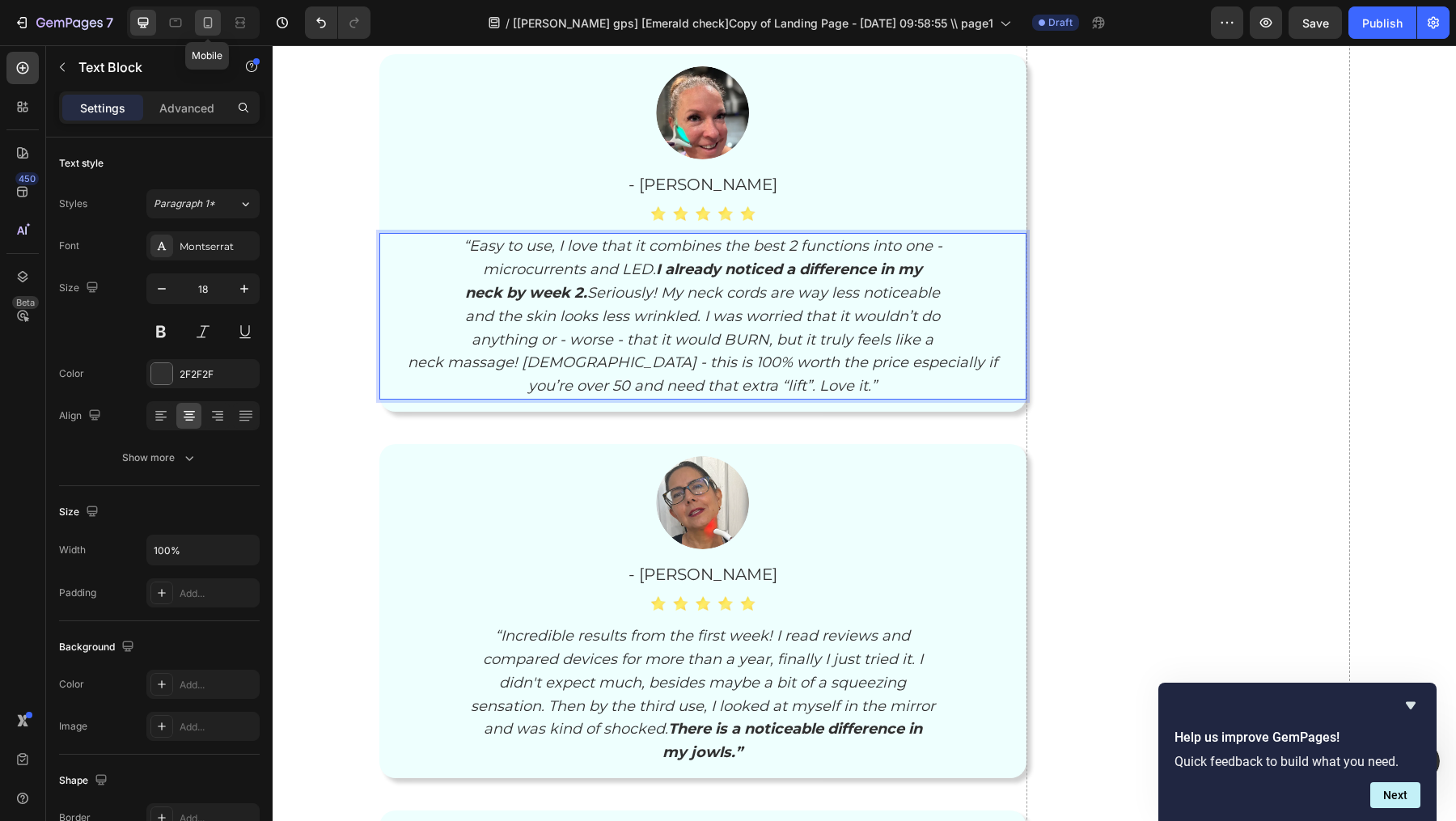
click at [211, 16] on icon at bounding box center [208, 23] width 16 height 16
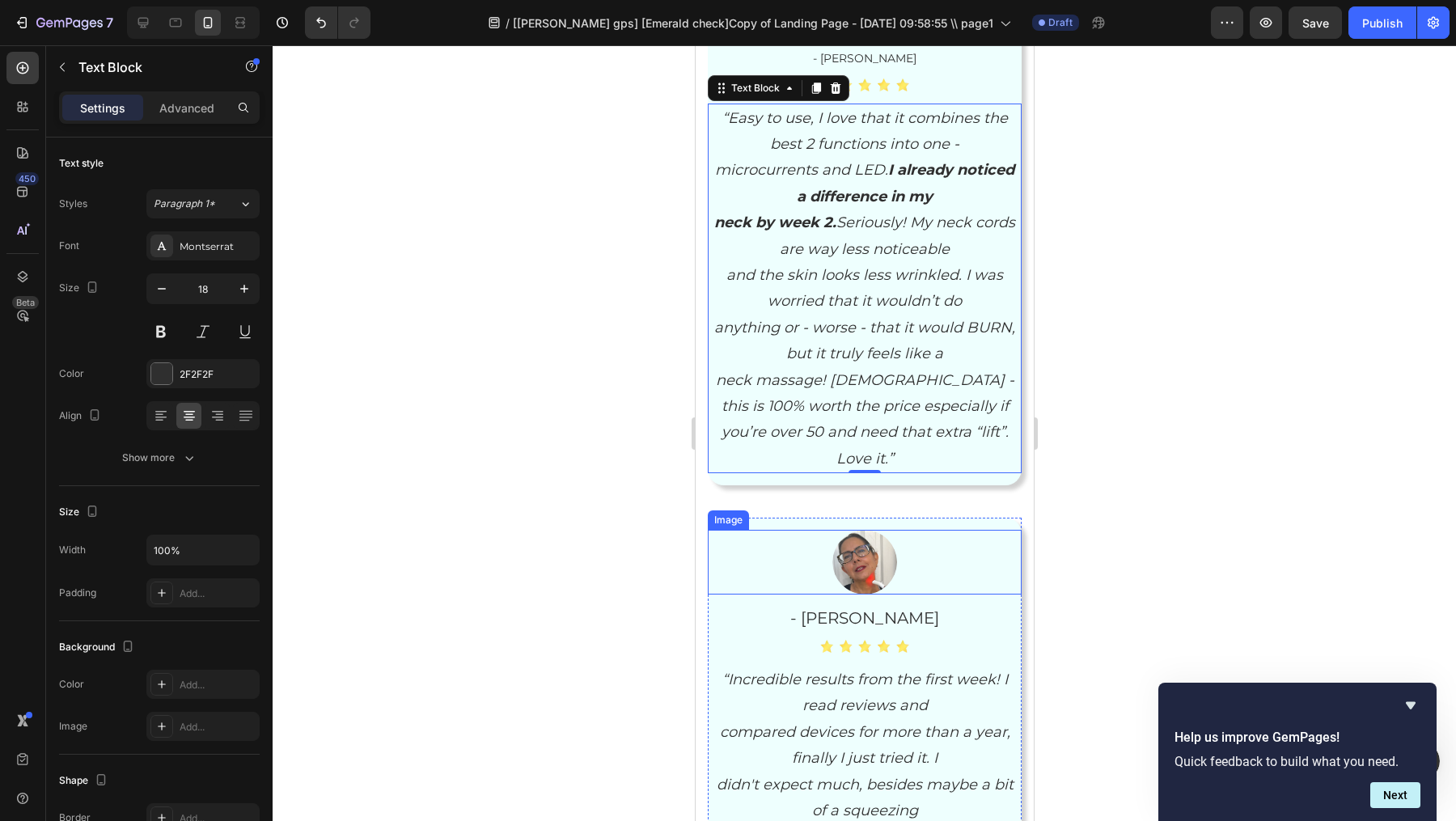
scroll to position [6297, 0]
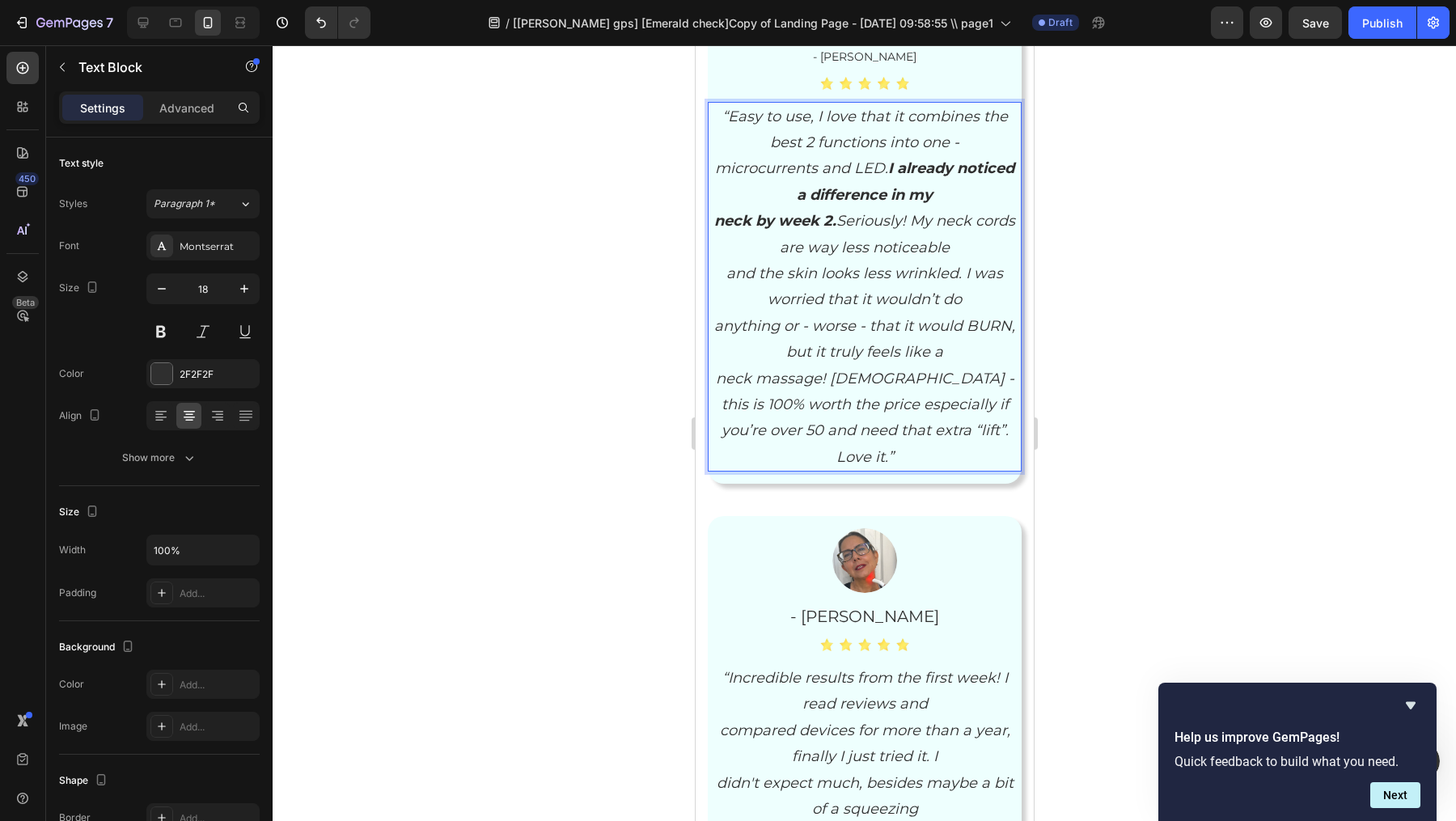
click at [721, 167] on icon "microcurrents and LED. I already noticed a difference in my" at bounding box center [864, 181] width 299 height 43
click at [730, 215] on strong "neck by week 2." at bounding box center [775, 221] width 123 height 18
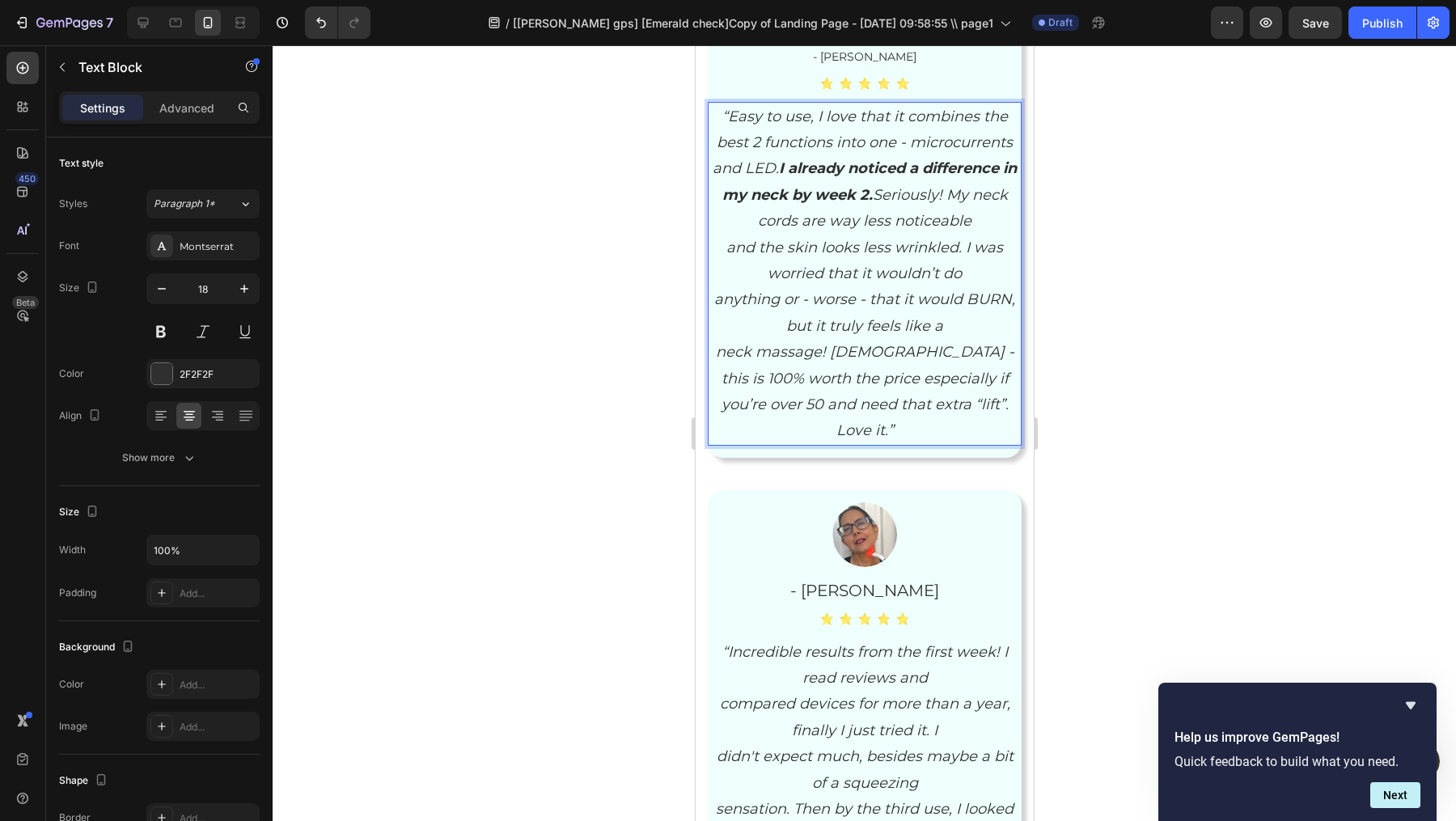
click at [741, 220] on p "“Easy to use, I love that it combines the best 2 functions into one - microcurr…" at bounding box center [864, 169] width 310 height 131
click at [751, 273] on p "“Easy to use, I love that it combines the best 2 functions into one - microcurr…" at bounding box center [864, 195] width 310 height 184
click at [728, 292] on icon "anything or - worse - that it would BURN, but it truly feels like a" at bounding box center [864, 311] width 301 height 43
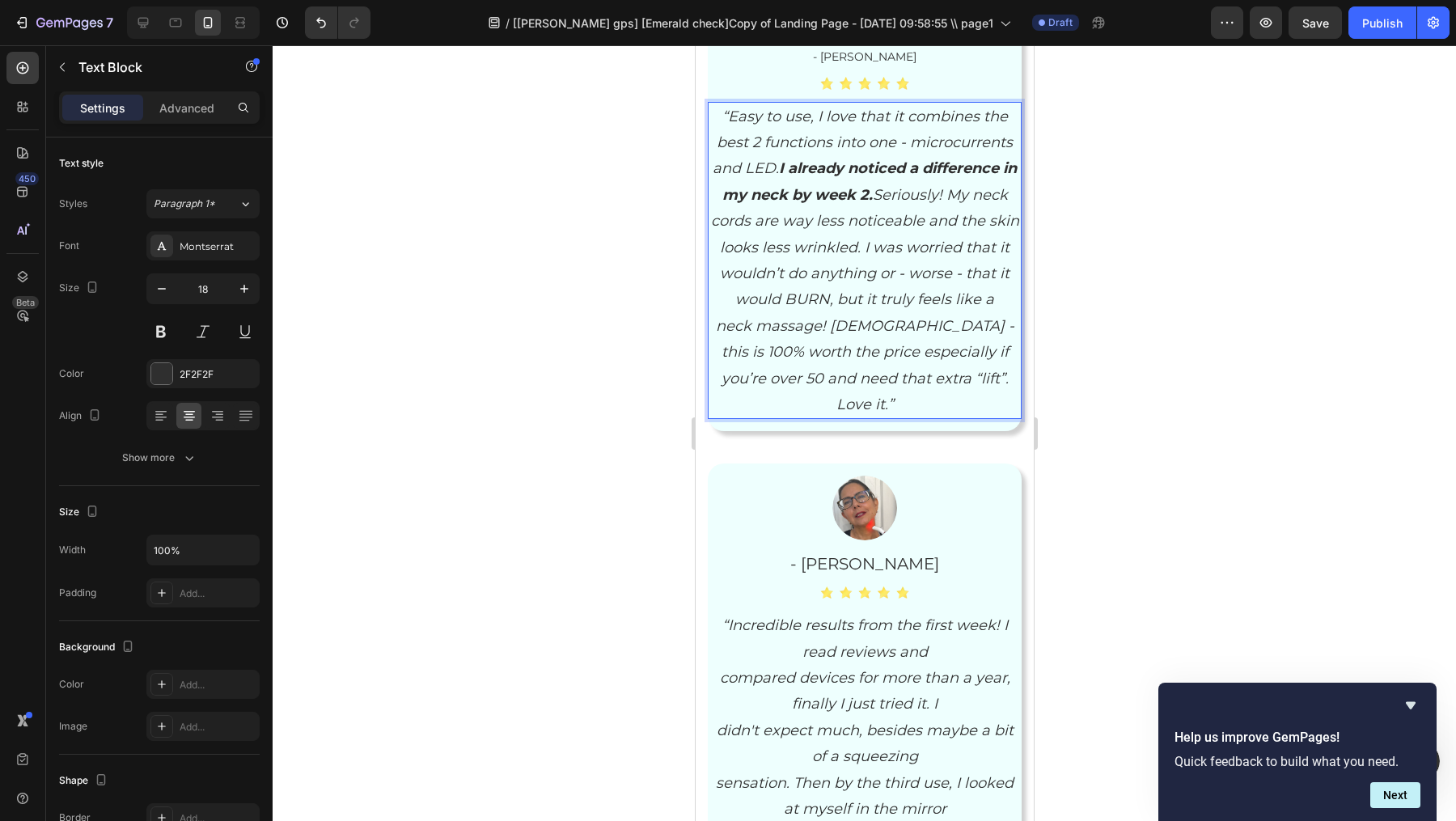
click at [710, 327] on p "neck massage! [DEMOGRAPHIC_DATA] - this is 100% worth the price especially if" at bounding box center [864, 339] width 310 height 52
click at [726, 373] on icon "you’re over 50 and need that extra “lift”. Love it.”" at bounding box center [864, 391] width 288 height 43
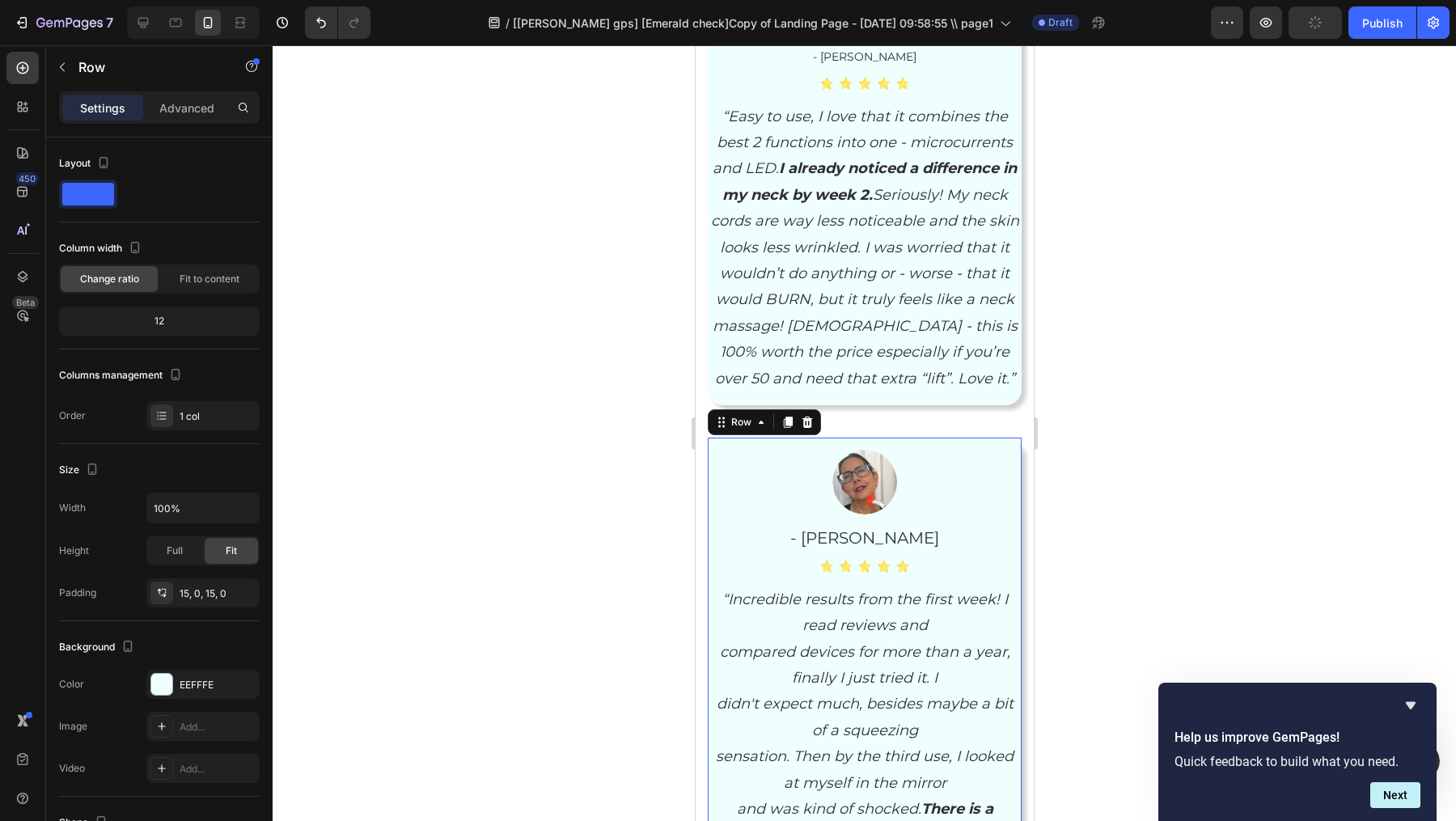
click at [783, 443] on div "Image - [PERSON_NAME] Text Block Image “Incredible results from the first week!…" at bounding box center [864, 663] width 314 height 451
click at [736, 131] on p "“Easy to use, I love that it combines the best 2 functions into one - microcurr…" at bounding box center [864, 248] width 310 height 288
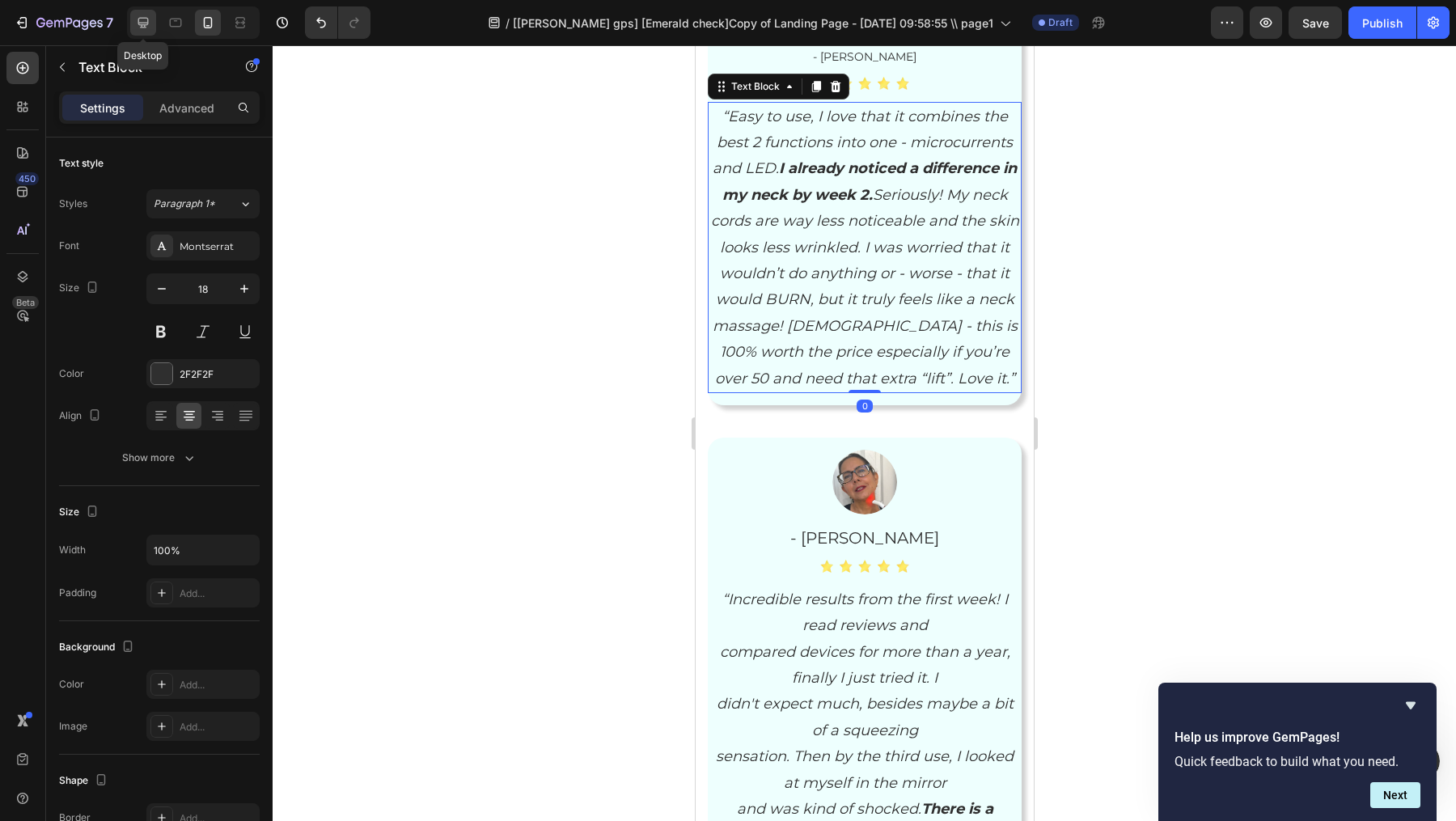
click at [142, 16] on icon at bounding box center [143, 23] width 16 height 16
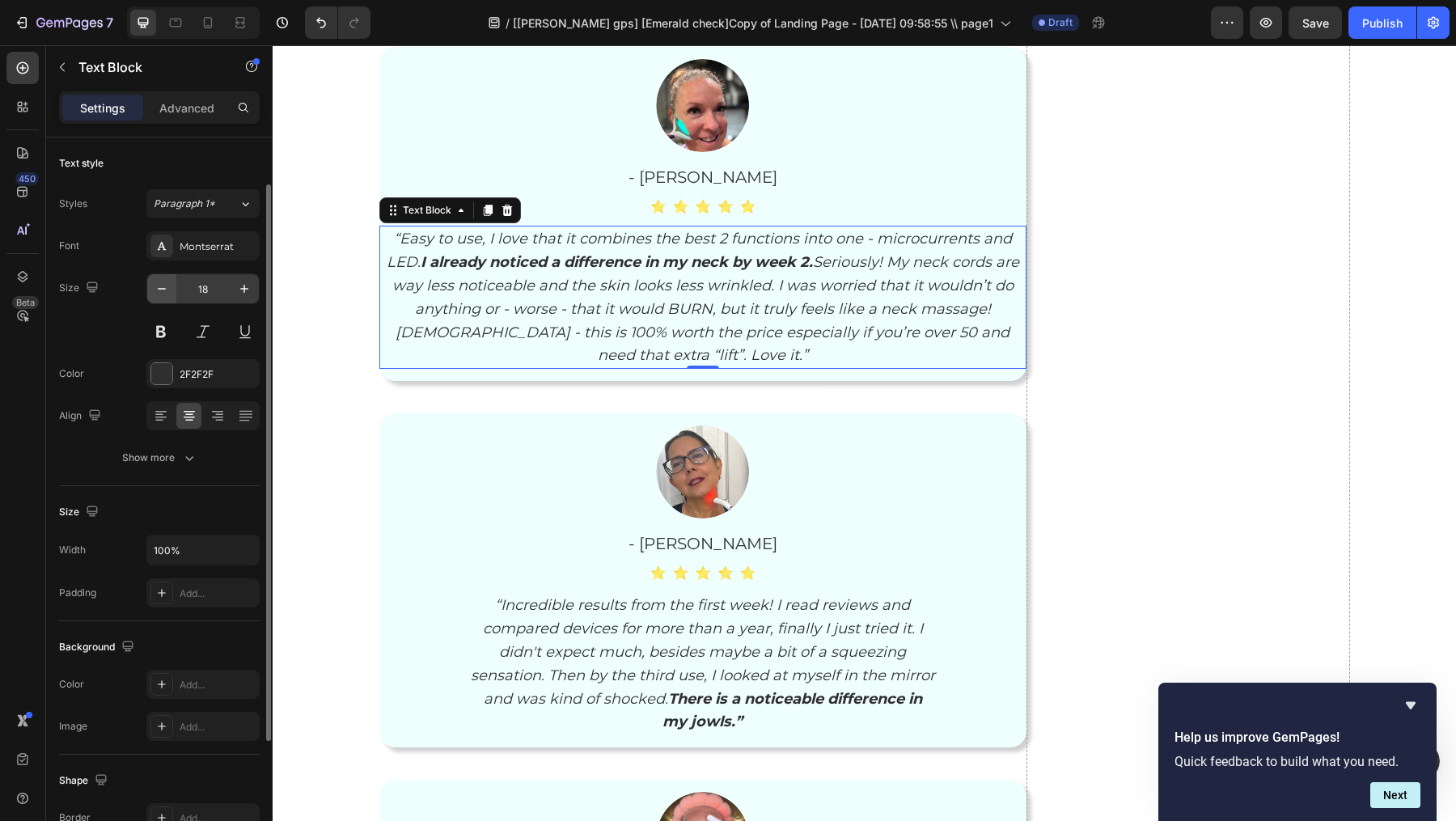
scroll to position [225, 0]
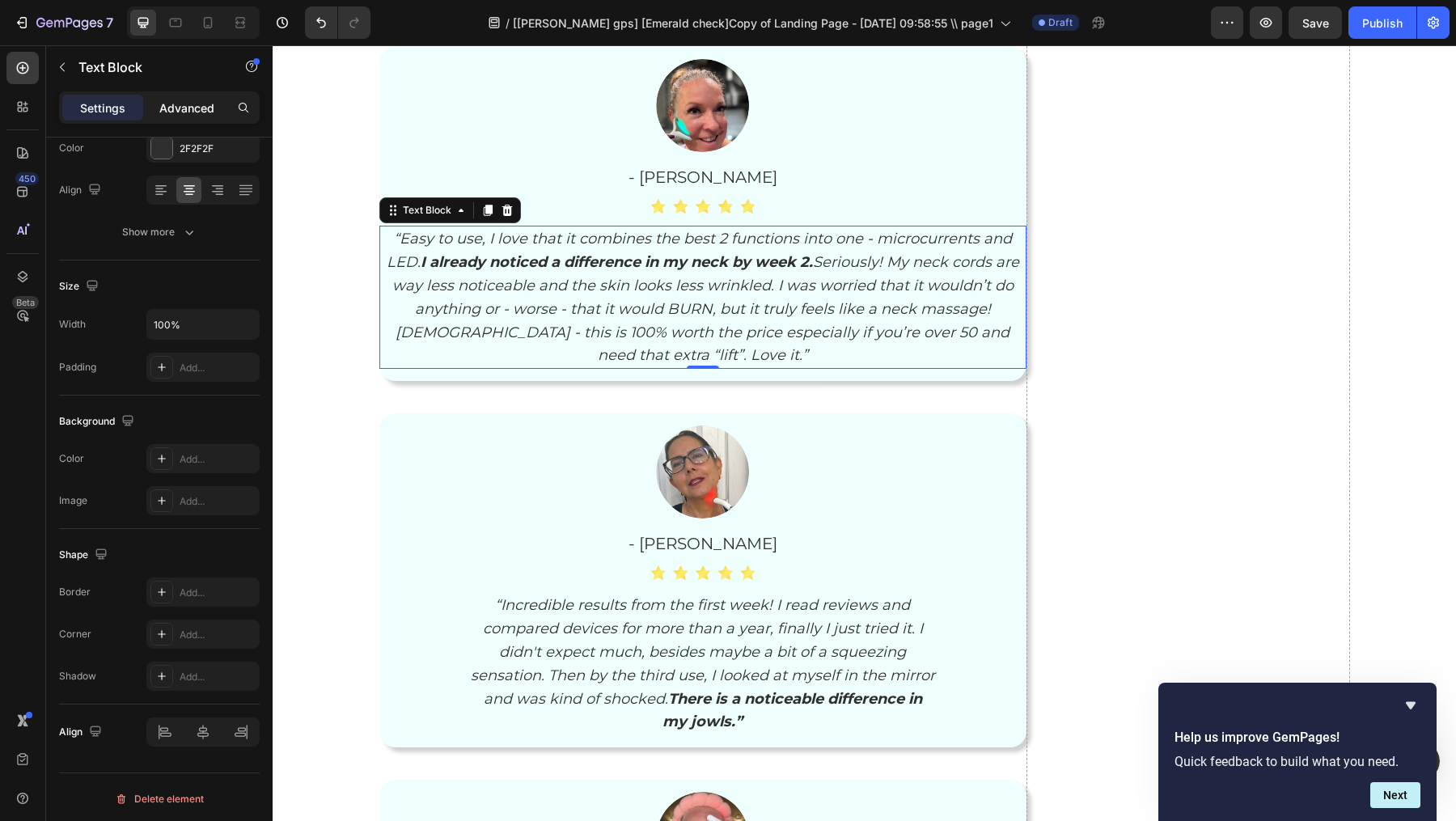
click at [177, 100] on p "Advanced" at bounding box center [186, 108] width 55 height 17
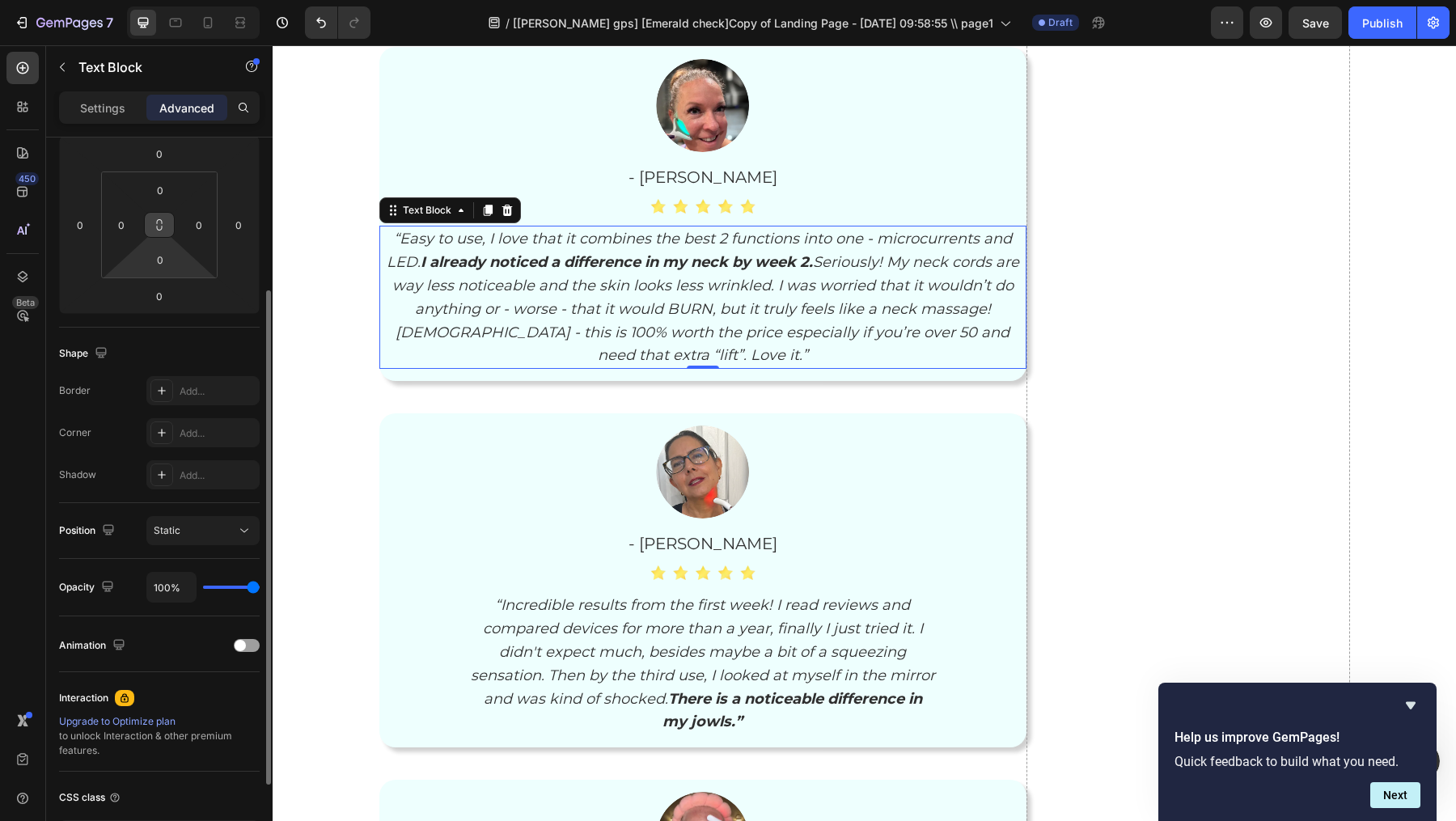
click at [155, 228] on icon at bounding box center [159, 225] width 13 height 13
click at [164, 225] on icon at bounding box center [159, 225] width 13 height 13
click at [128, 219] on input "0" at bounding box center [122, 225] width 25 height 25
click at [128, 220] on input "20" at bounding box center [122, 225] width 25 height 25
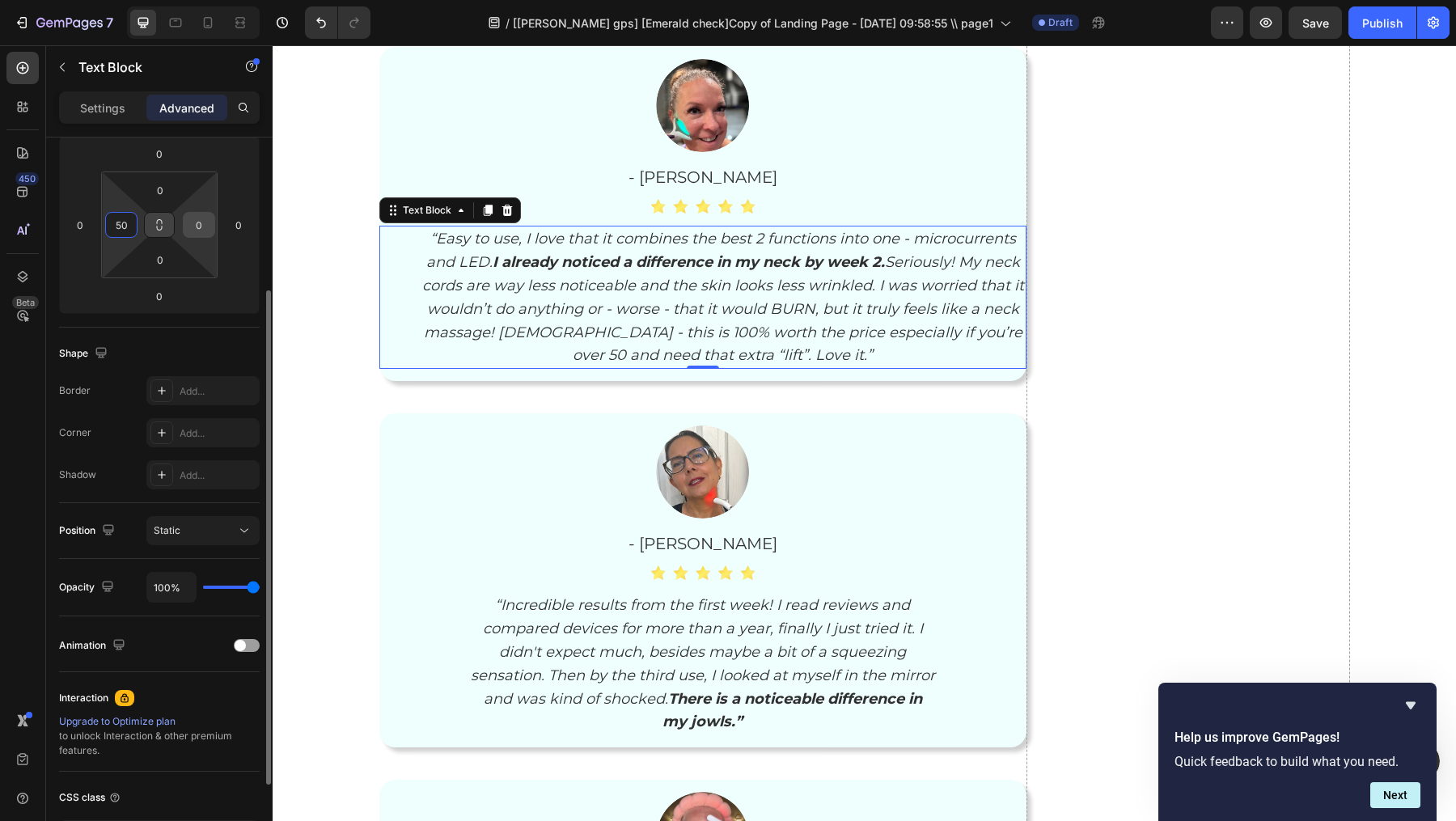
type input "50"
click at [201, 226] on input "0" at bounding box center [199, 225] width 25 height 25
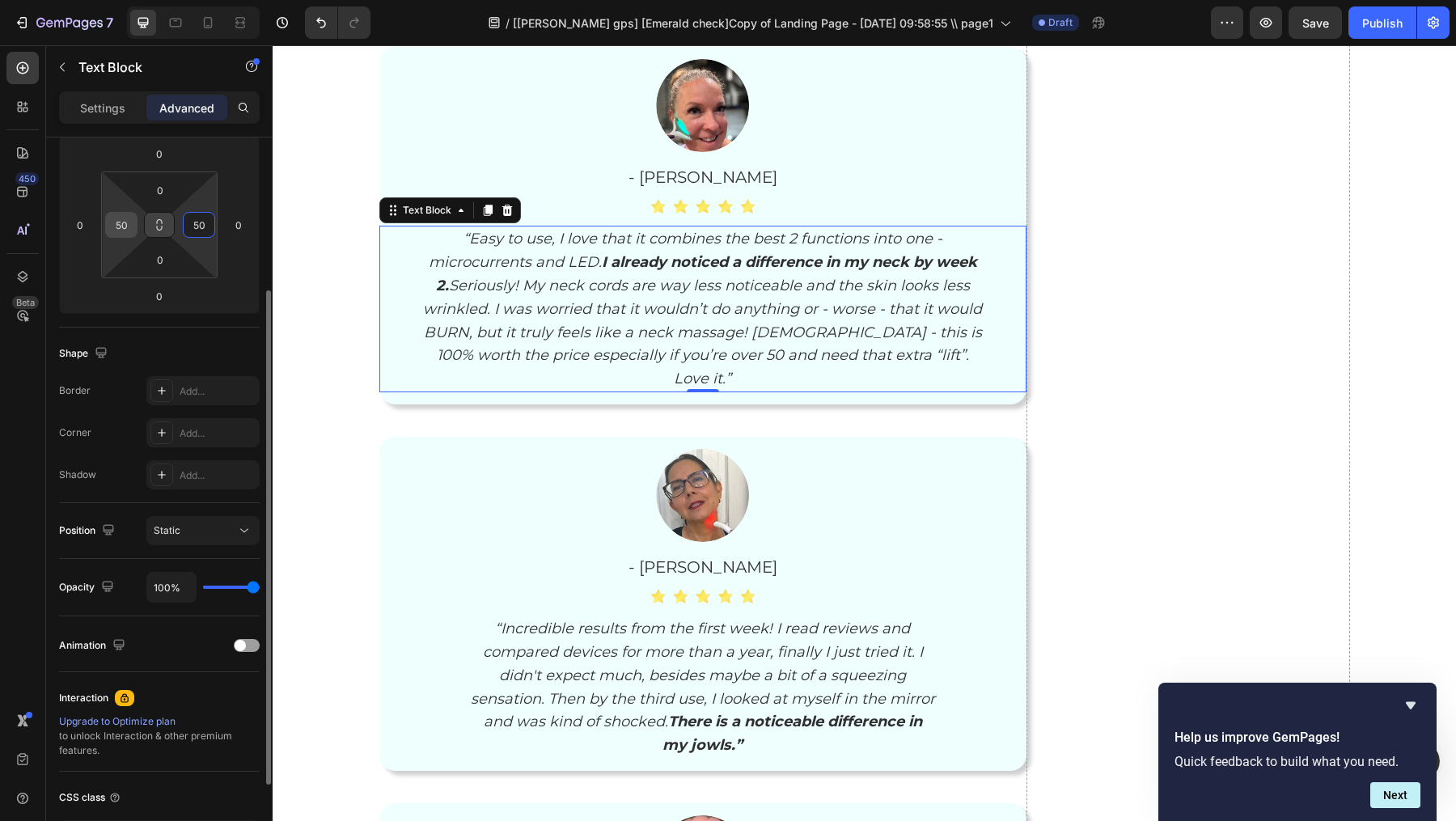
type input "50"
click at [111, 226] on input "50" at bounding box center [122, 225] width 25 height 25
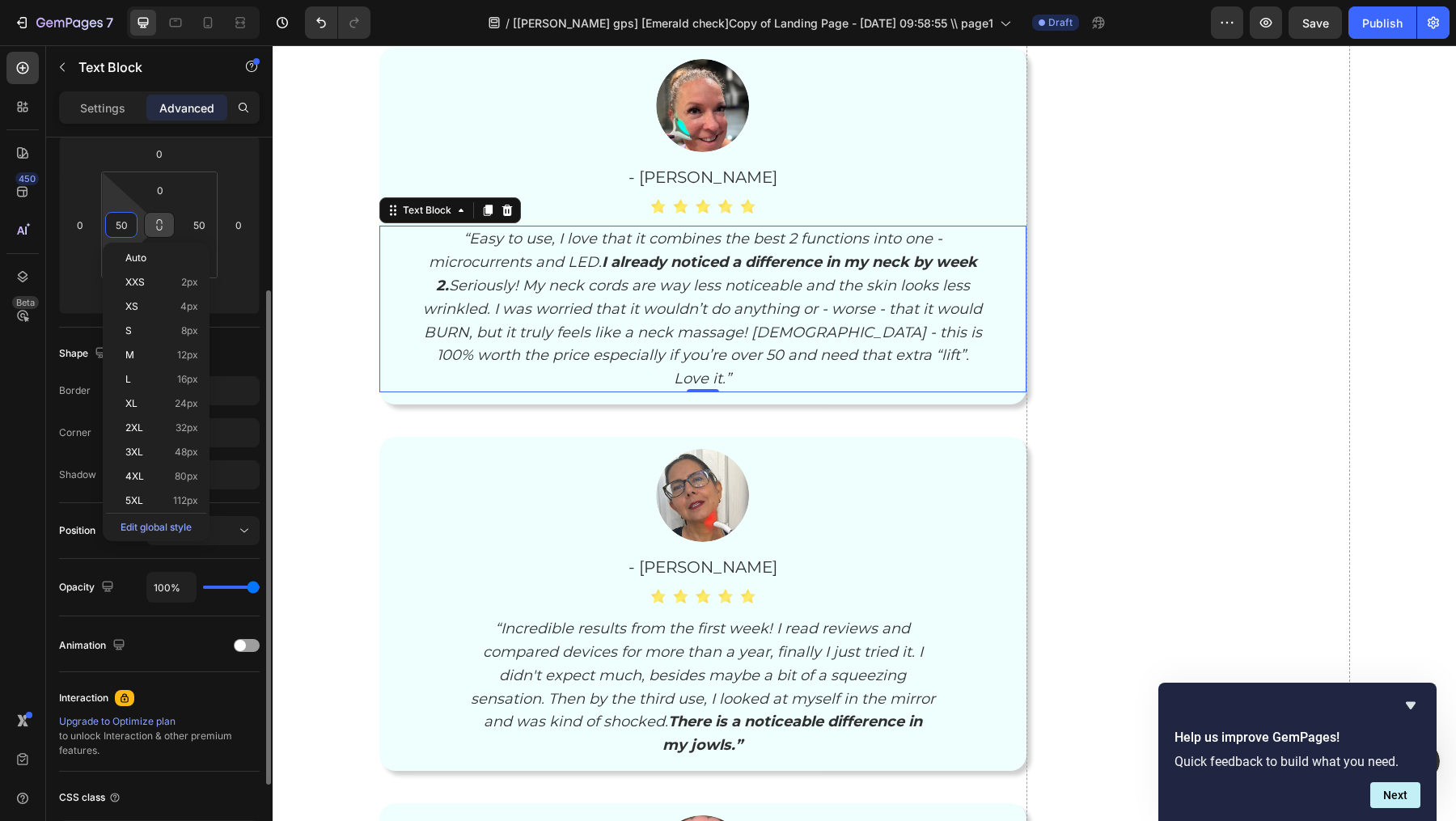
click at [111, 226] on input "50" at bounding box center [122, 225] width 25 height 25
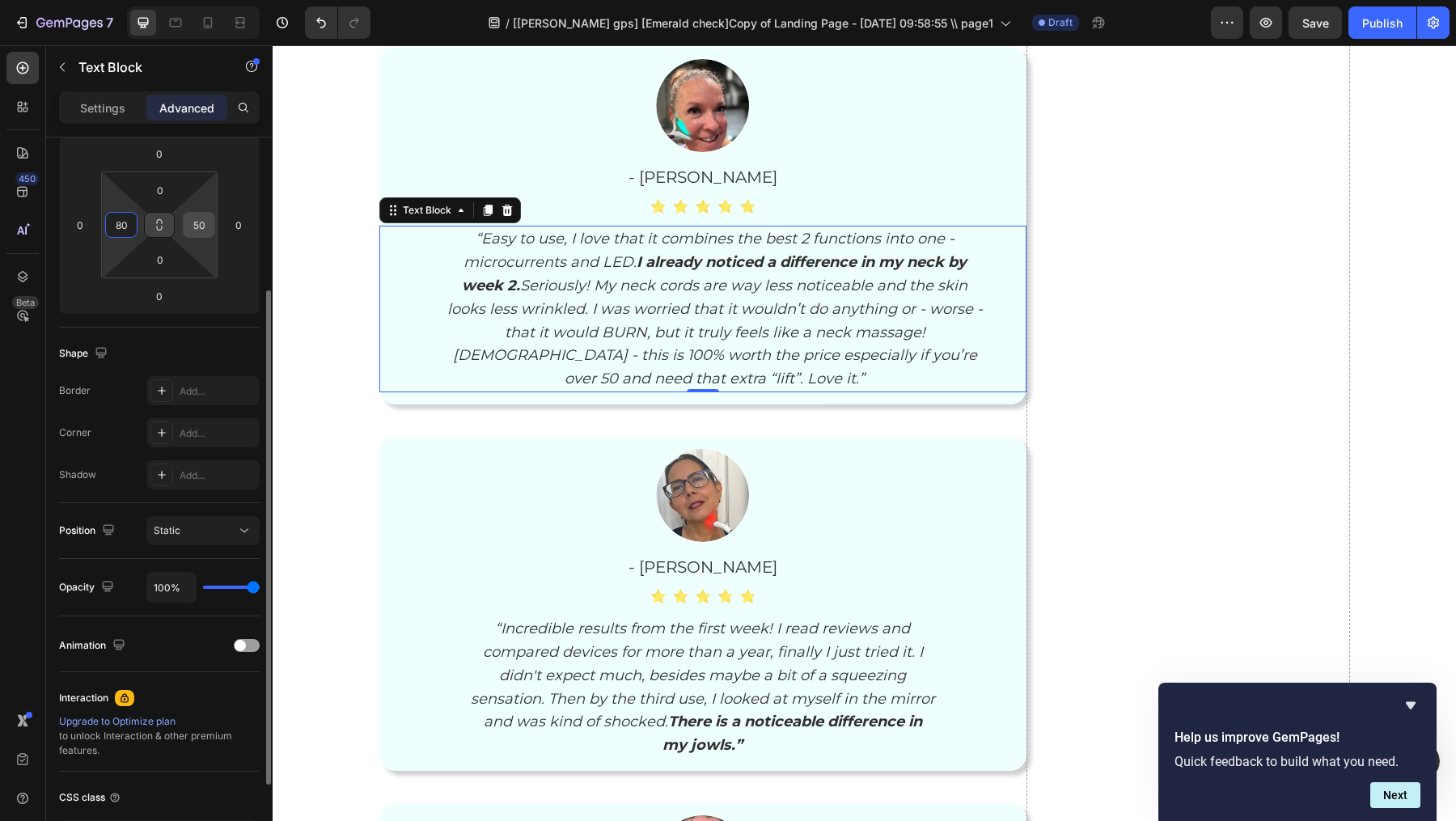
type input "80"
click at [209, 226] on input "50" at bounding box center [199, 225] width 25 height 25
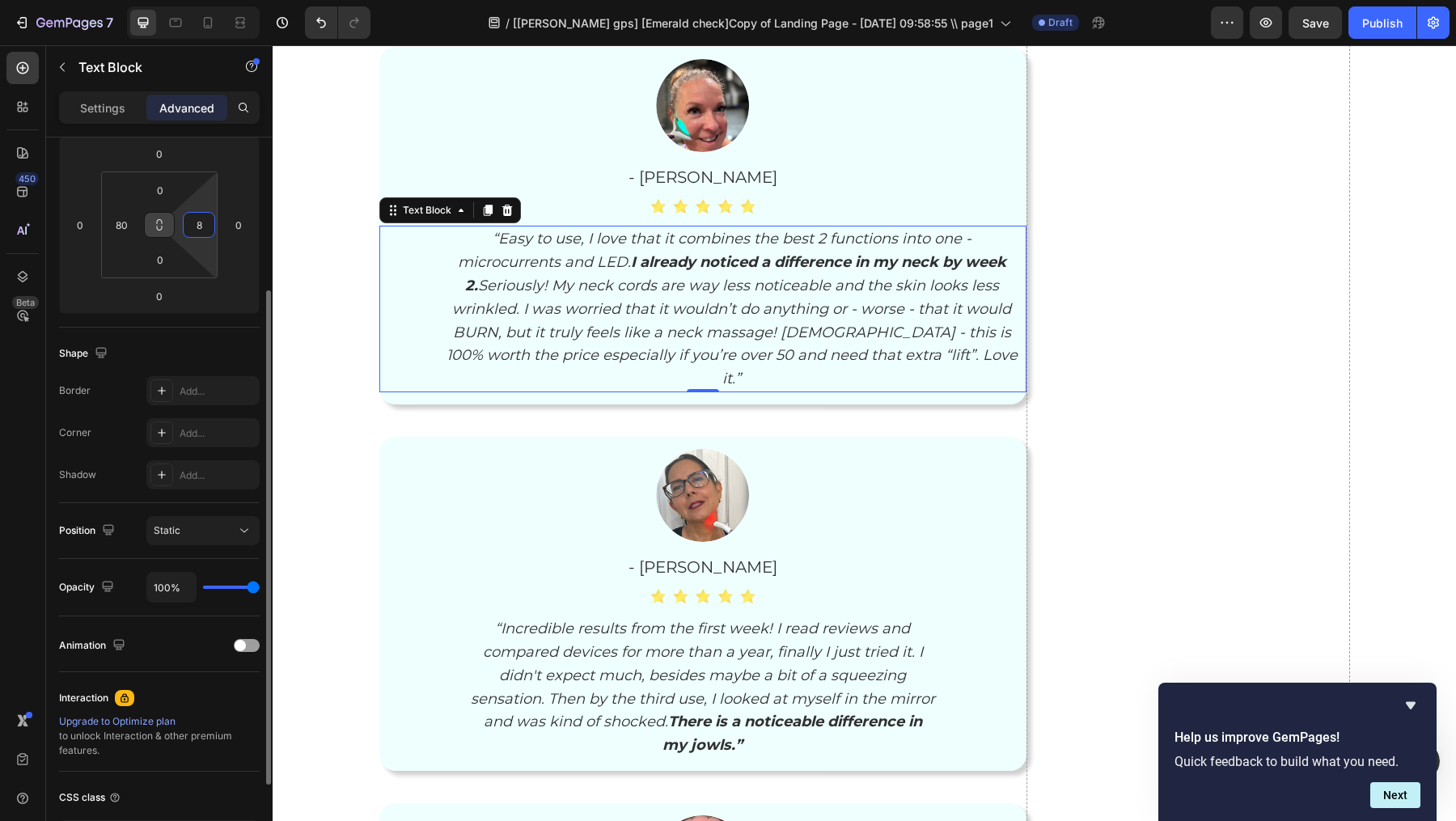
type input "80"
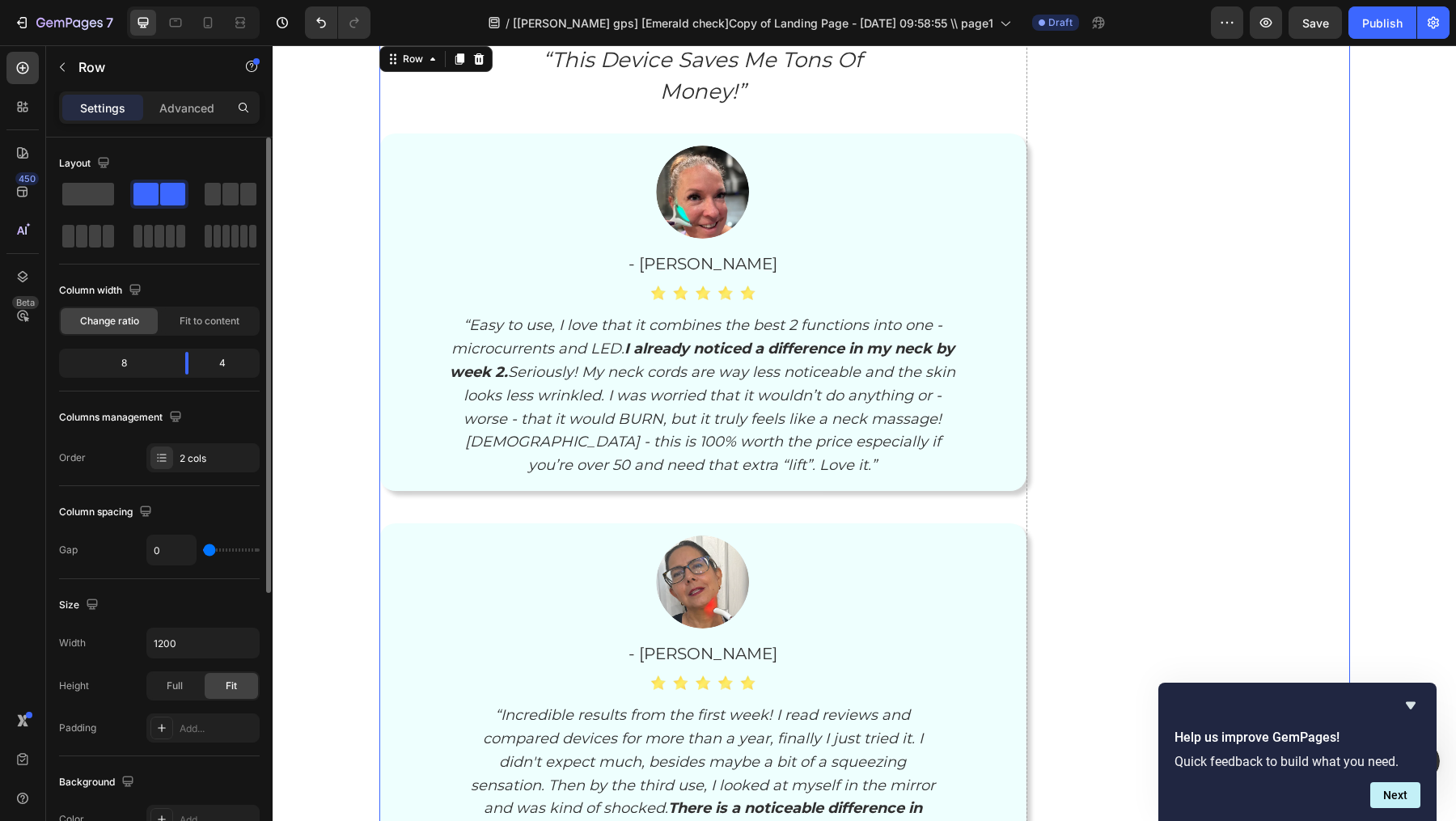
scroll to position [5937, 0]
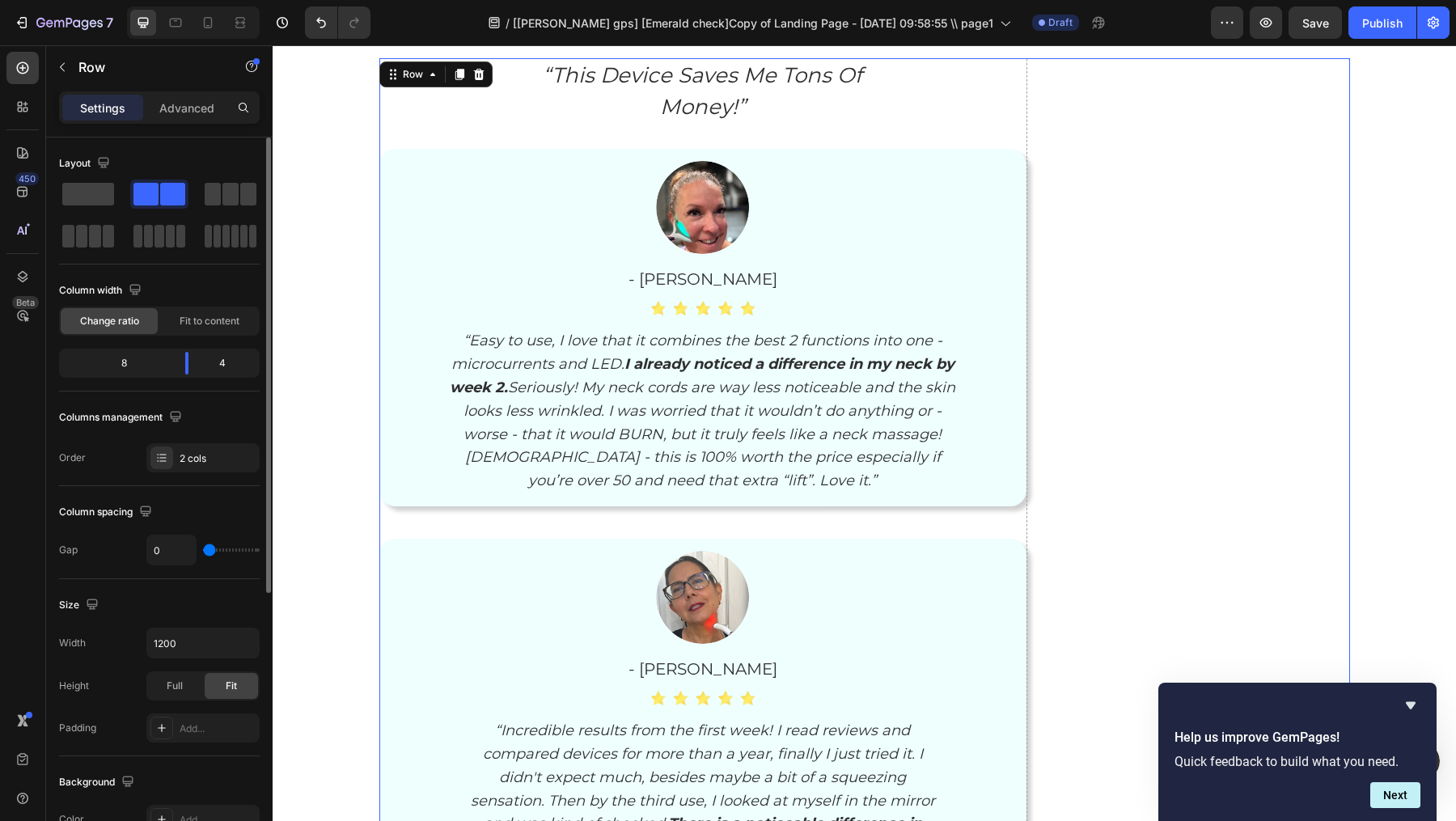
click at [829, 440] on icon "“Easy to use, I love that it combines the best 2 functions into one - microcurr…" at bounding box center [703, 410] width 506 height 158
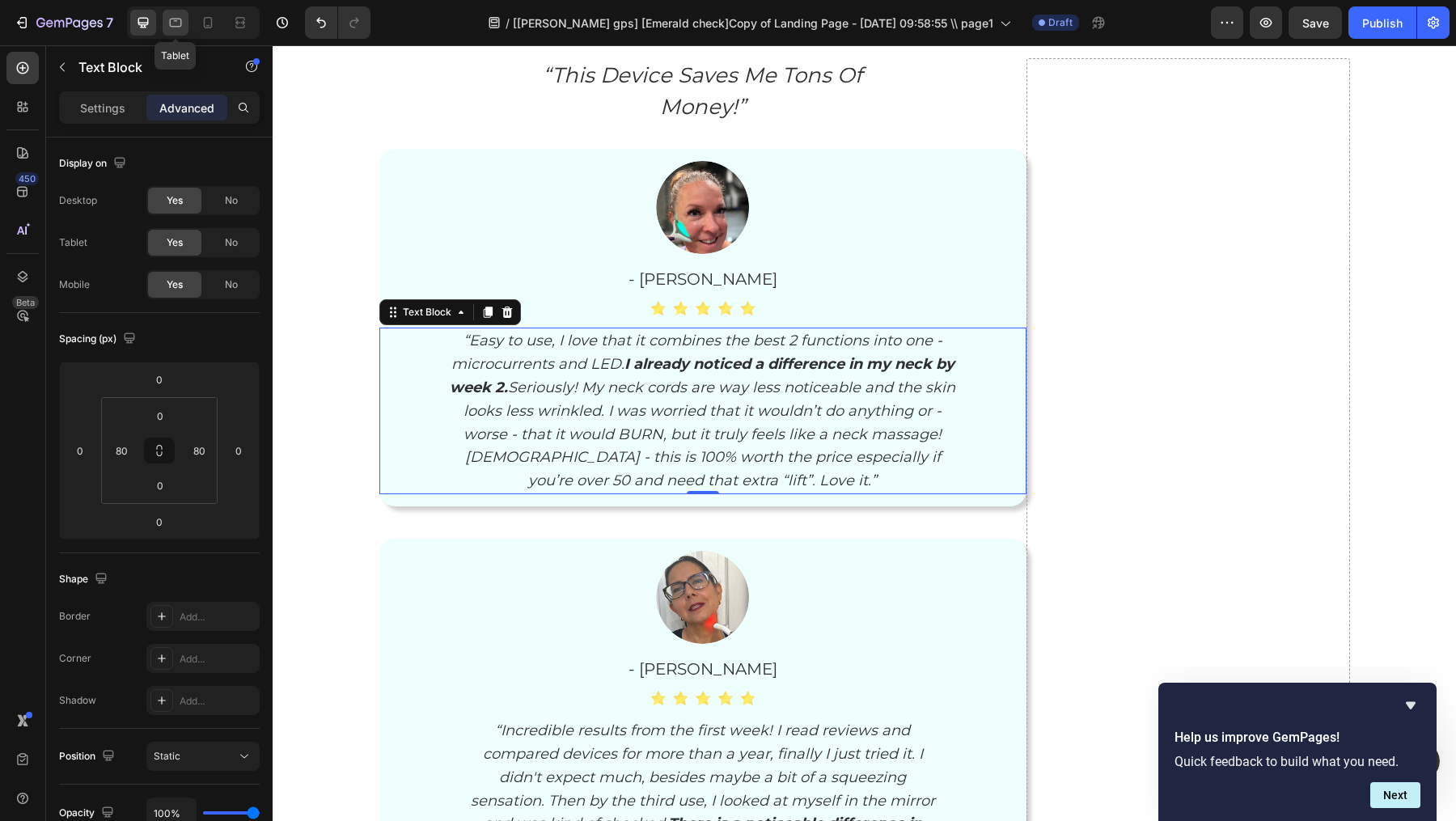
click at [184, 21] on div at bounding box center [176, 23] width 26 height 26
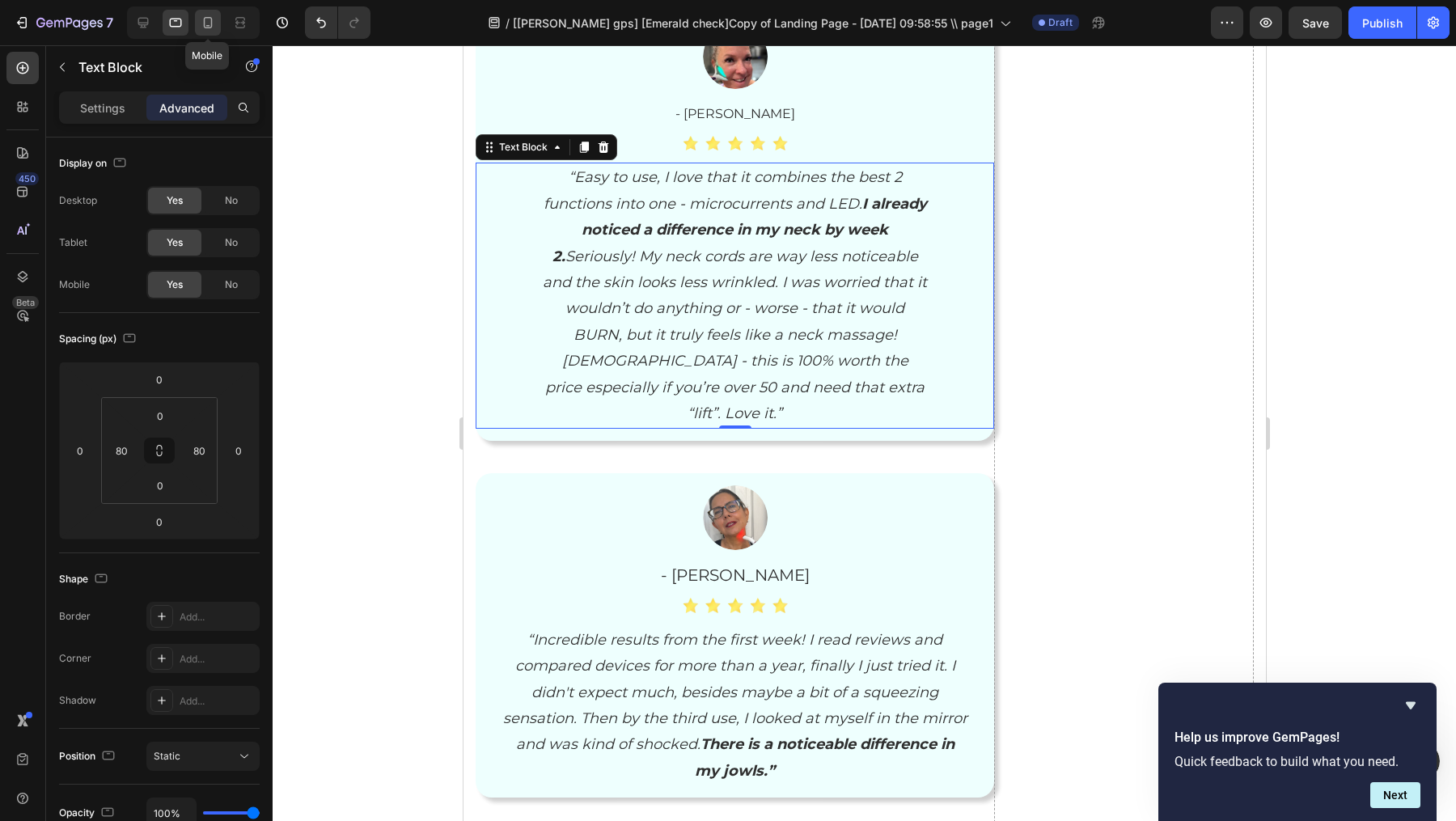
click at [203, 22] on icon at bounding box center [208, 23] width 16 height 16
type input "24"
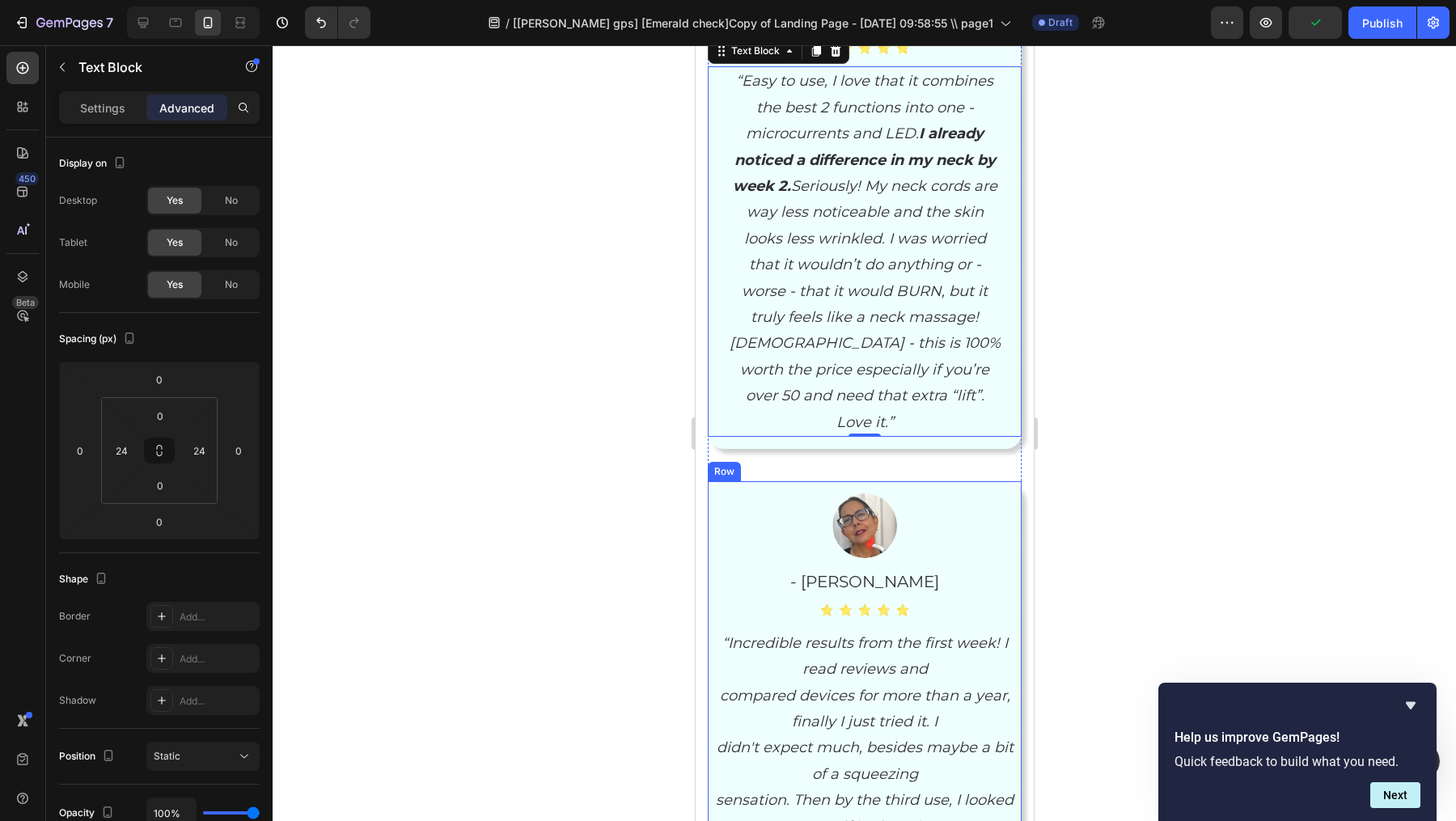
scroll to position [6293, 0]
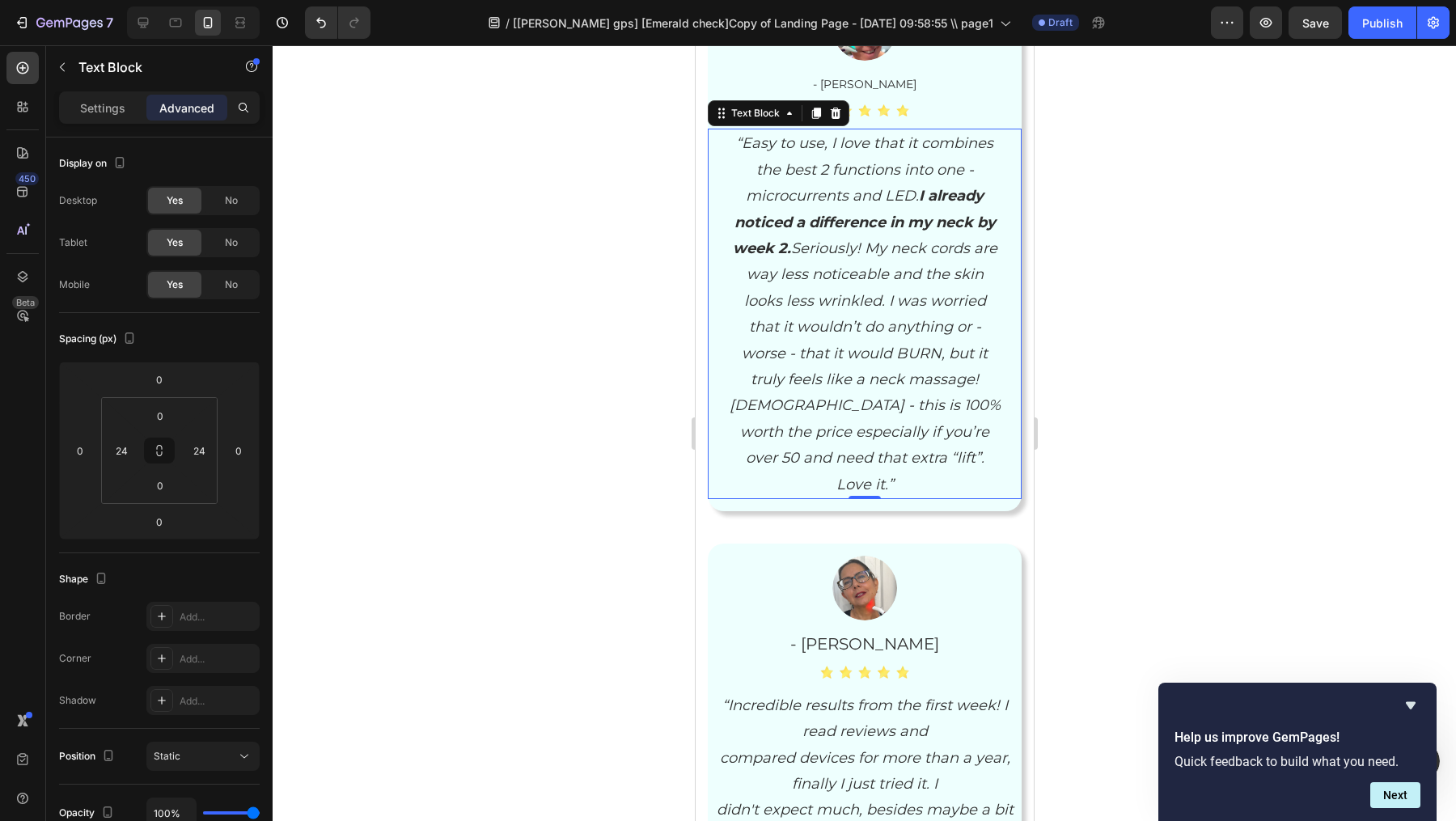
click at [143, 4] on div "7 Version history / [[PERSON_NAME] gps] [Emerald check]Copy of Landing Page - […" at bounding box center [728, 23] width 1456 height 46
click at [143, 8] on div at bounding box center [193, 23] width 132 height 33
click at [145, 28] on icon at bounding box center [143, 23] width 16 height 16
type input "80"
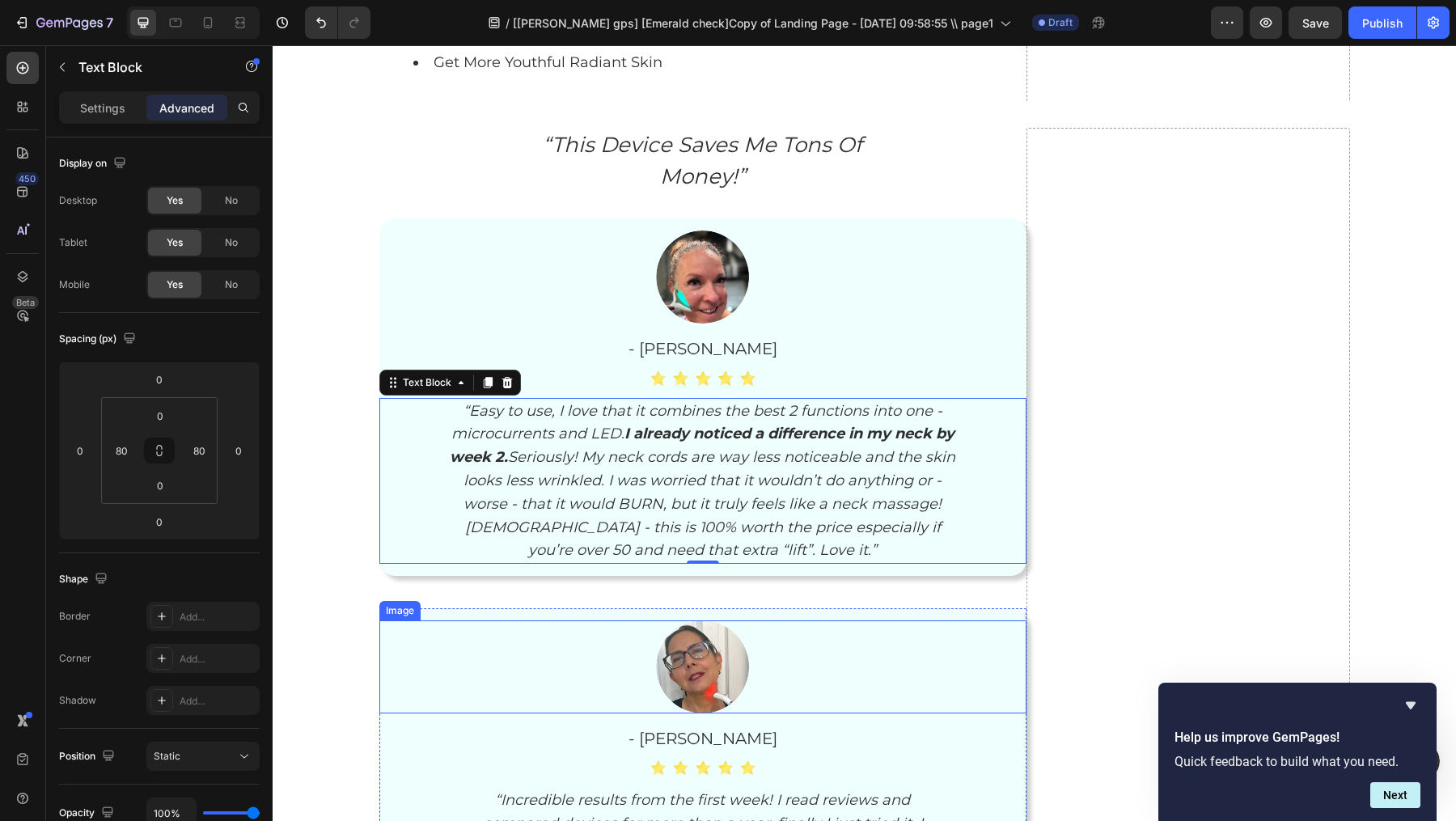
scroll to position [5486, 0]
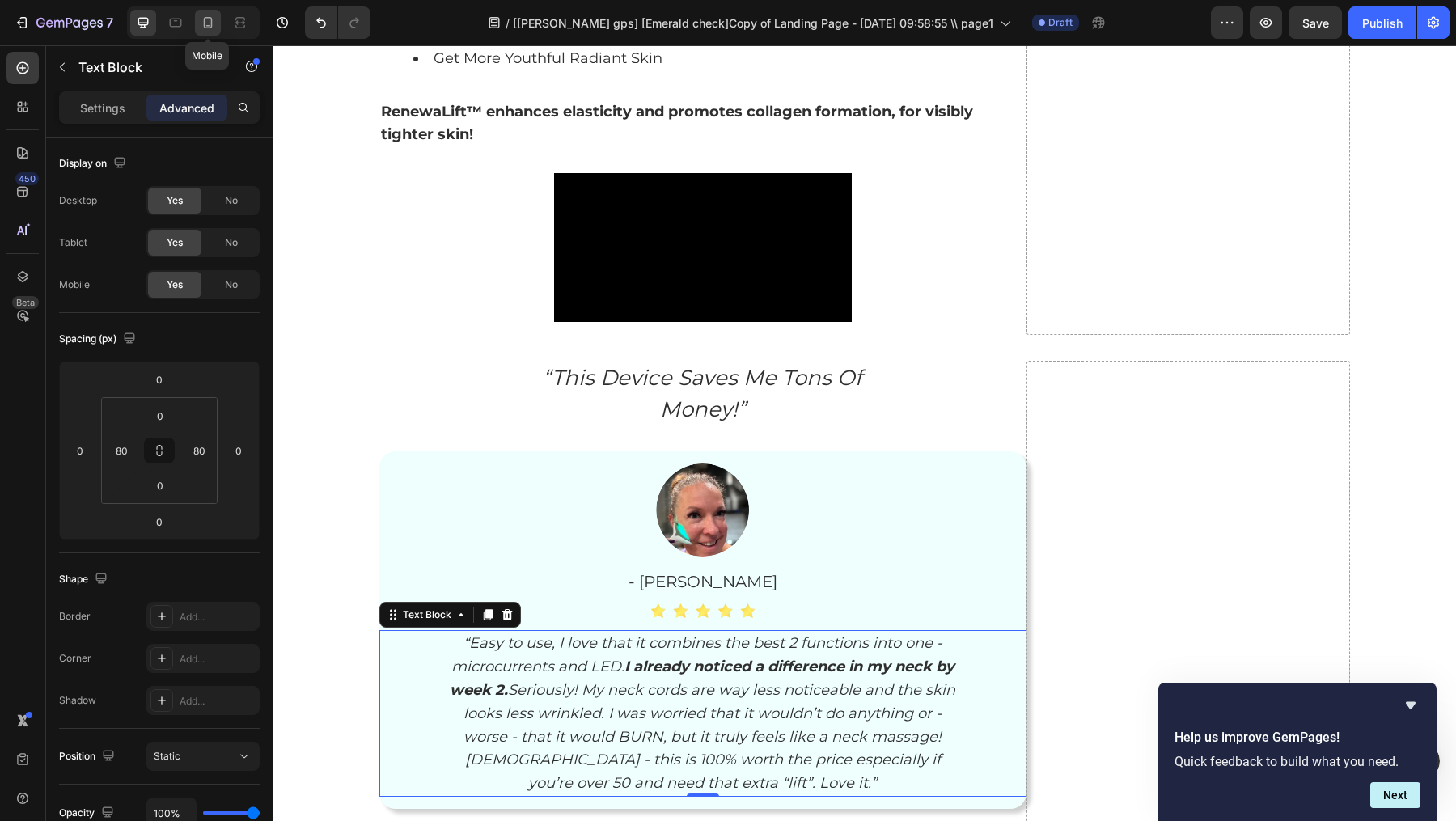
click at [201, 15] on icon at bounding box center [208, 23] width 16 height 16
type input "24"
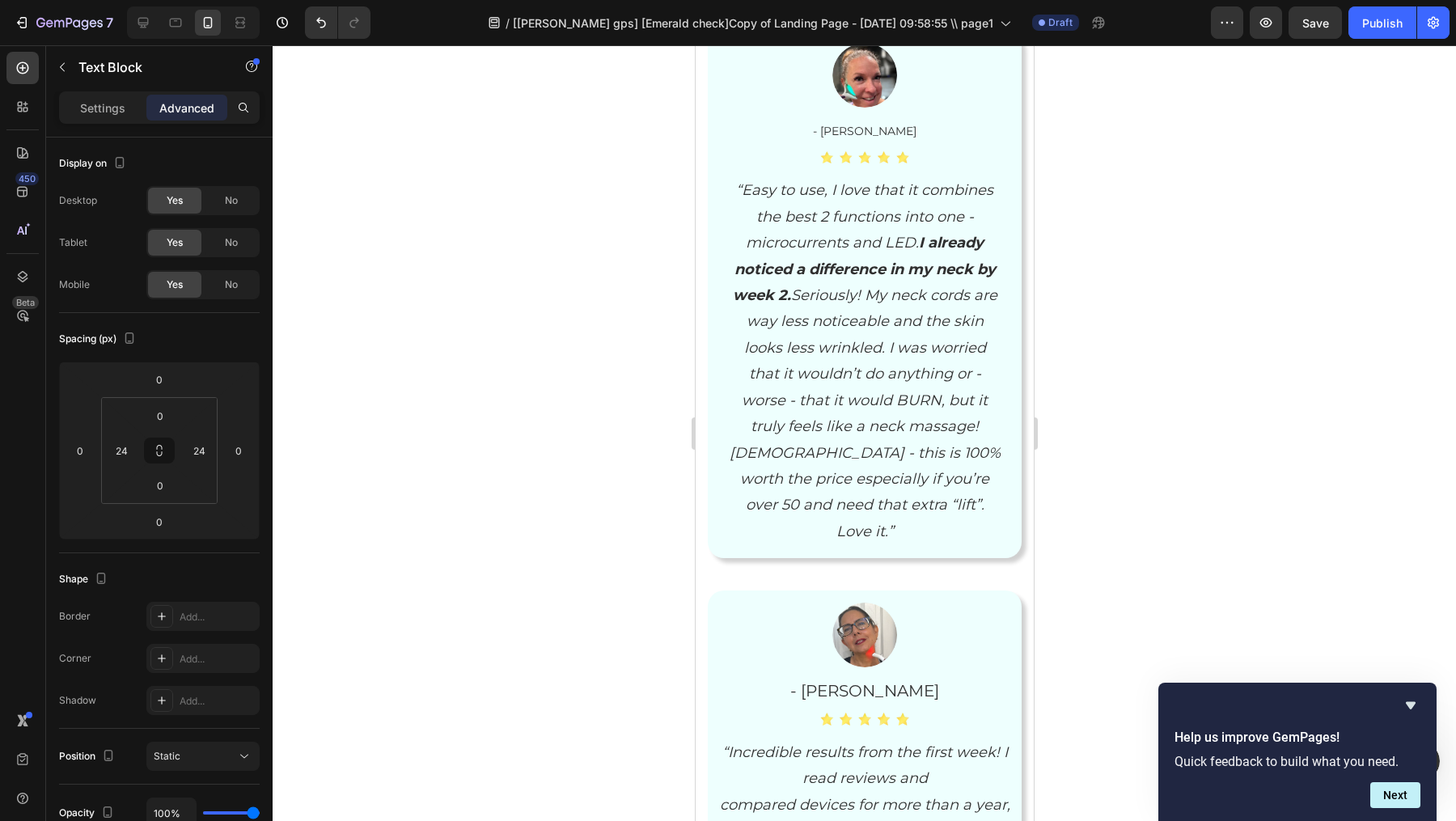
scroll to position [6637, 0]
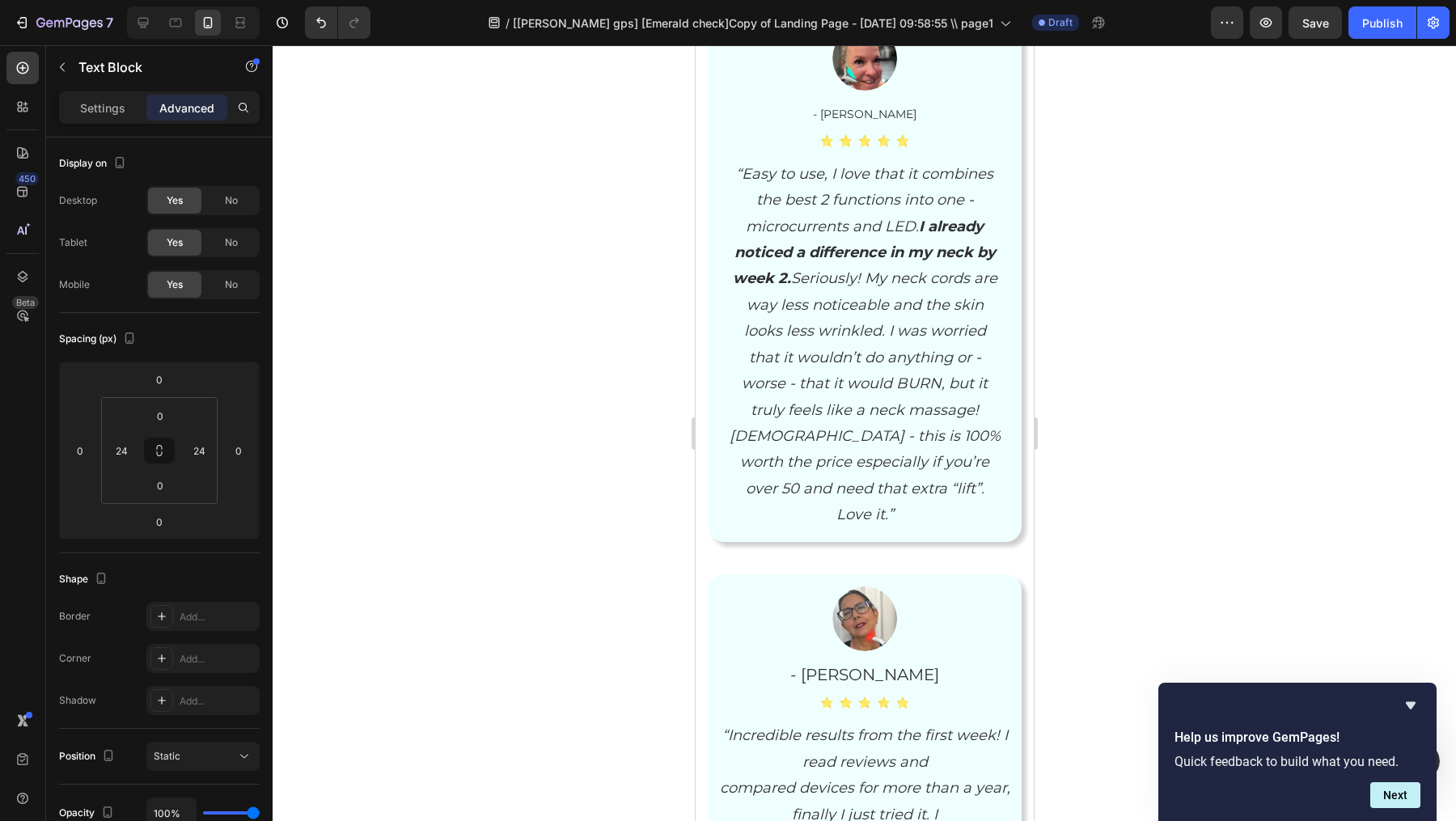
click at [793, 357] on icon "“Easy to use, I love that it combines the best 2 functions into one - microcurr…" at bounding box center [864, 344] width 271 height 359
click at [829, 154] on div "Image - [PERSON_NAME] Text Block Image “Easy to use, I love that it combines th…" at bounding box center [864, 278] width 314 height 504
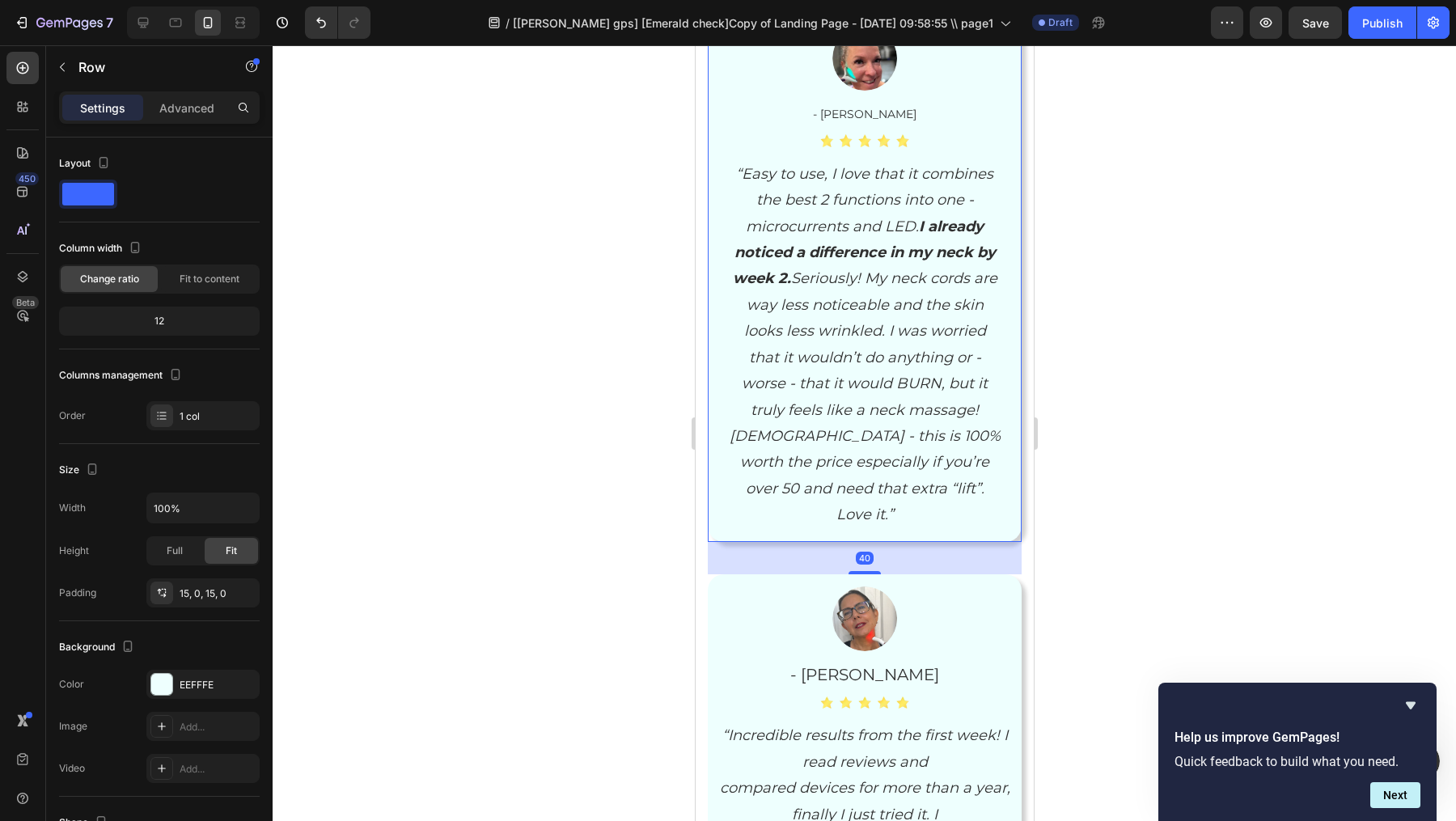
click at [936, 329] on icon "“Easy to use, I love that it combines the best 2 functions into one - microcurr…" at bounding box center [864, 344] width 271 height 359
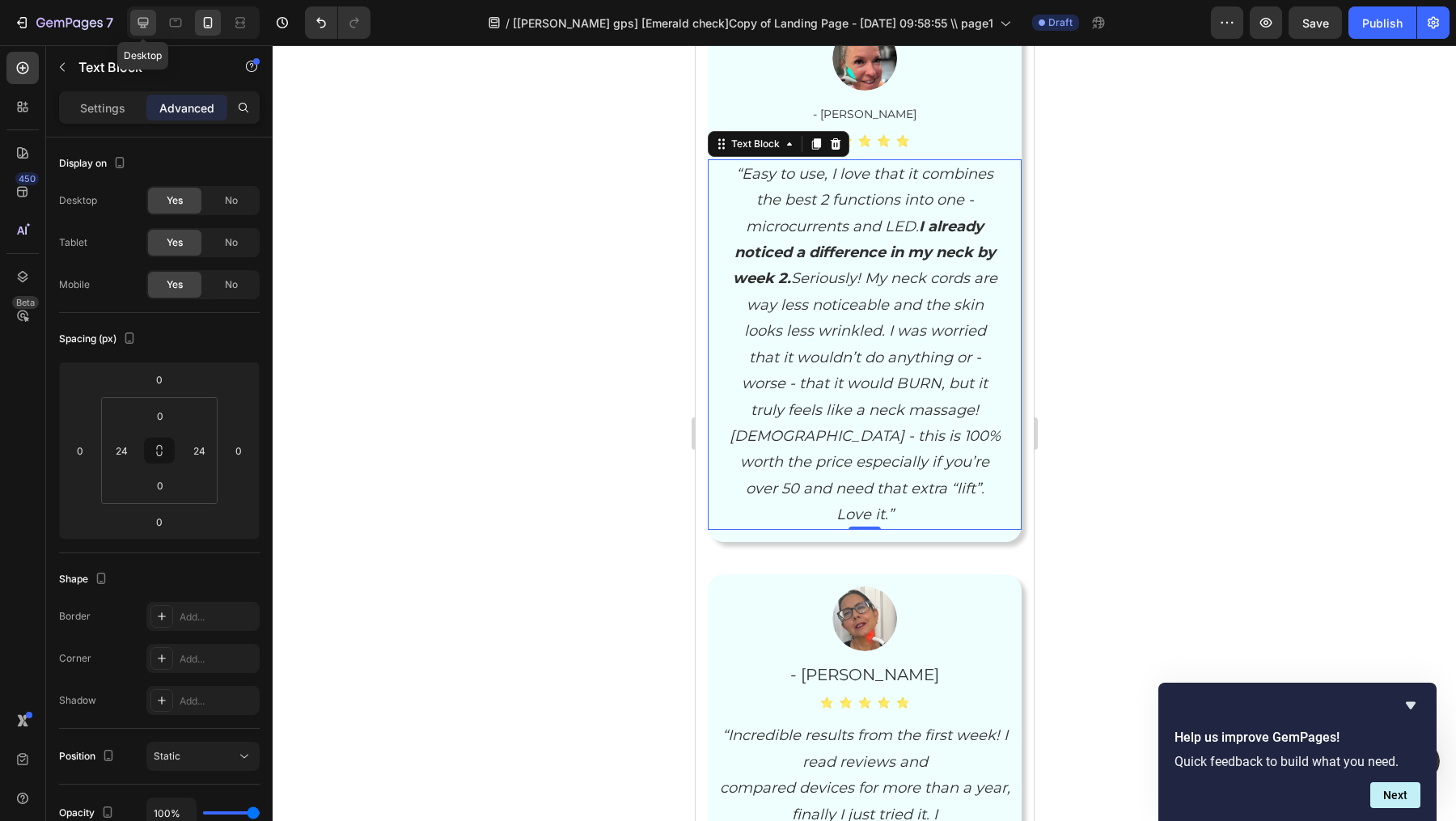
click at [145, 20] on icon at bounding box center [143, 23] width 16 height 16
type input "80"
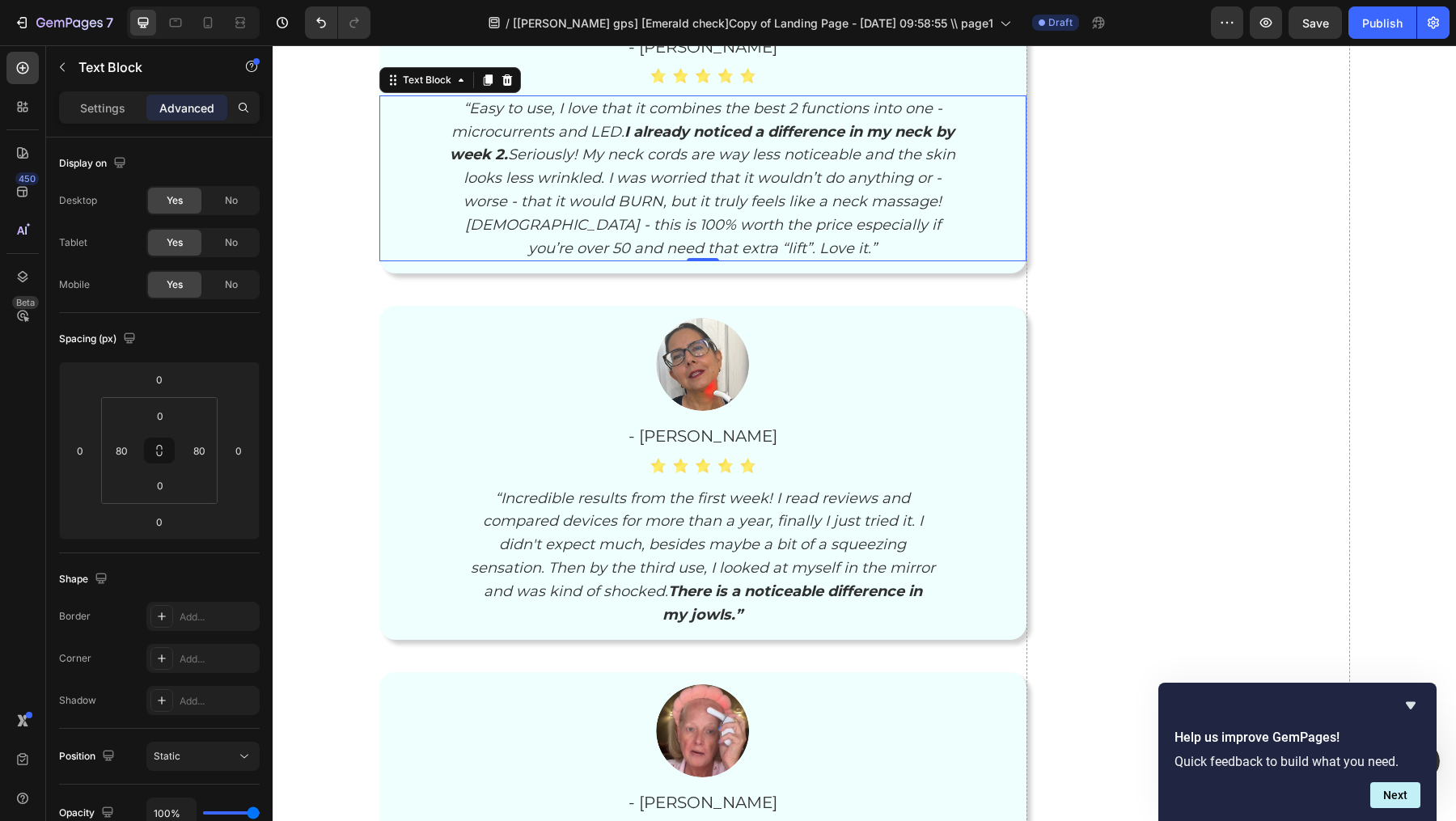
scroll to position [6561, 0]
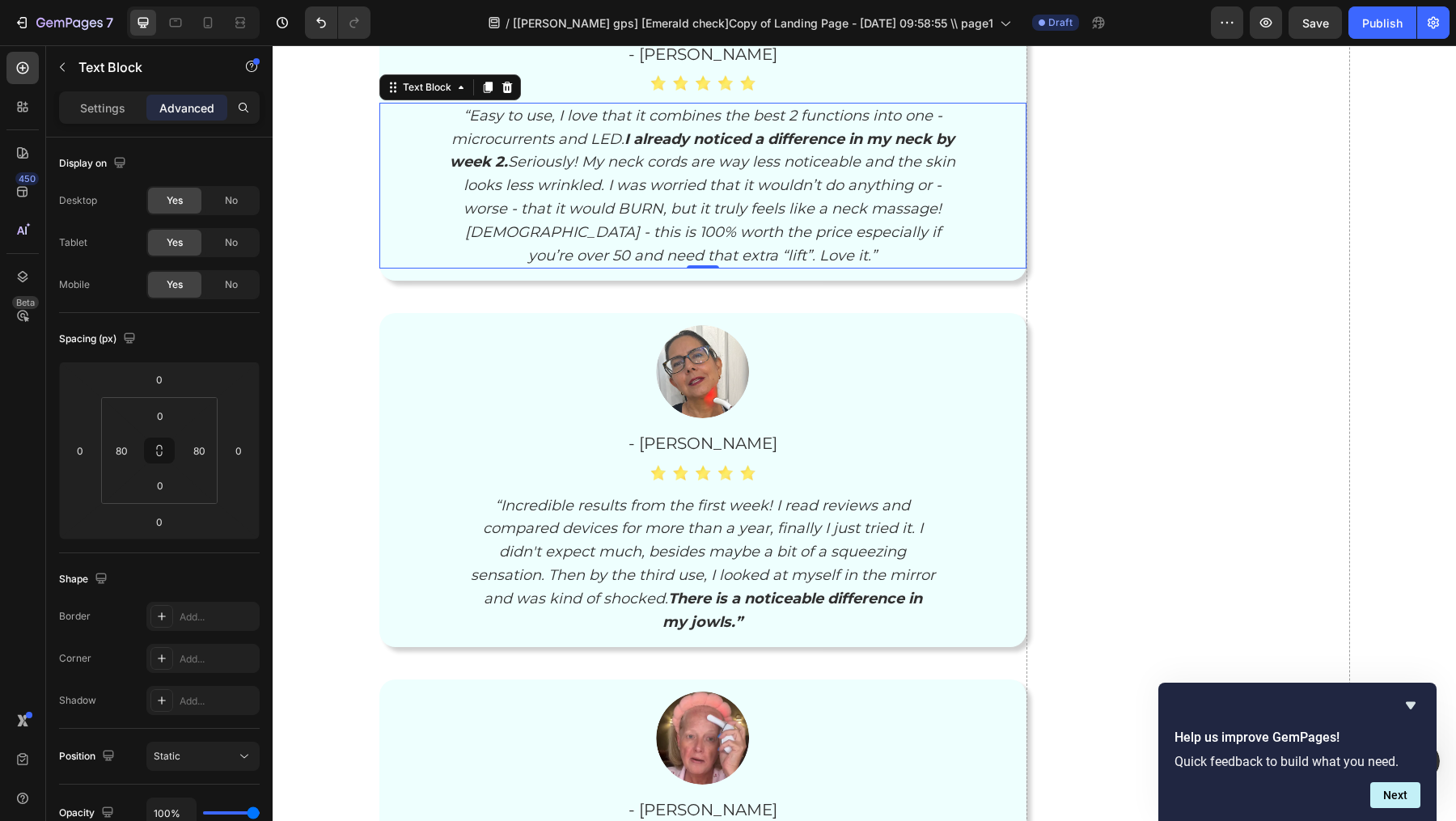
click at [221, 29] on div at bounding box center [193, 23] width 132 height 33
click at [214, 23] on icon at bounding box center [208, 23] width 16 height 16
type input "24"
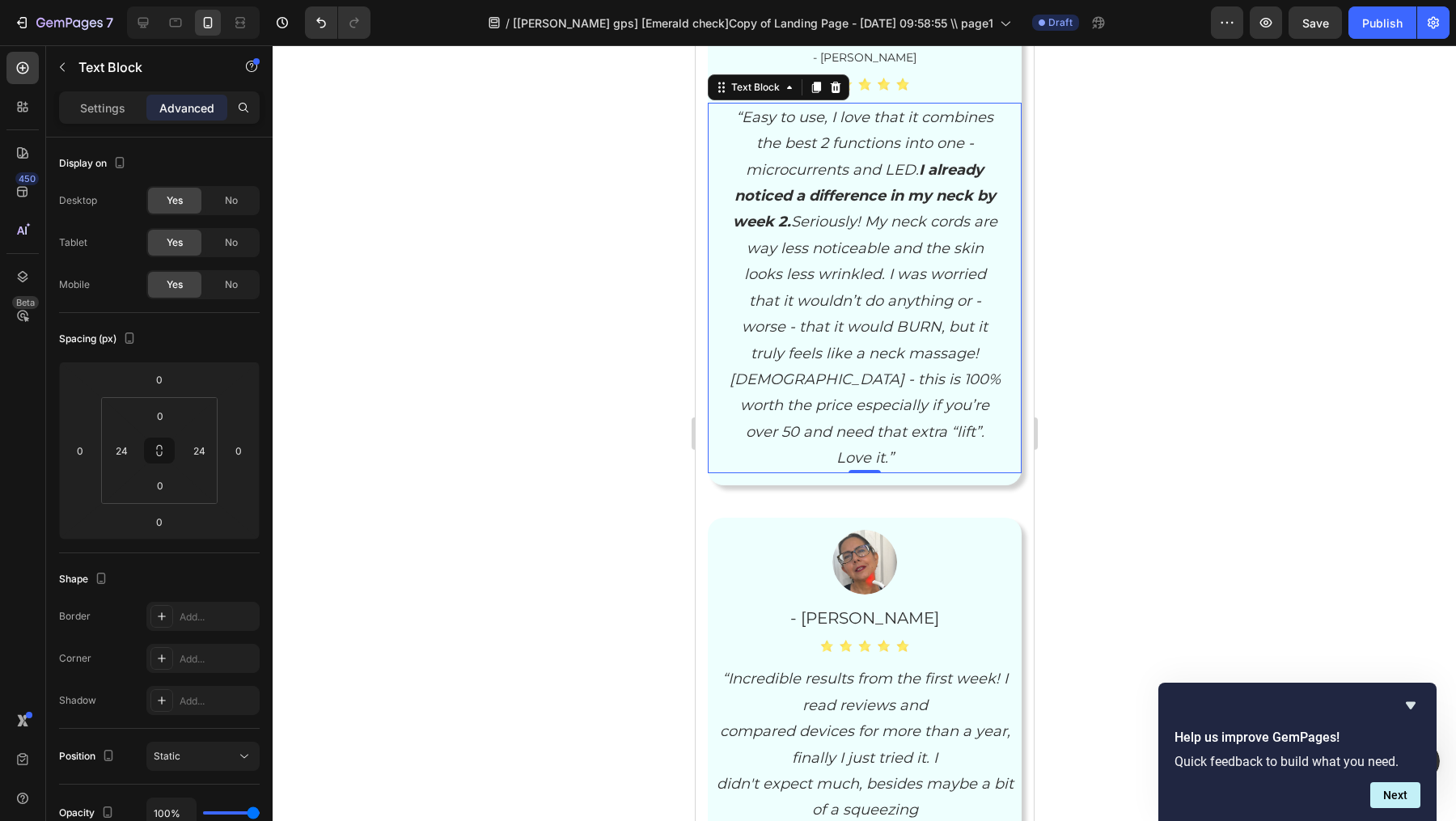
scroll to position [6695, 0]
click at [310, 8] on button "Undo/Redo" at bounding box center [321, 23] width 33 height 33
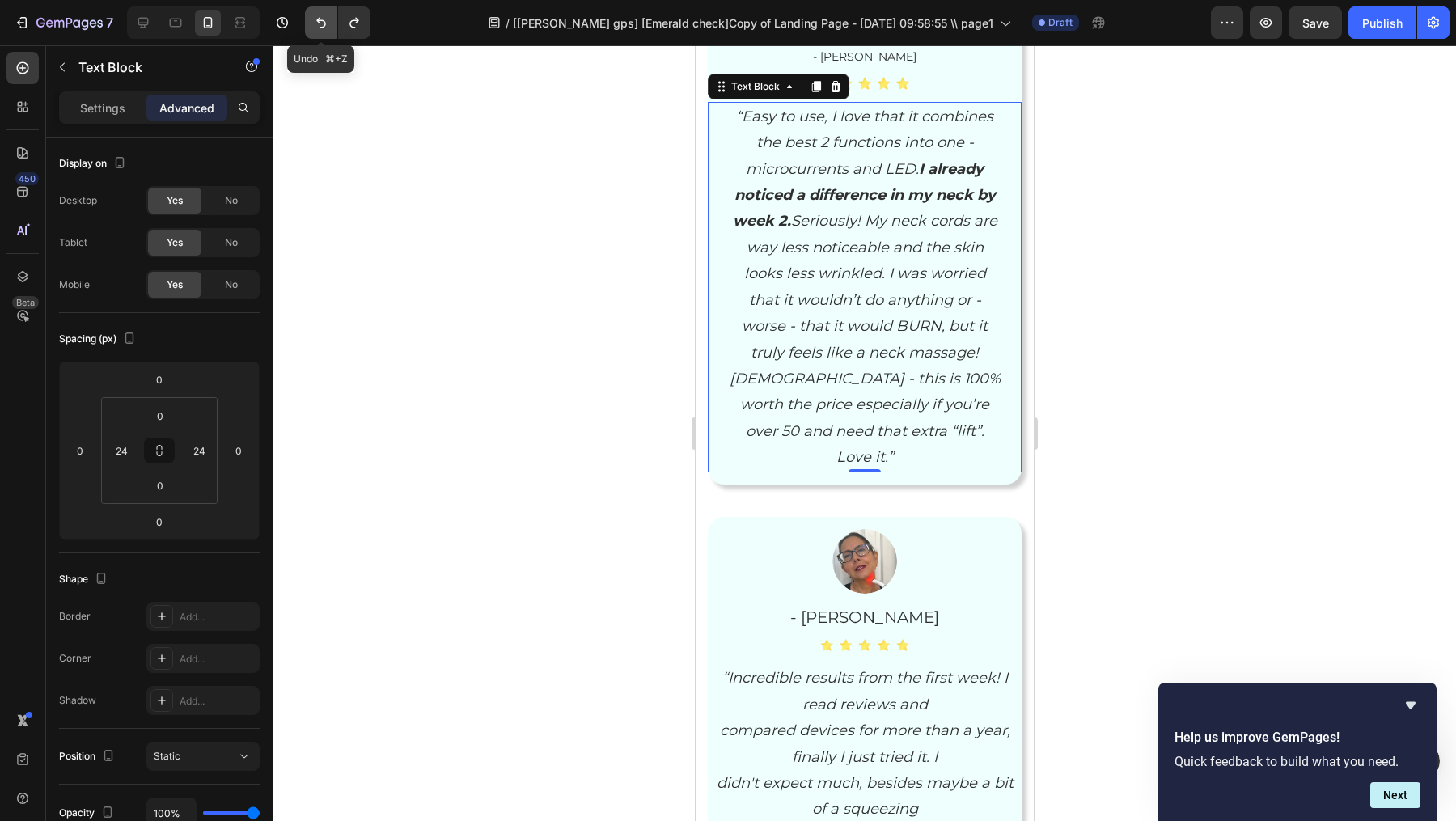
click at [310, 8] on button "Undo/Redo" at bounding box center [321, 23] width 33 height 33
type input "0"
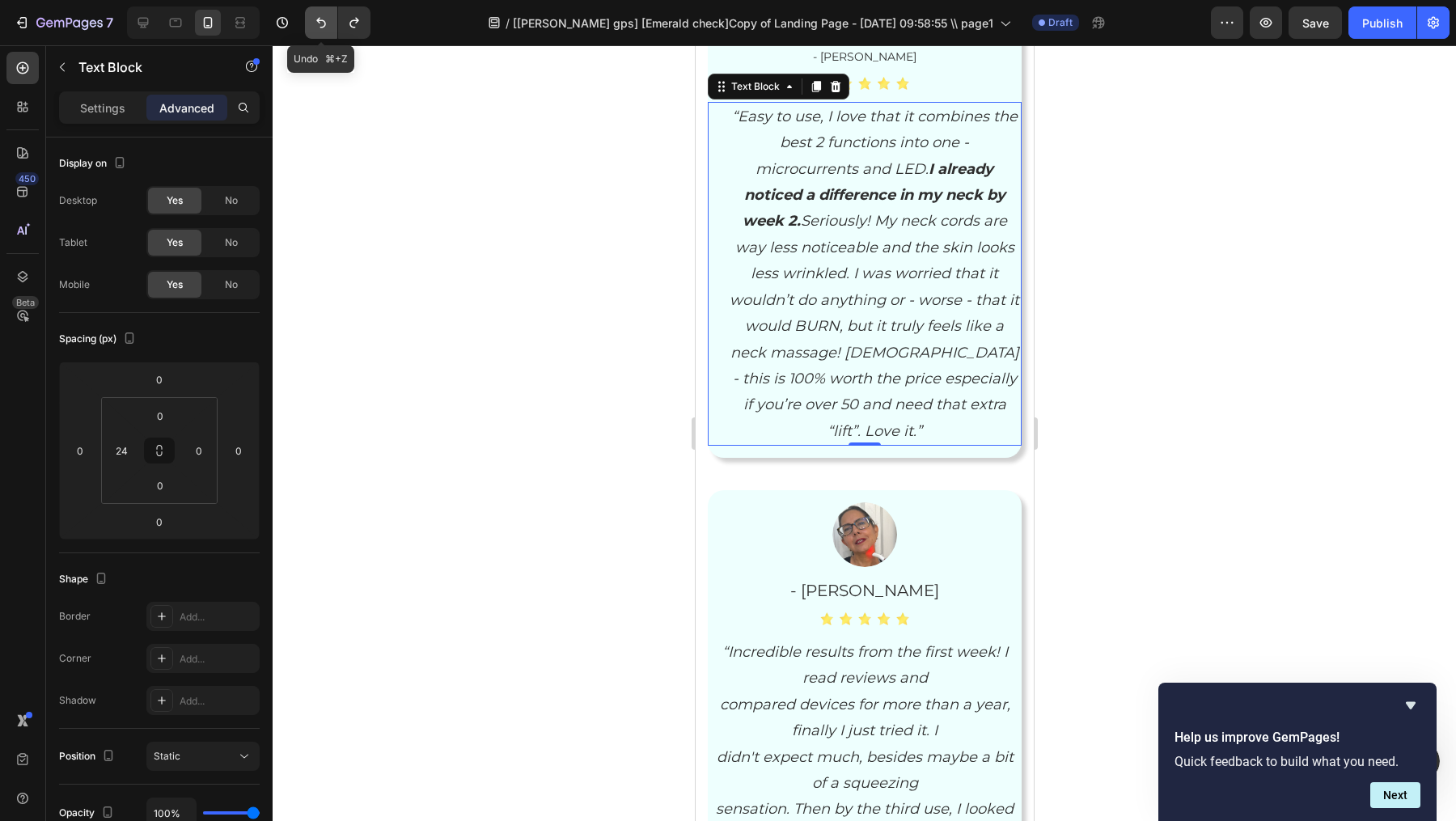
click at [310, 8] on button "Undo/Redo" at bounding box center [321, 23] width 33 height 33
type input "0"
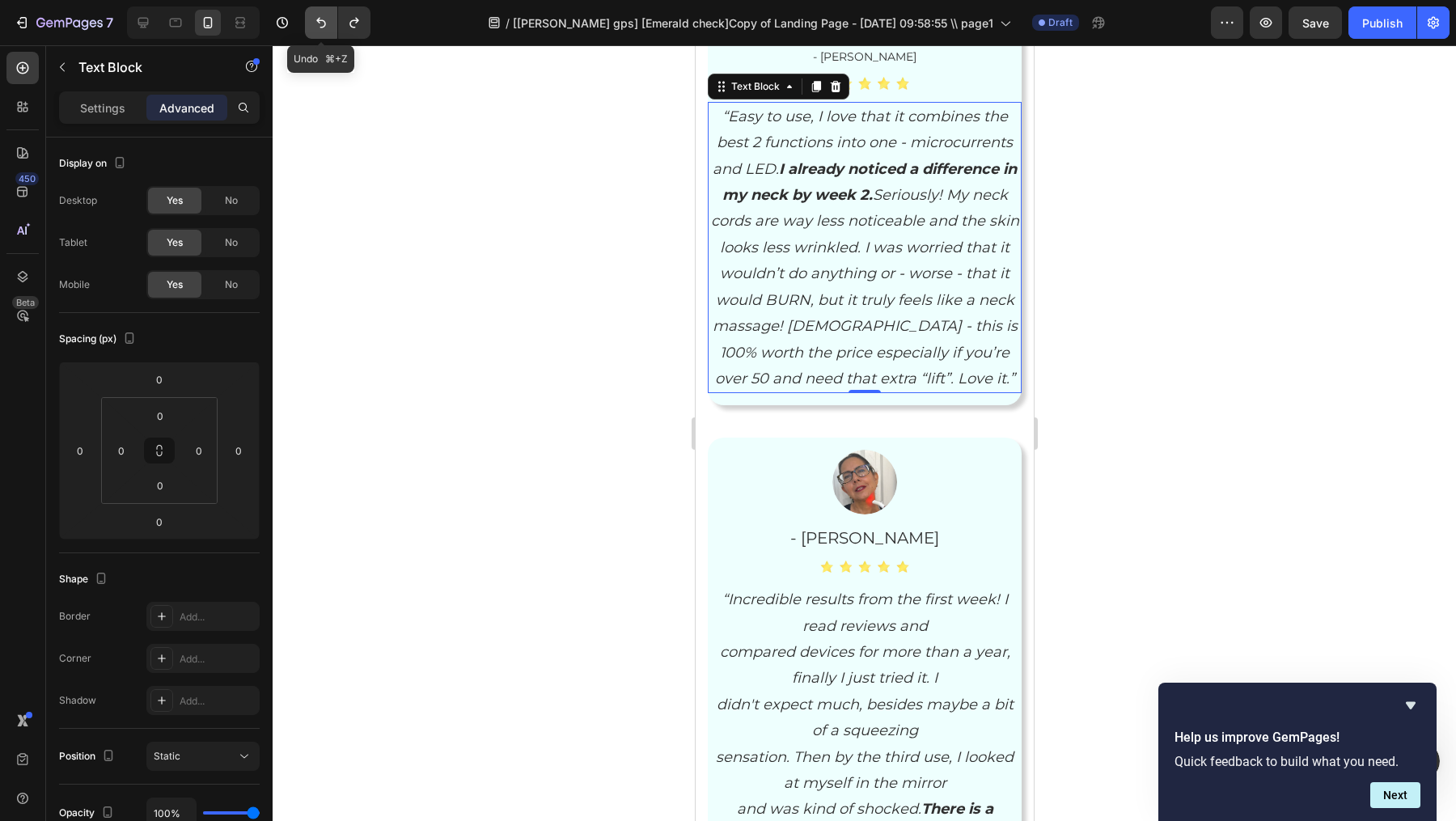
click at [310, 8] on button "Undo/Redo" at bounding box center [321, 23] width 33 height 33
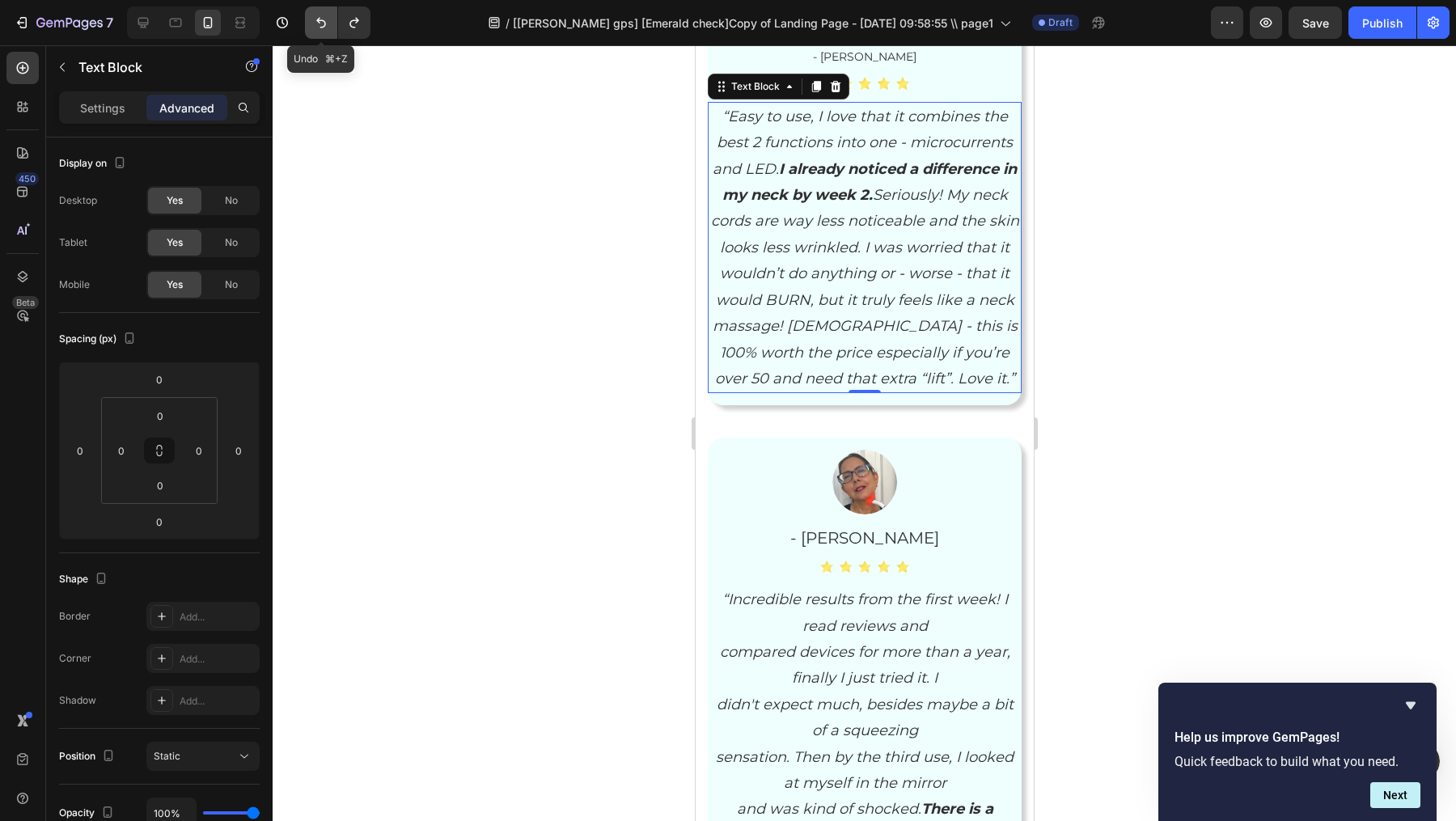
click at [324, 23] on icon "Undo/Redo" at bounding box center [321, 23] width 10 height 11
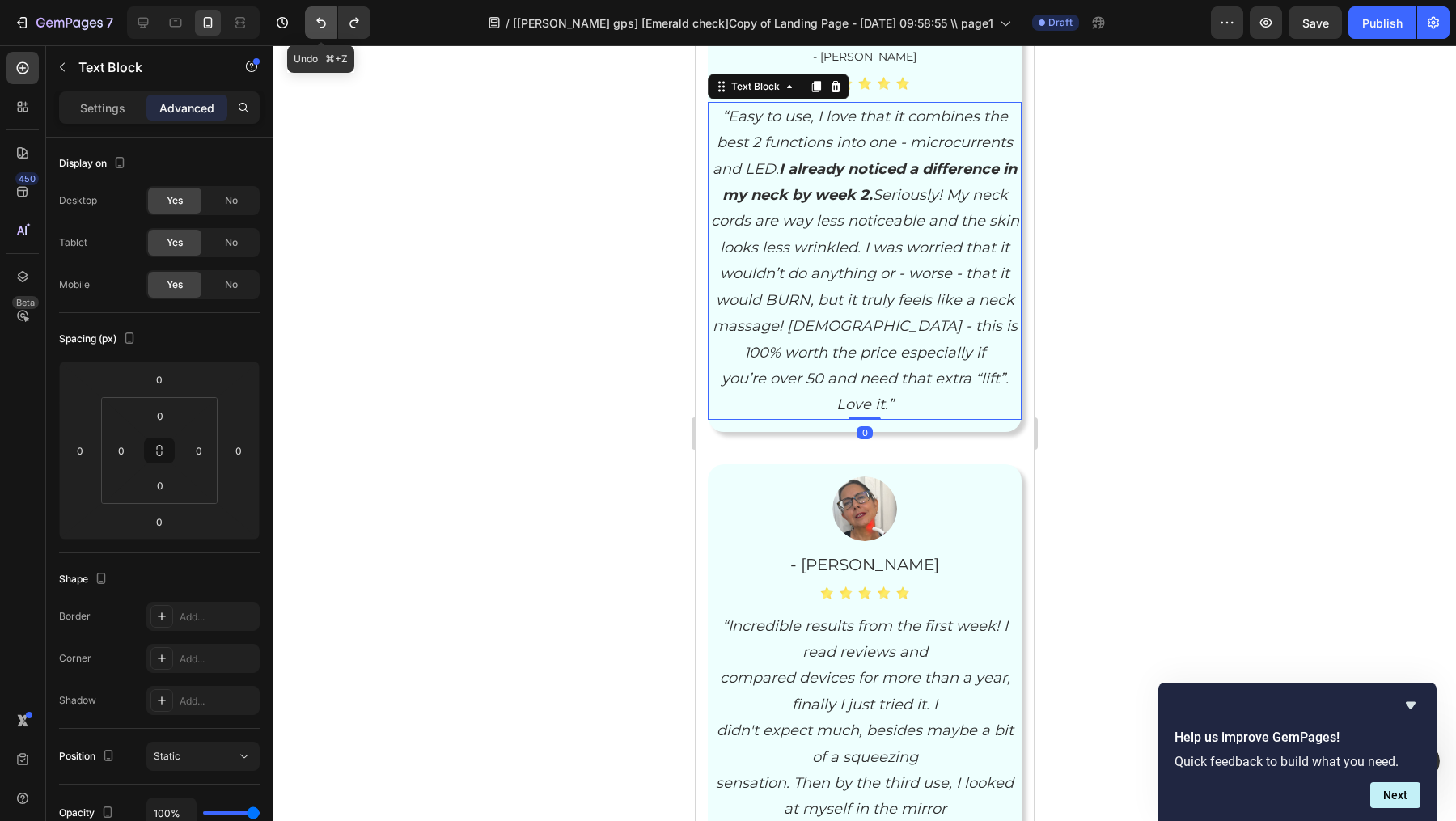
click at [324, 23] on icon "Undo/Redo" at bounding box center [321, 23] width 10 height 11
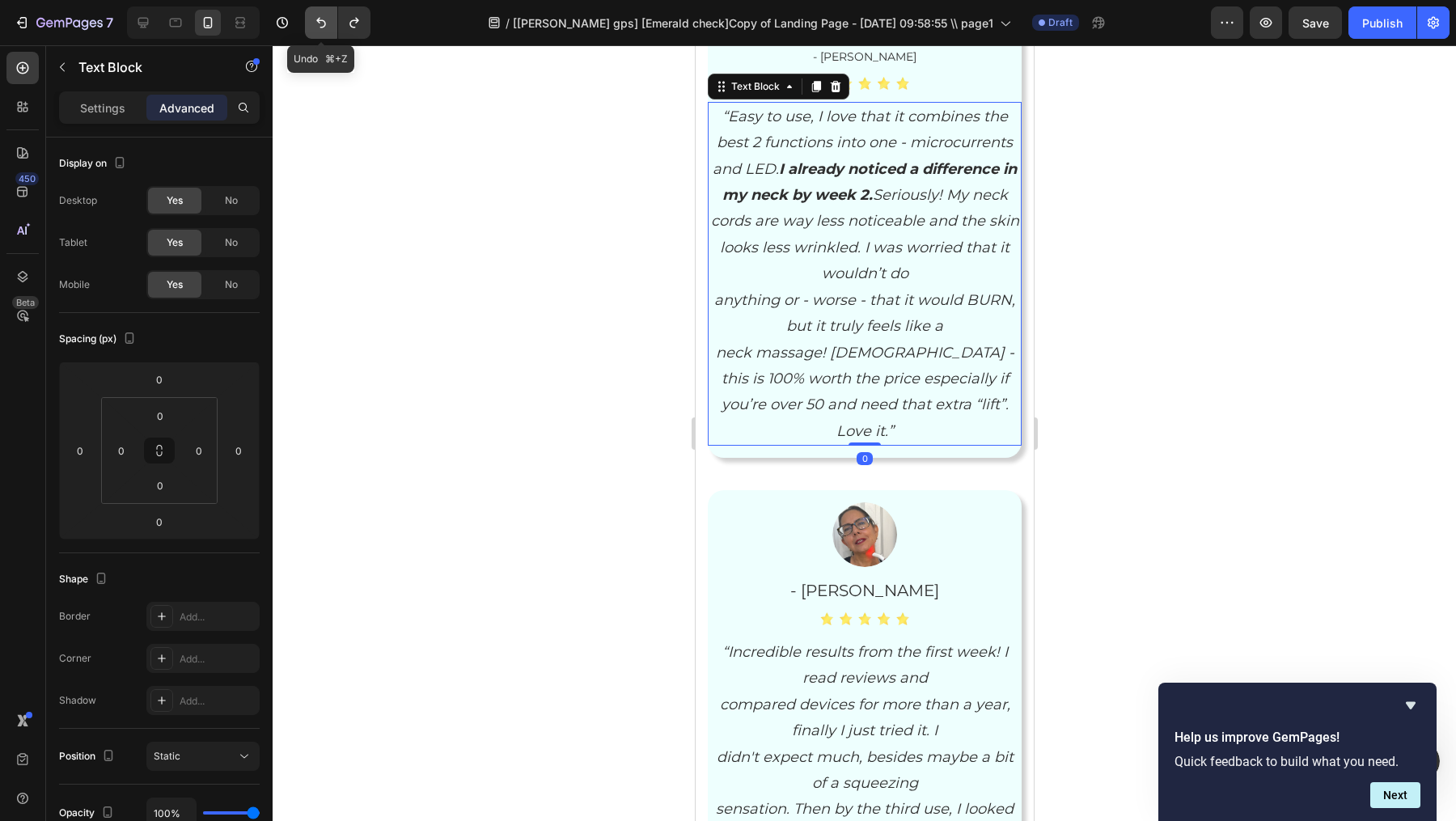
click at [324, 23] on icon "Undo/Redo" at bounding box center [321, 23] width 10 height 11
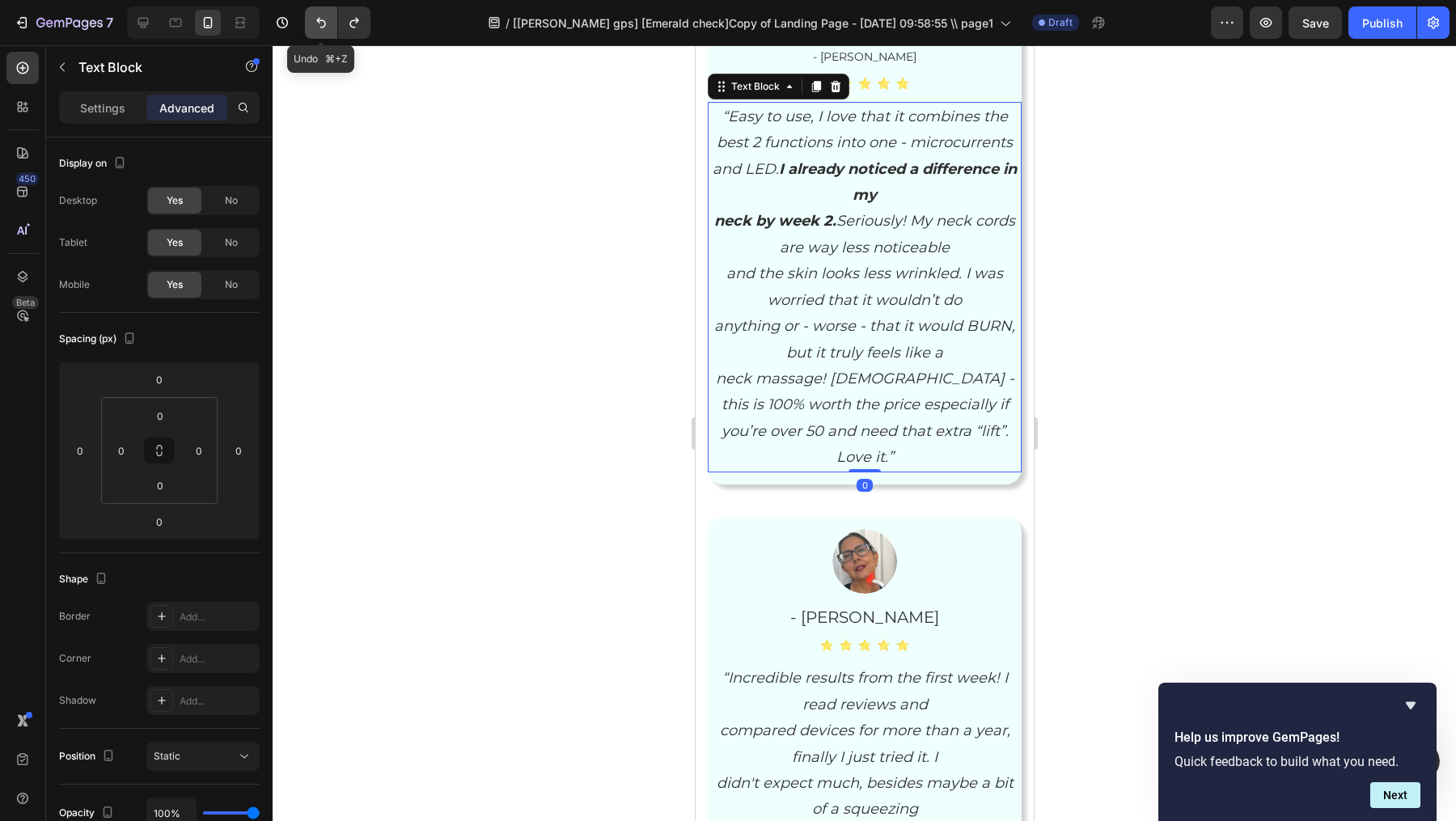
click at [324, 23] on icon "Undo/Redo" at bounding box center [321, 23] width 10 height 11
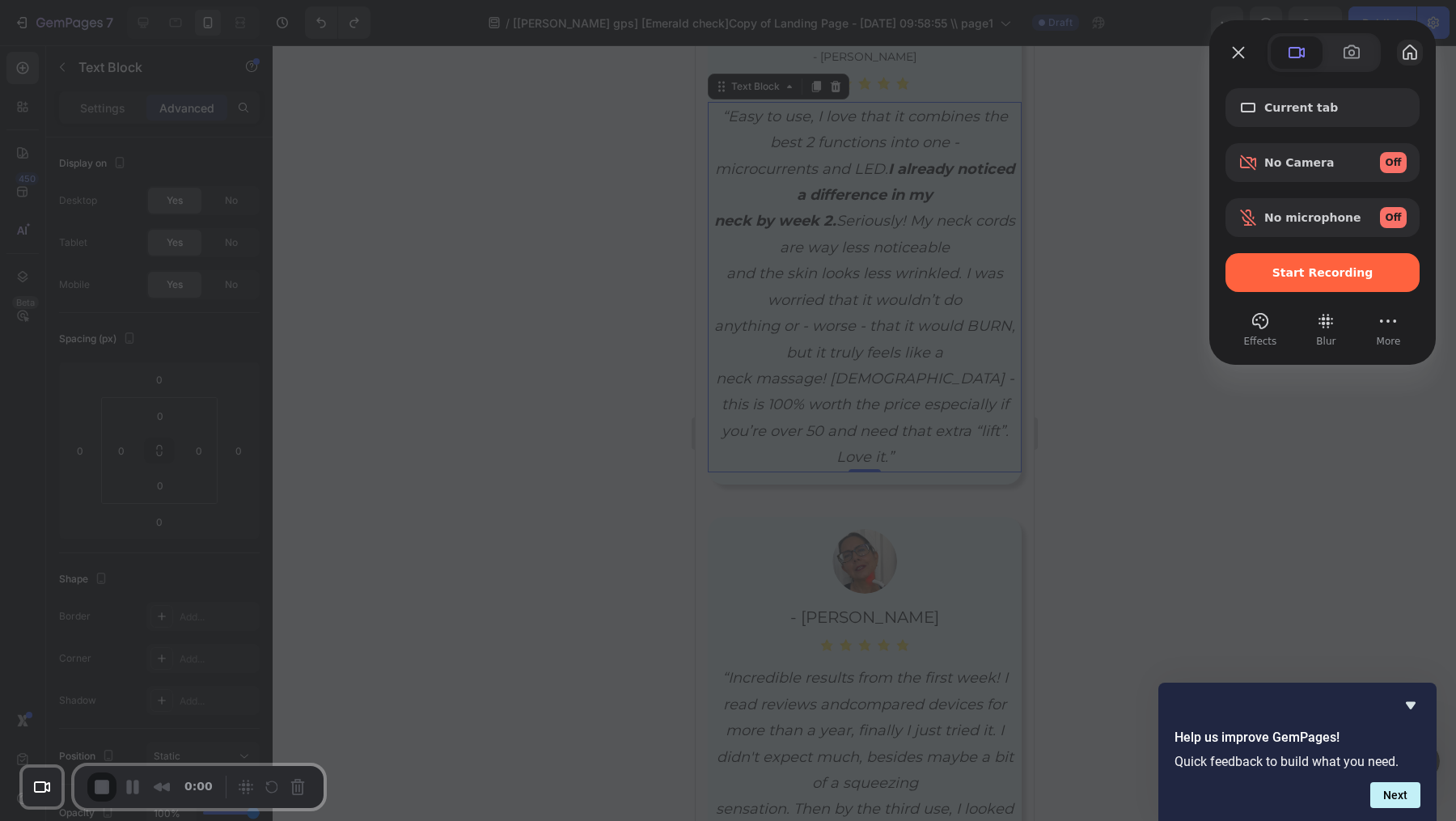
click at [1405, 50] on button "My library" at bounding box center [1410, 53] width 26 height 26
click at [1297, 277] on span "Start Recording" at bounding box center [1324, 273] width 101 height 13
